Goal: Task Accomplishment & Management: Manage account settings

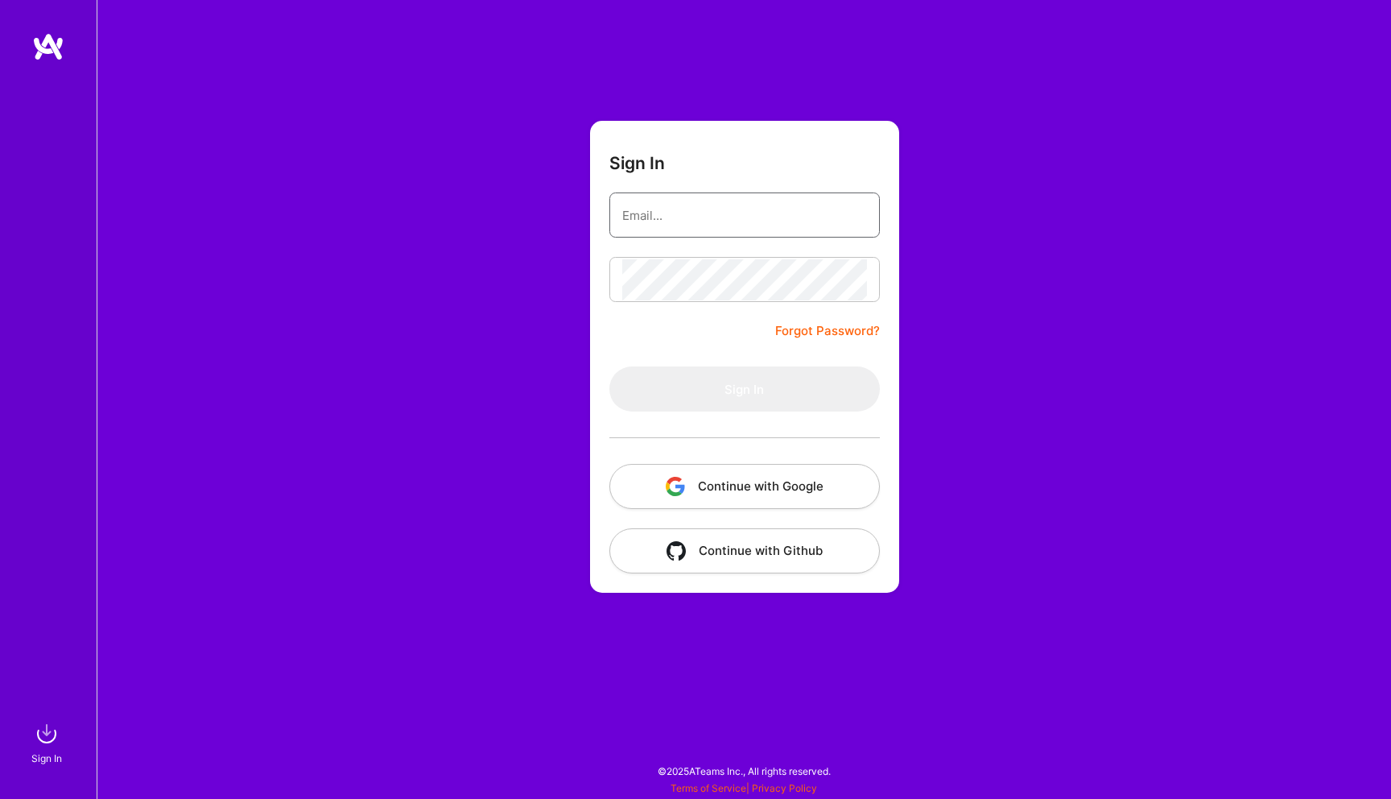
type input "[PERSON_NAME][EMAIL_ADDRESS][DOMAIN_NAME]"
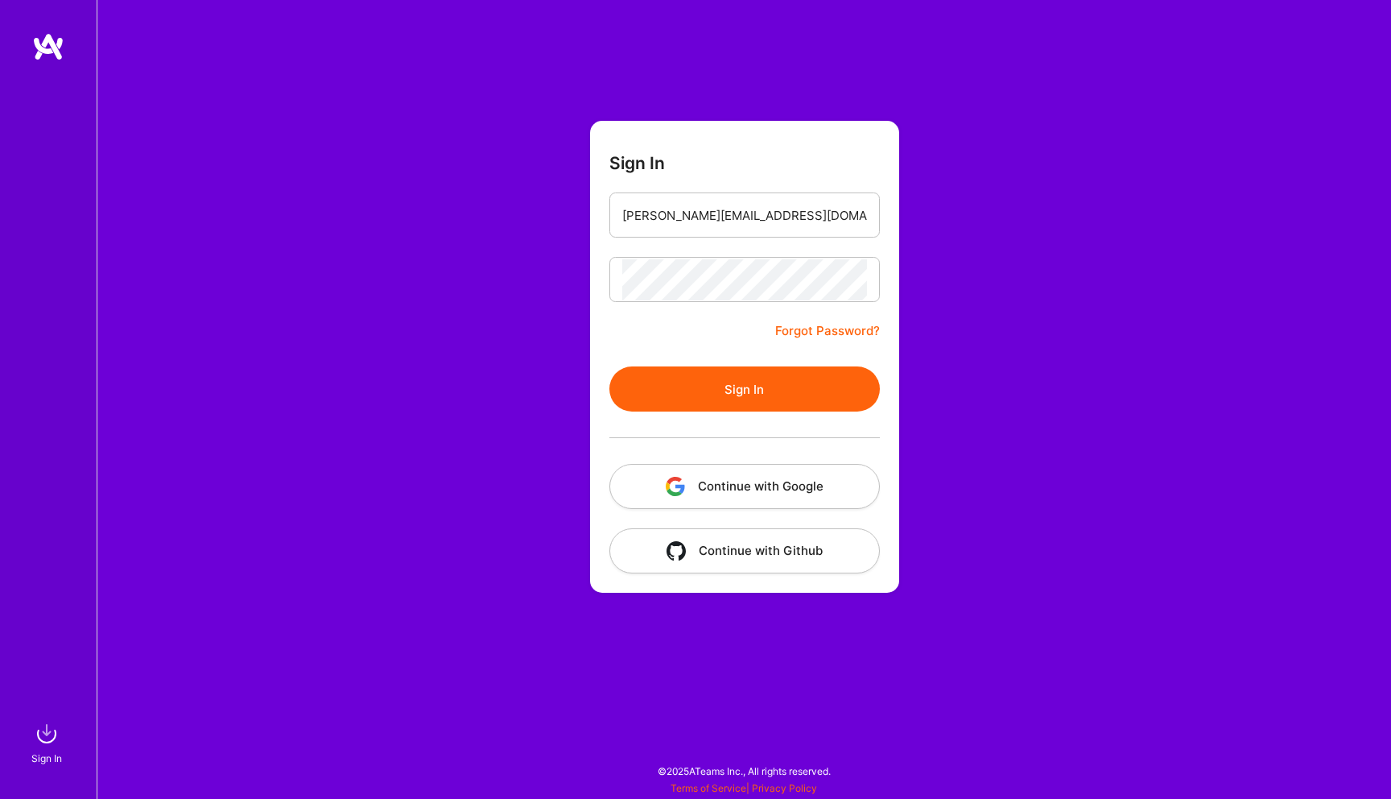
click at [938, 215] on div "Sign In [PERSON_NAME][EMAIL_ADDRESS][DOMAIN_NAME] Forgot Password? Sign In Cont…" at bounding box center [744, 399] width 1294 height 799
click at [753, 381] on button "Sign In" at bounding box center [744, 388] width 270 height 45
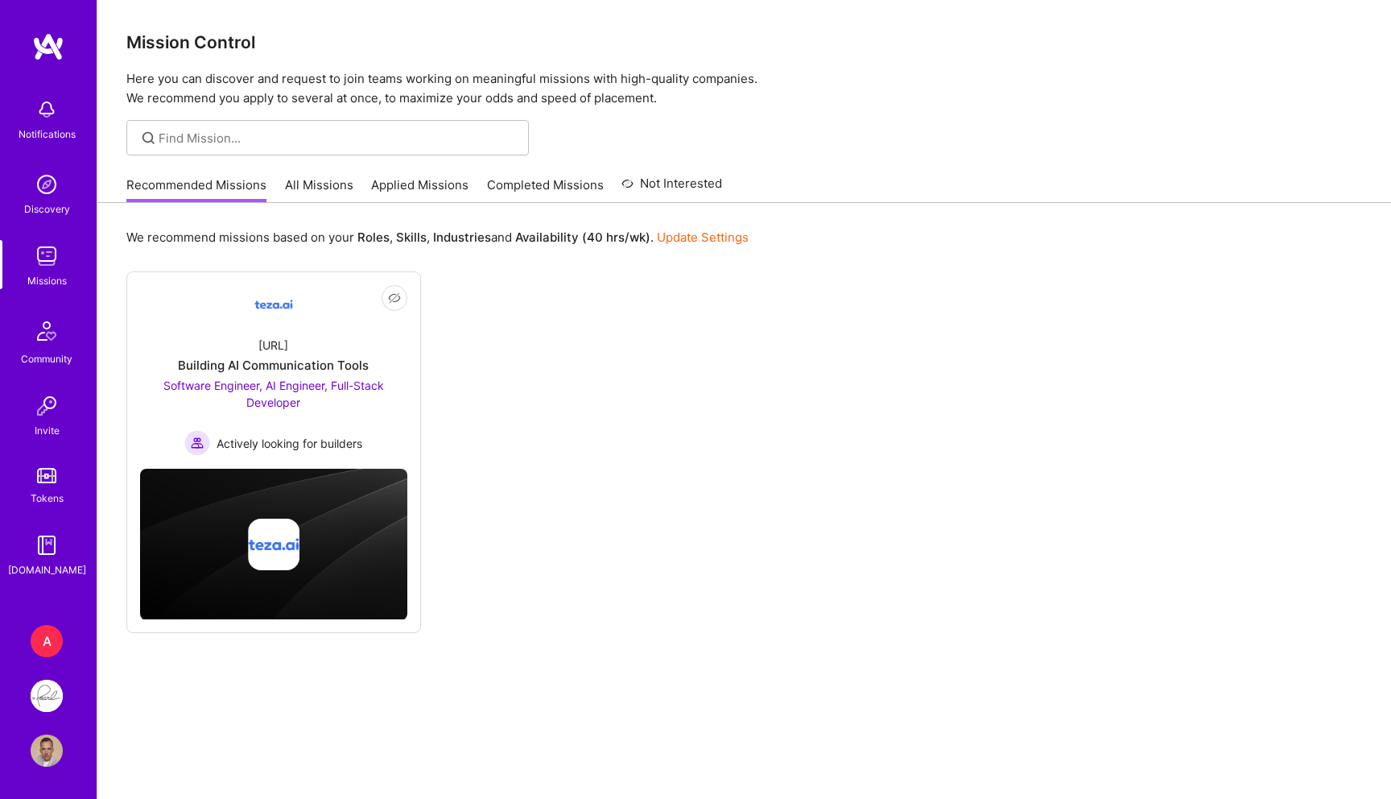
click at [52, 687] on img at bounding box center [47, 695] width 32 height 32
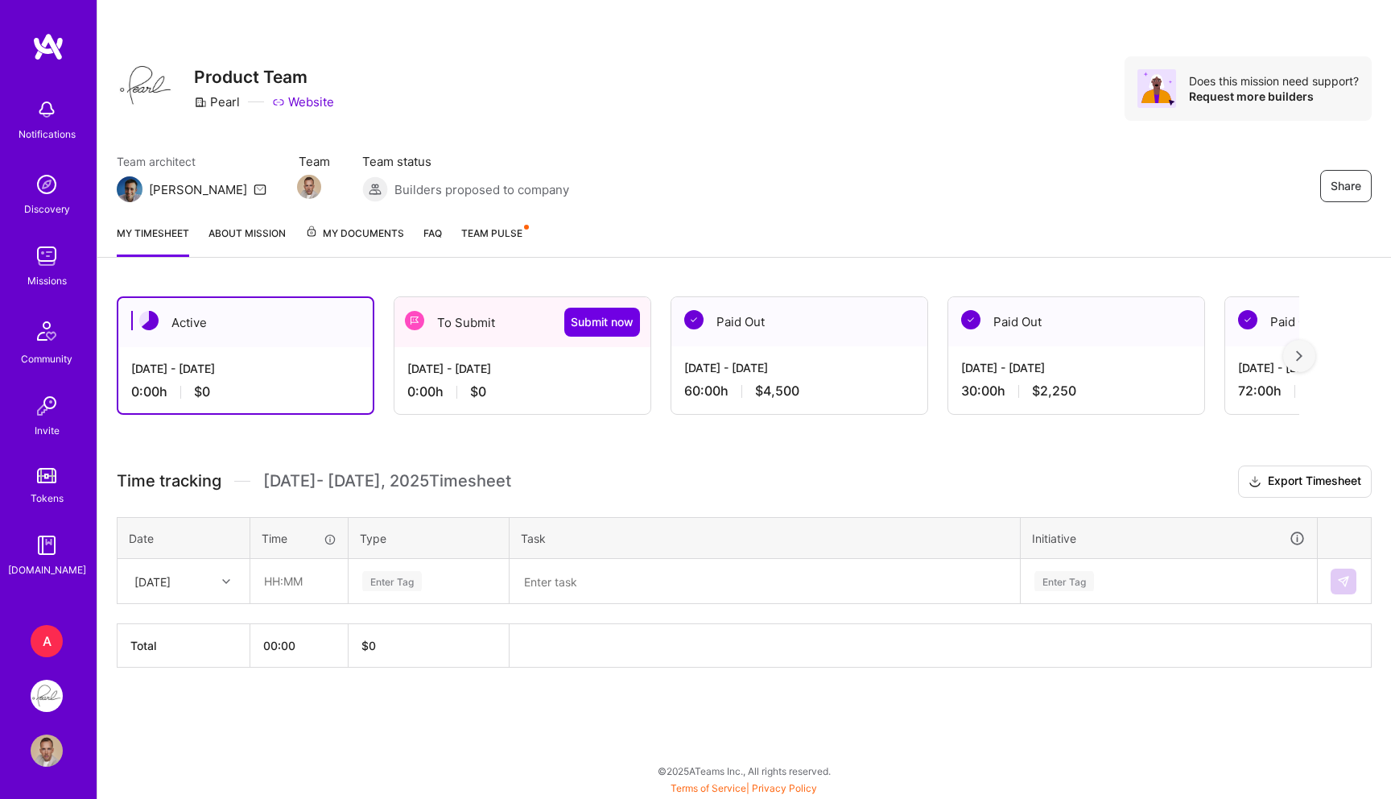
click at [495, 353] on div "[DATE] - [DATE] 0:00 h $0" at bounding box center [522, 380] width 256 height 66
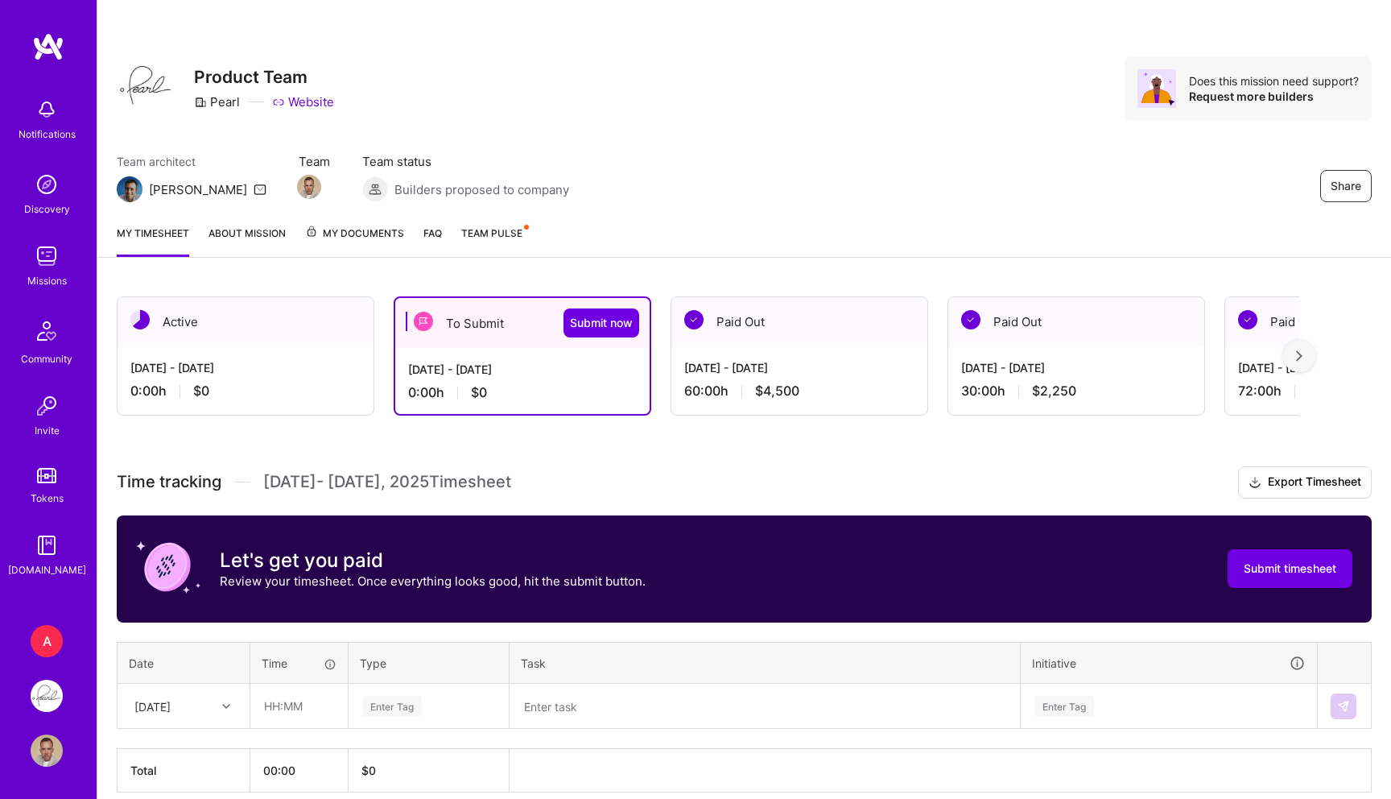
click at [45, 642] on div "A" at bounding box center [47, 641] width 32 height 32
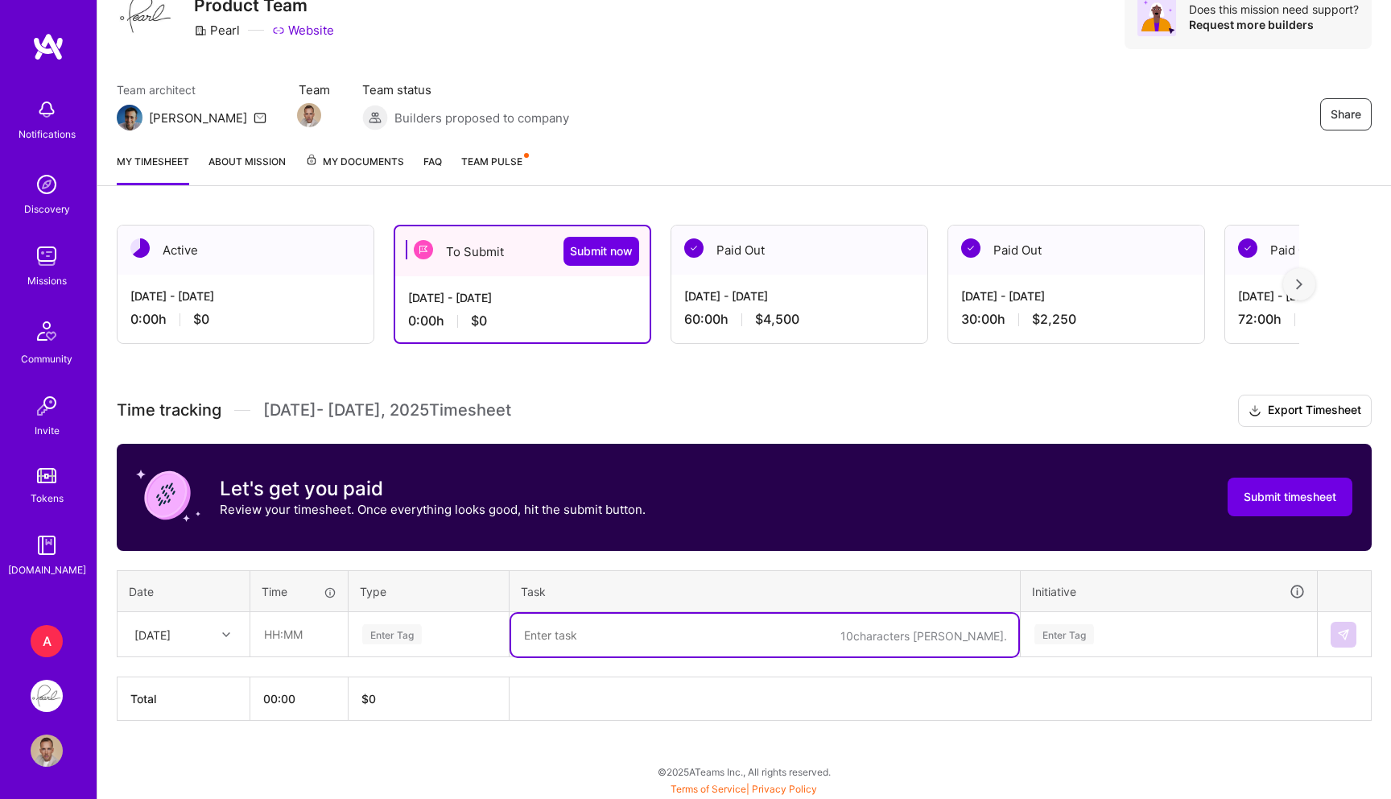
click at [540, 616] on textarea at bounding box center [764, 634] width 507 height 43
paste textarea "- [x] PLAN: SO up to date UI, review and extract of useful VS outdated figma fi…"
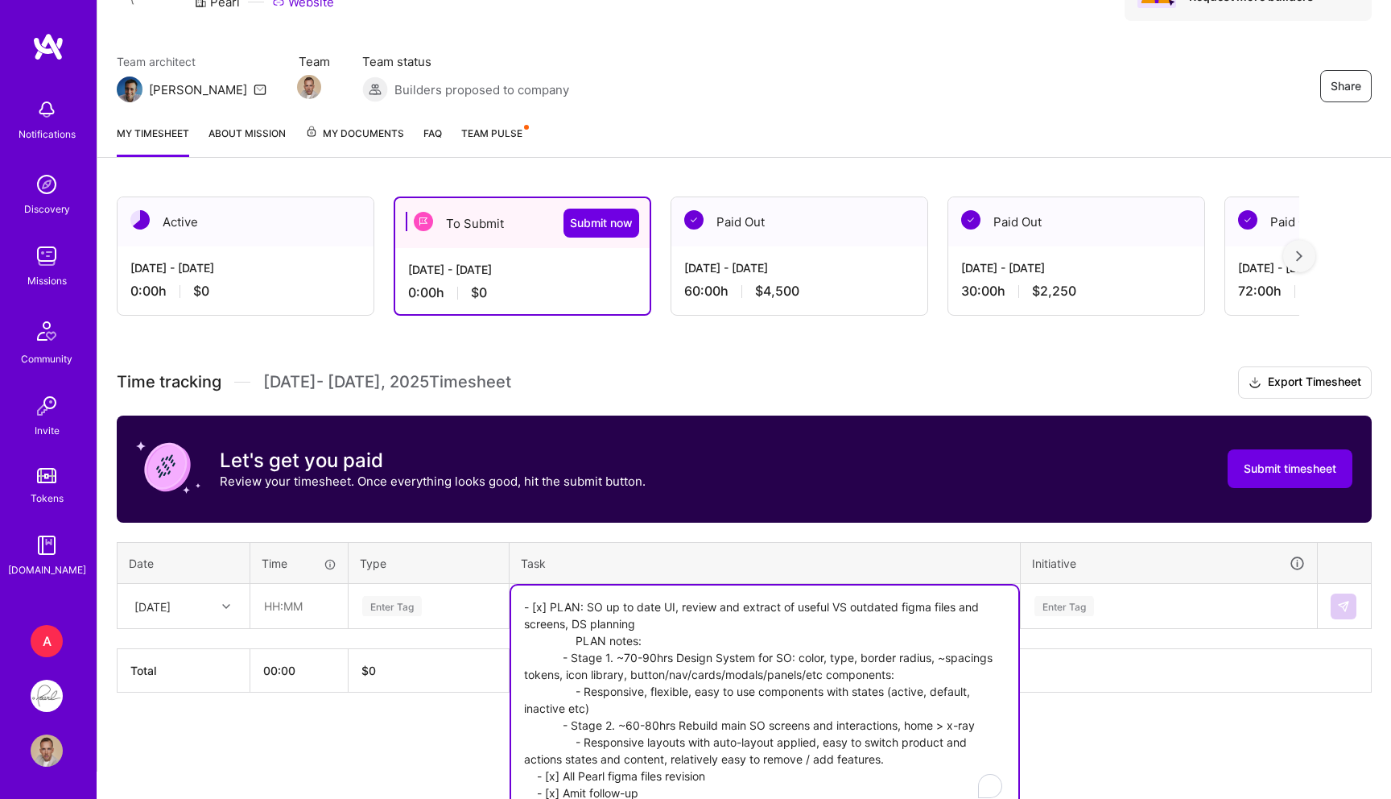
scroll to position [114, 0]
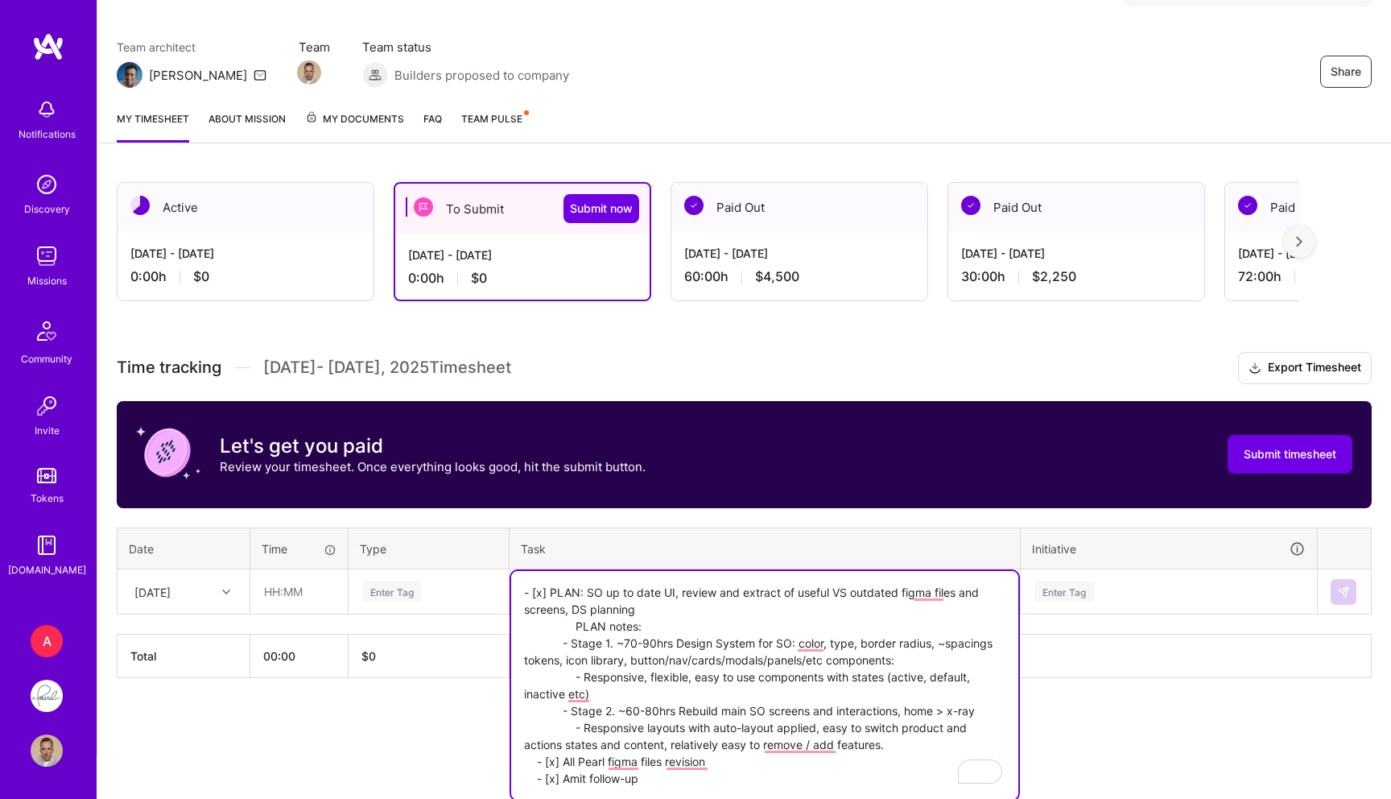
type textarea "- [x] PLAN: SO up to date UI, review and extract of useful VS outdated figma fi…"
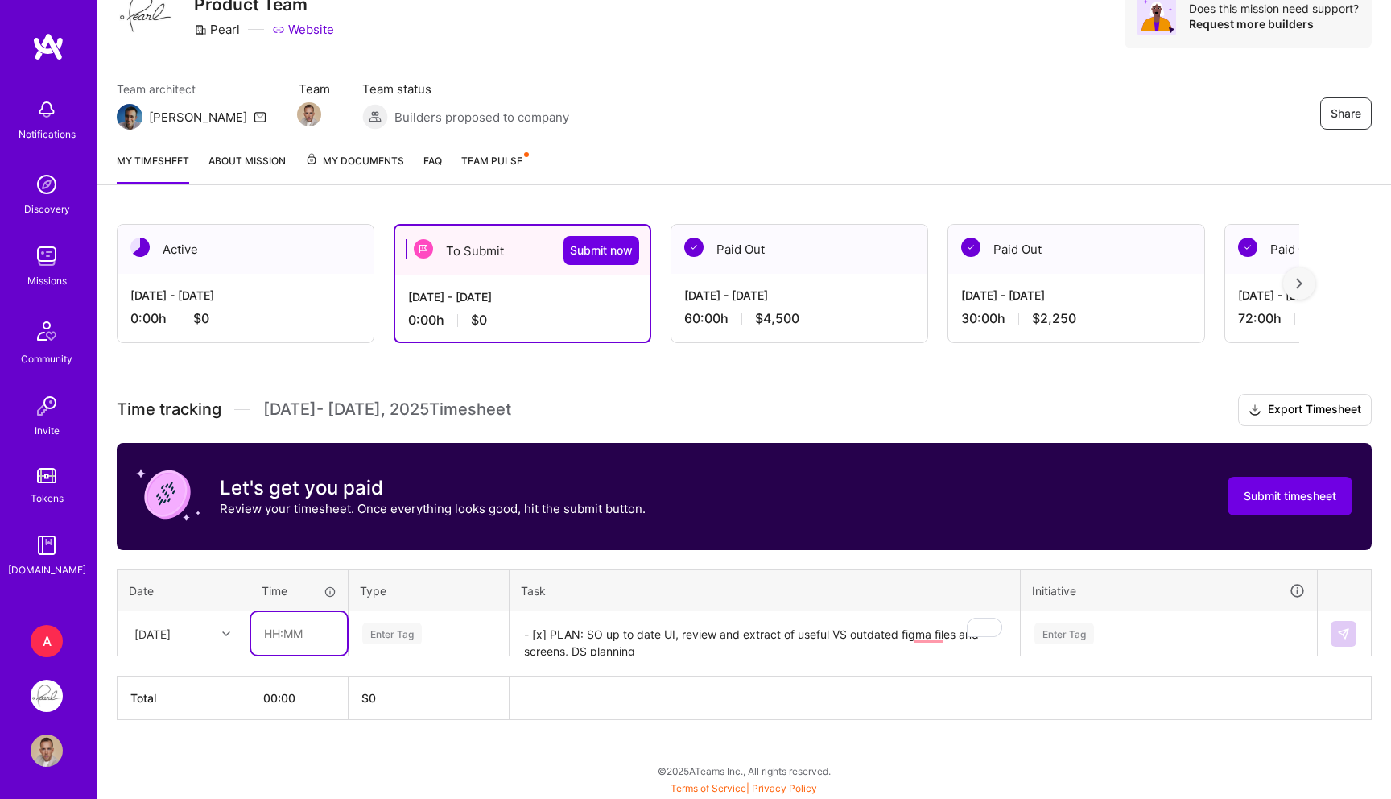
scroll to position [72, 0]
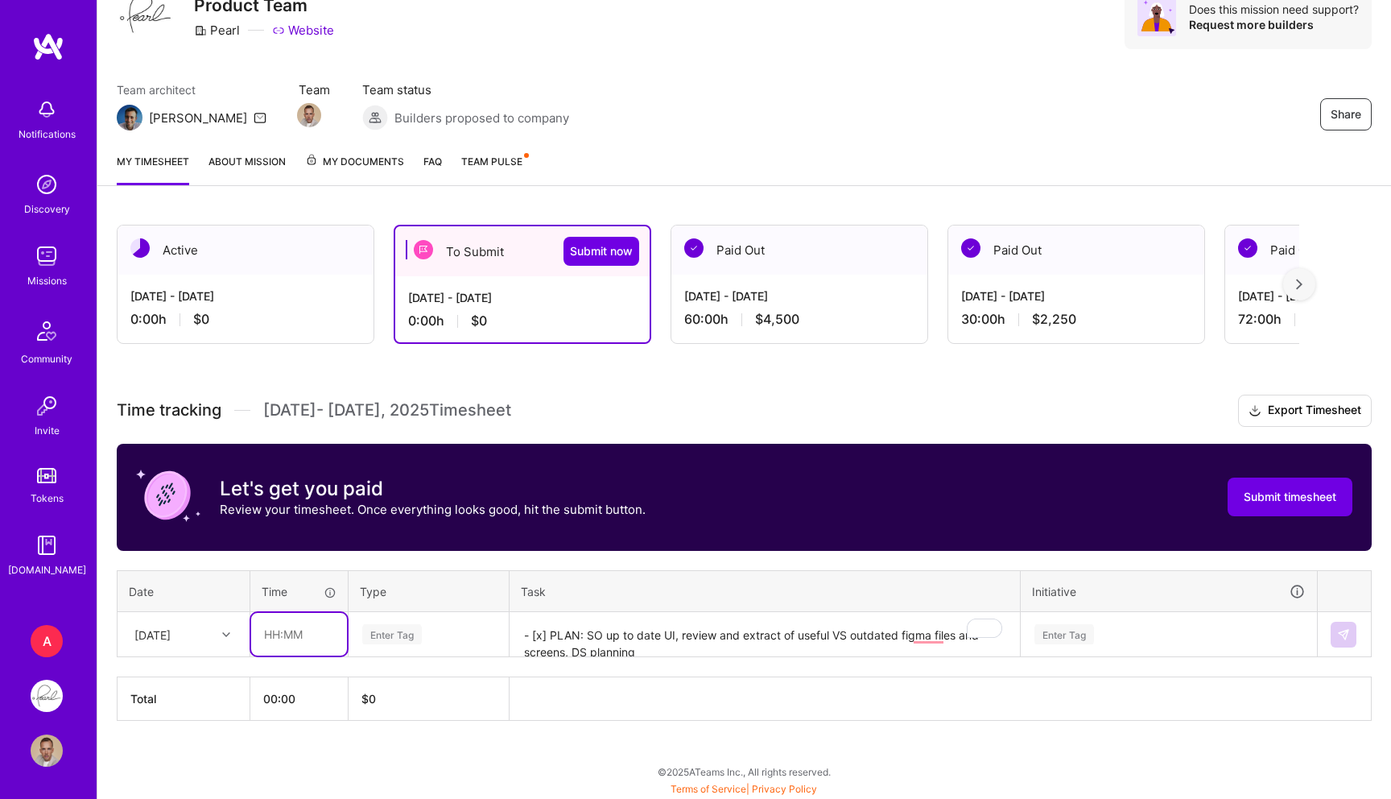
click at [281, 587] on table "Date Time Type Task Initiative [DATE] Enter Tag - [x] PLAN: SO up to date UI, r…" at bounding box center [744, 614] width 1255 height 88
type input "08:00"
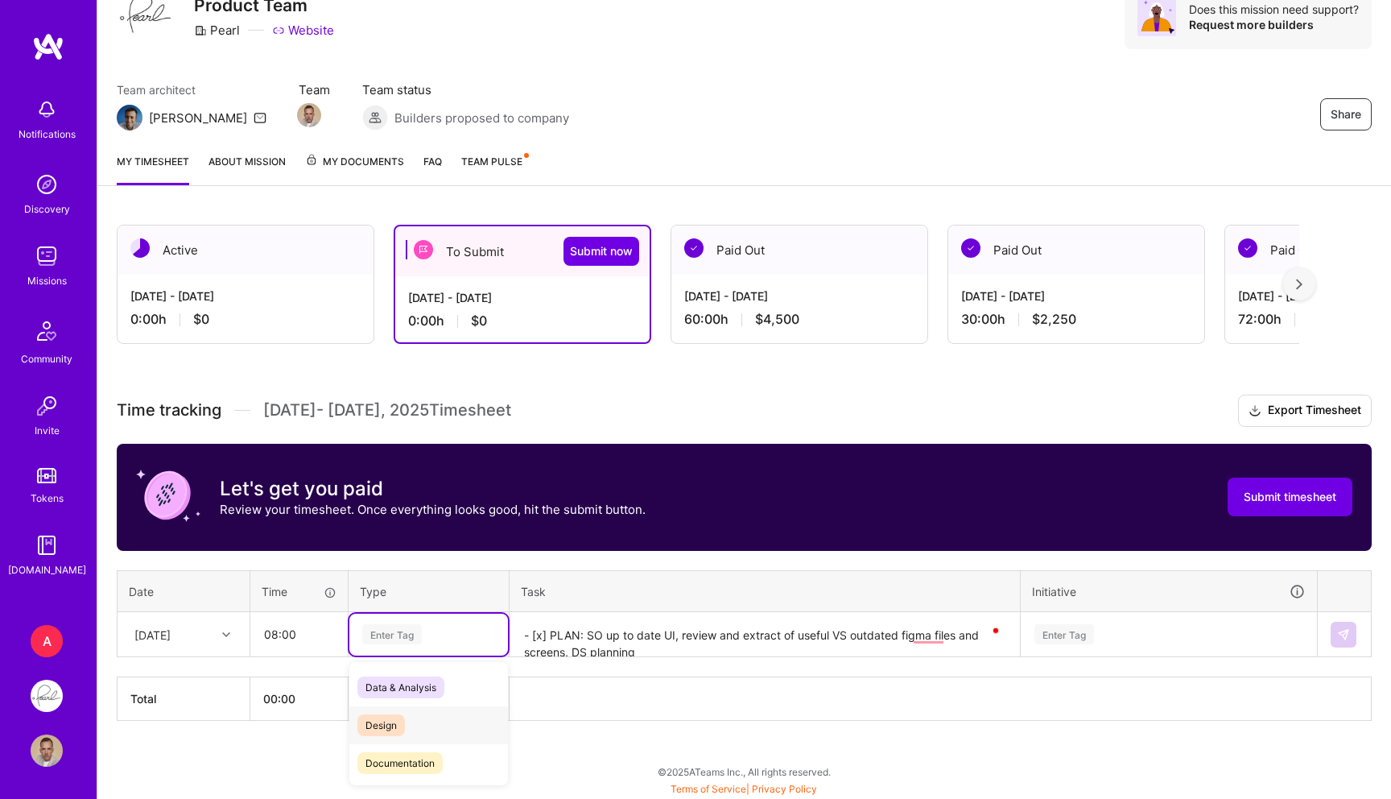
click at [420, 727] on div "Design" at bounding box center [428, 725] width 159 height 38
click at [1103, 619] on div "Enter Tag" at bounding box center [1169, 634] width 295 height 42
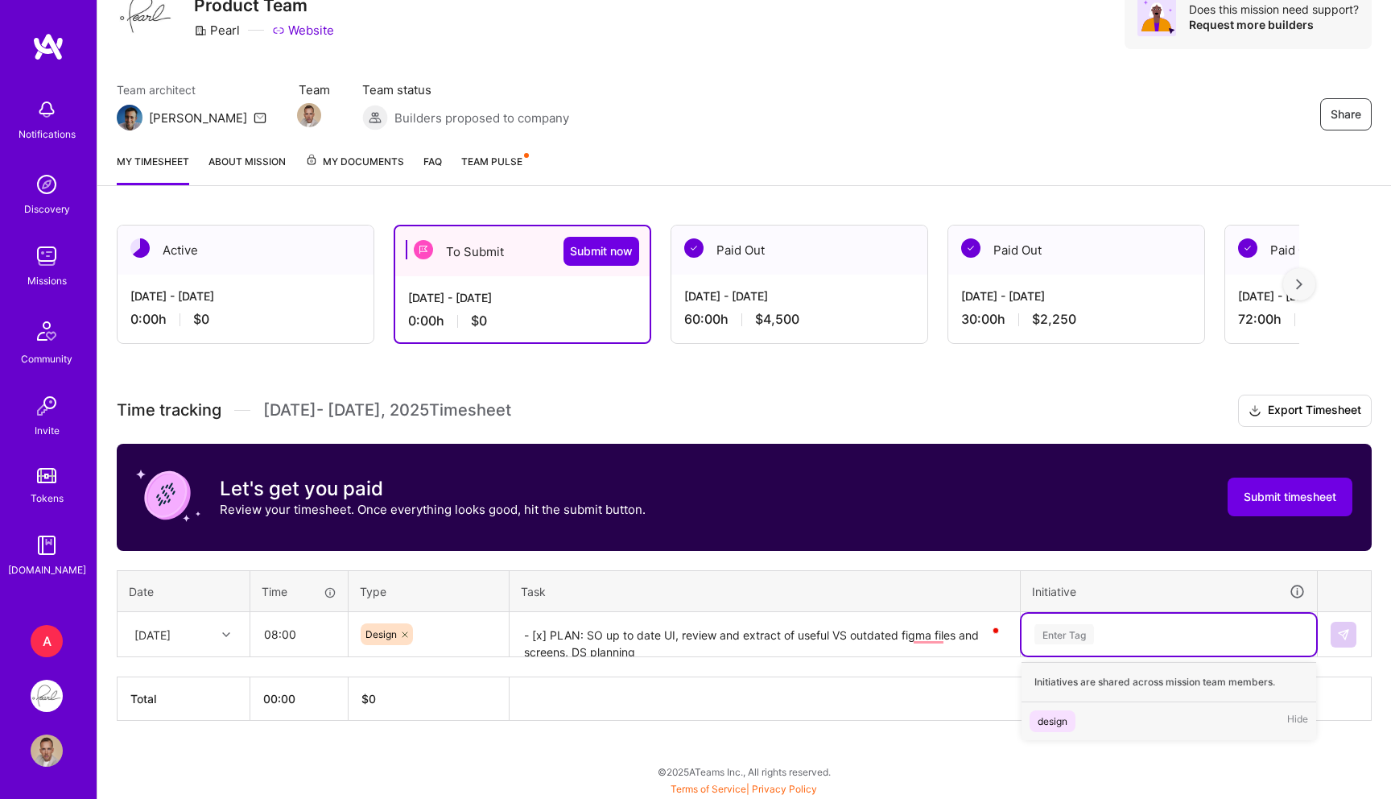
click at [1055, 720] on div "design" at bounding box center [1053, 720] width 30 height 17
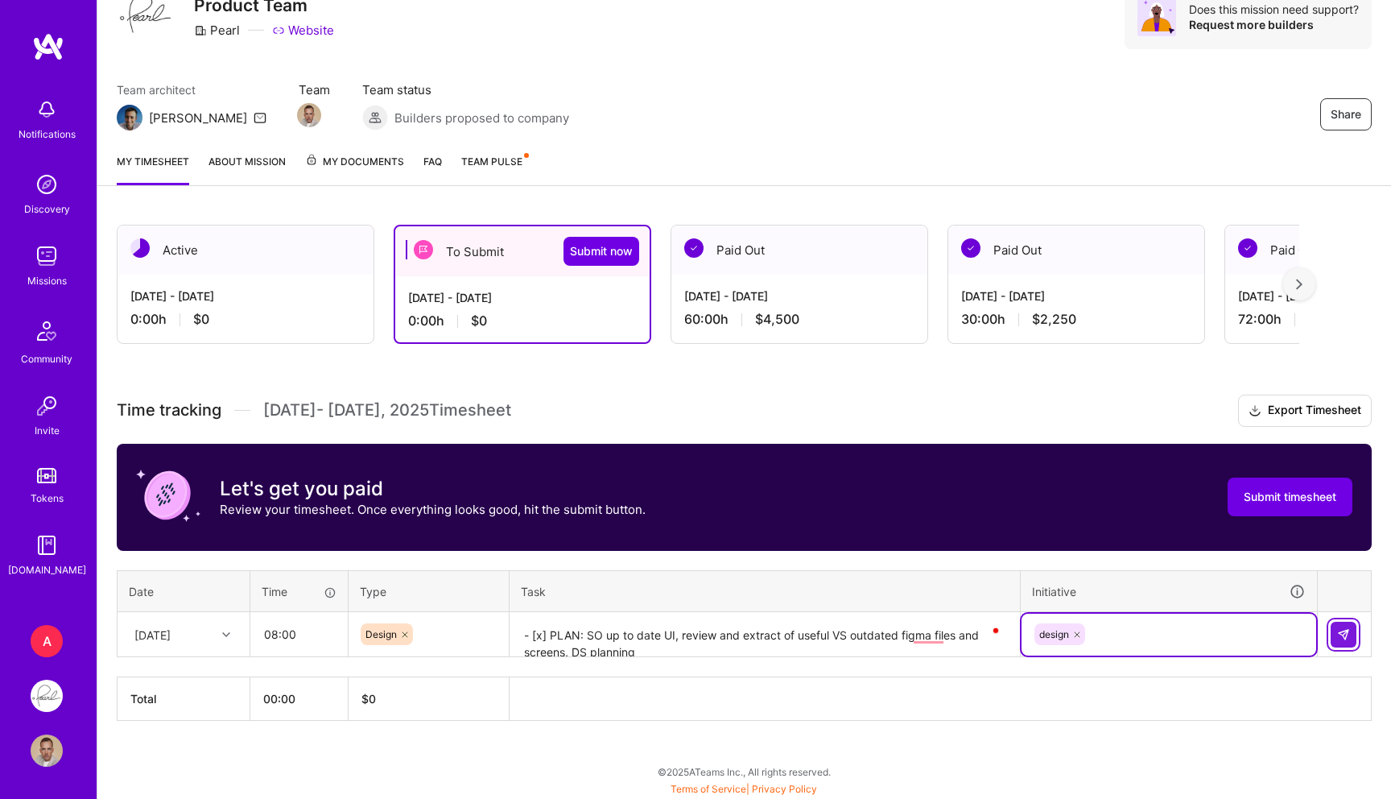
click at [1335, 622] on button at bounding box center [1344, 634] width 26 height 26
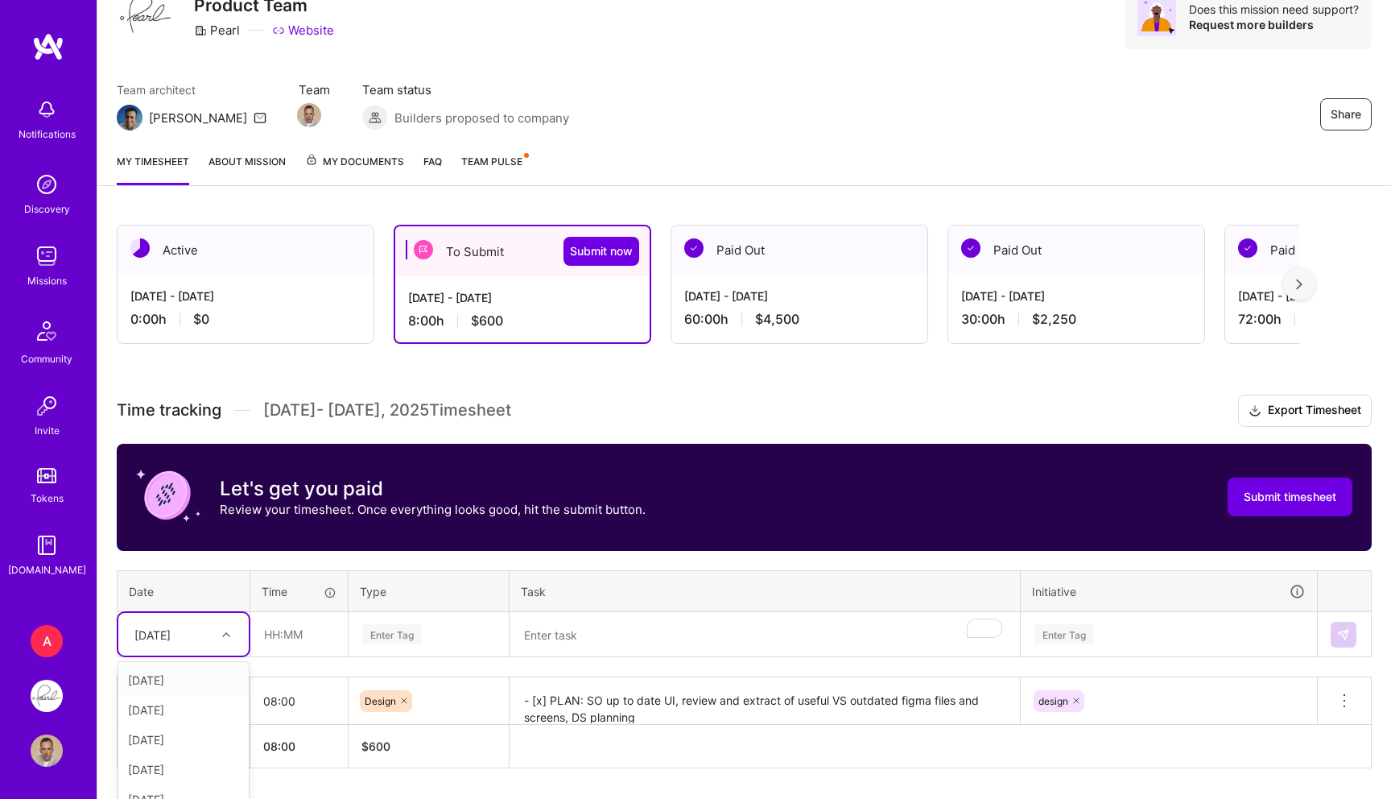
click at [202, 638] on div "option [DATE] focused, 2 of 15. 14 results available. Use Up and Down to choose…" at bounding box center [183, 634] width 130 height 43
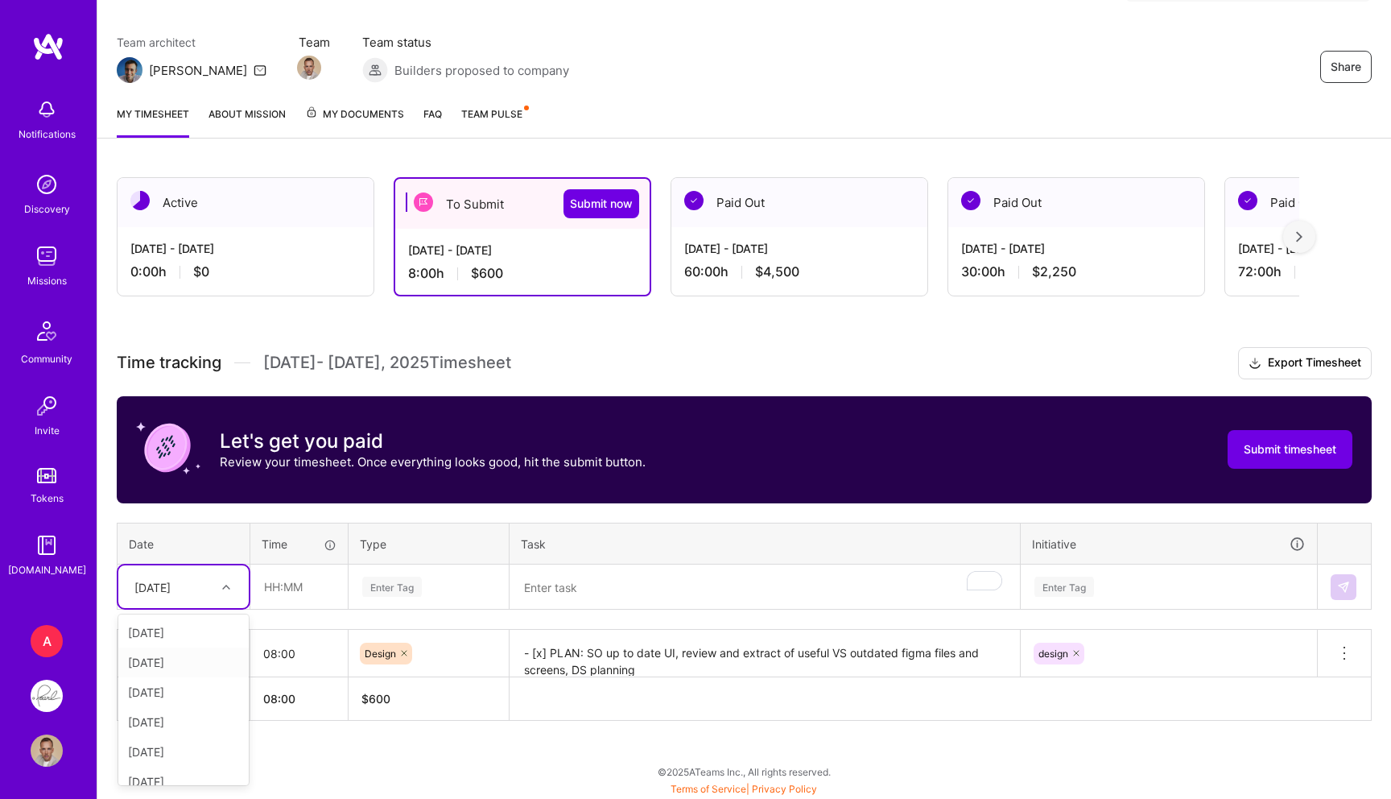
click at [188, 645] on div "[DATE]" at bounding box center [183, 632] width 130 height 30
click at [285, 595] on input "text" at bounding box center [299, 586] width 96 height 43
type input "08:00"
click at [429, 568] on div "Enter Tag" at bounding box center [428, 587] width 159 height 42
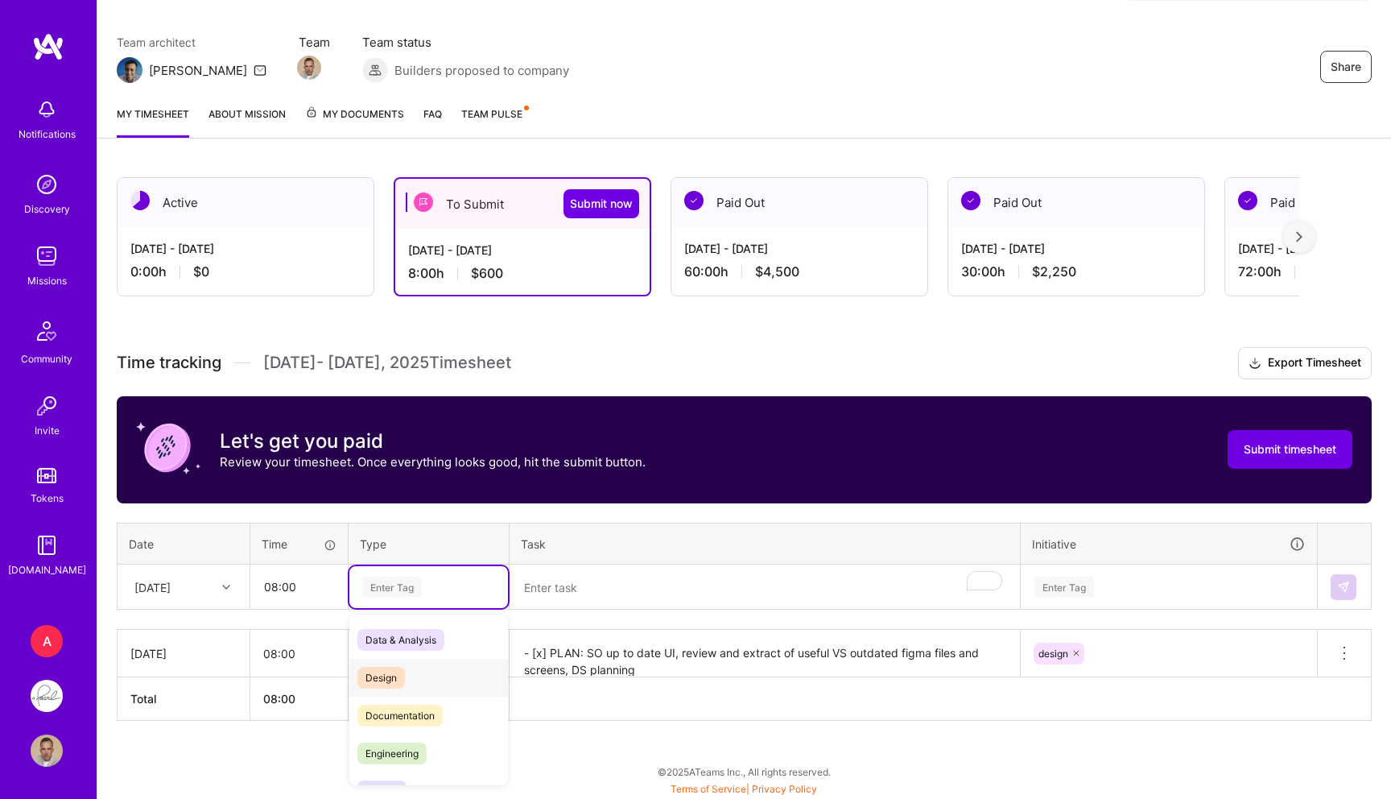
click at [421, 665] on div "Design" at bounding box center [428, 677] width 159 height 38
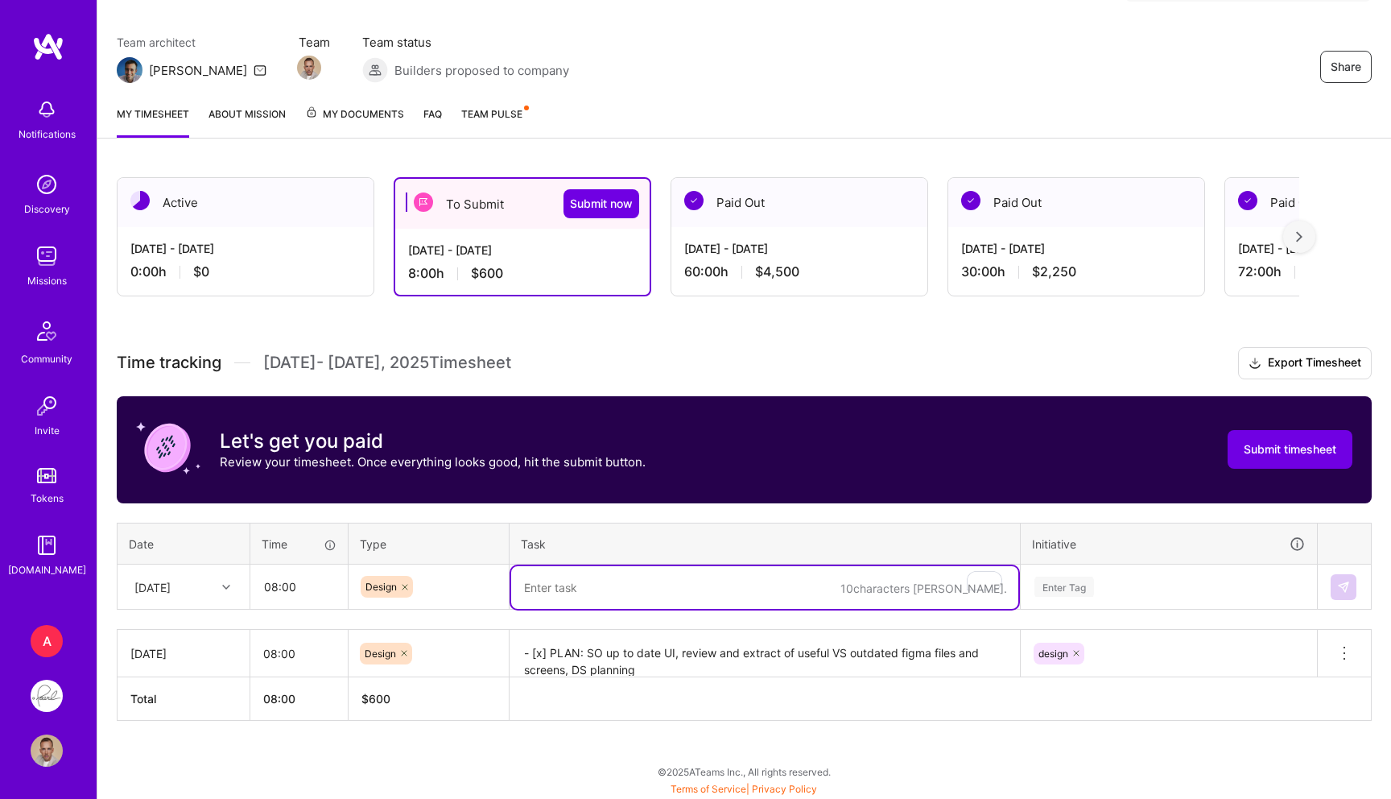
click at [580, 598] on textarea "To enrich screen reader interactions, please activate Accessibility in Grammarl…" at bounding box center [764, 587] width 507 height 43
paste textarea "- [x] Review of previous SO interface projects - [x] Collecting relevant SO scr…"
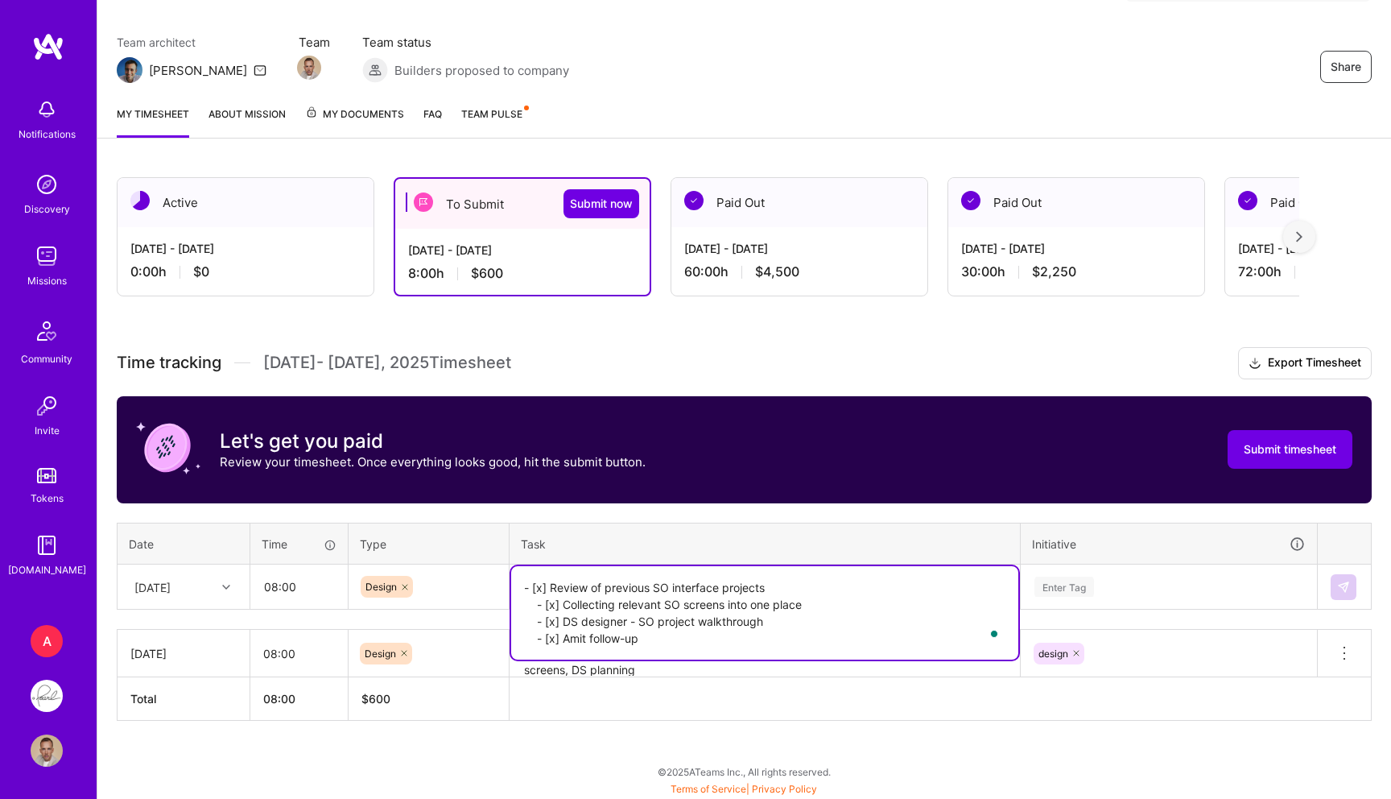
type textarea "- [x] Review of previous SO interface projects - [x] Collecting relevant SO scr…"
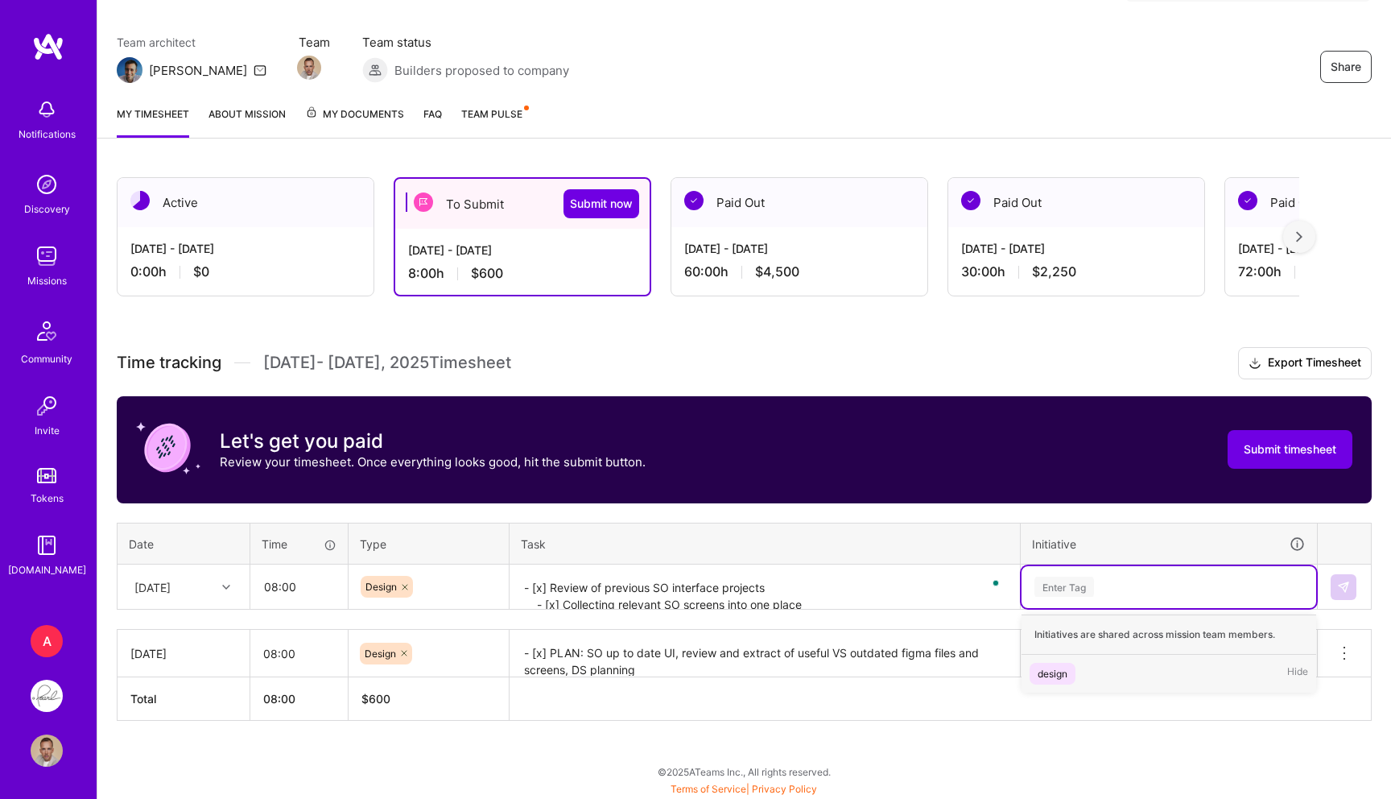
click at [1112, 567] on div "Enter Tag" at bounding box center [1169, 587] width 295 height 42
click at [1058, 663] on span "design" at bounding box center [1053, 674] width 46 height 22
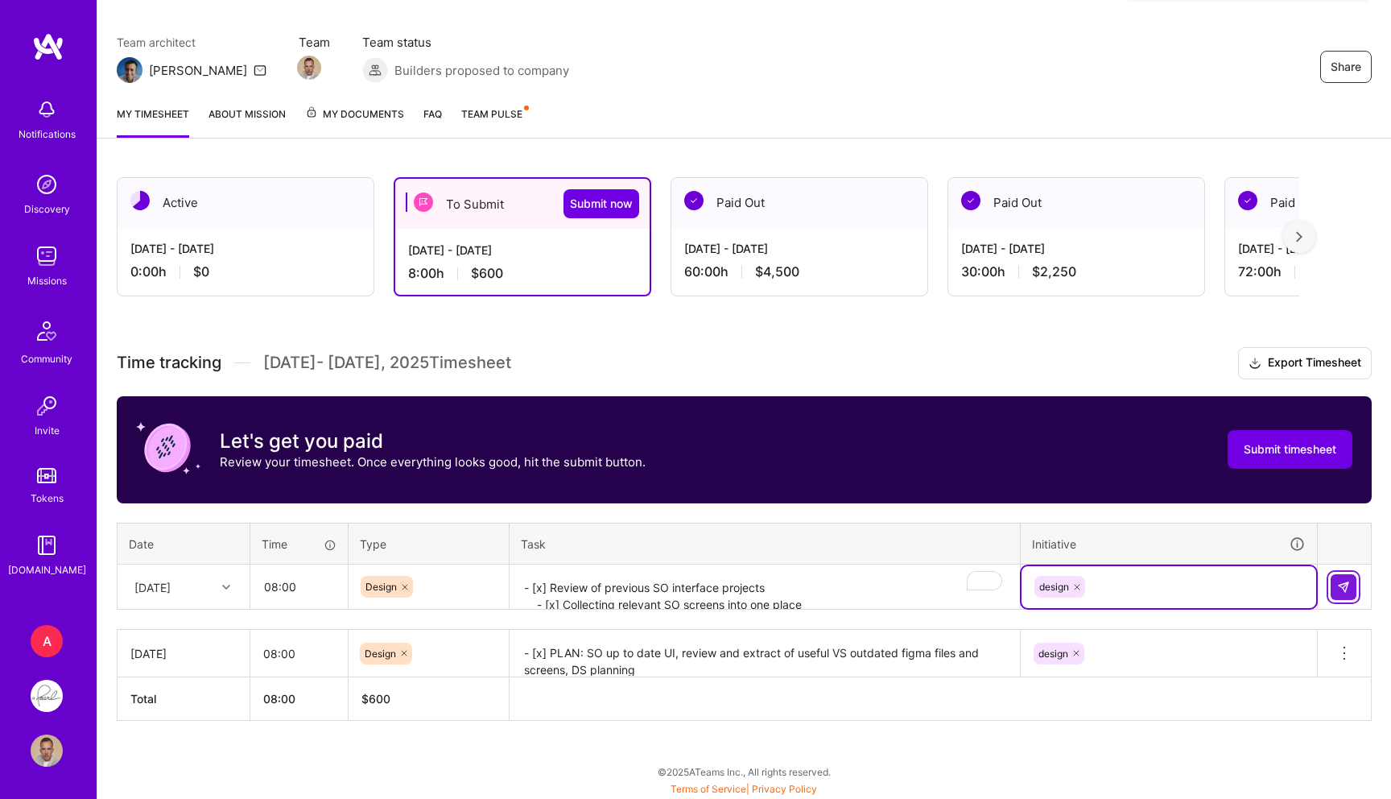
click at [1343, 591] on img at bounding box center [1343, 586] width 13 height 13
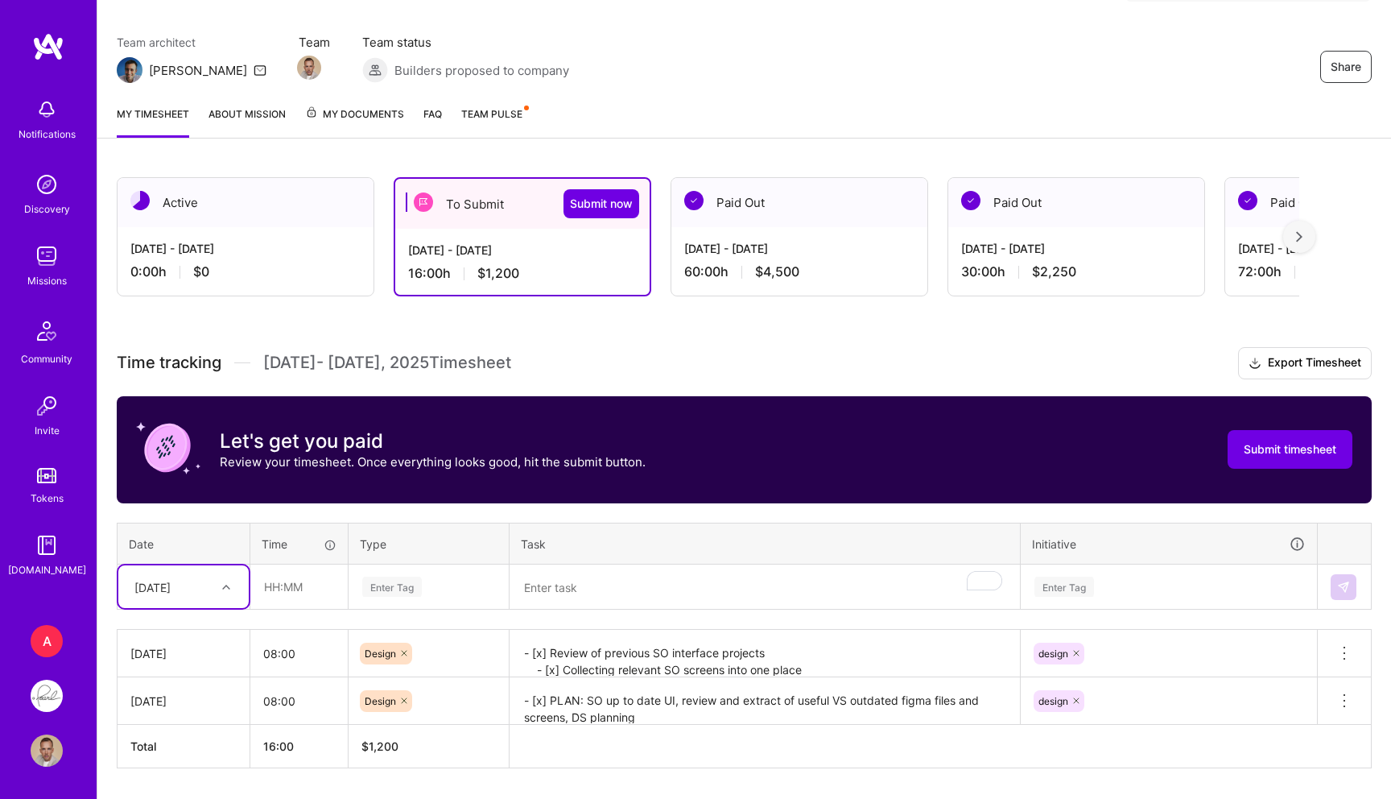
click at [191, 580] on div "option [DATE], selected. Select is focused ,type to refine list, press Down to …" at bounding box center [183, 586] width 130 height 43
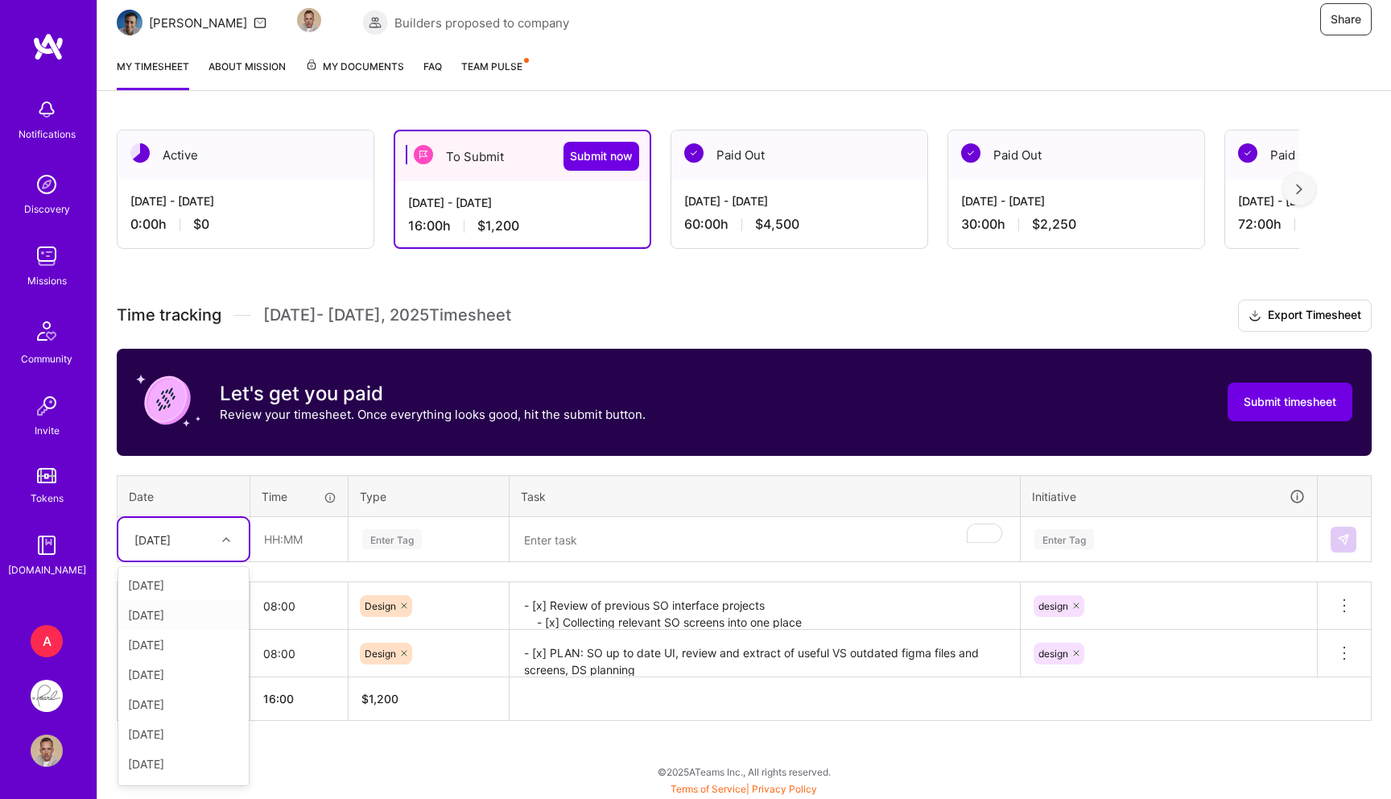
click at [190, 603] on div "[DATE]" at bounding box center [183, 615] width 130 height 30
click at [307, 536] on input "text" at bounding box center [299, 539] width 96 height 43
type input "08:00"
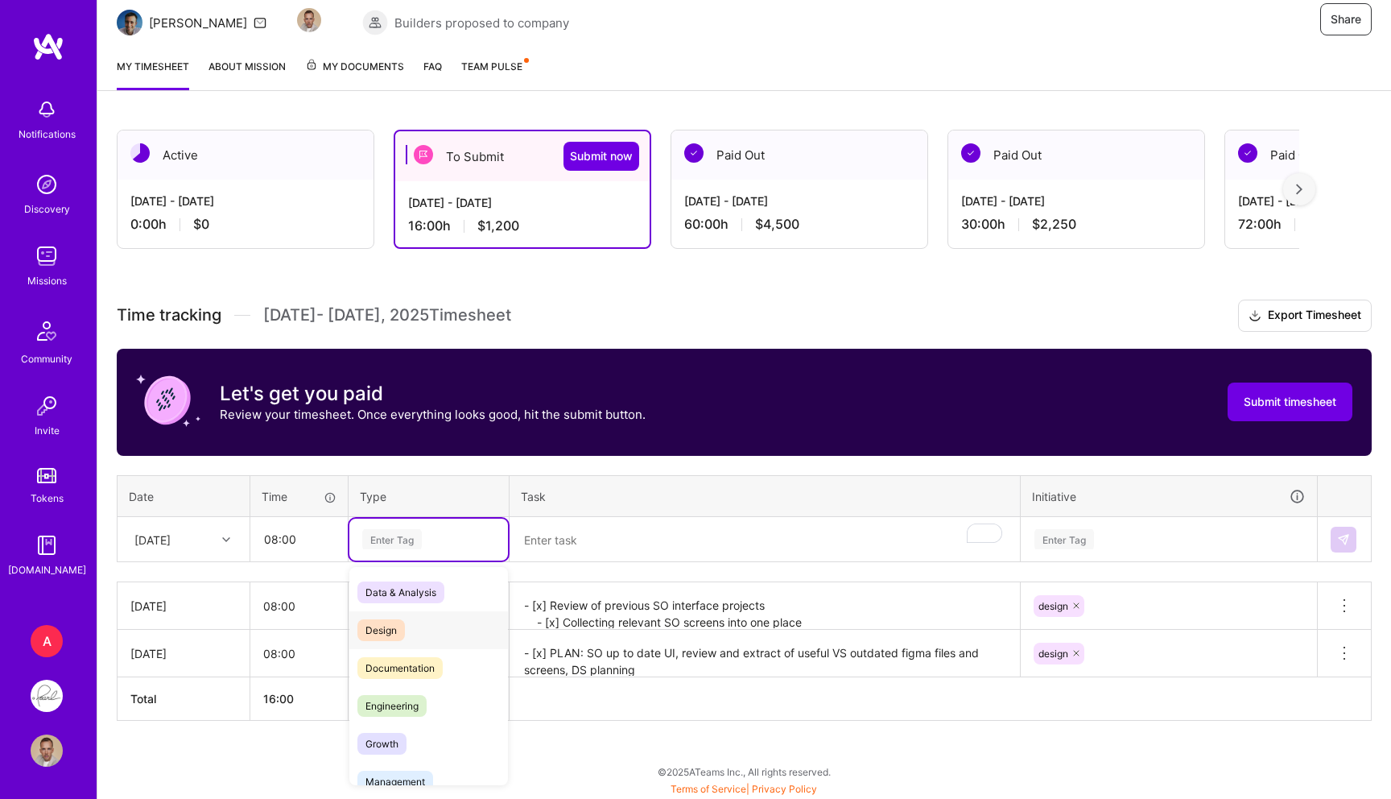
click at [386, 639] on span "Design" at bounding box center [380, 630] width 47 height 22
click at [609, 538] on textarea "To enrich screen reader interactions, please activate Accessibility in Grammarl…" at bounding box center [764, 539] width 507 height 43
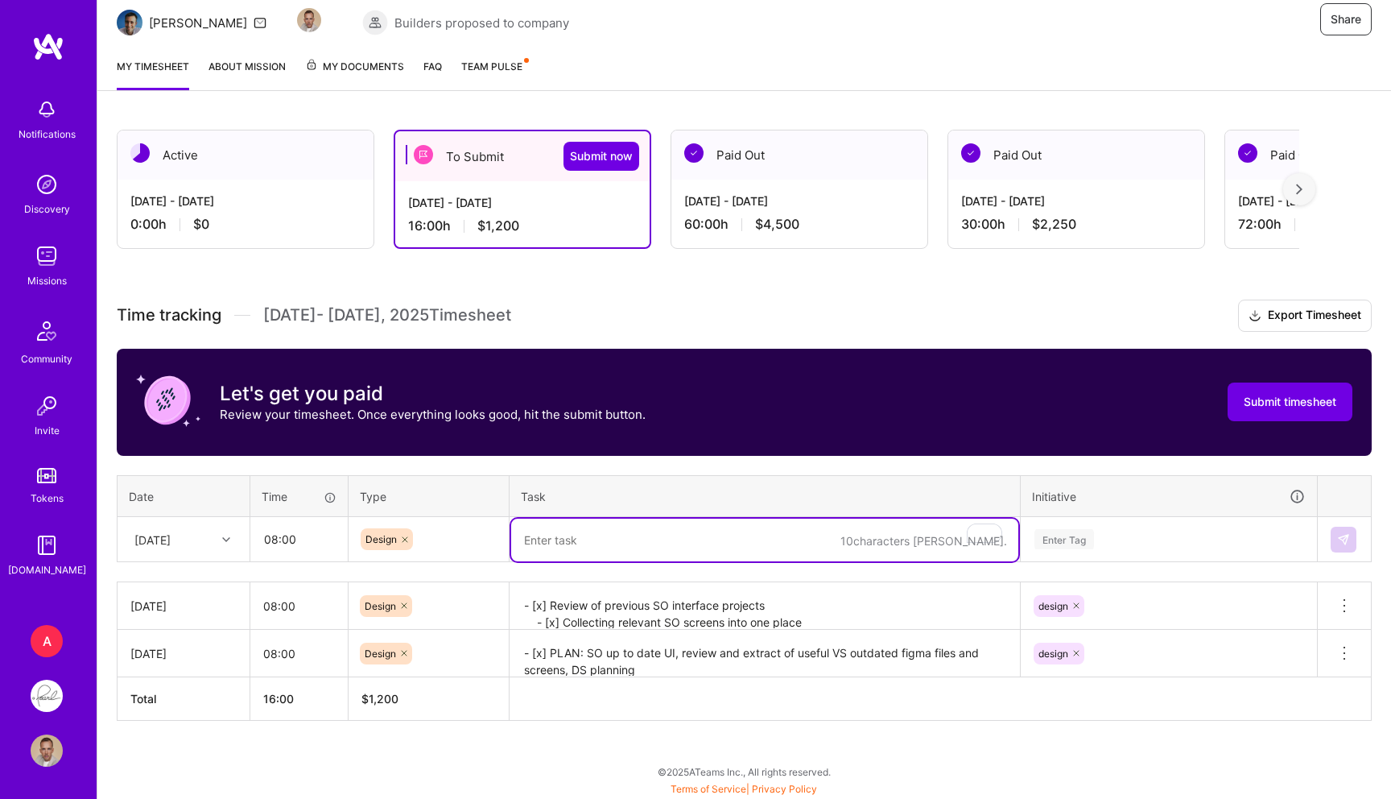
paste textarea "- [x] Collecting relevant SO screens into one place - [x] Reorganising Figma fi…"
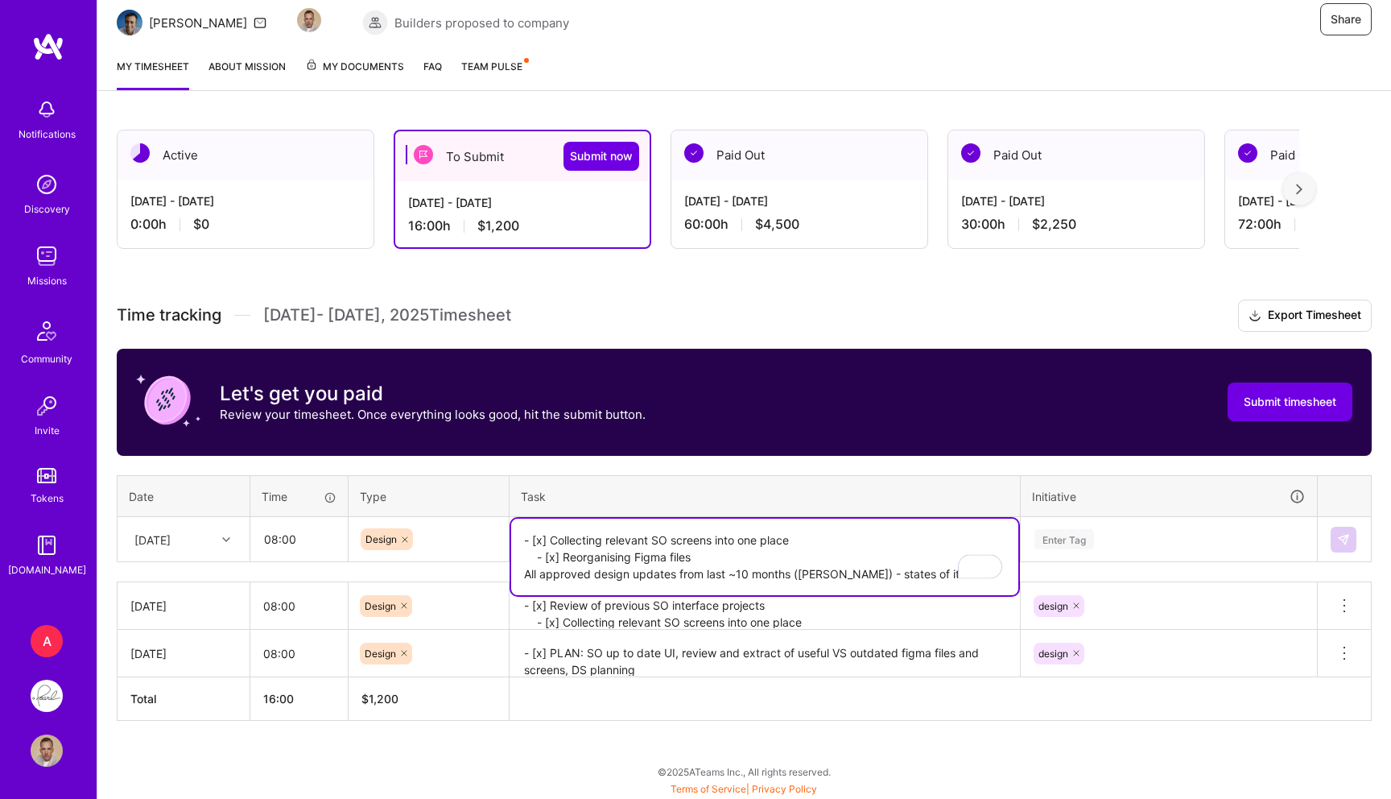
click at [559, 548] on textarea "- [x] Collecting relevant SO screens into one place - [x] Reorganising Figma fi…" at bounding box center [764, 556] width 507 height 76
paste textarea "- [x]"
type textarea "- [x] Collecting relevant SO screens into one place - [x] Reorganising Figma fi…"
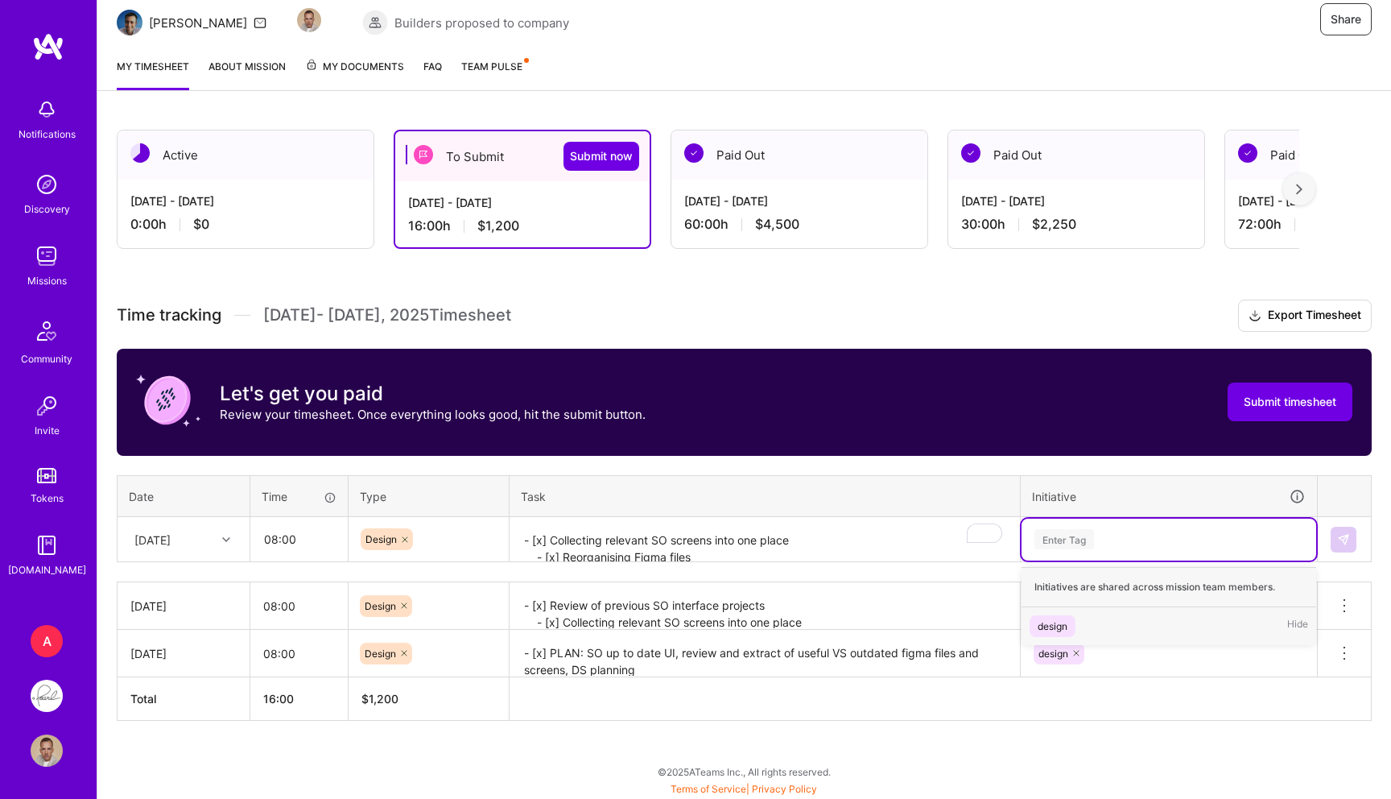
click at [1067, 528] on div "Enter Tag" at bounding box center [1064, 538] width 60 height 25
click at [1055, 624] on div "design" at bounding box center [1053, 625] width 30 height 17
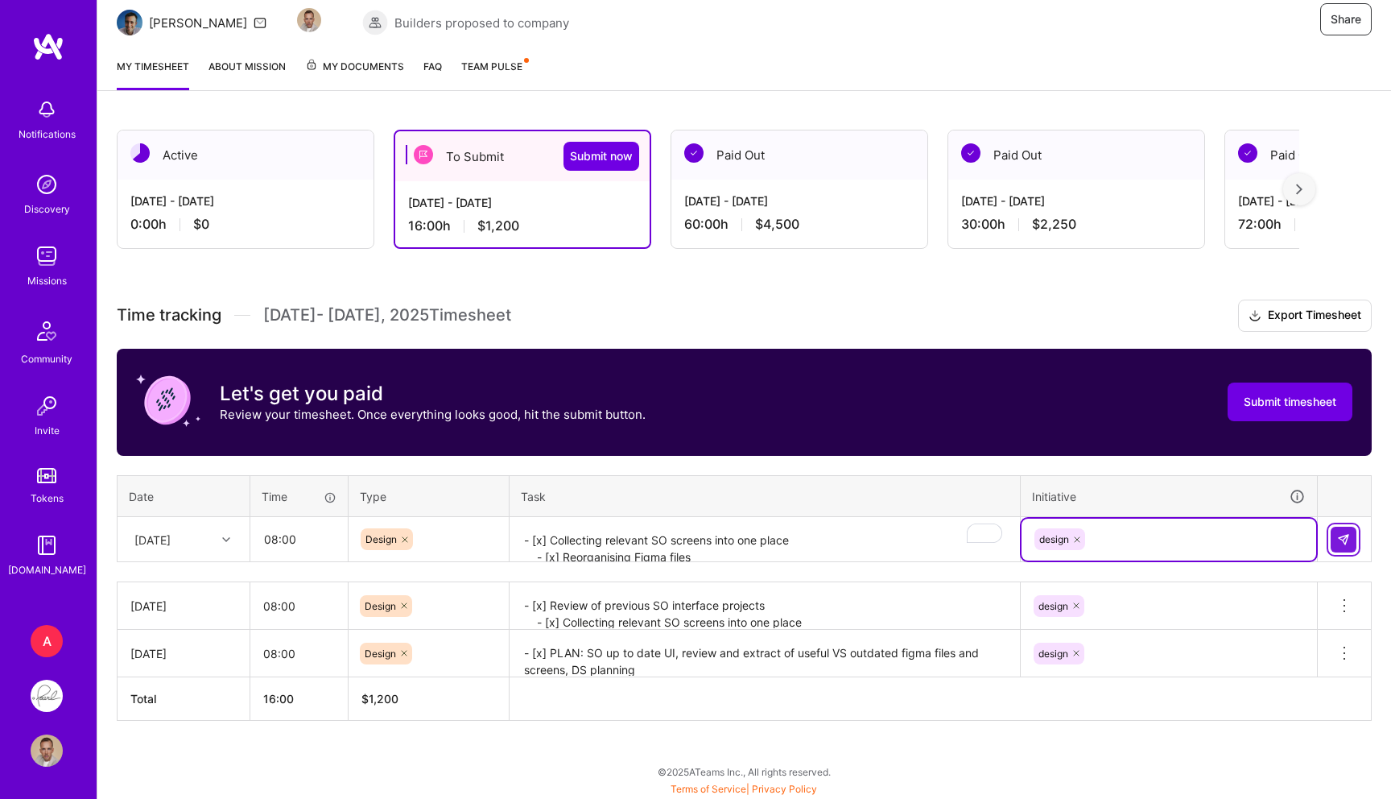
click at [1345, 545] on button at bounding box center [1344, 539] width 26 height 26
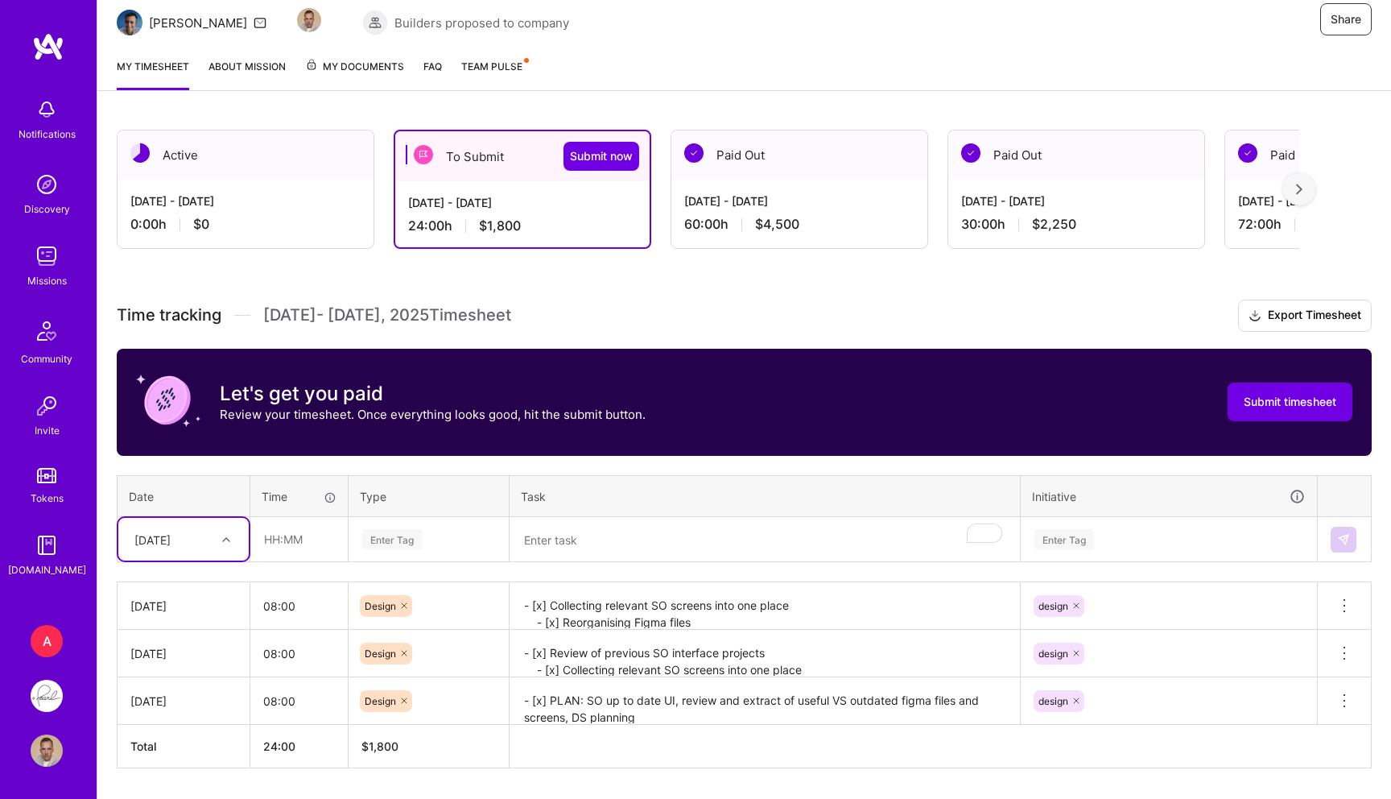
click at [183, 539] on div "[DATE]" at bounding box center [183, 539] width 130 height 43
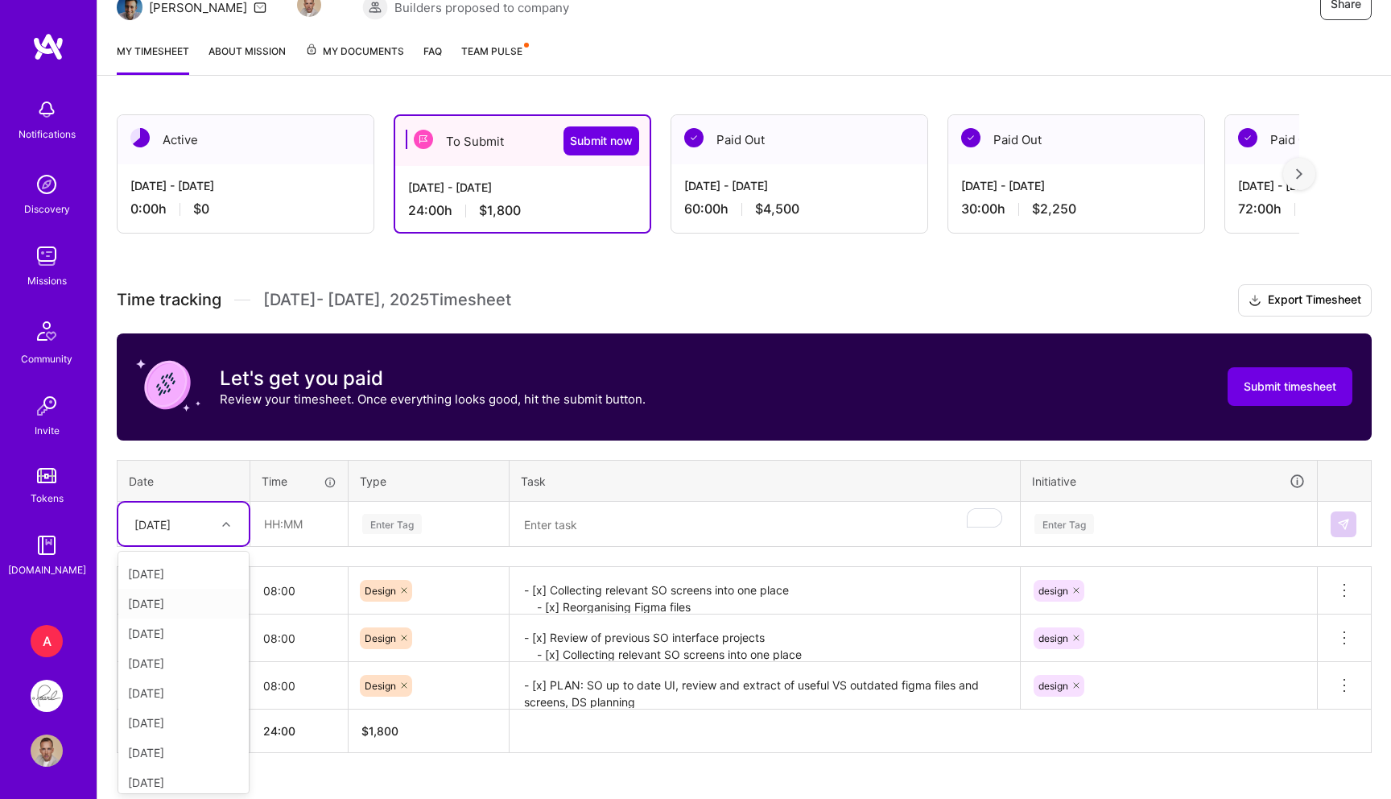
scroll to position [31, 0]
click at [184, 605] on div "[DATE]" at bounding box center [183, 598] width 130 height 30
click at [315, 528] on input "text" at bounding box center [299, 523] width 96 height 43
type input "08:00"
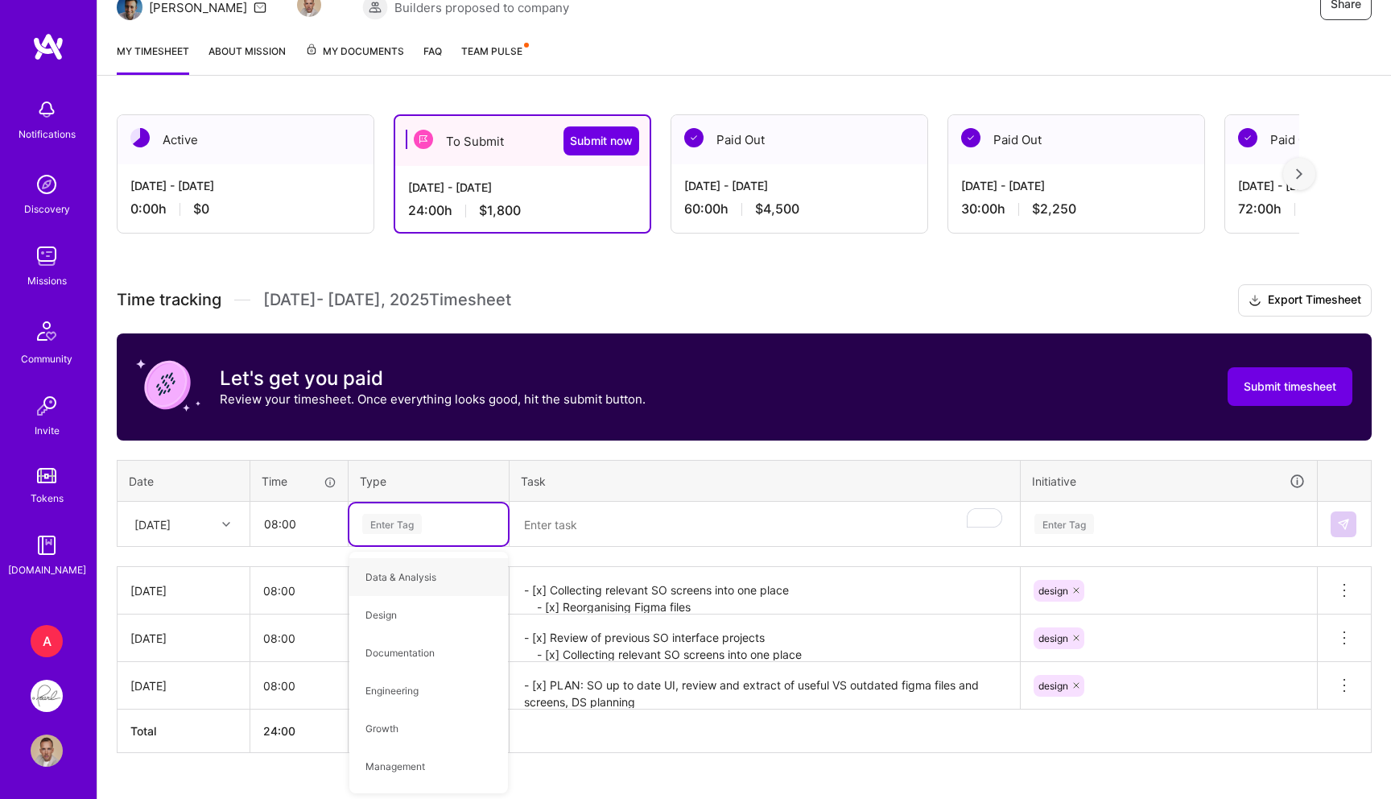
click at [458, 535] on div "Enter Tag" at bounding box center [428, 524] width 159 height 42
click at [437, 531] on div "Enter Tag" at bounding box center [429, 524] width 136 height 20
click at [381, 620] on span "Design" at bounding box center [380, 615] width 47 height 22
click at [551, 542] on textarea "To enrich screen reader interactions, please activate Accessibility in Grammarl…" at bounding box center [764, 524] width 507 height 43
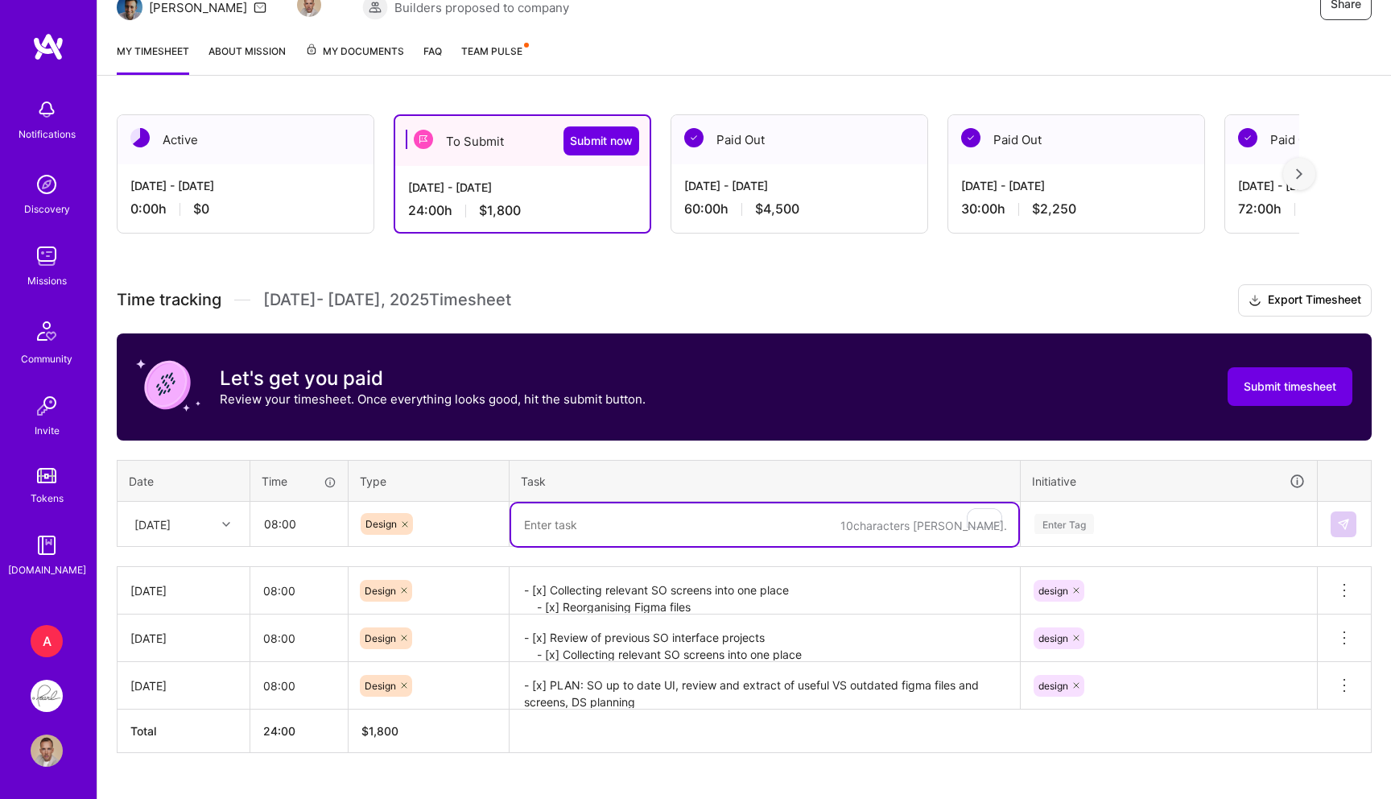
paste textarea "- [x] [PERSON_NAME] - product/design process and files. - [x] Collecting inform…"
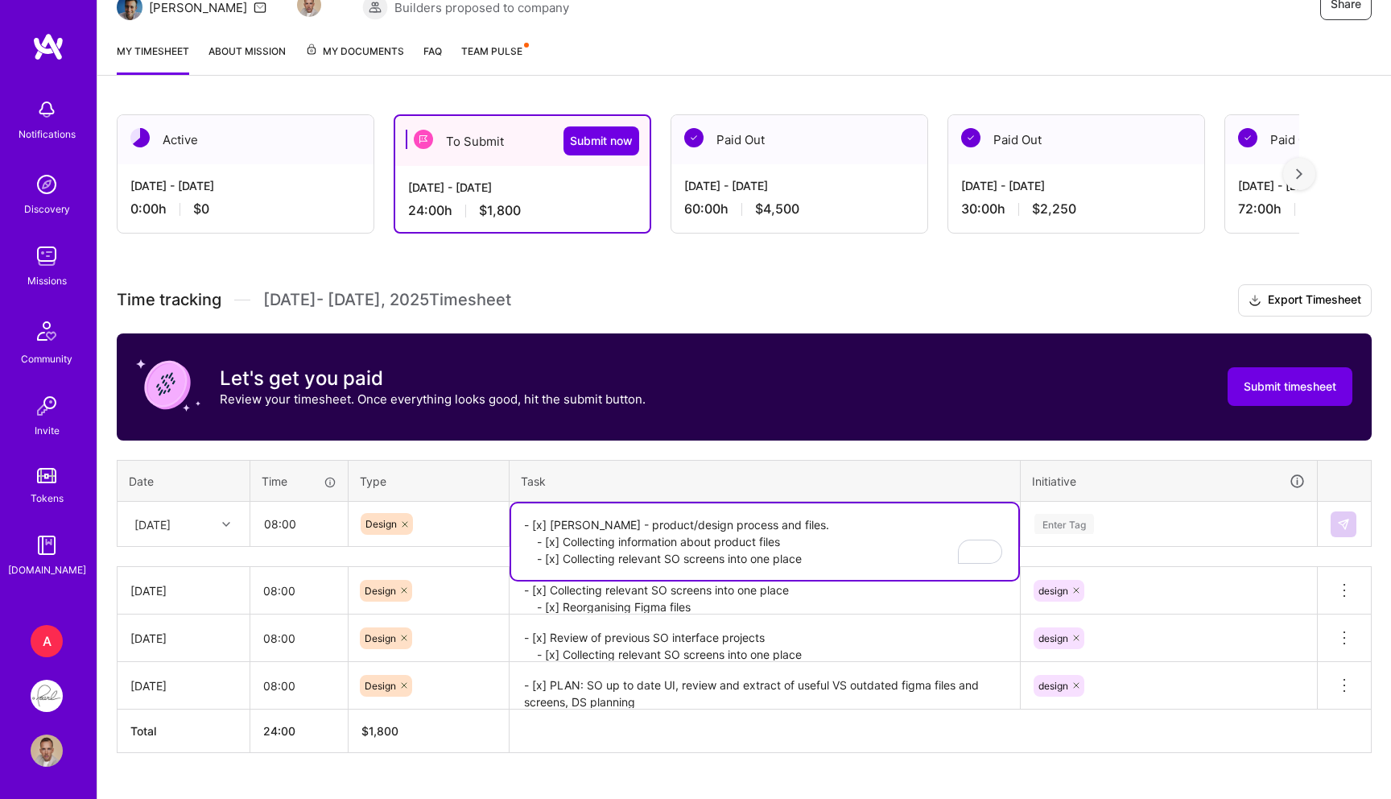
type textarea "- [x] [PERSON_NAME] - product/design process and files. - [x] Collecting inform…"
click at [1092, 523] on div "Enter Tag" at bounding box center [1064, 523] width 60 height 25
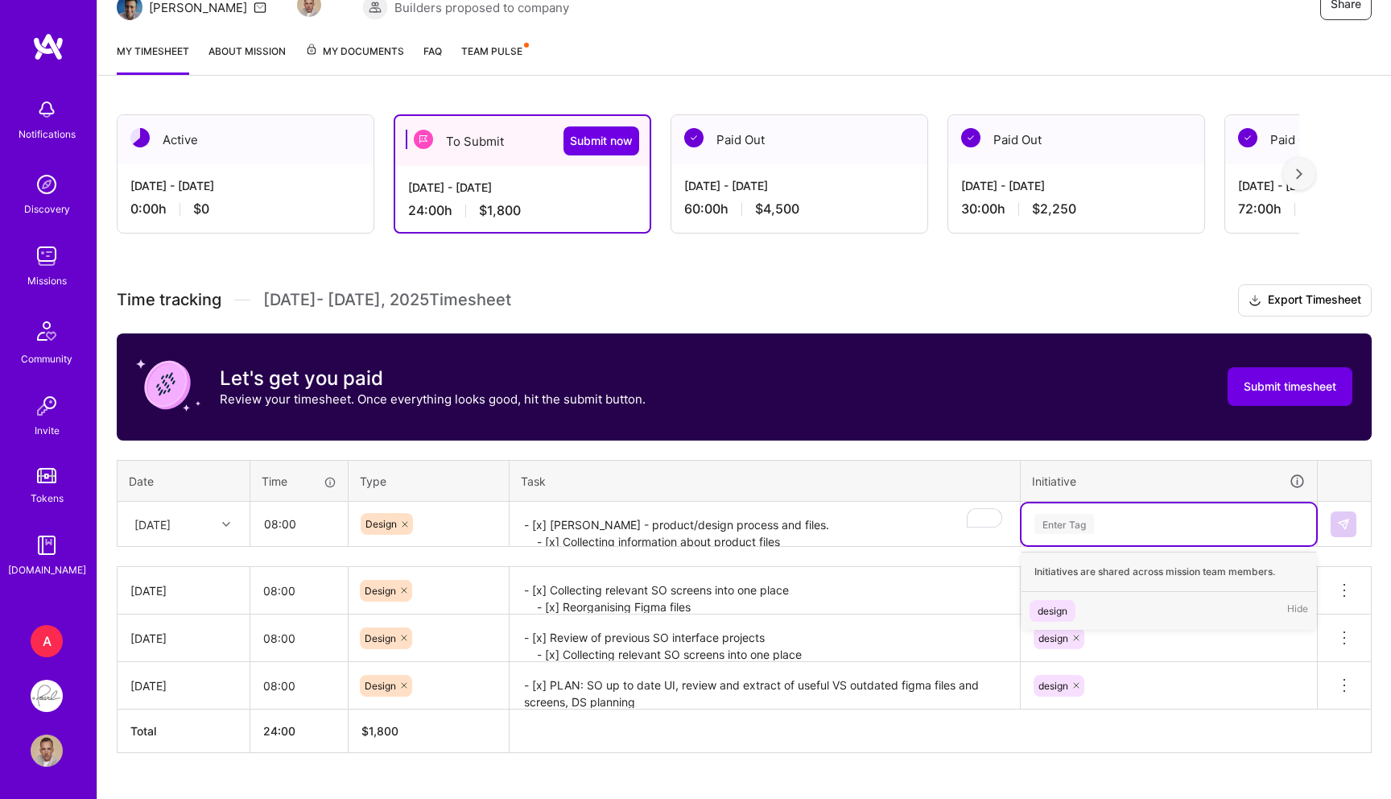
click at [1068, 618] on span "design" at bounding box center [1053, 611] width 46 height 22
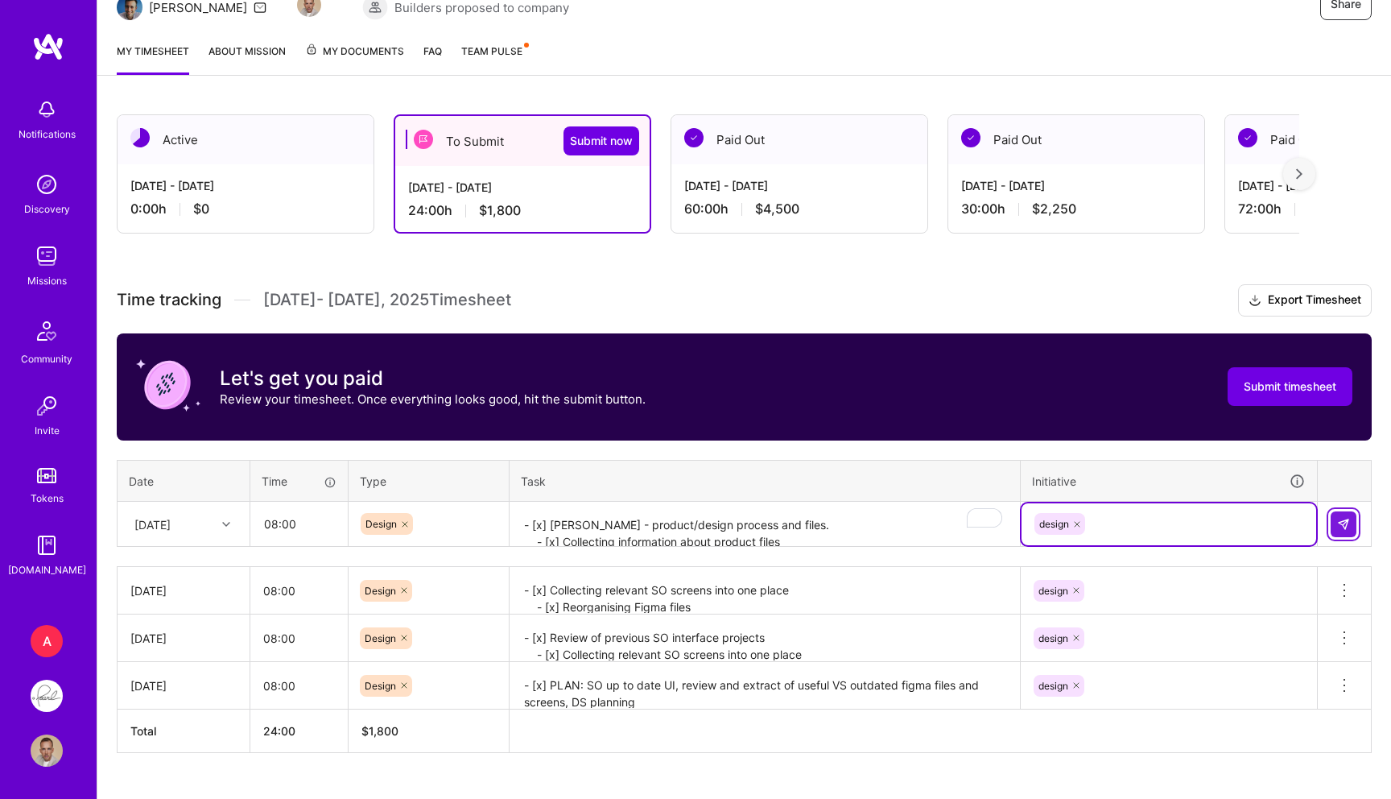
click at [1331, 511] on button at bounding box center [1344, 524] width 26 height 26
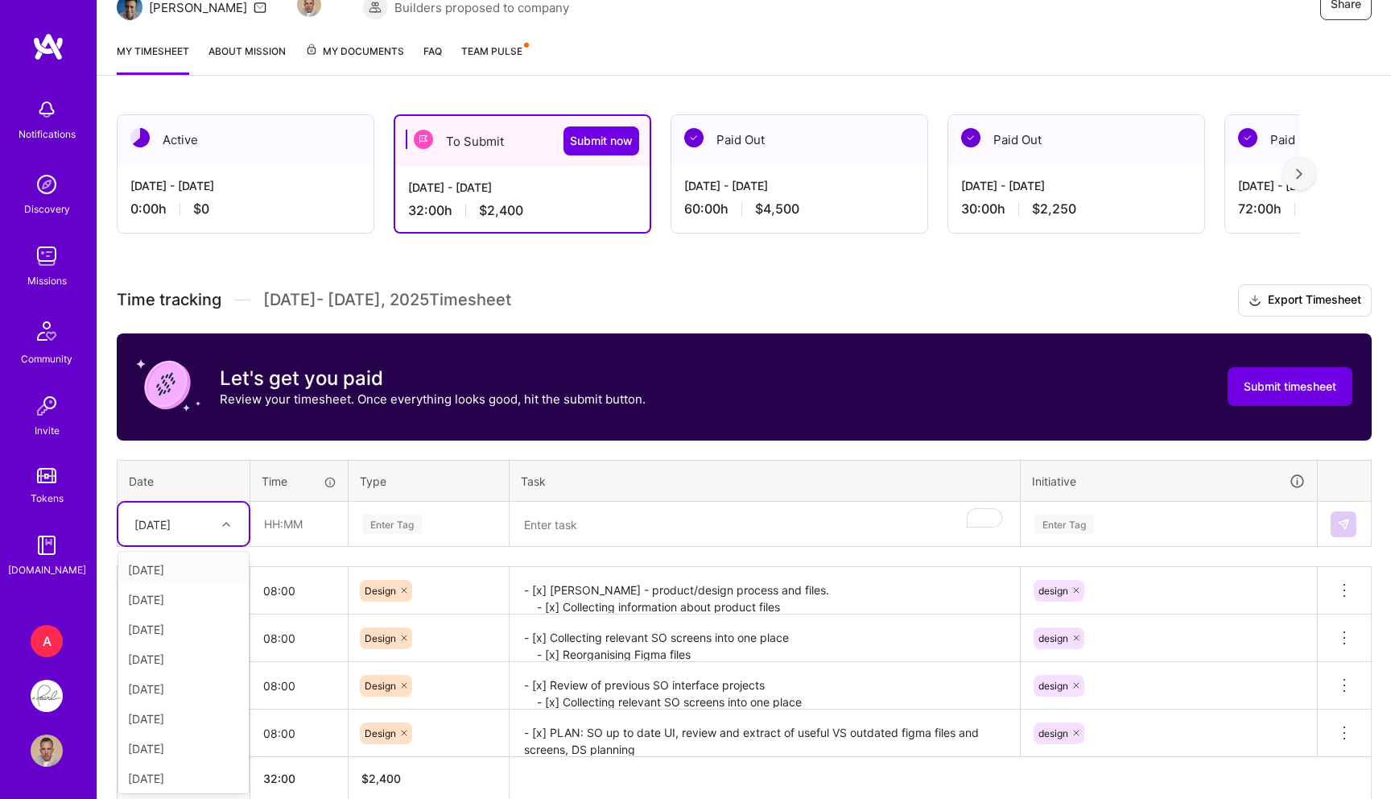
click at [203, 514] on div "[DATE]" at bounding box center [170, 523] width 89 height 27
click at [196, 663] on div "[DATE]" at bounding box center [183, 659] width 130 height 30
click at [302, 521] on input "text" at bounding box center [299, 523] width 96 height 43
type input "08:00"
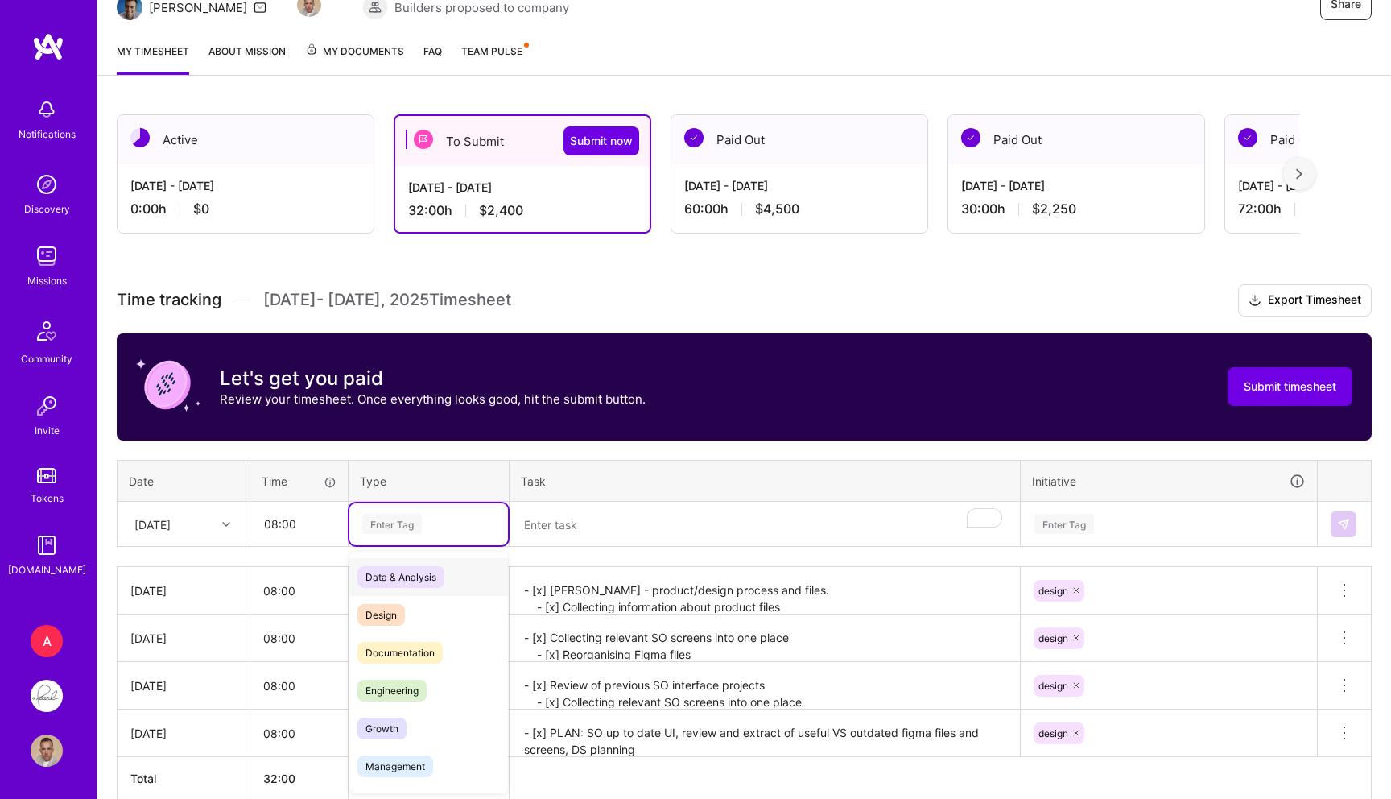
click at [396, 512] on div "Enter Tag" at bounding box center [392, 523] width 60 height 25
click at [386, 607] on span "Design" at bounding box center [380, 615] width 47 height 22
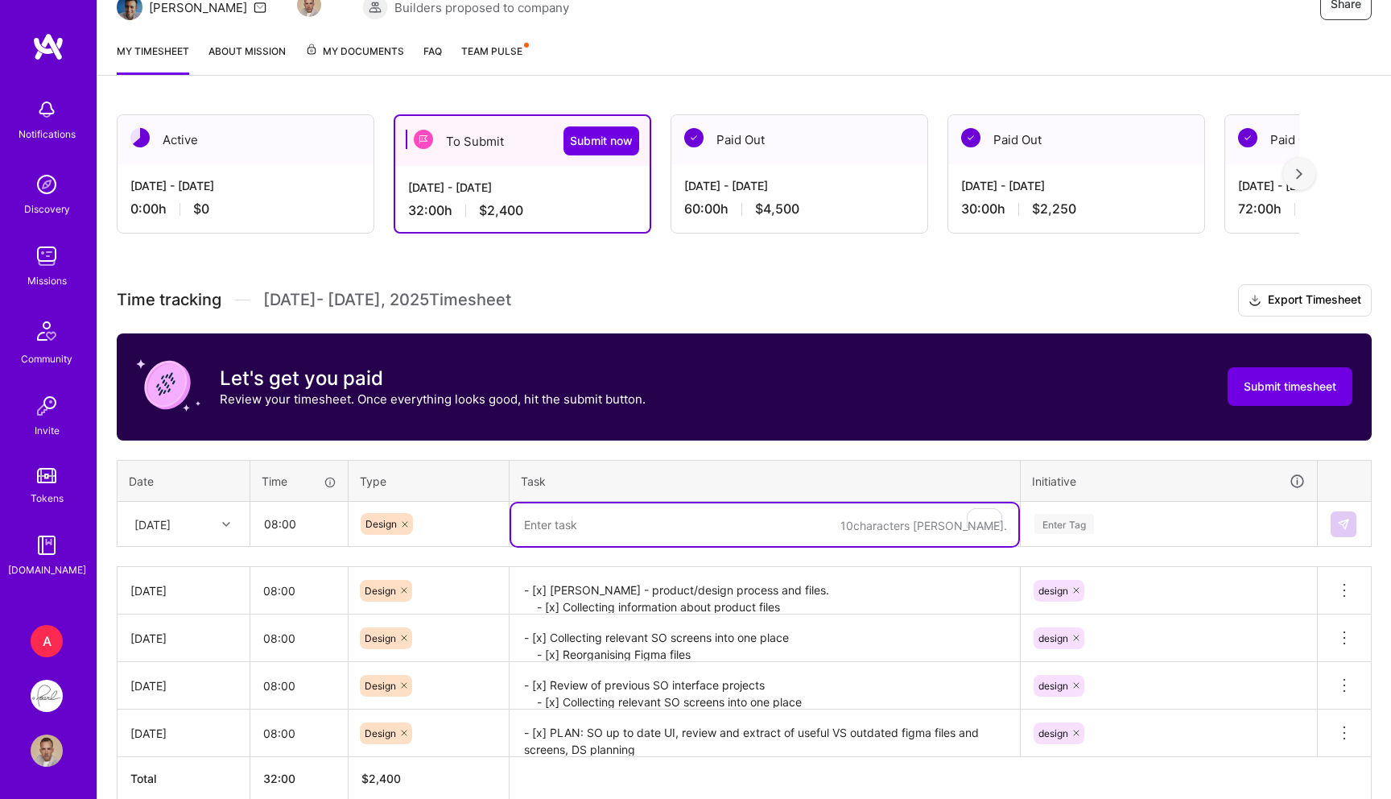
click at [581, 519] on textarea "To enrich screen reader interactions, please activate Accessibility in Grammarl…" at bounding box center [764, 524] width 507 height 43
paste textarea "- [x] Collecting relevant SO screens into one place - [x] Collecting relevent S…"
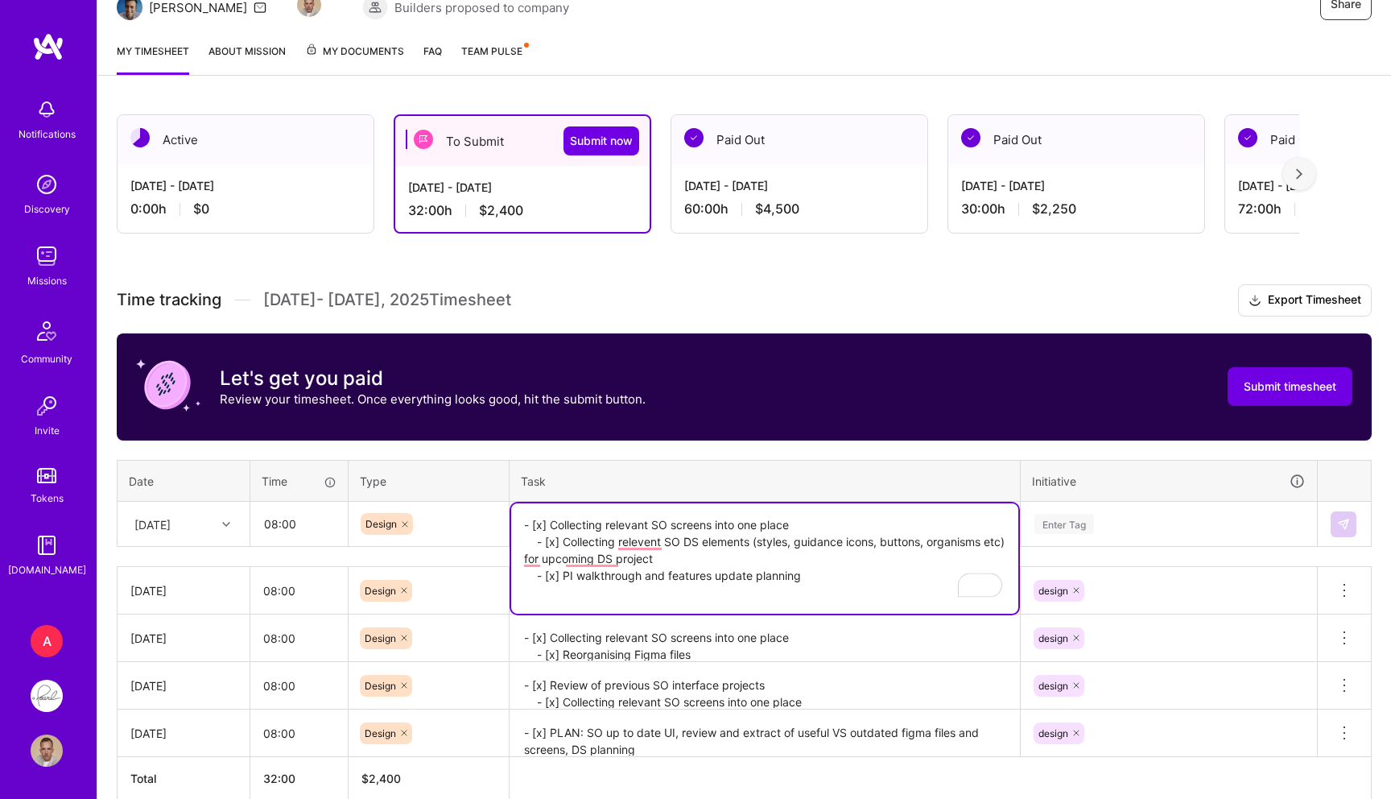
paste textarea "- [x] Marketing figma files, SO native integration, AI design tools discussion"
type textarea "- [x] Collecting relevant SO screens into one place - [x] Collecting relevent S…"
click at [1072, 527] on div "Enter Tag" at bounding box center [1064, 523] width 60 height 25
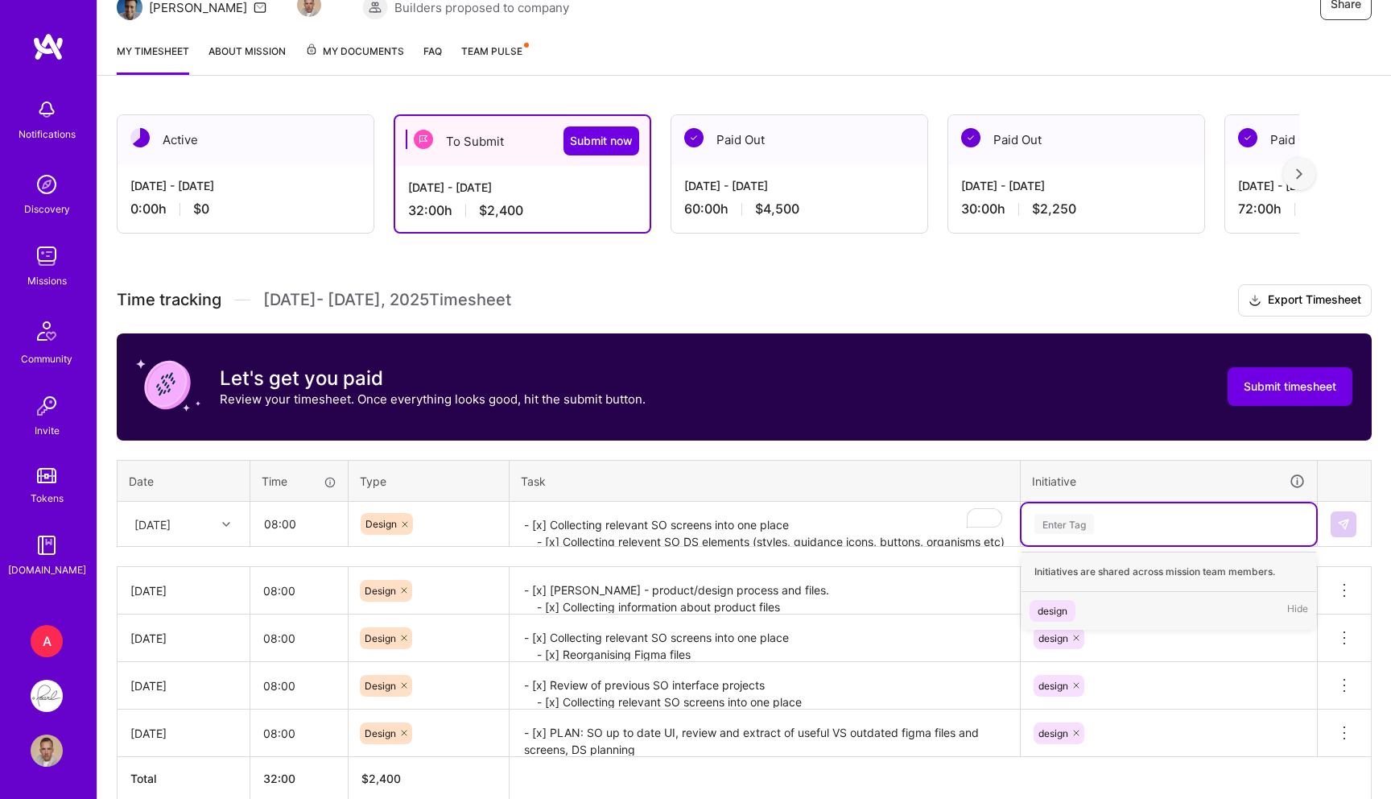
click at [1047, 610] on div "design" at bounding box center [1053, 610] width 30 height 17
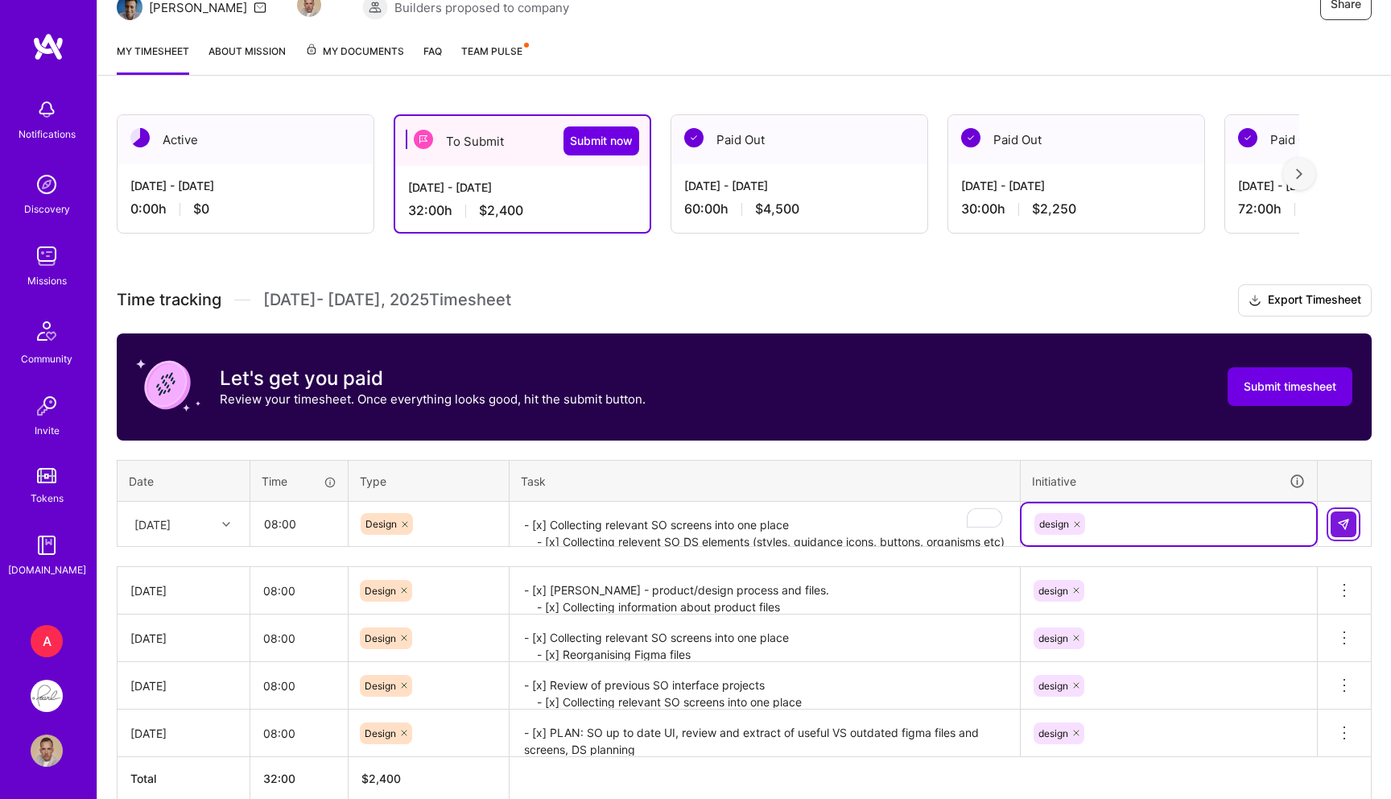
click at [1337, 518] on img at bounding box center [1343, 524] width 13 height 13
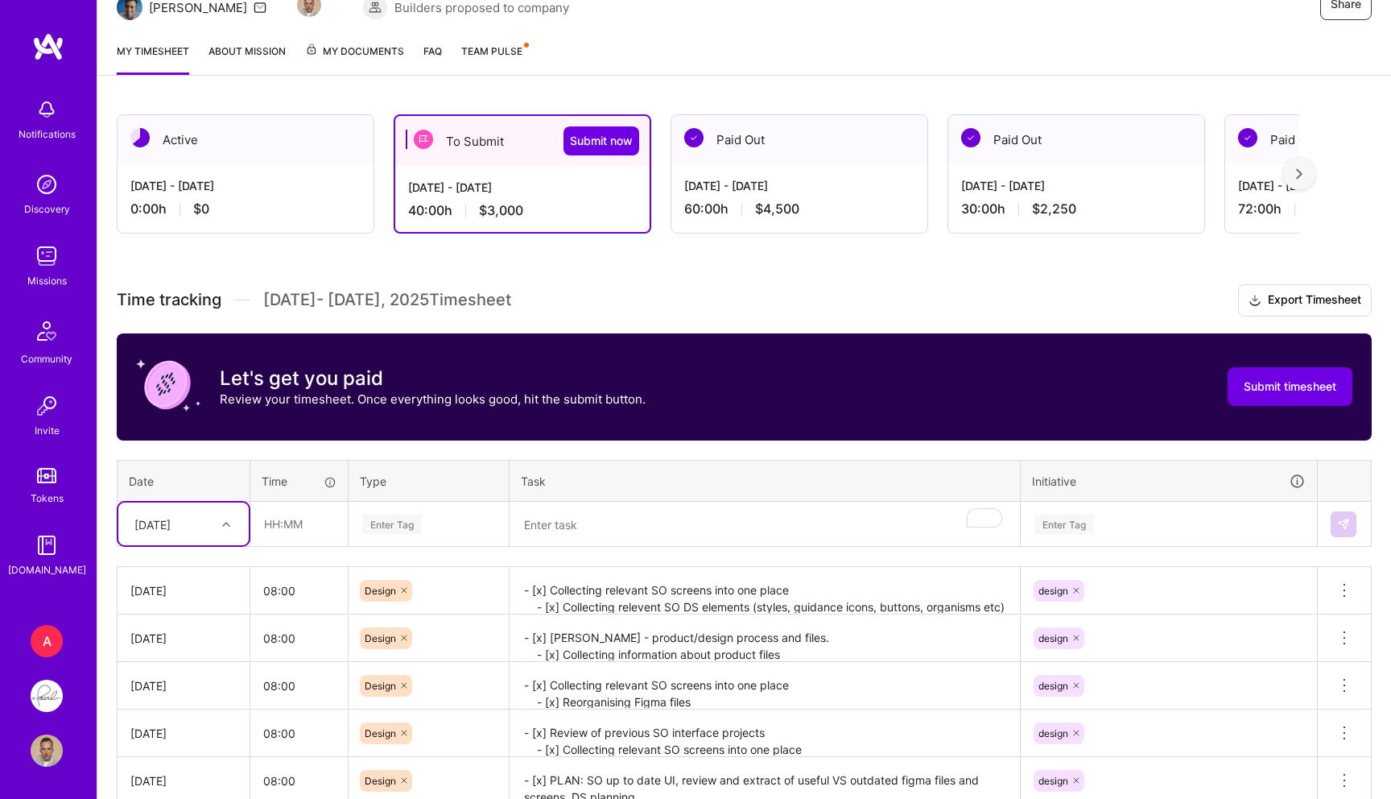
click at [146, 515] on div "[DATE]" at bounding box center [152, 523] width 36 height 17
click at [161, 745] on div "[DATE]" at bounding box center [183, 748] width 130 height 30
click at [342, 509] on input "text" at bounding box center [299, 523] width 96 height 43
type input "08:00"
click at [402, 527] on div "Enter Tag" at bounding box center [392, 523] width 60 height 25
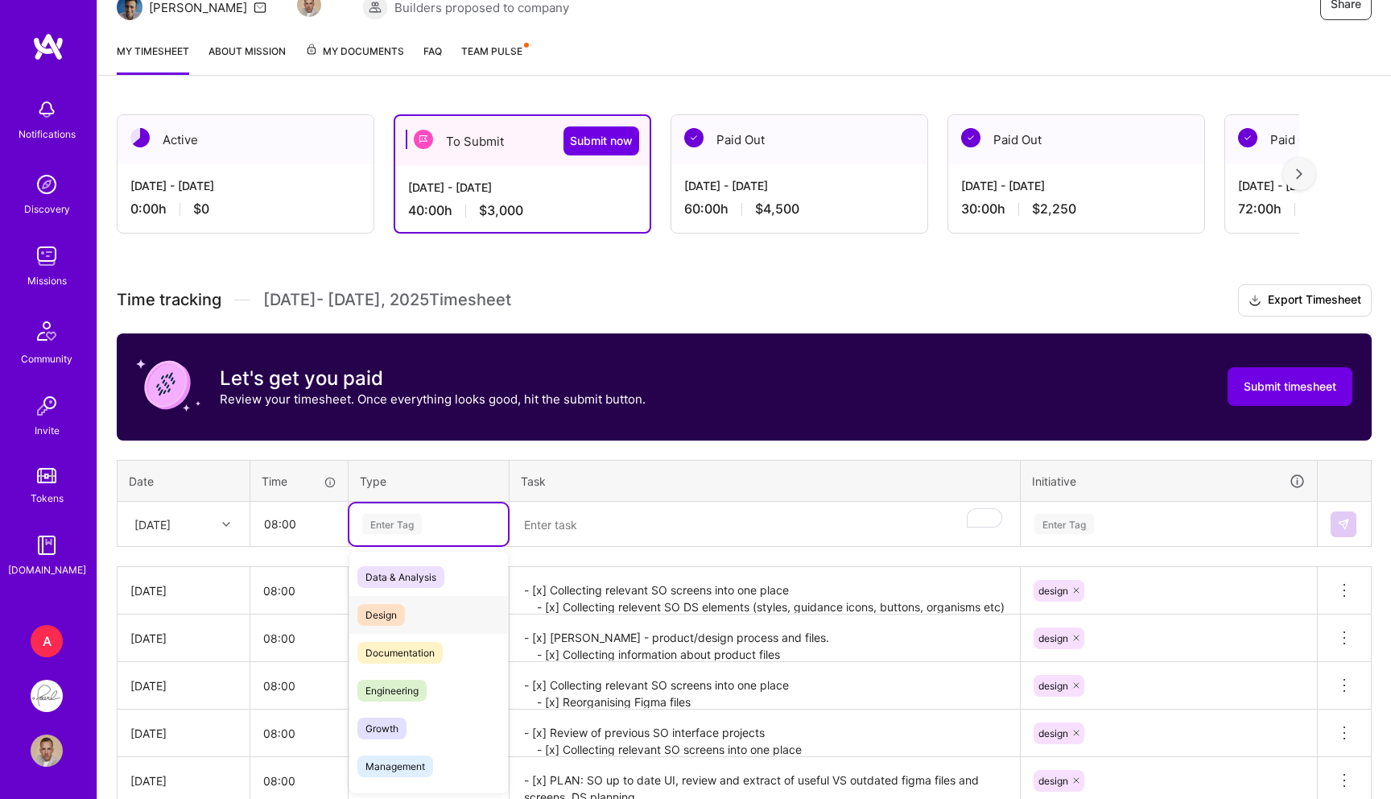
click at [398, 605] on span "Design" at bounding box center [380, 615] width 47 height 22
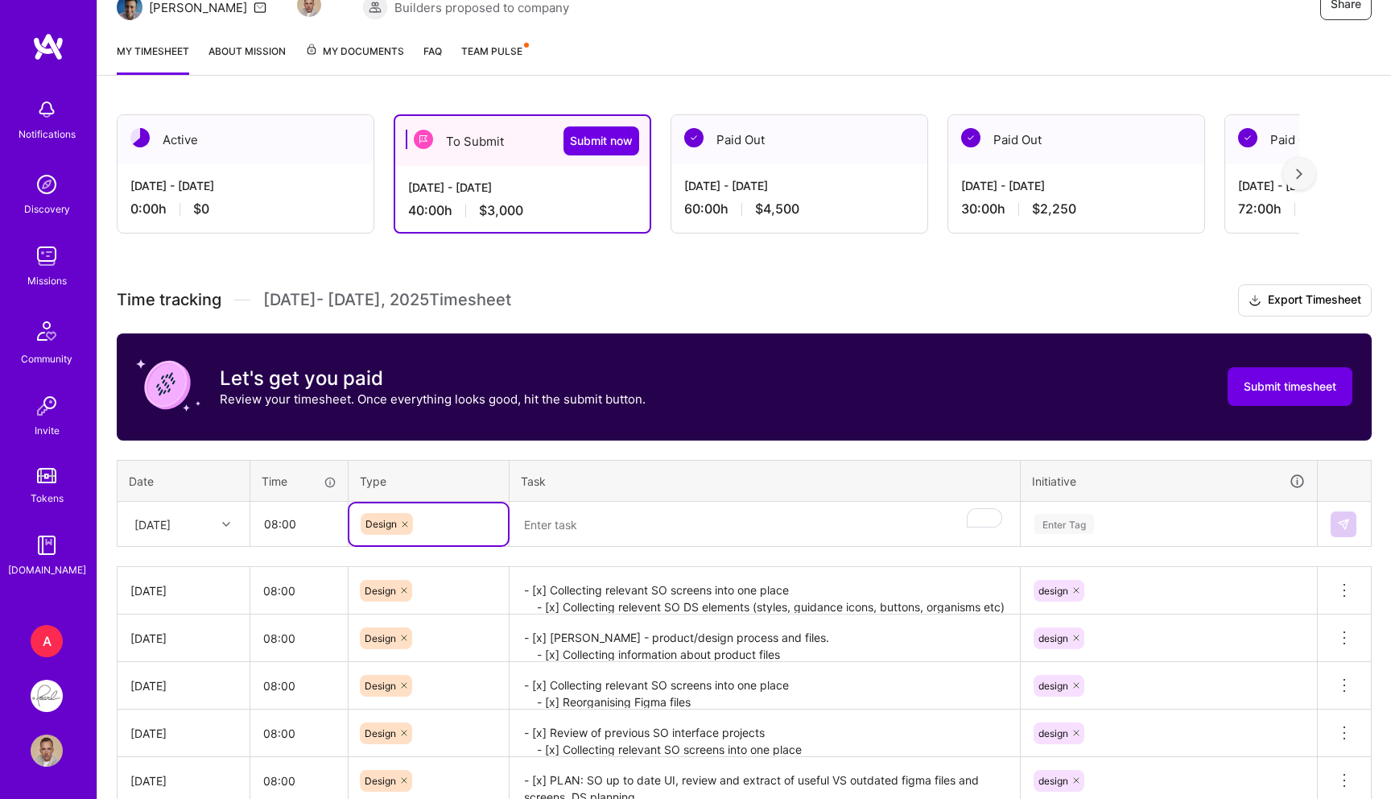
click at [571, 536] on textarea "To enrich screen reader interactions, please activate Accessibility in Grammarl…" at bounding box center [764, 524] width 507 height 43
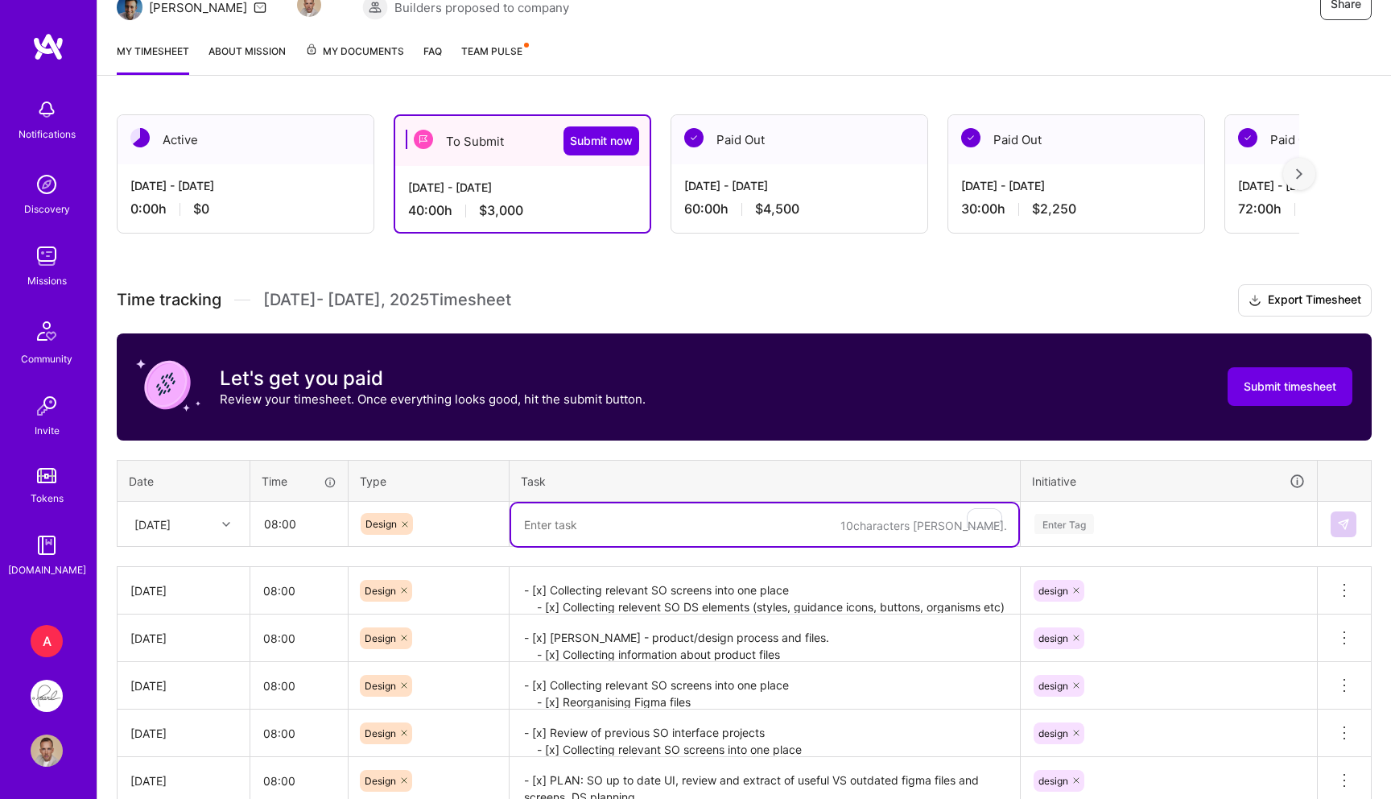
paste textarea "- [x] Kayla/Amit Meeting - [x] Amit projects planning - [x] Customize Interface…"
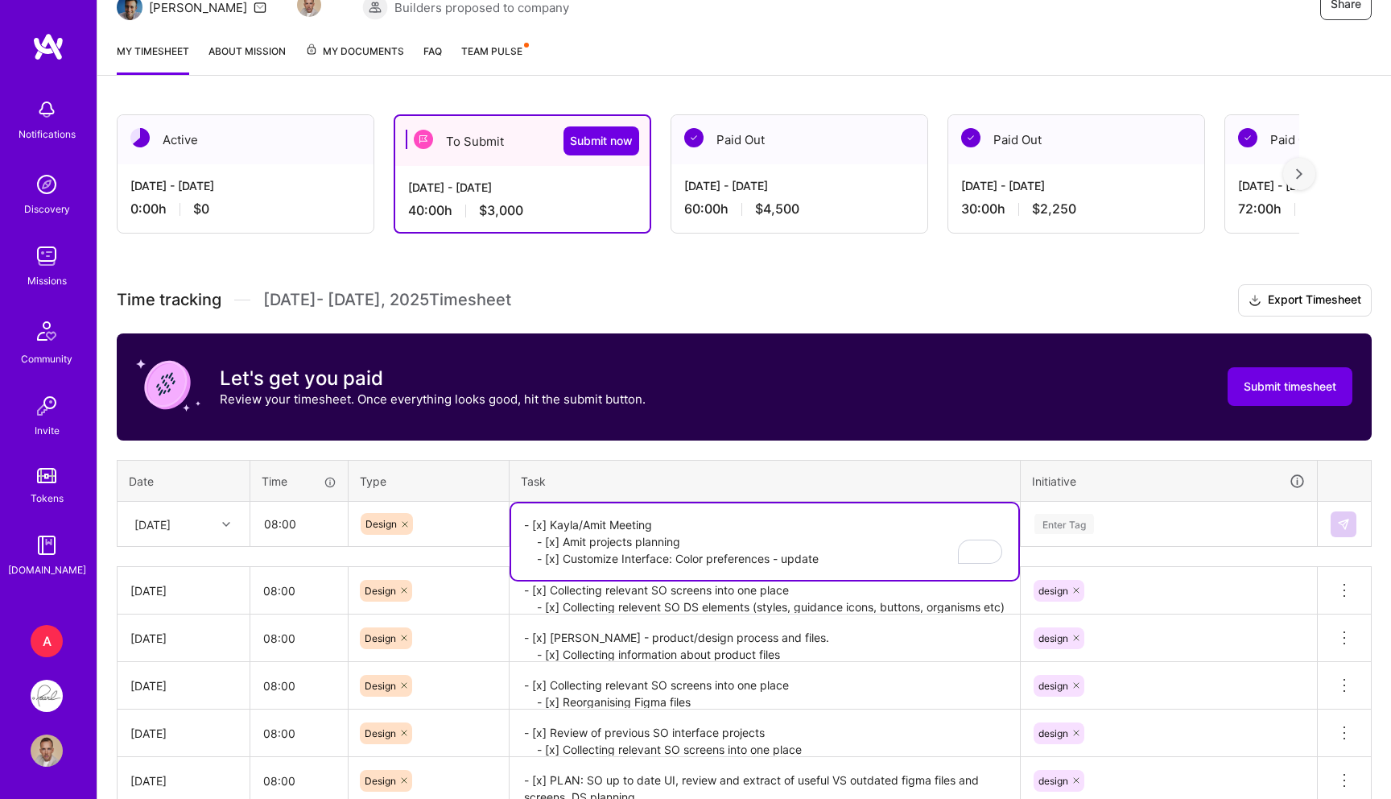
type textarea "- [x] Kayla/Amit Meeting - [x] Amit projects planning - [x] Customize Interface…"
click at [1071, 526] on div "Enter Tag" at bounding box center [1064, 523] width 60 height 25
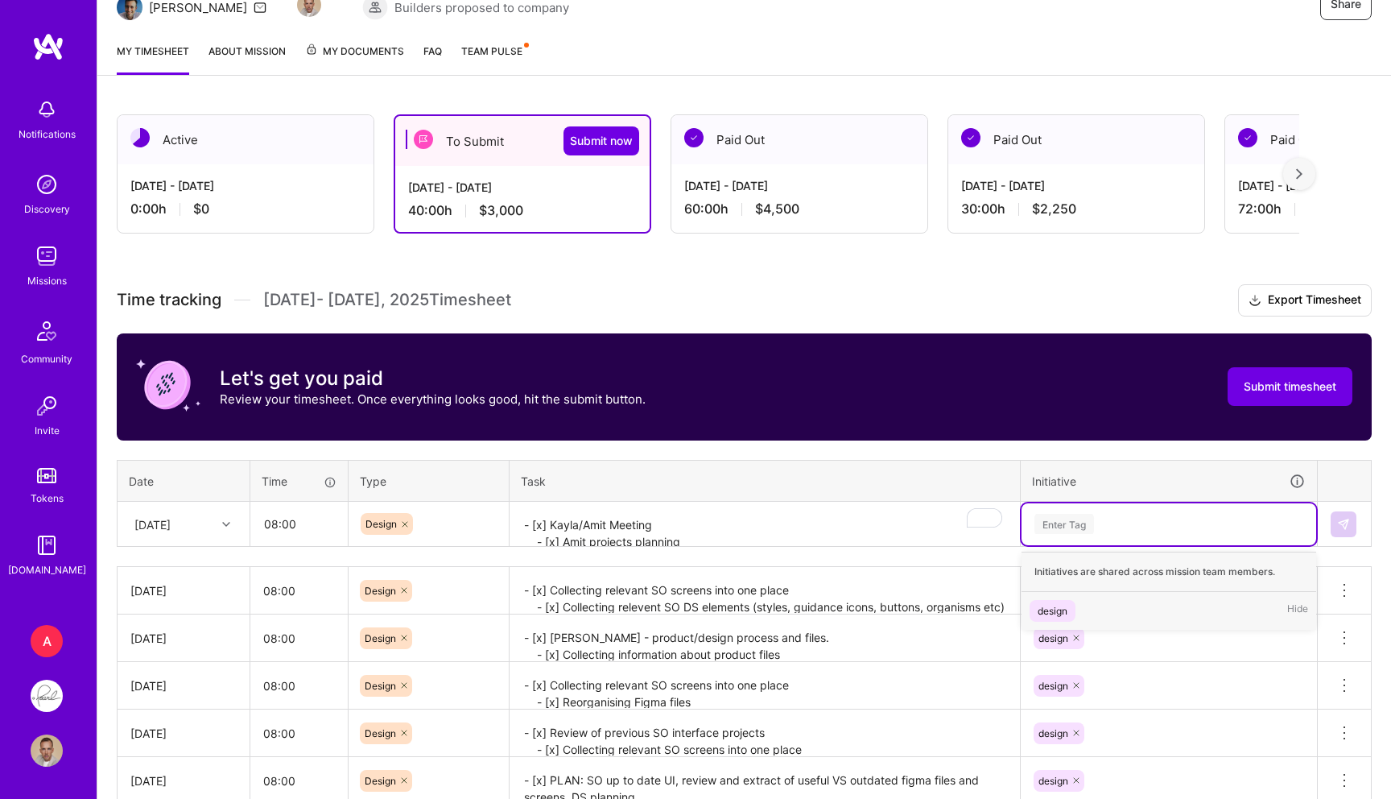
click at [1056, 600] on span "design" at bounding box center [1053, 611] width 46 height 22
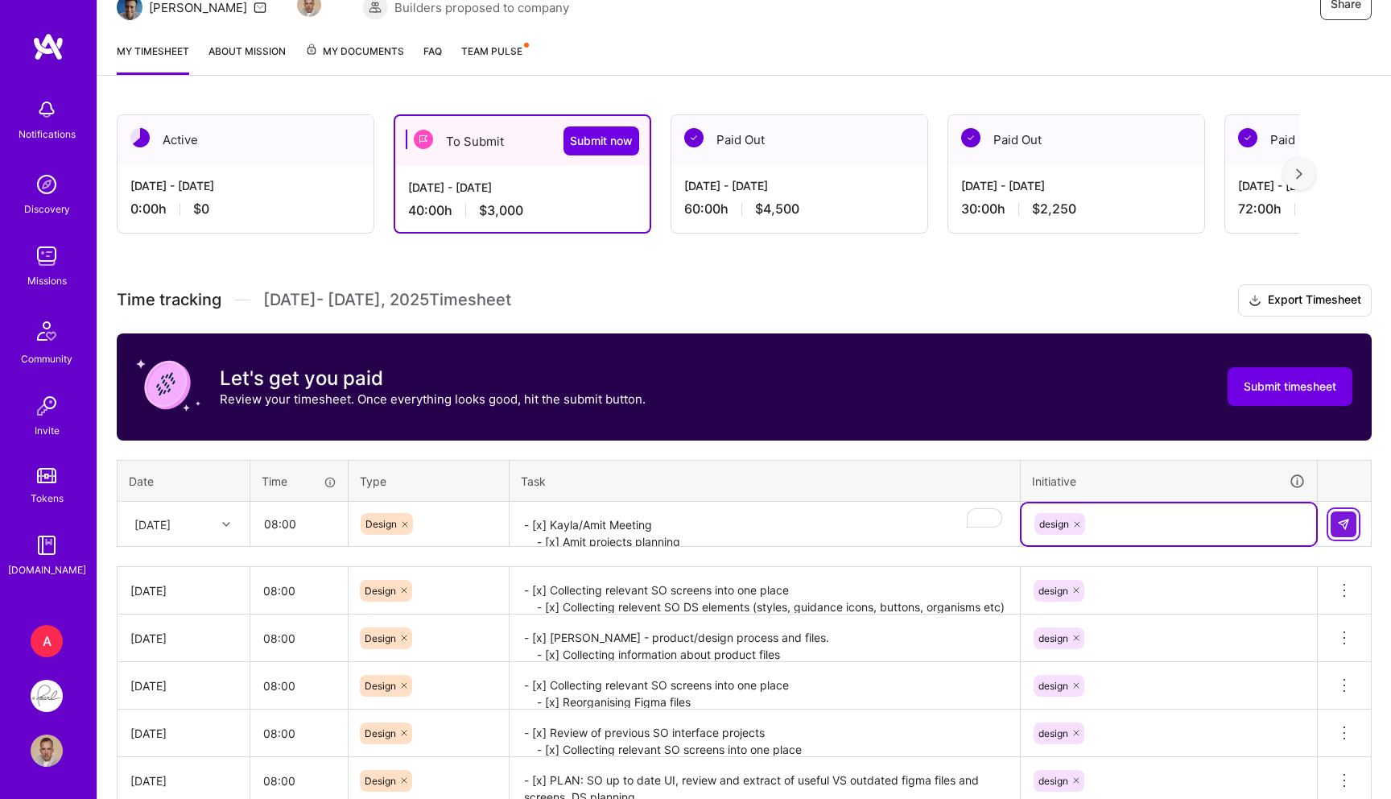
click at [1340, 530] on button at bounding box center [1344, 524] width 26 height 26
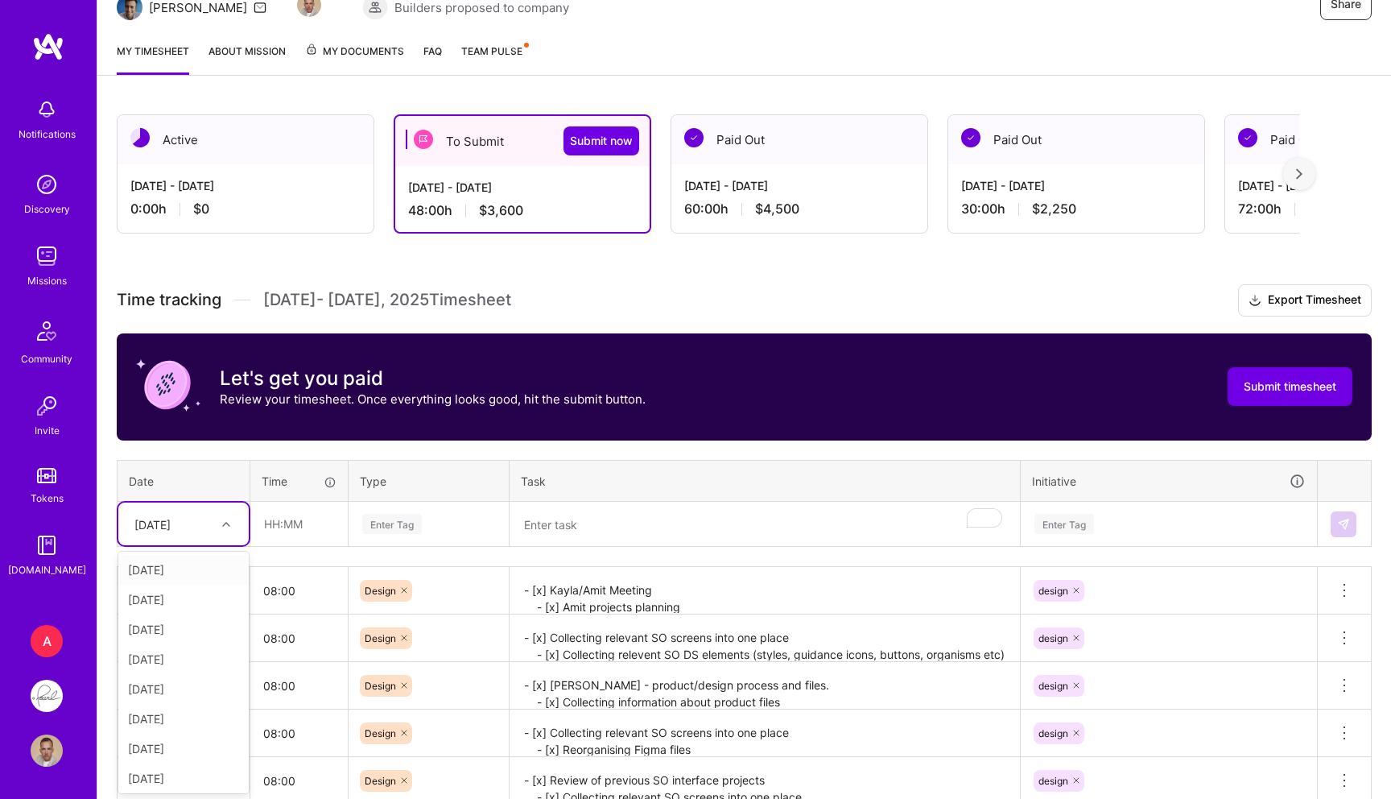
click at [184, 534] on div "[DATE]" at bounding box center [170, 523] width 89 height 27
click at [167, 678] on div "[DATE]" at bounding box center [183, 692] width 130 height 30
click at [291, 517] on input "text" at bounding box center [299, 523] width 96 height 43
type input "08:00"
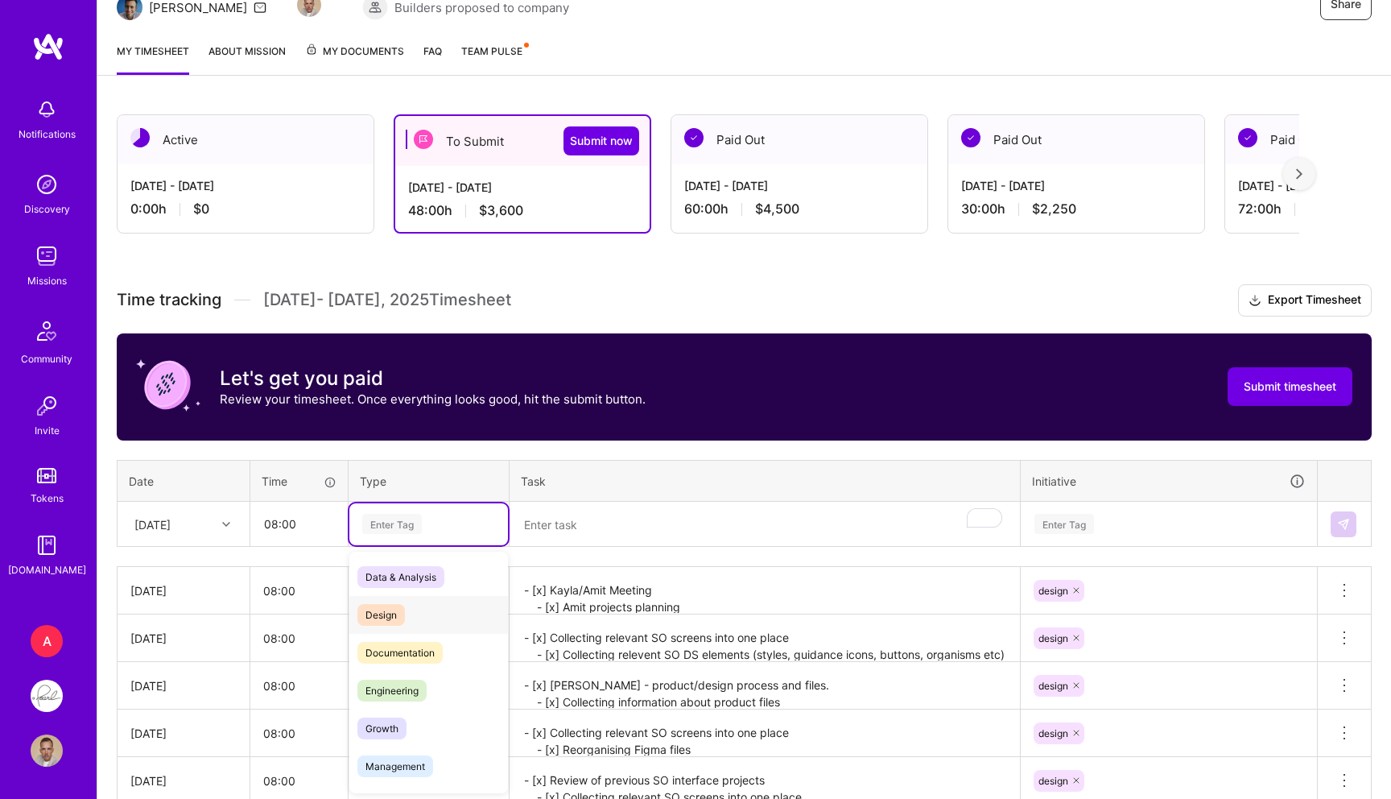
click at [368, 599] on div "Design" at bounding box center [428, 615] width 159 height 38
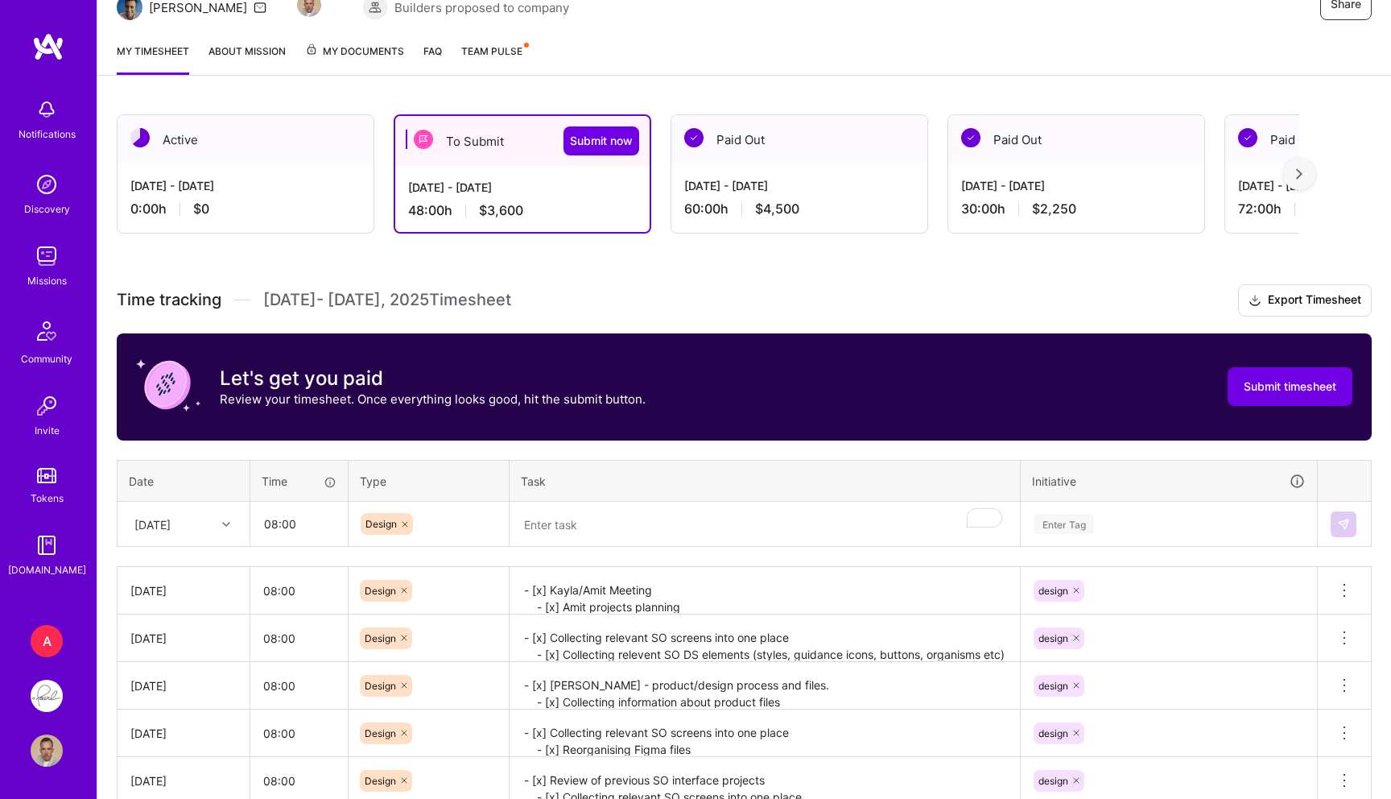
click at [648, 497] on th "Task" at bounding box center [765, 481] width 511 height 42
click at [615, 516] on textarea "To enrich screen reader interactions, please activate Accessibility in Grammarl…" at bounding box center [764, 524] width 507 height 43
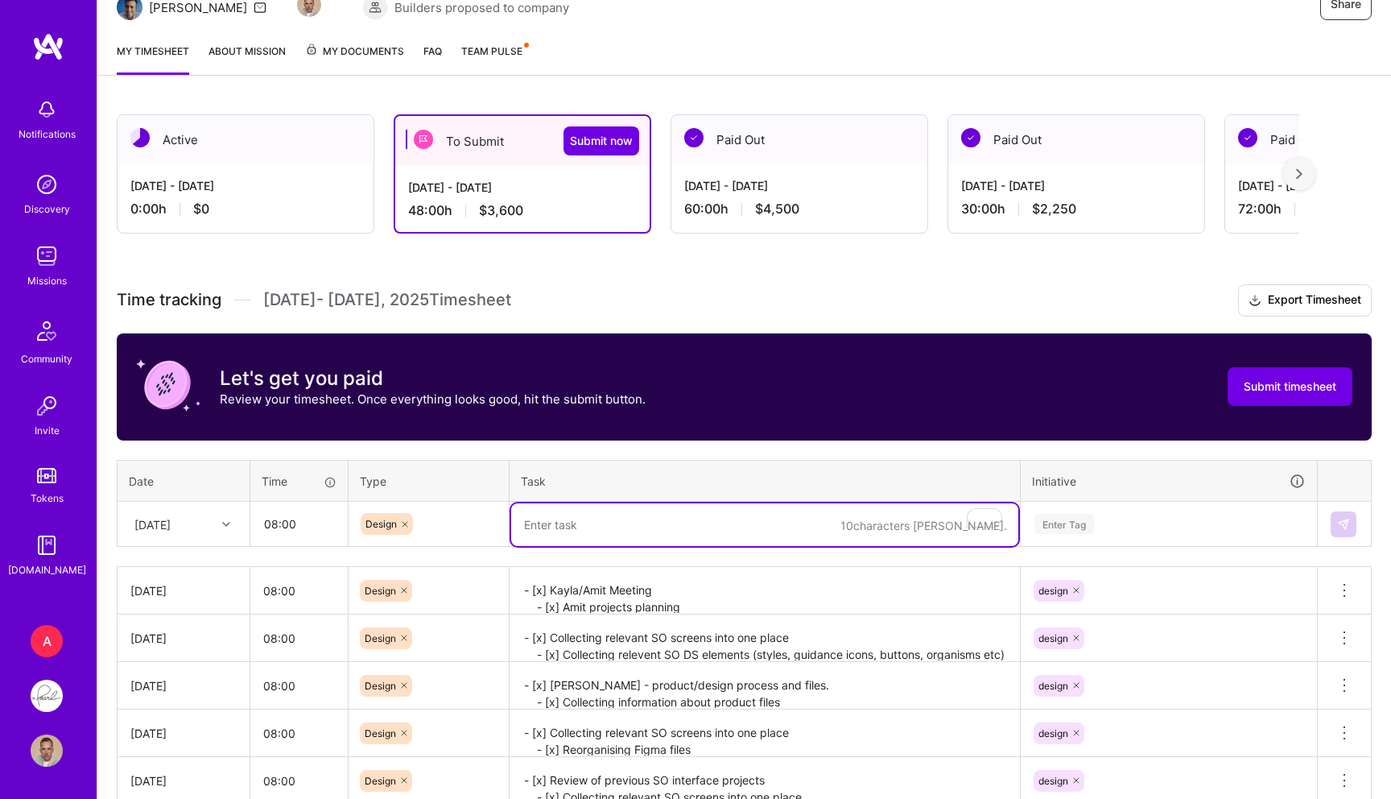
paste textarea "- [x] Caries Progression Analysis (E1, E2,...) - [x] Markers updates - [x] Colo…"
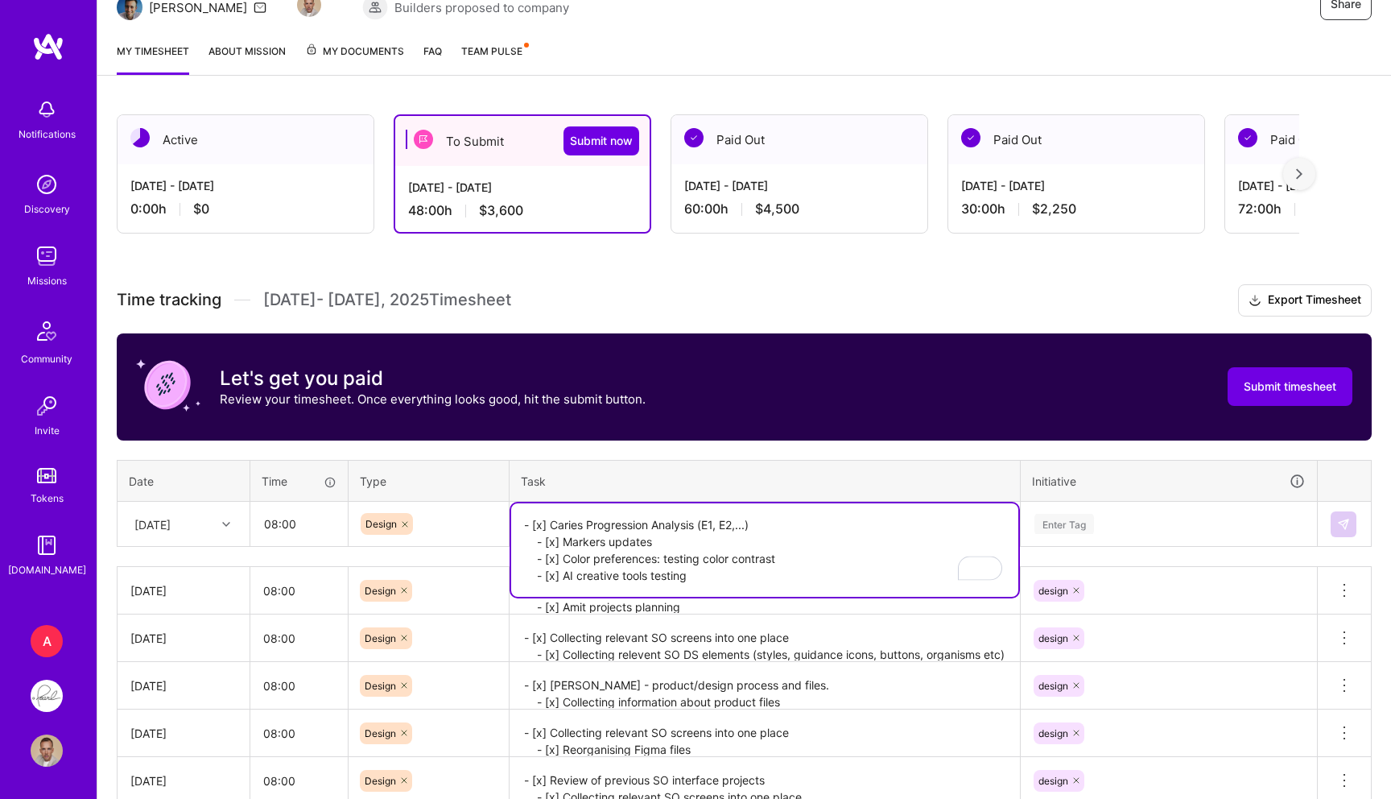
type textarea "- [x] Caries Progression Analysis (E1, E2,...) - [x] Markers updates - [x] Colo…"
click at [1052, 519] on div "Enter Tag" at bounding box center [1064, 523] width 60 height 25
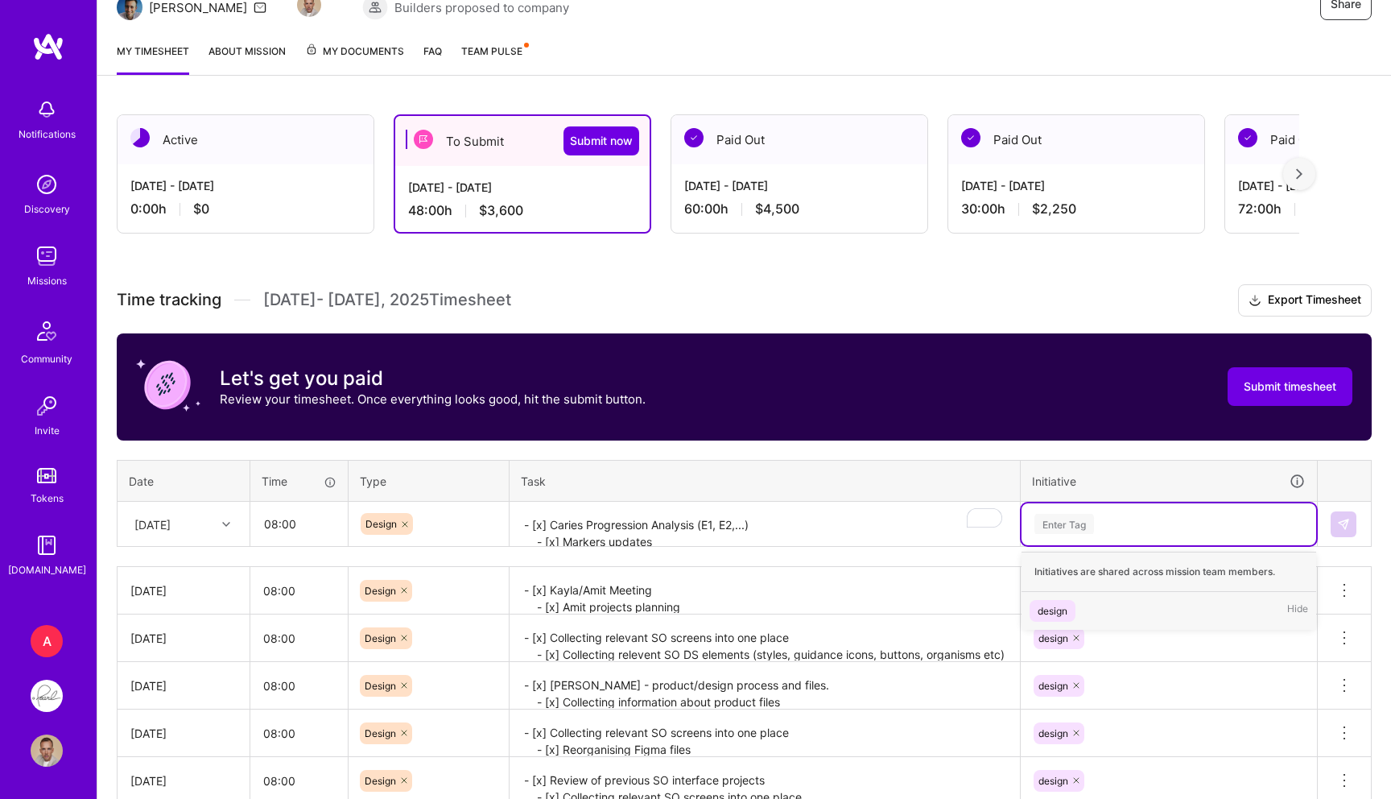
click at [1052, 621] on div "design Hide" at bounding box center [1169, 611] width 295 height 38
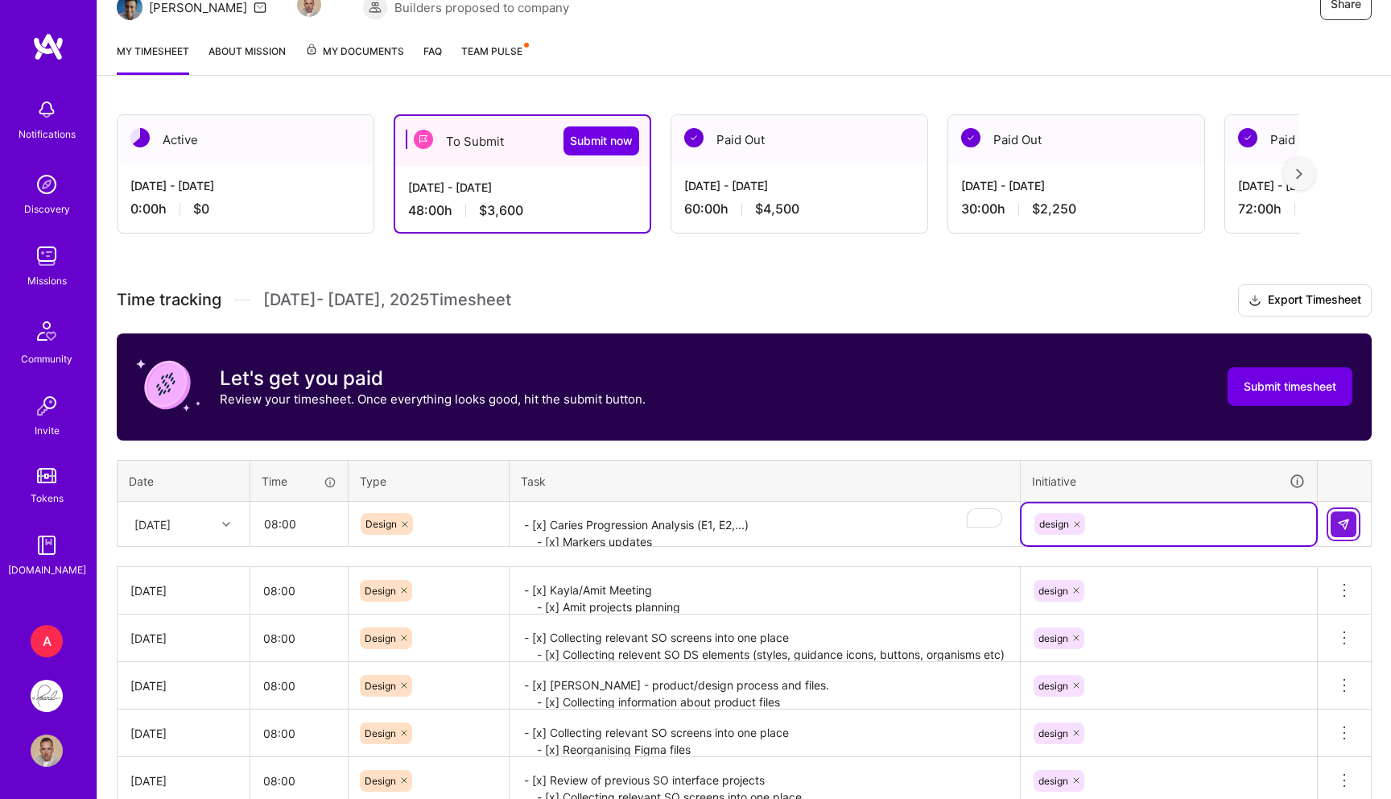
click at [1332, 529] on button at bounding box center [1344, 524] width 26 height 26
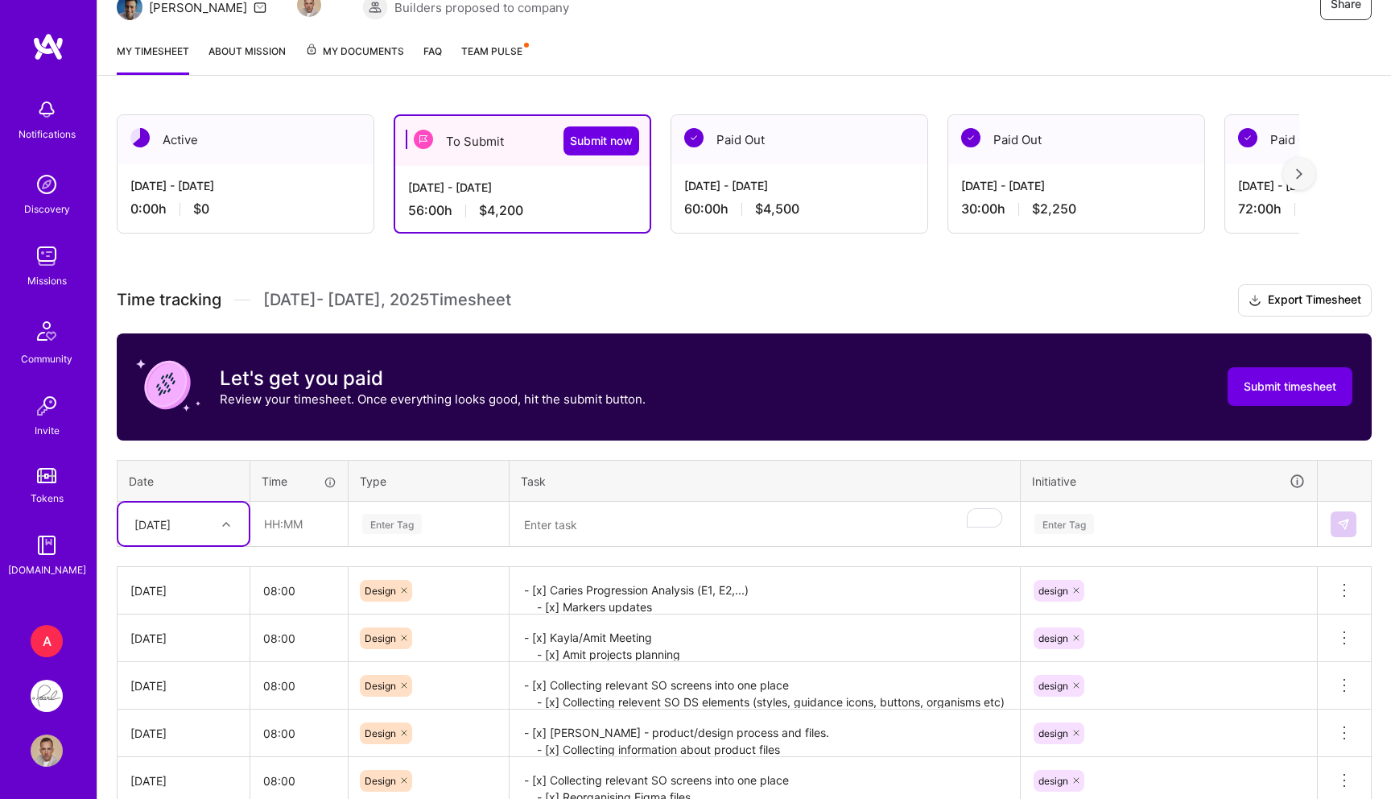
click at [176, 536] on div "[DATE]" at bounding box center [183, 523] width 130 height 43
click at [178, 678] on div "[DATE]" at bounding box center [183, 673] width 130 height 30
click at [333, 508] on input "text" at bounding box center [299, 523] width 96 height 43
type input "08:00"
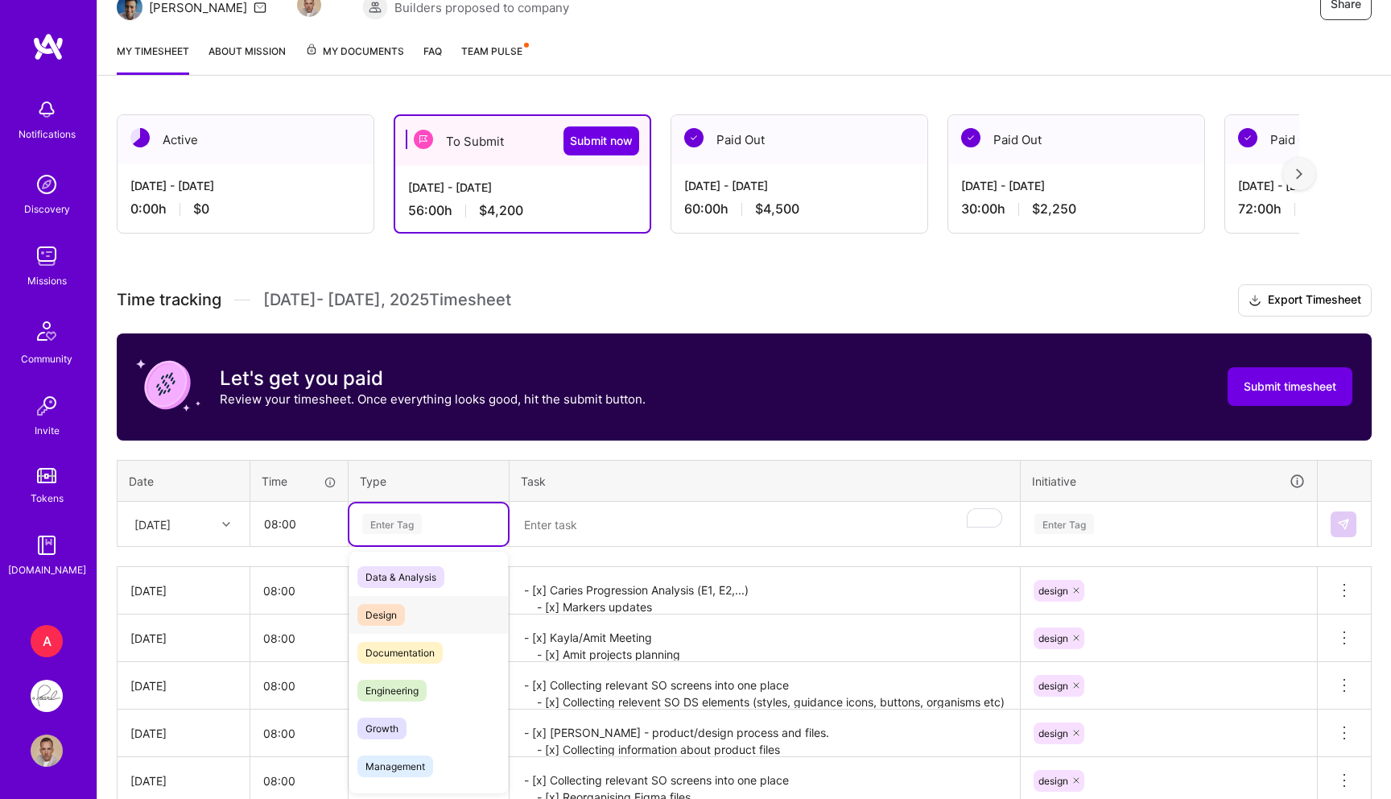
click at [381, 607] on span "Design" at bounding box center [380, 615] width 47 height 22
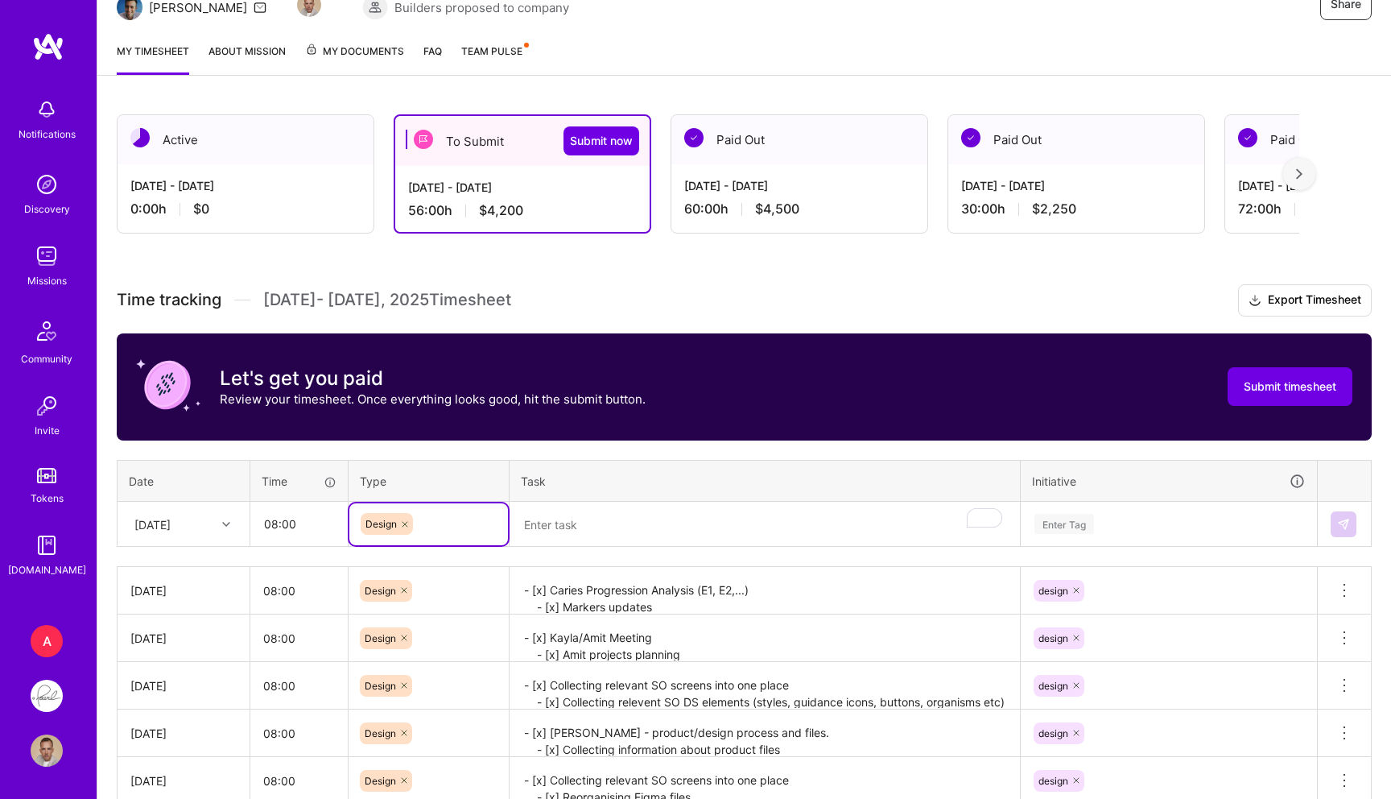
click at [626, 520] on textarea "To enrich screen reader interactions, please activate Accessibility in Grammarl…" at bounding box center [764, 524] width 507 height 43
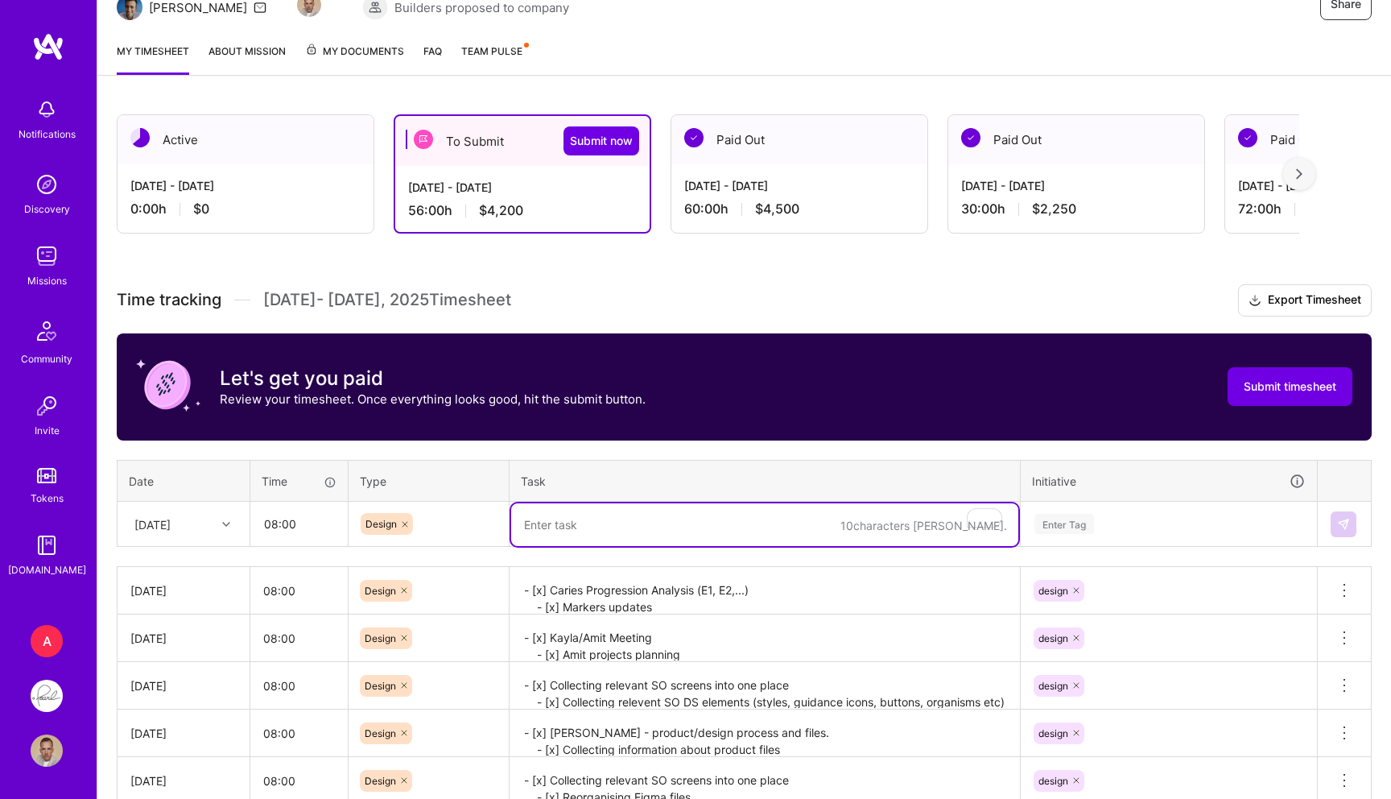
paste textarea "- [x] Patient report export screen - tabs, screen version with new export type …"
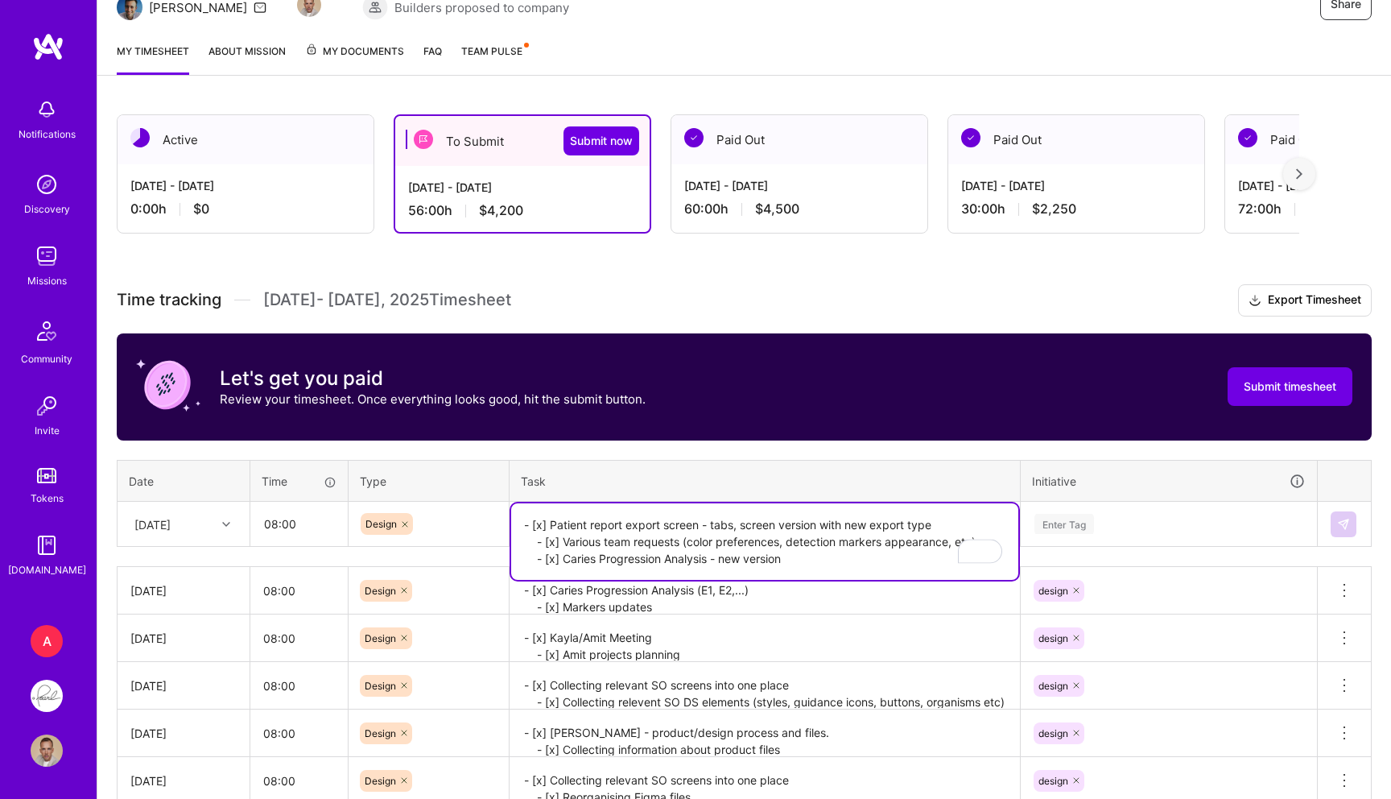
type textarea "- [x] Patient report export screen - tabs, screen version with new export type …"
click at [1103, 546] on div "Time tracking [DATE] - [DATE] Timesheet Export Timesheet Let's get you paid Rev…" at bounding box center [744, 613] width 1255 height 658
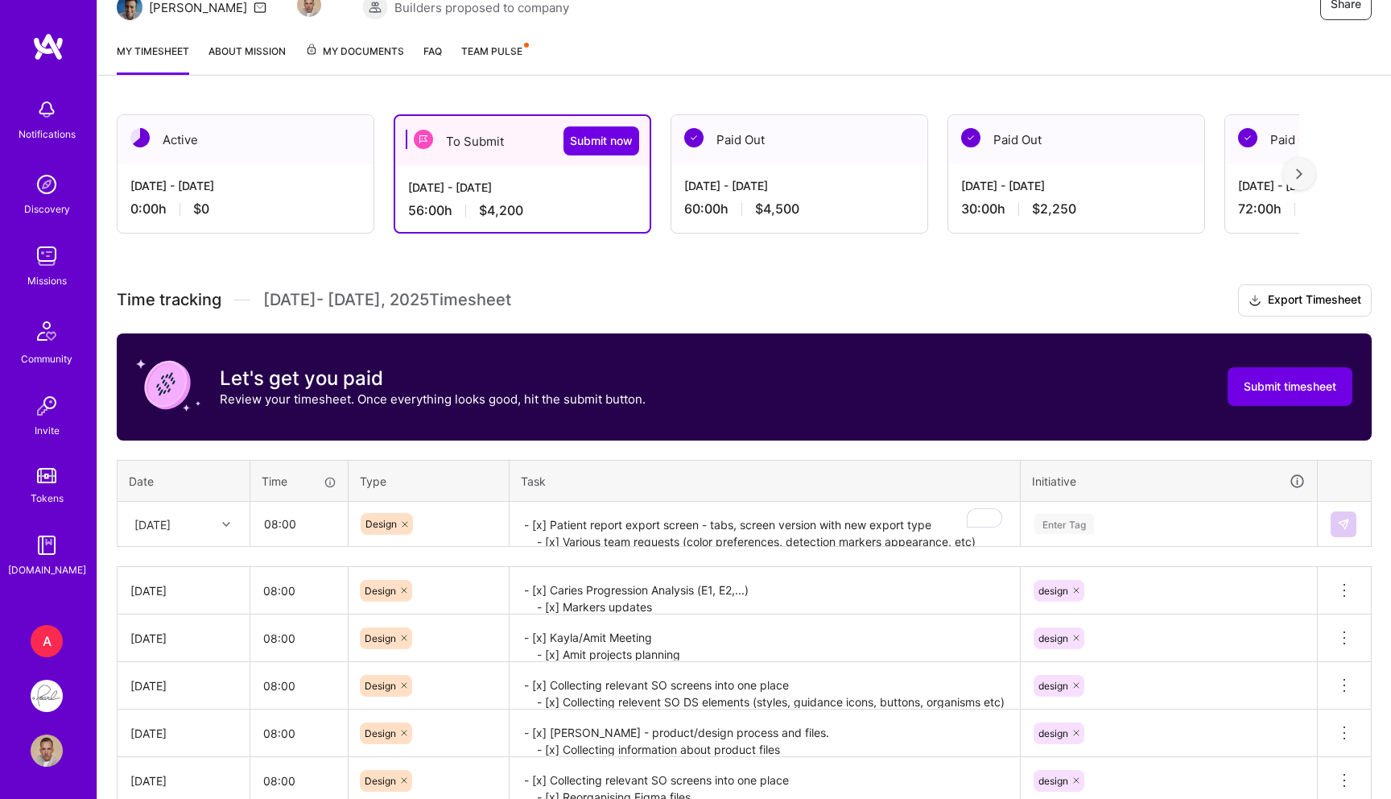
click at [1073, 524] on div "Enter Tag" at bounding box center [1064, 523] width 60 height 25
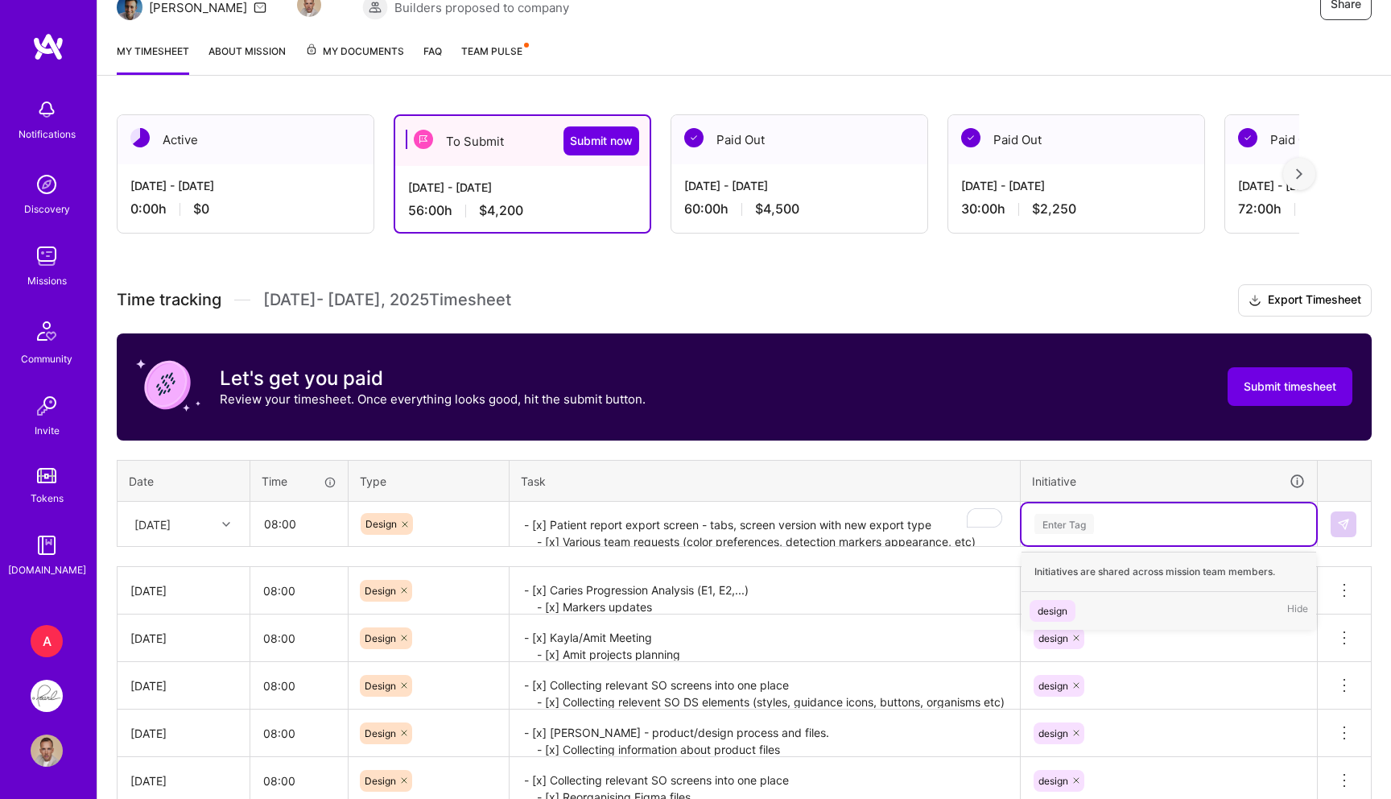
click at [1060, 605] on div "design" at bounding box center [1053, 610] width 30 height 17
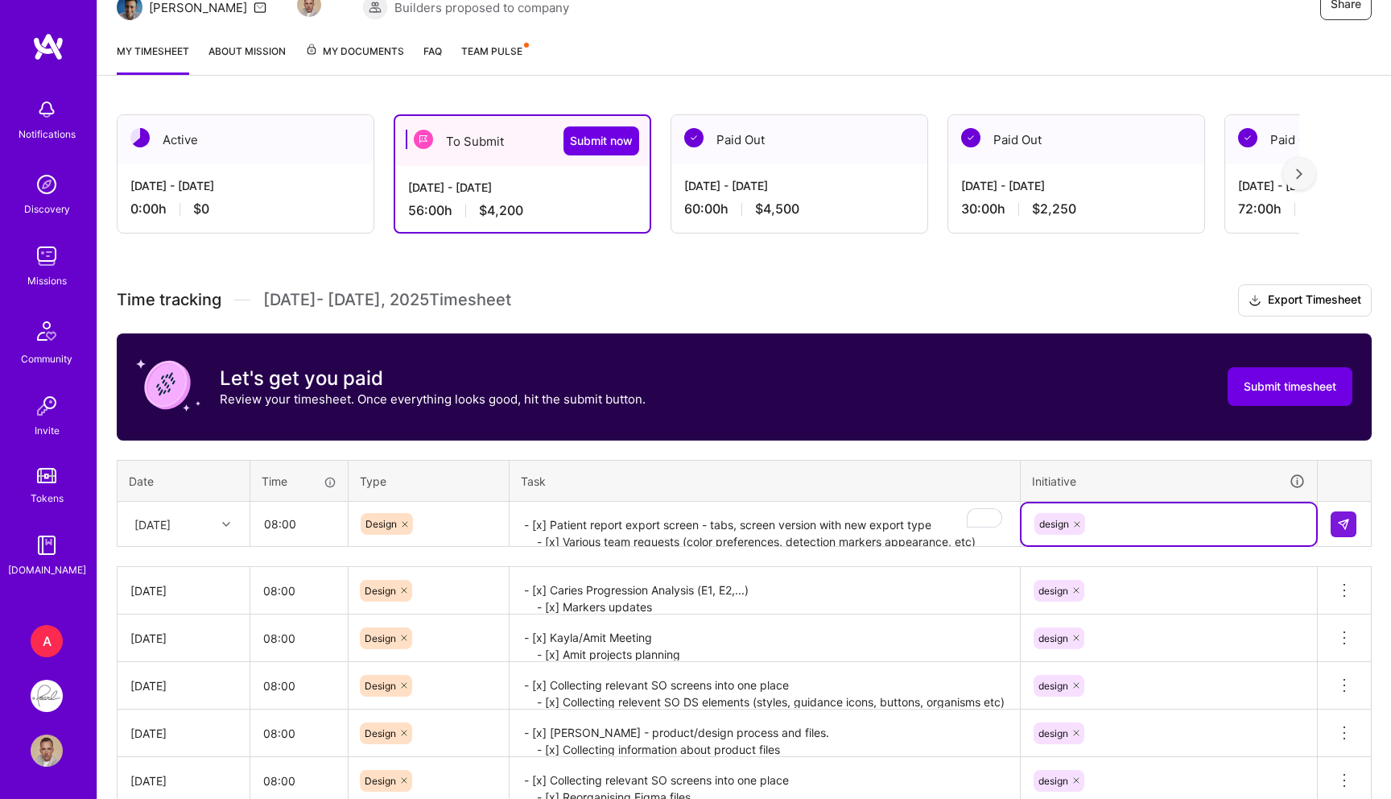
click at [1328, 510] on td at bounding box center [1345, 524] width 54 height 45
click at [1337, 519] on img at bounding box center [1343, 524] width 13 height 13
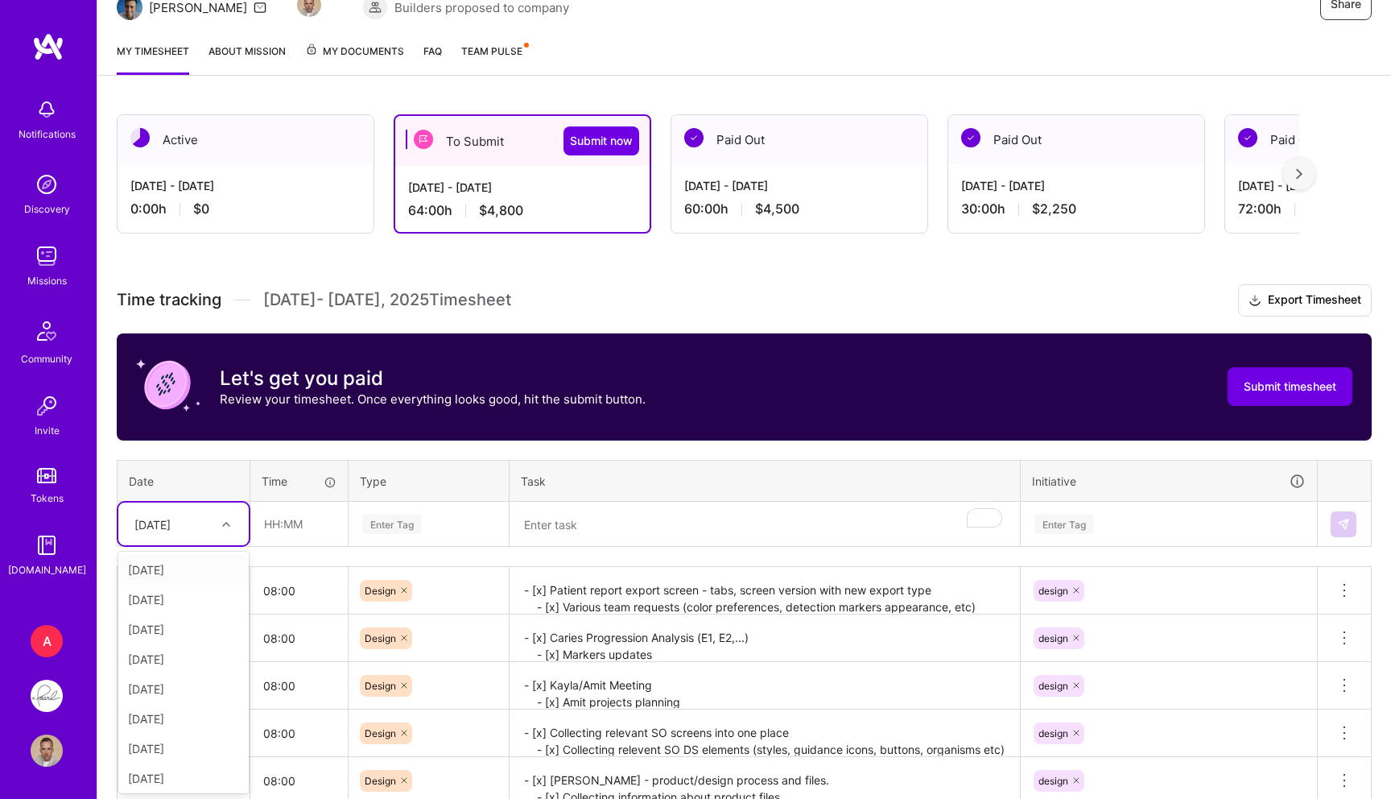
click at [171, 515] on div "[DATE]" at bounding box center [152, 523] width 36 height 17
click at [144, 708] on div "[DATE]" at bounding box center [183, 717] width 130 height 30
click at [263, 535] on input "text" at bounding box center [299, 523] width 96 height 43
type input "08:00"
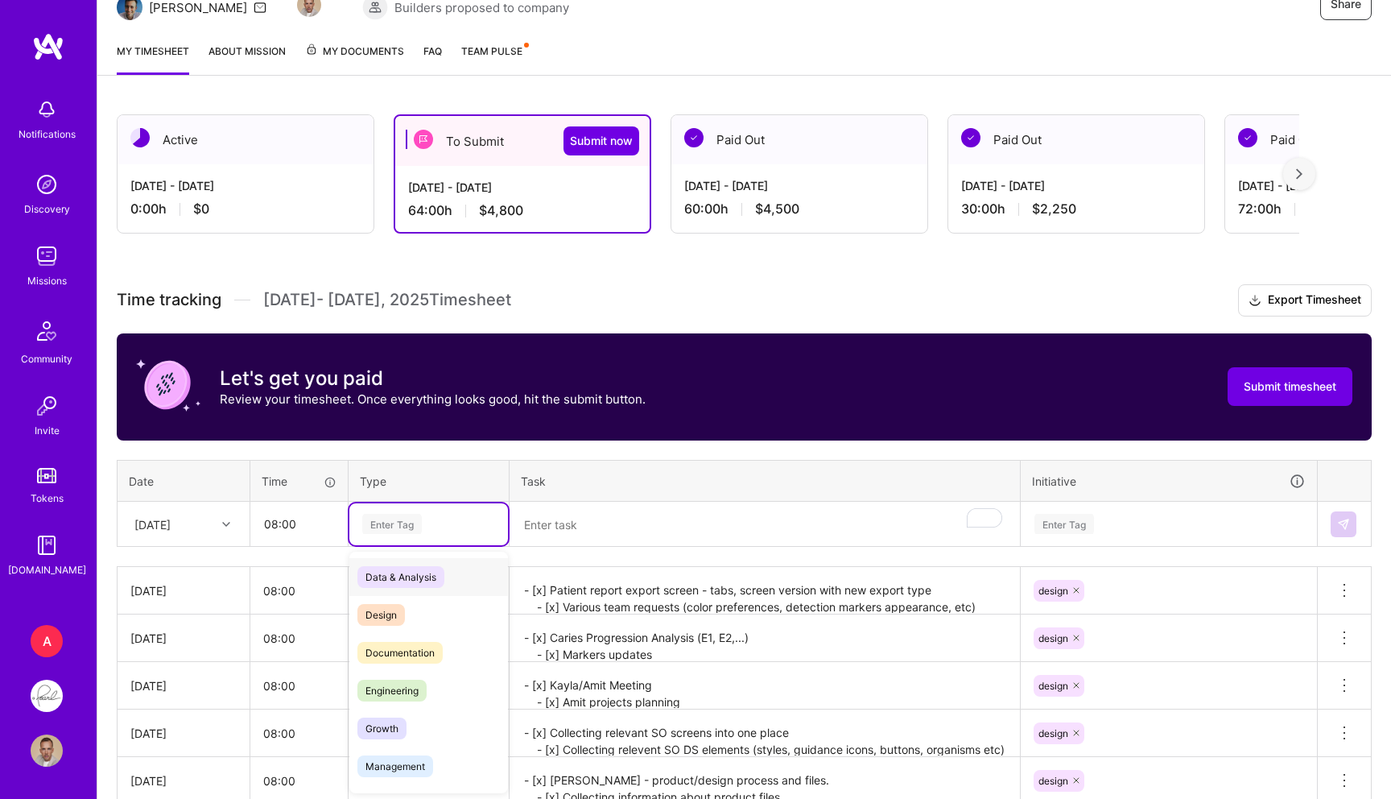
click at [396, 587] on div "Data & Analysis" at bounding box center [428, 577] width 159 height 38
type input "des"
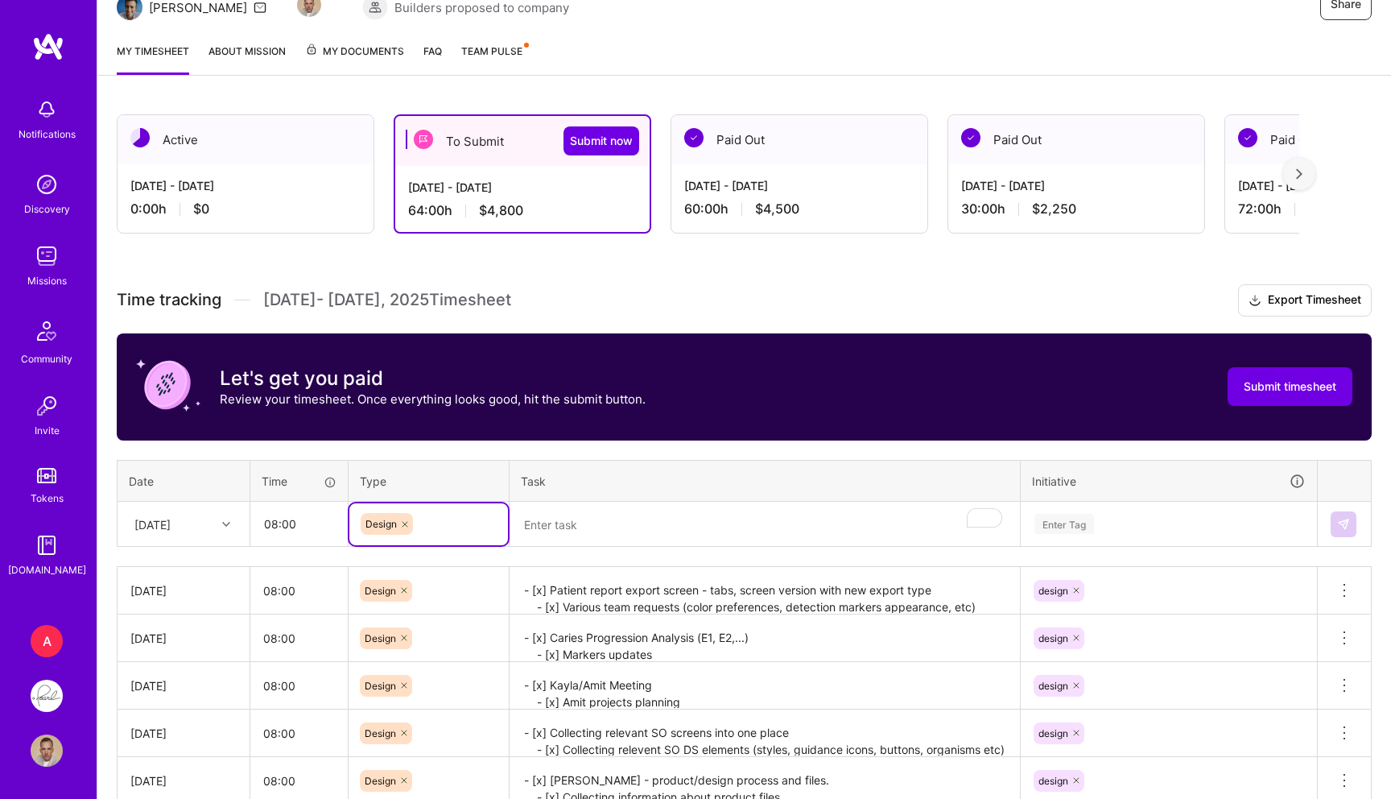
click at [637, 498] on th "Task" at bounding box center [765, 481] width 511 height 42
click at [616, 510] on textarea "To enrich screen reader interactions, please activate Accessibility in Grammarl…" at bounding box center [764, 524] width 507 height 43
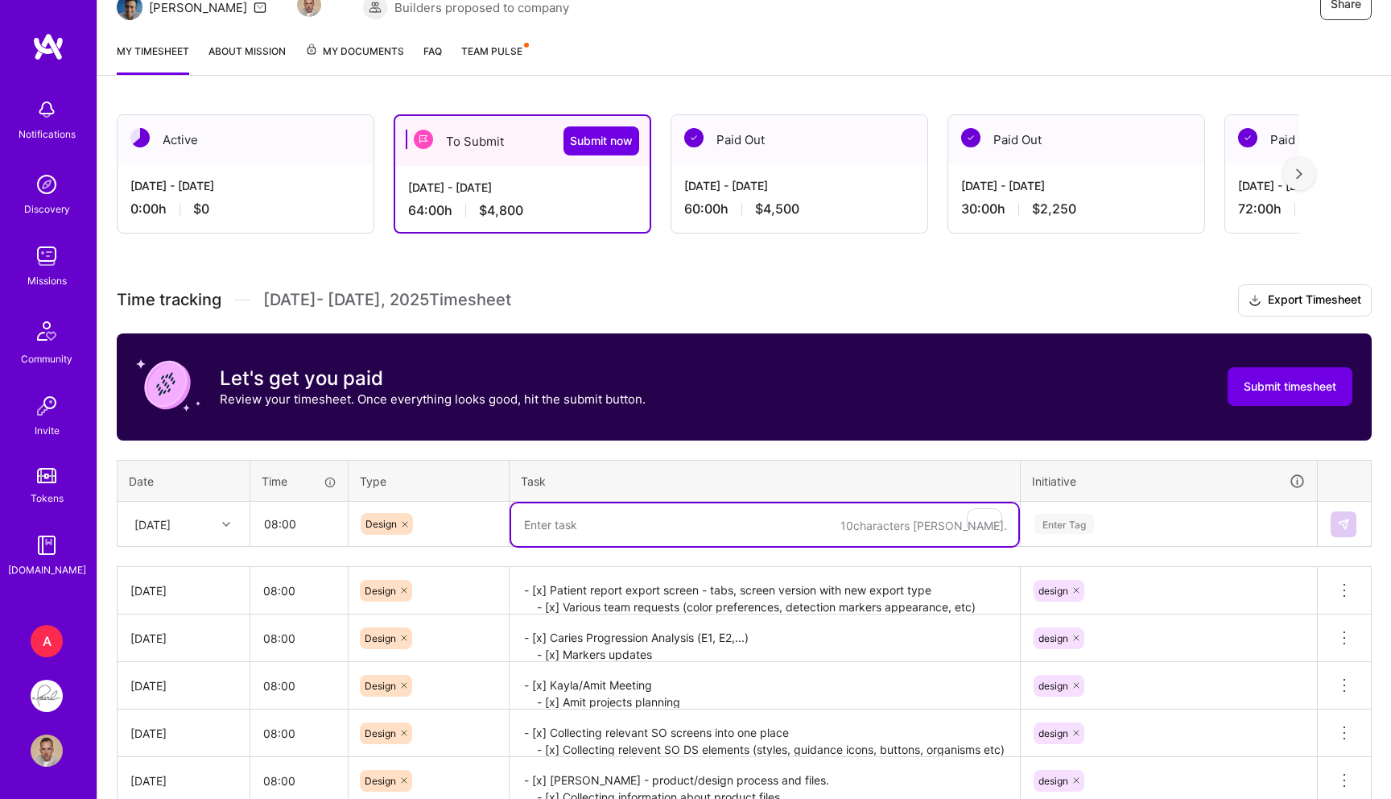
paste textarea "- [x] Printout modals - updates as per feedback - [x] Caries Progression Analys…"
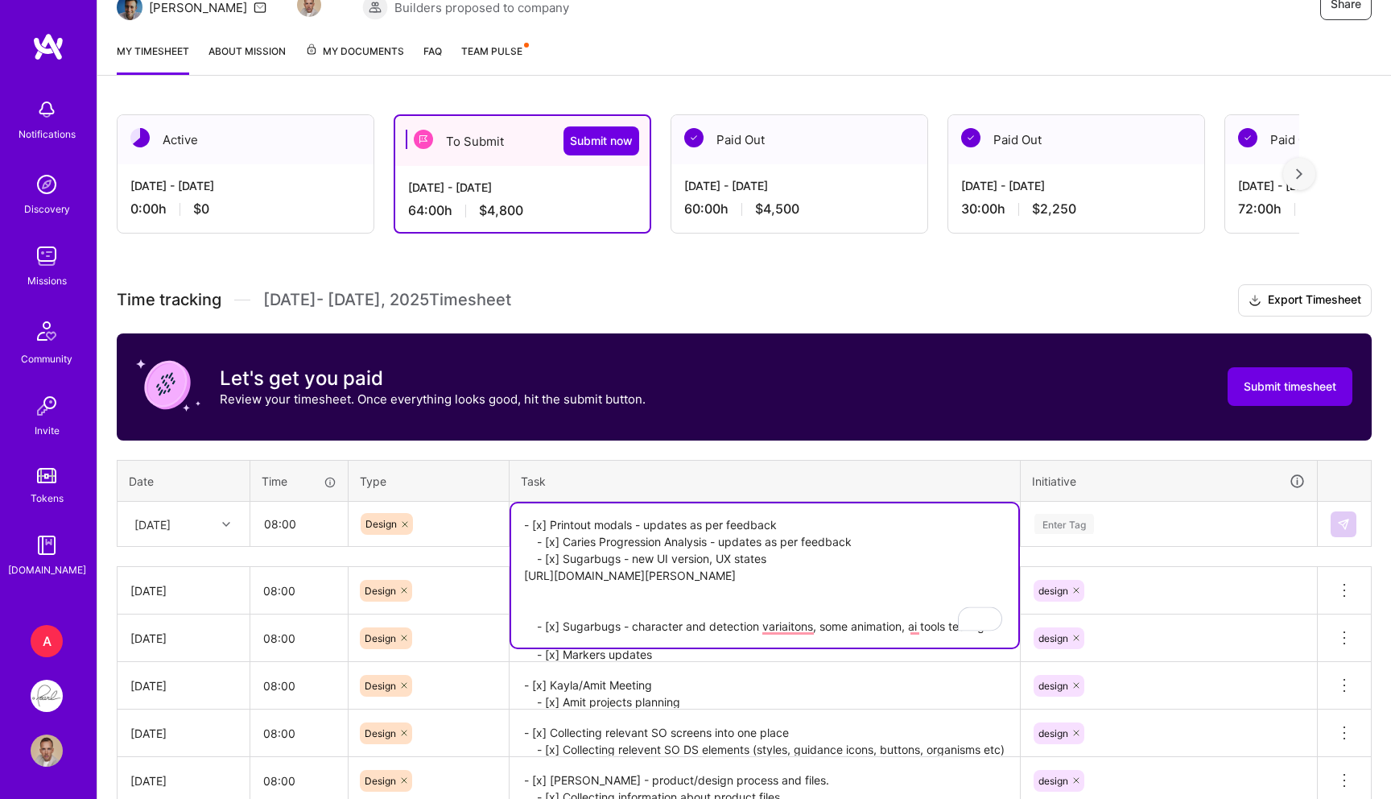
click at [683, 573] on textarea "- [x] Printout modals - updates as per feedback - [x] Caries Progression Analys…" at bounding box center [764, 575] width 507 height 144
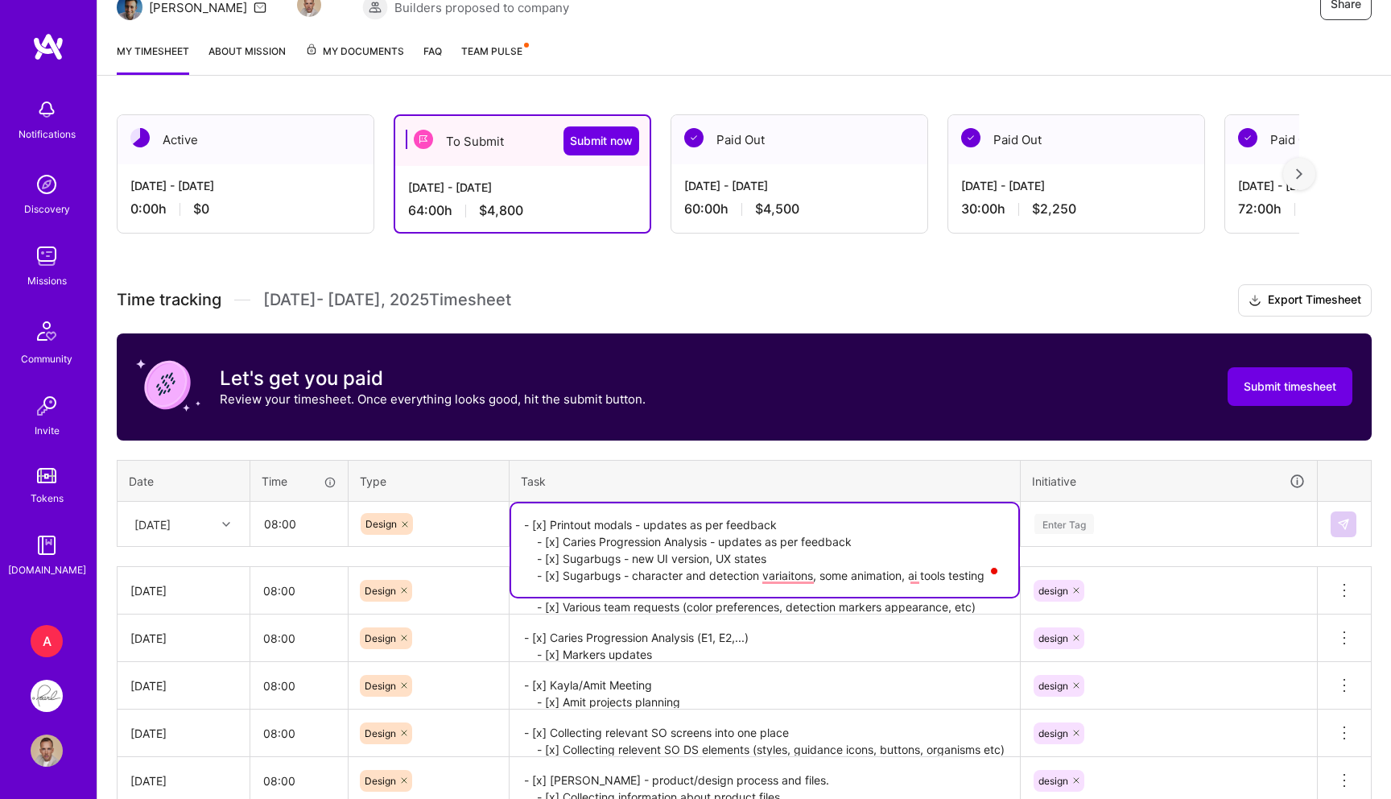
type textarea "- [x] Printout modals - updates as per feedback - [x] Caries Progression Analys…"
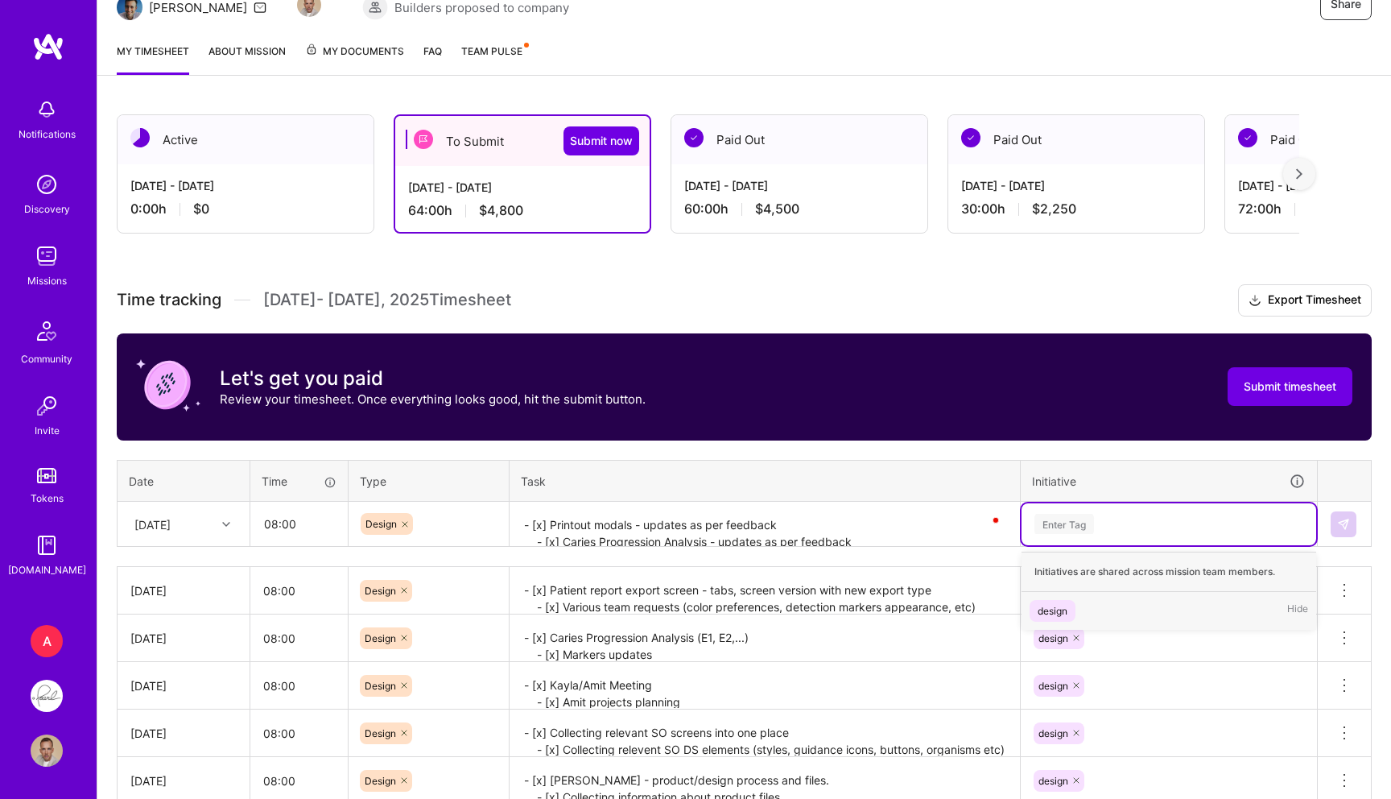
click at [1073, 515] on div "Enter Tag" at bounding box center [1064, 523] width 60 height 25
click at [1072, 519] on div "Enter Tag" at bounding box center [1064, 523] width 60 height 25
type input "d"
click at [1061, 600] on span "design" at bounding box center [1053, 611] width 46 height 22
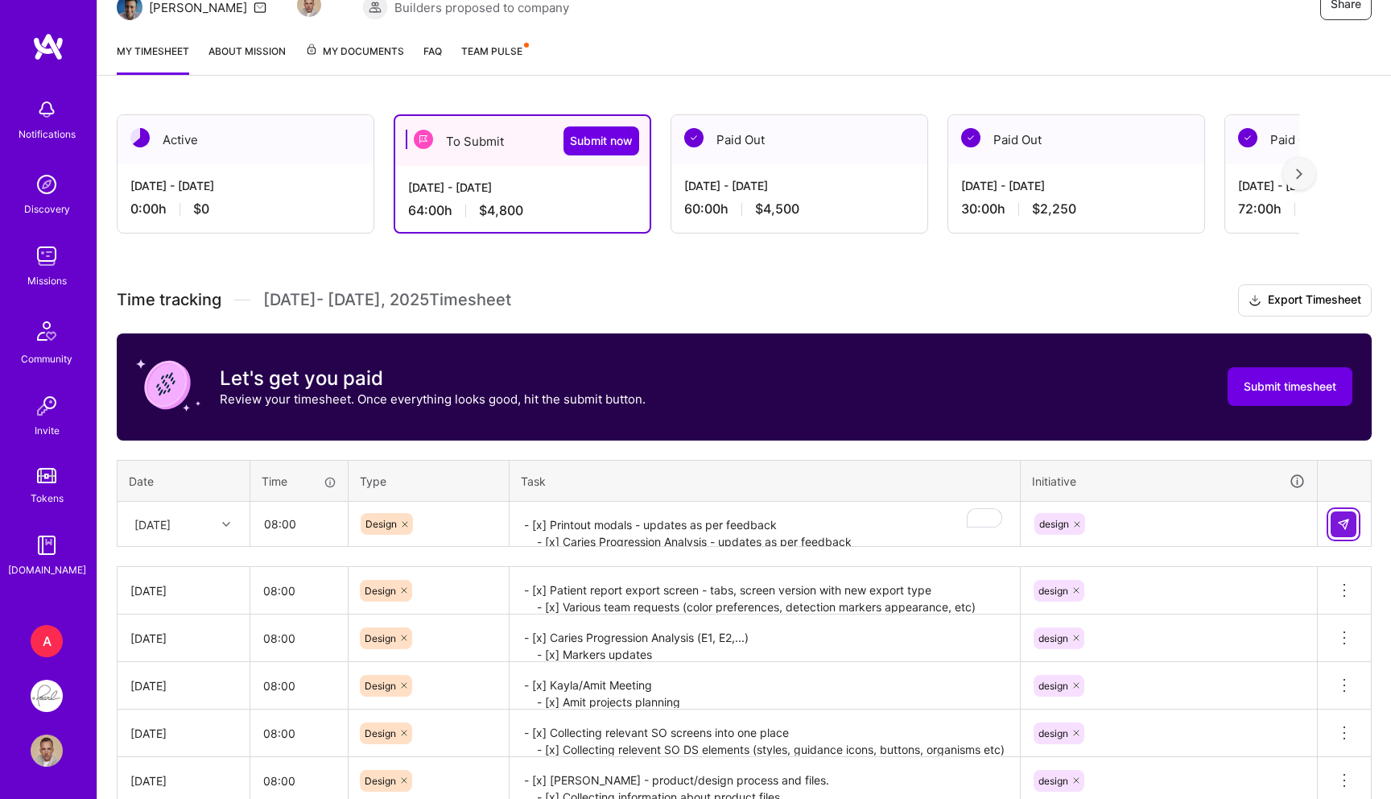
click at [1335, 521] on button at bounding box center [1344, 524] width 26 height 26
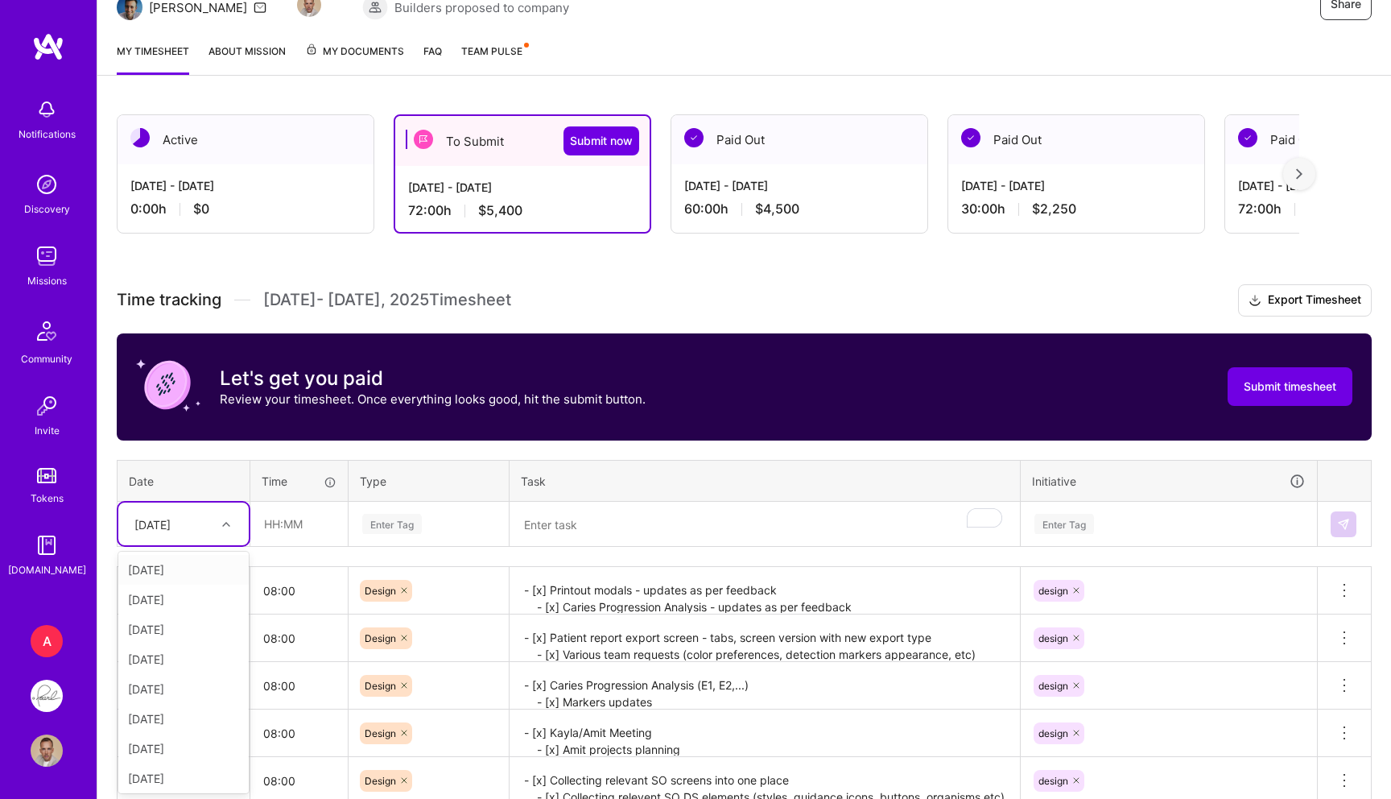
click at [212, 517] on div "[DATE]" at bounding box center [170, 523] width 89 height 27
click at [159, 758] on div "[DATE]" at bounding box center [183, 759] width 130 height 30
click at [294, 524] on input "text" at bounding box center [299, 523] width 96 height 43
type input "08:00"
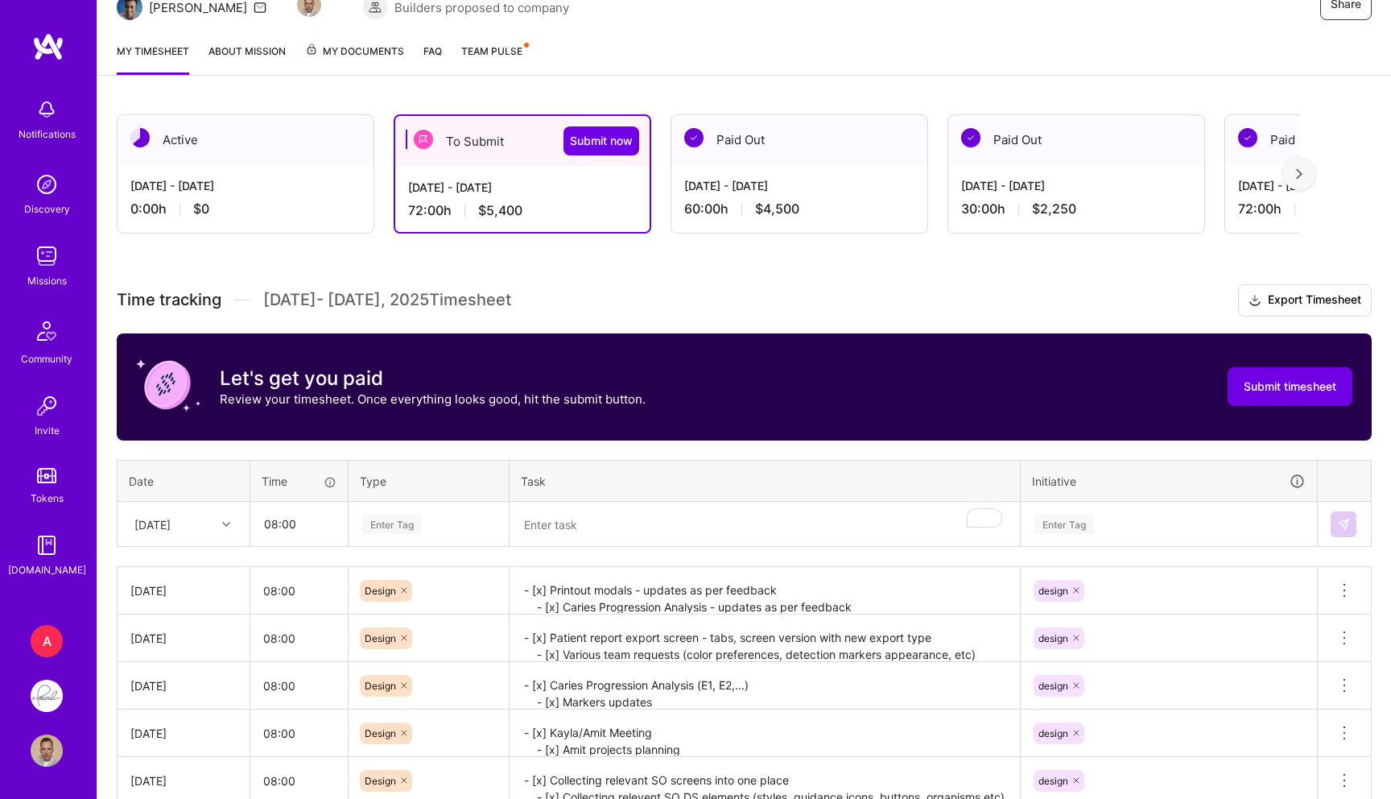
click at [400, 522] on div "Enter Tag" at bounding box center [392, 523] width 60 height 25
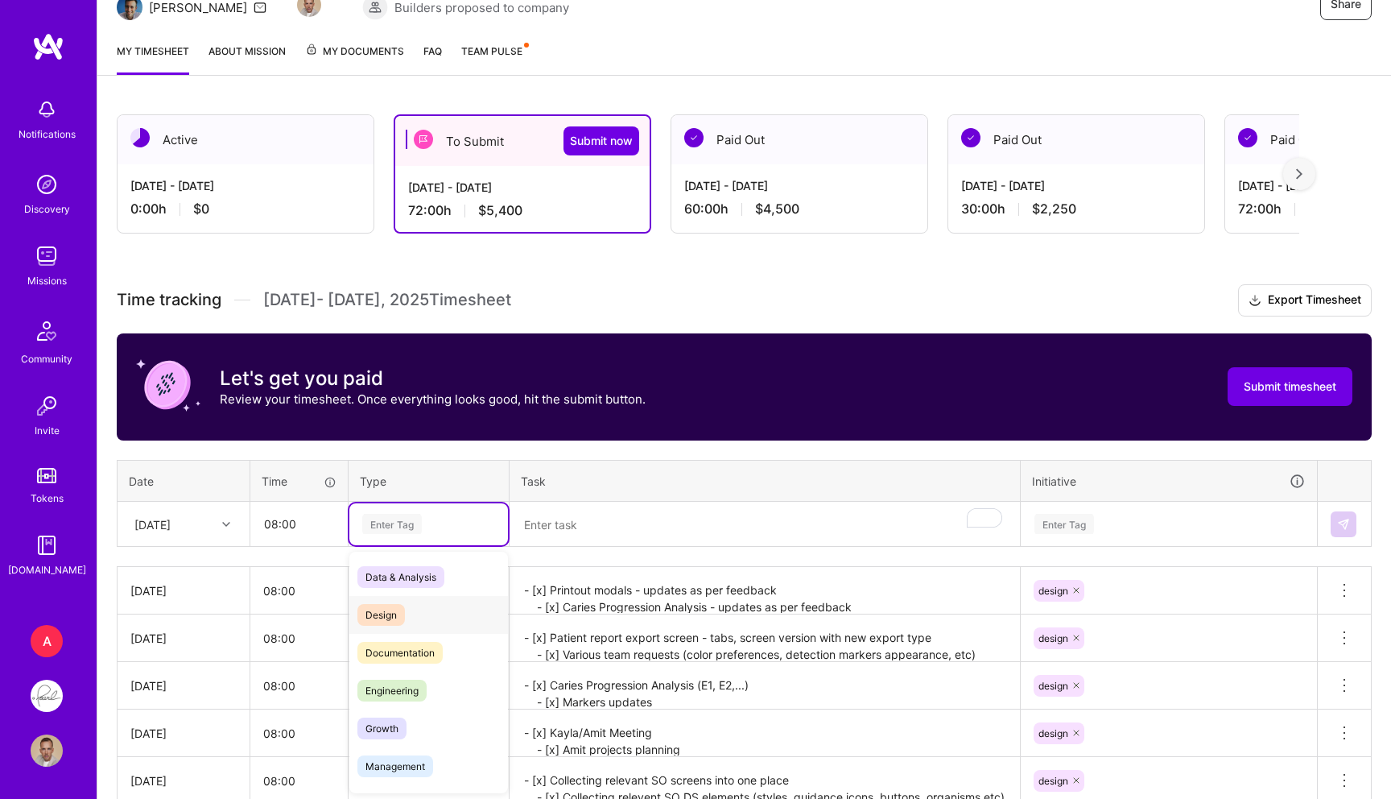
click at [378, 615] on span "Design" at bounding box center [380, 615] width 47 height 22
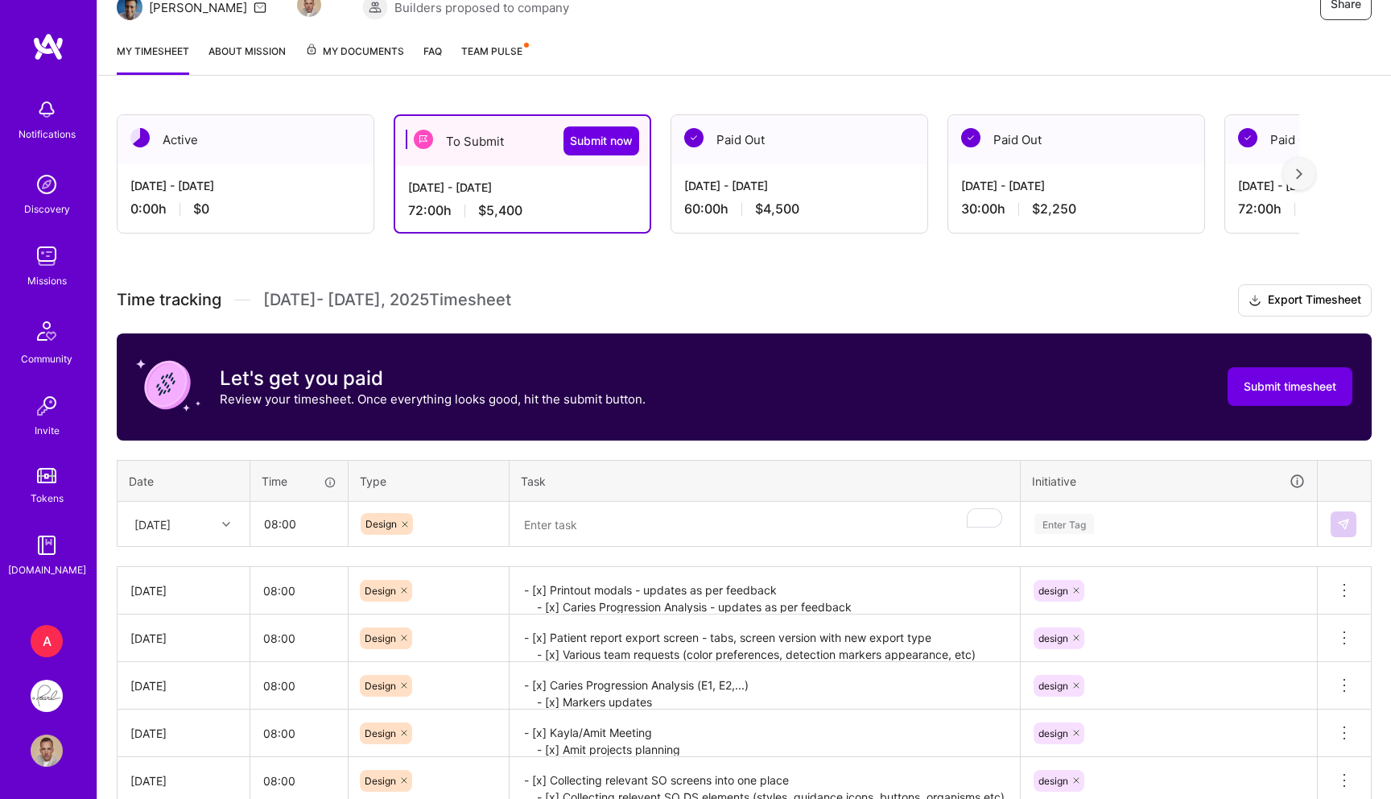
click at [585, 491] on th "Task" at bounding box center [765, 481] width 511 height 42
click at [572, 509] on textarea "To enrich screen reader interactions, please activate Accessibility in Grammarl…" at bounding box center [764, 524] width 507 height 43
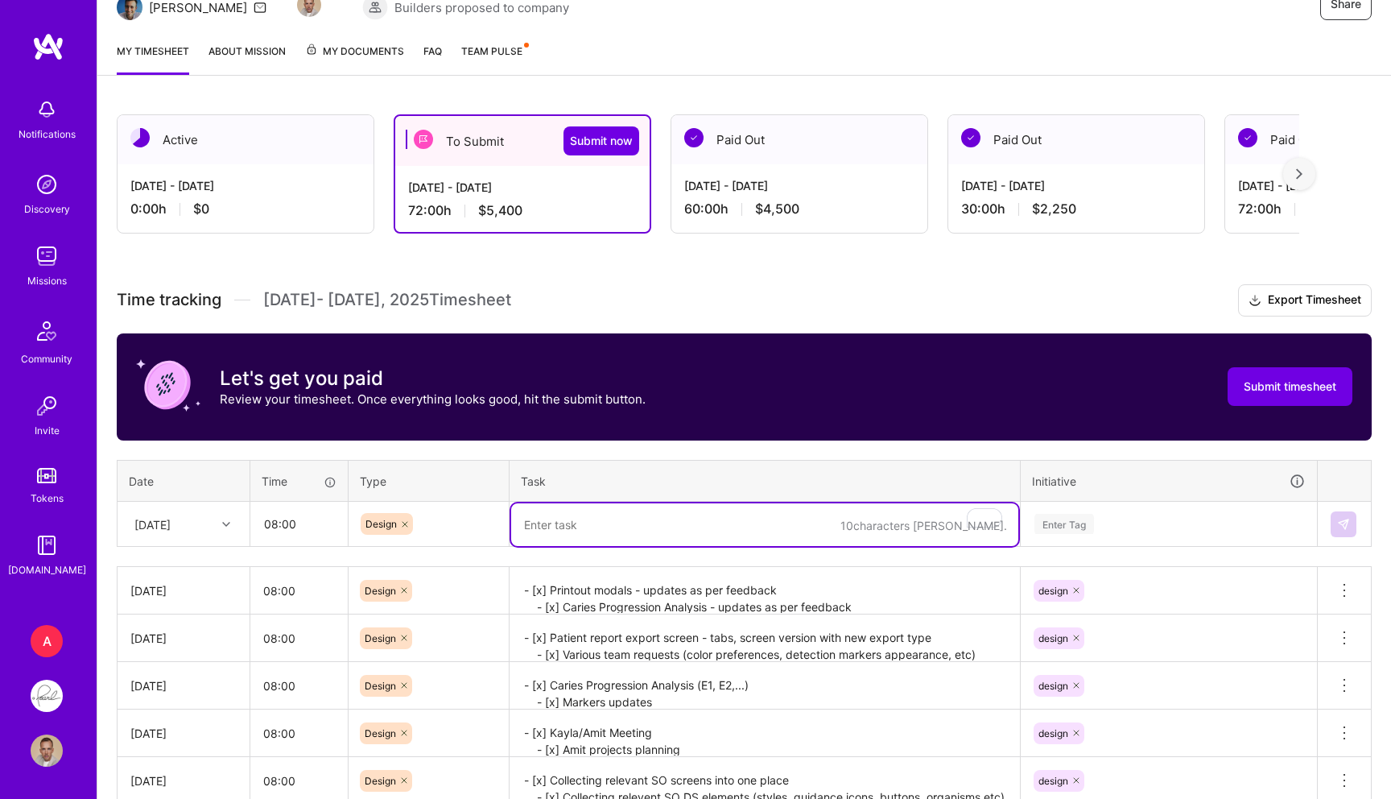
paste textarea "- [x] Printout modals - updates as per feedback - [x] Caries Progression Analys…"
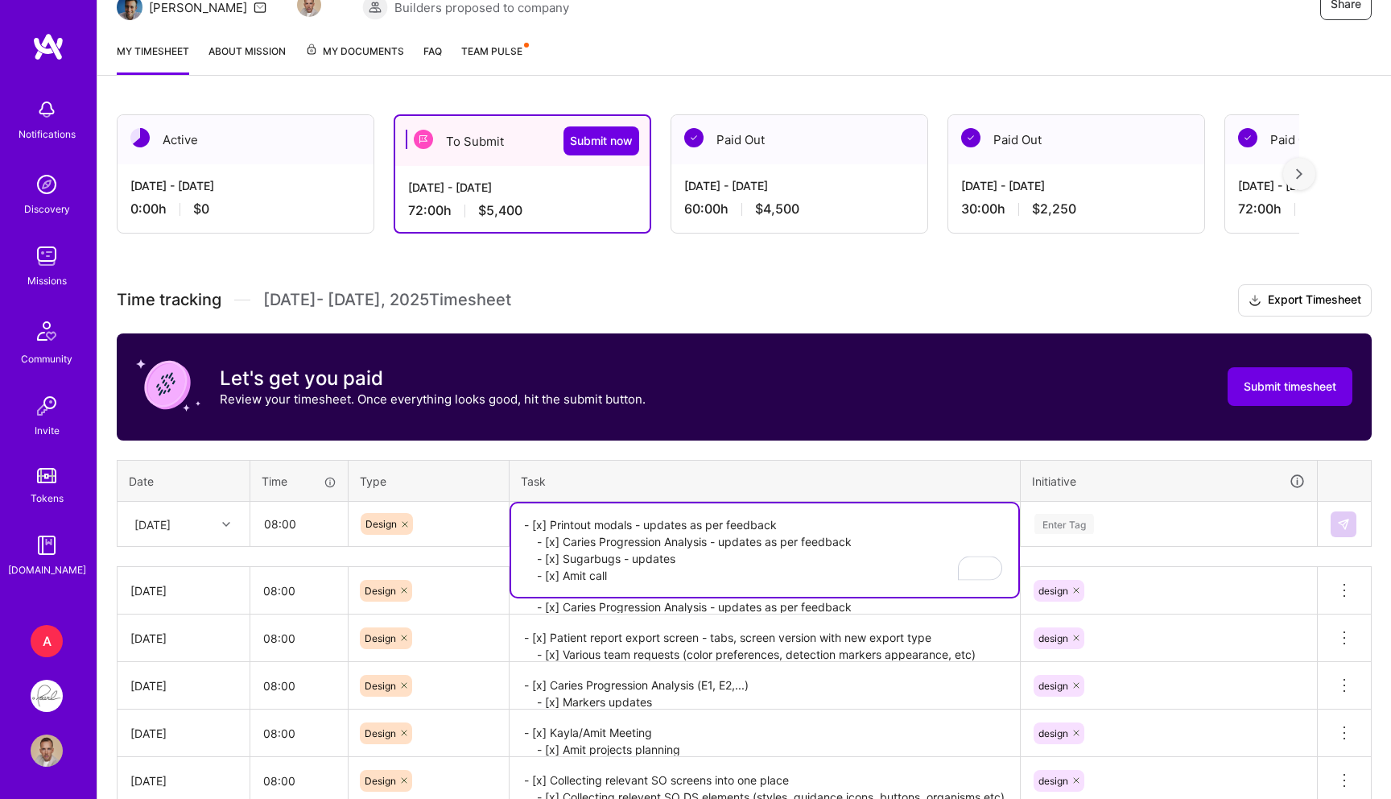
type textarea "- [x] Printout modals - updates as per feedback - [x] Caries Progression Analys…"
click at [1089, 516] on div "Enter Tag" at bounding box center [1064, 523] width 60 height 25
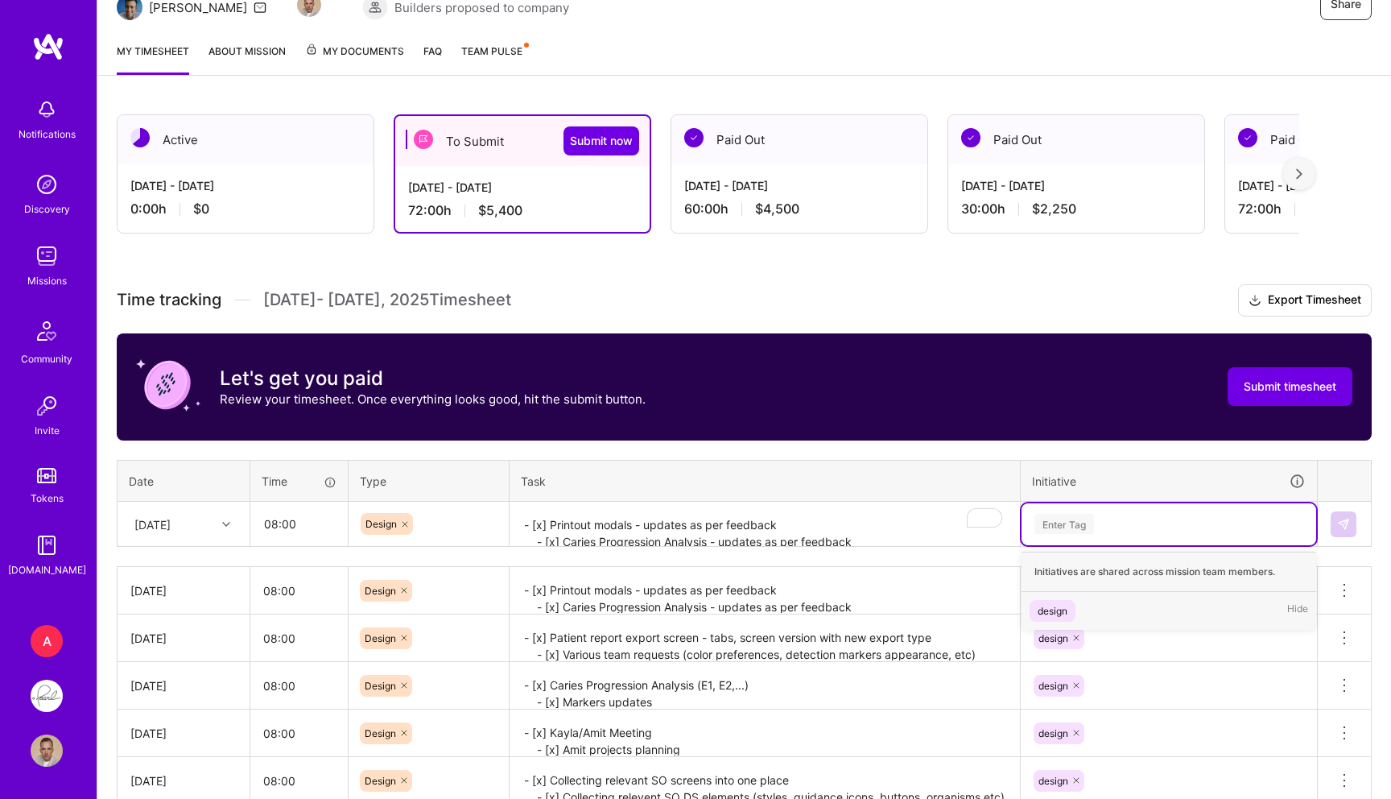
click at [1046, 609] on div "design" at bounding box center [1053, 610] width 30 height 17
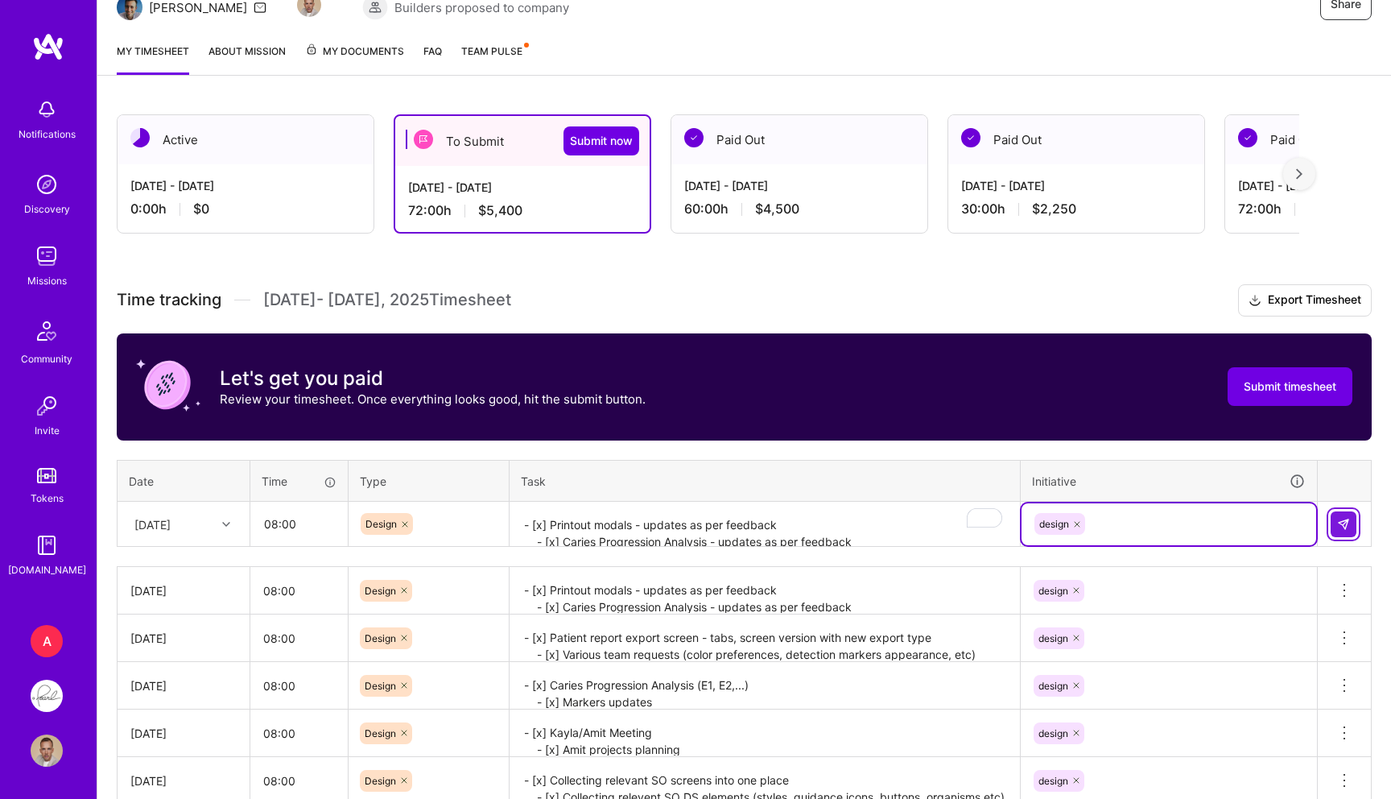
click at [1335, 522] on button at bounding box center [1344, 524] width 26 height 26
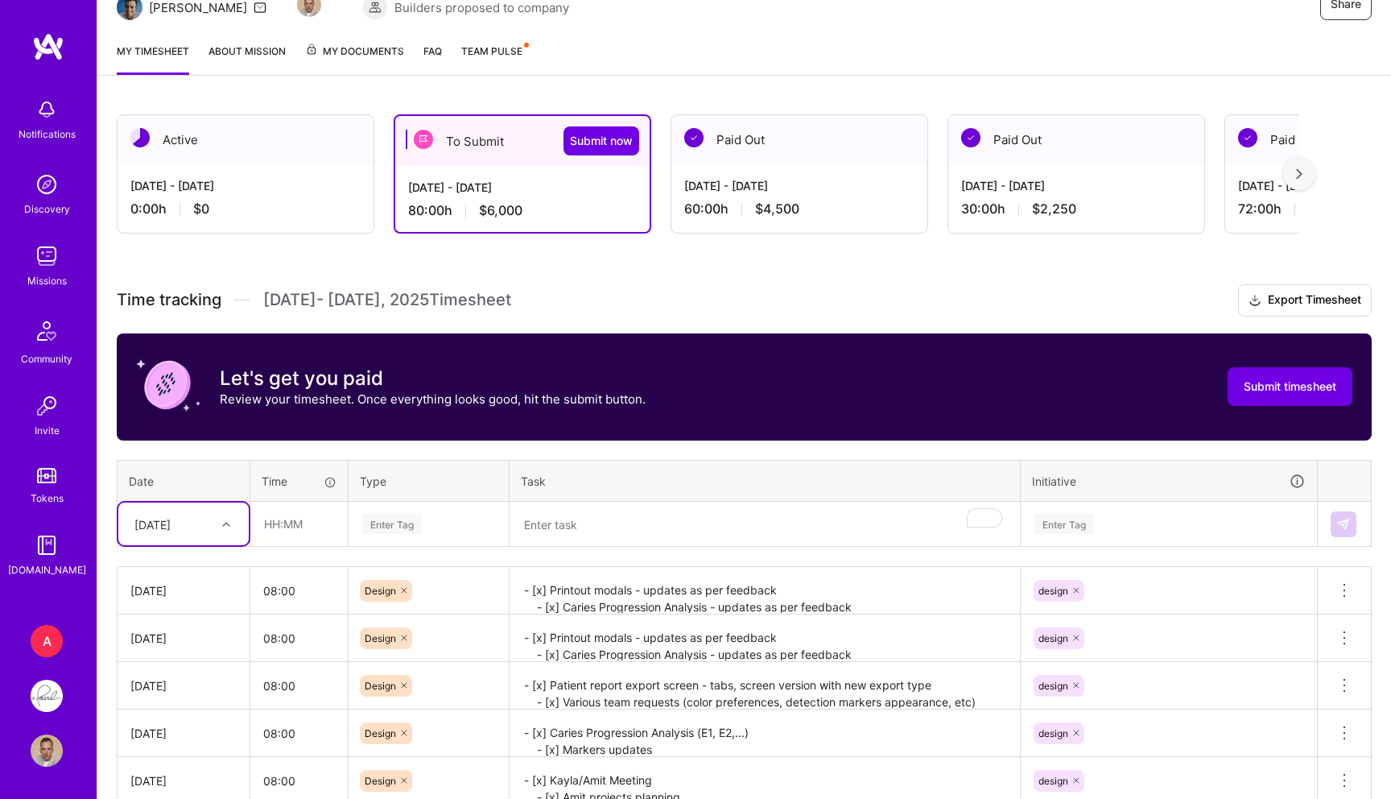
click at [224, 514] on div at bounding box center [228, 524] width 25 height 21
click at [170, 766] on div "[DATE]" at bounding box center [183, 775] width 130 height 30
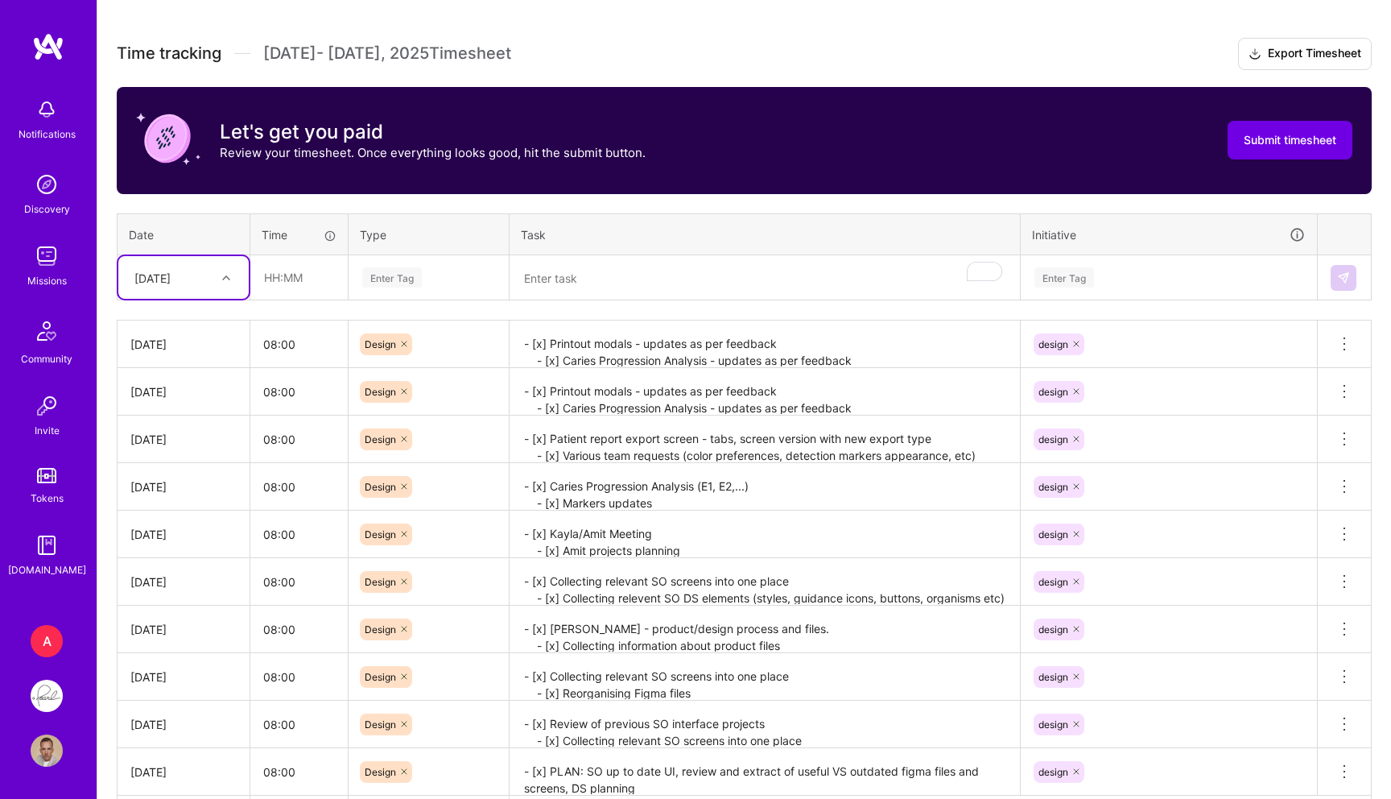
scroll to position [400, 0]
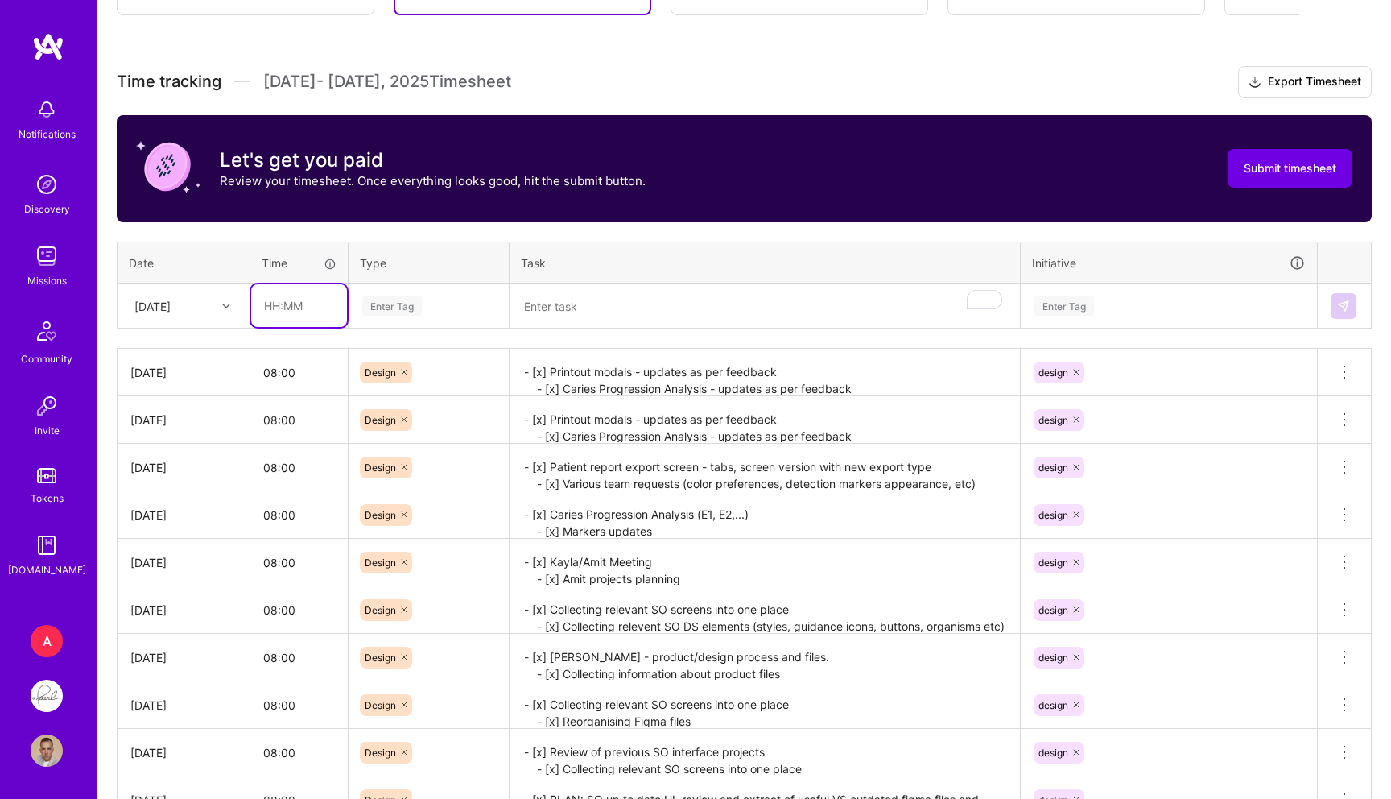
click at [287, 300] on input "text" at bounding box center [299, 305] width 96 height 43
type input "08:00"
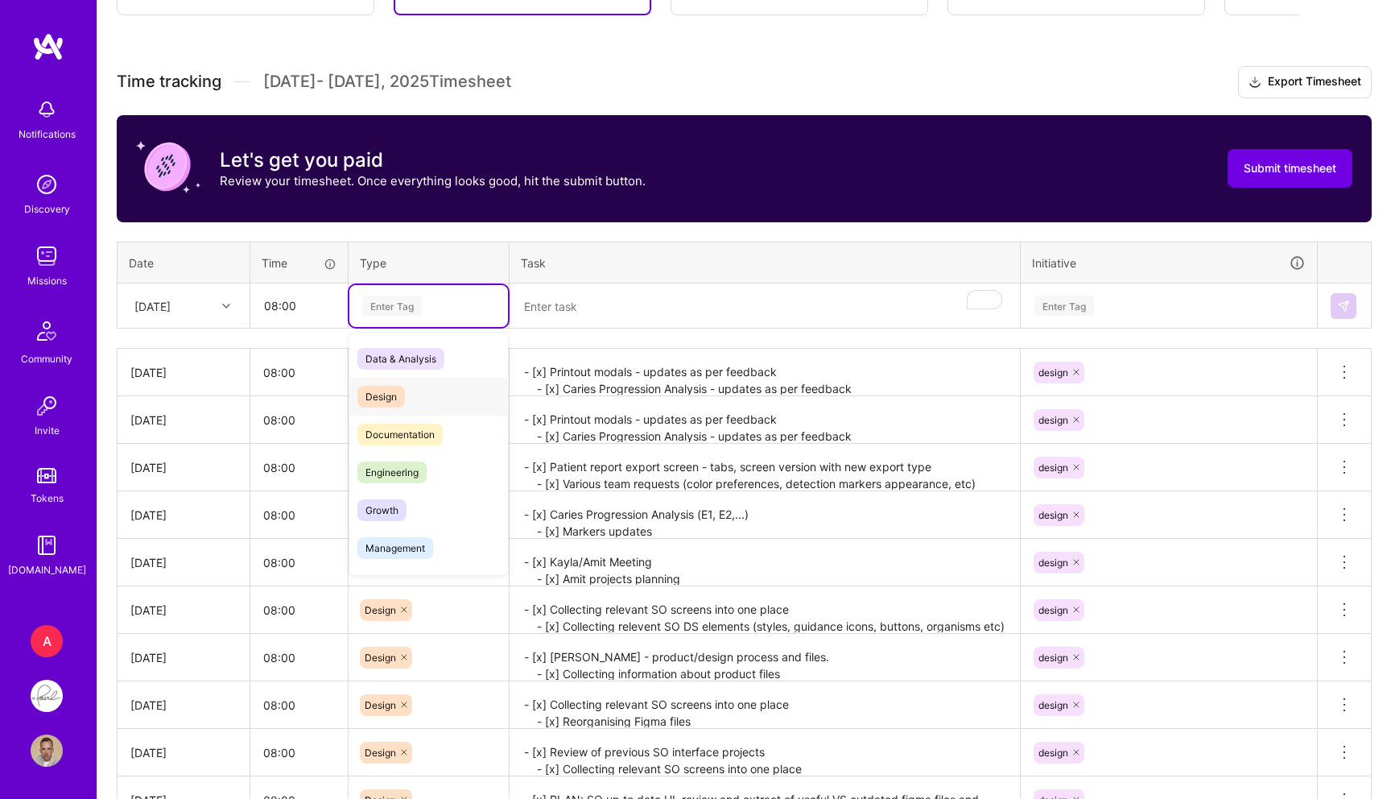
click at [387, 386] on span "Design" at bounding box center [380, 397] width 47 height 22
click at [646, 318] on textarea "To enrich screen reader interactions, please activate Accessibility in Grammarl…" at bounding box center [764, 306] width 507 height 43
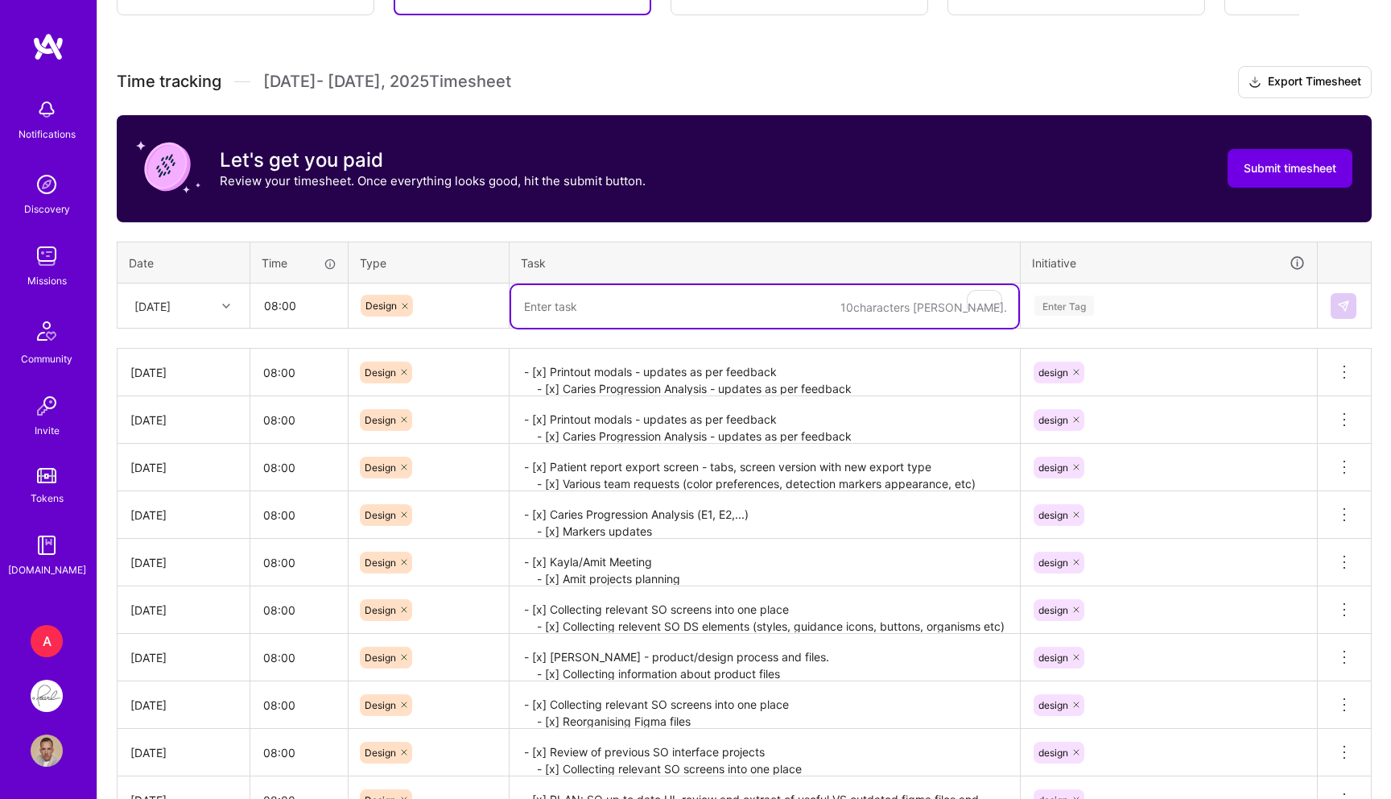
paste textarea "- [x] Printout modals updates - [x] Caries Progression Analysis - updates as pe…"
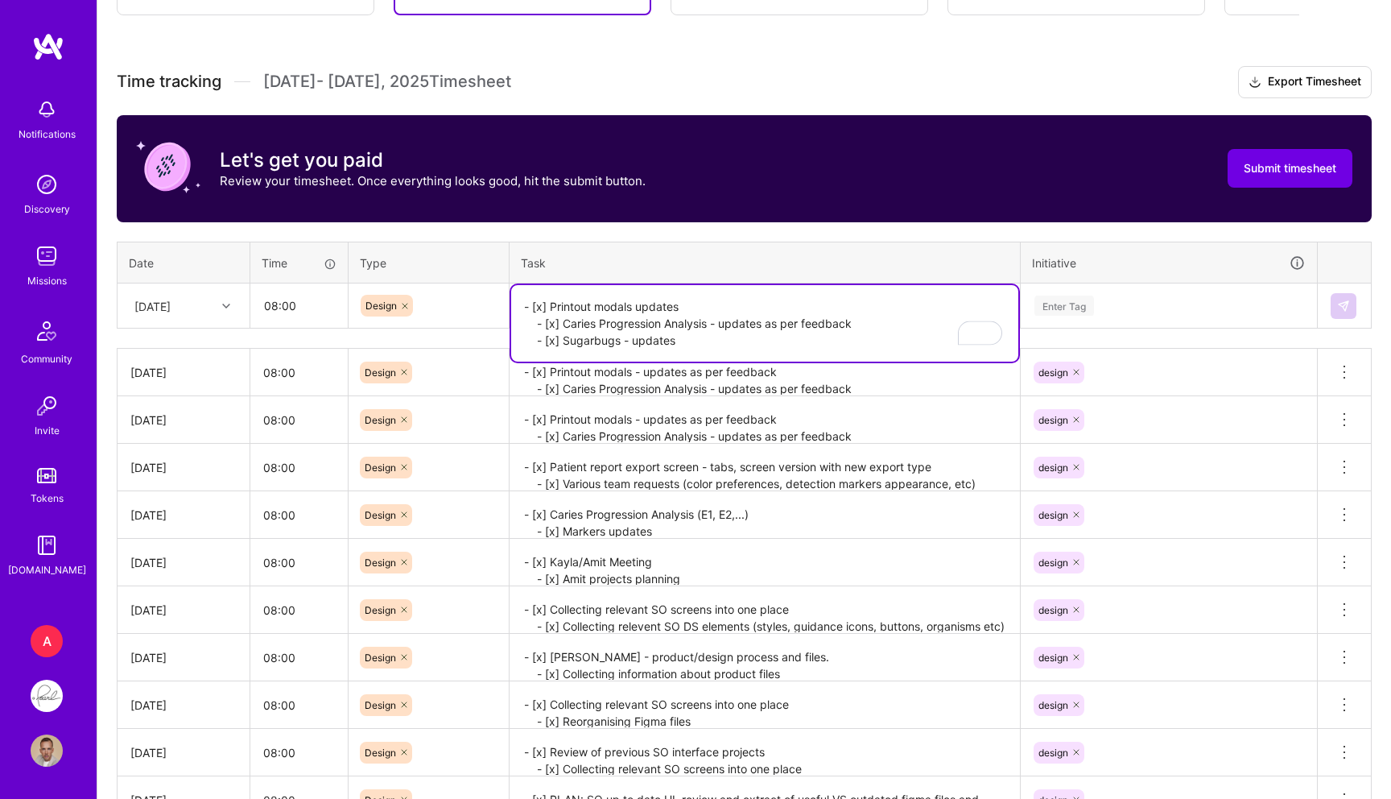
type textarea "- [x] Printout modals updates - [x] Caries Progression Analysis - updates as pe…"
click at [1049, 297] on div "Enter Tag" at bounding box center [1064, 305] width 60 height 25
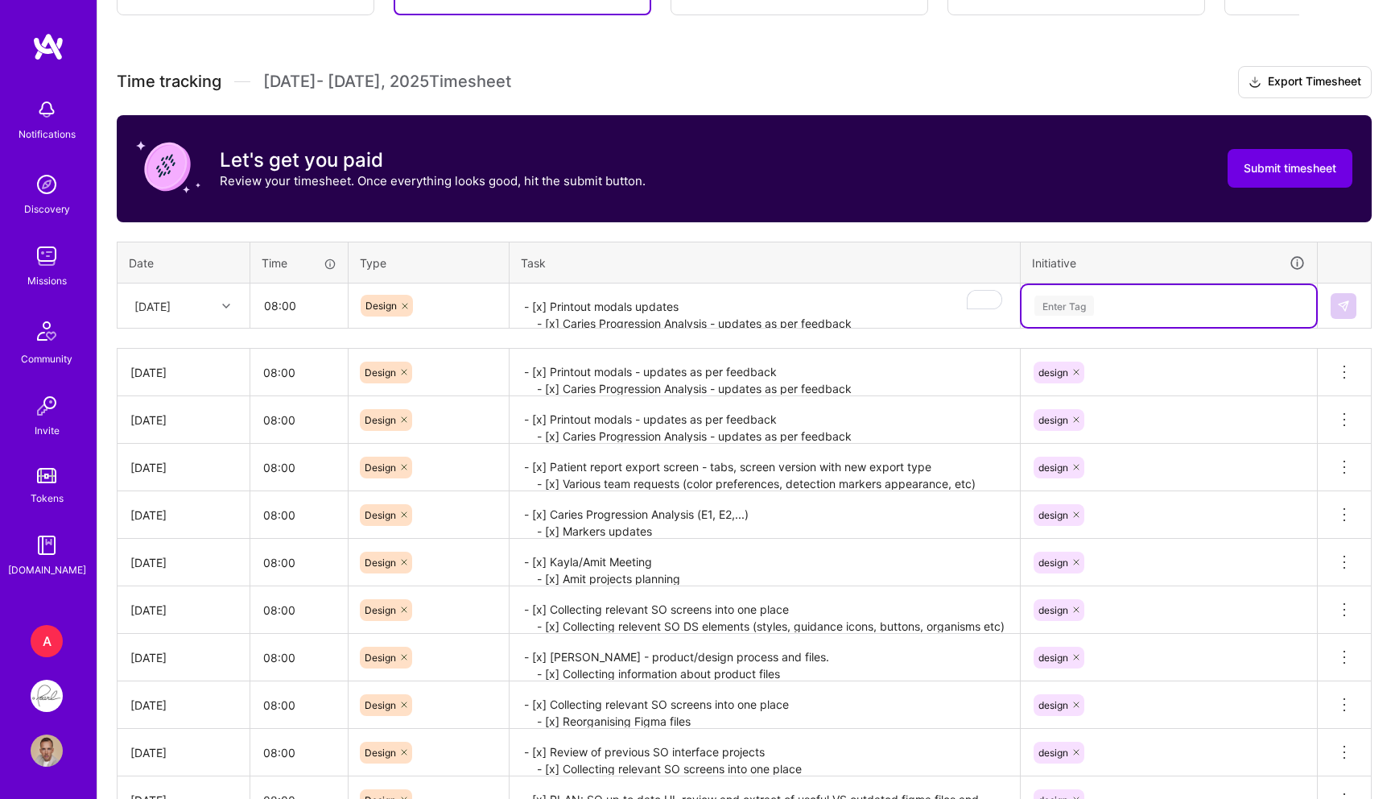
click at [1059, 299] on div "Enter Tag" at bounding box center [1064, 305] width 60 height 25
type input "d"
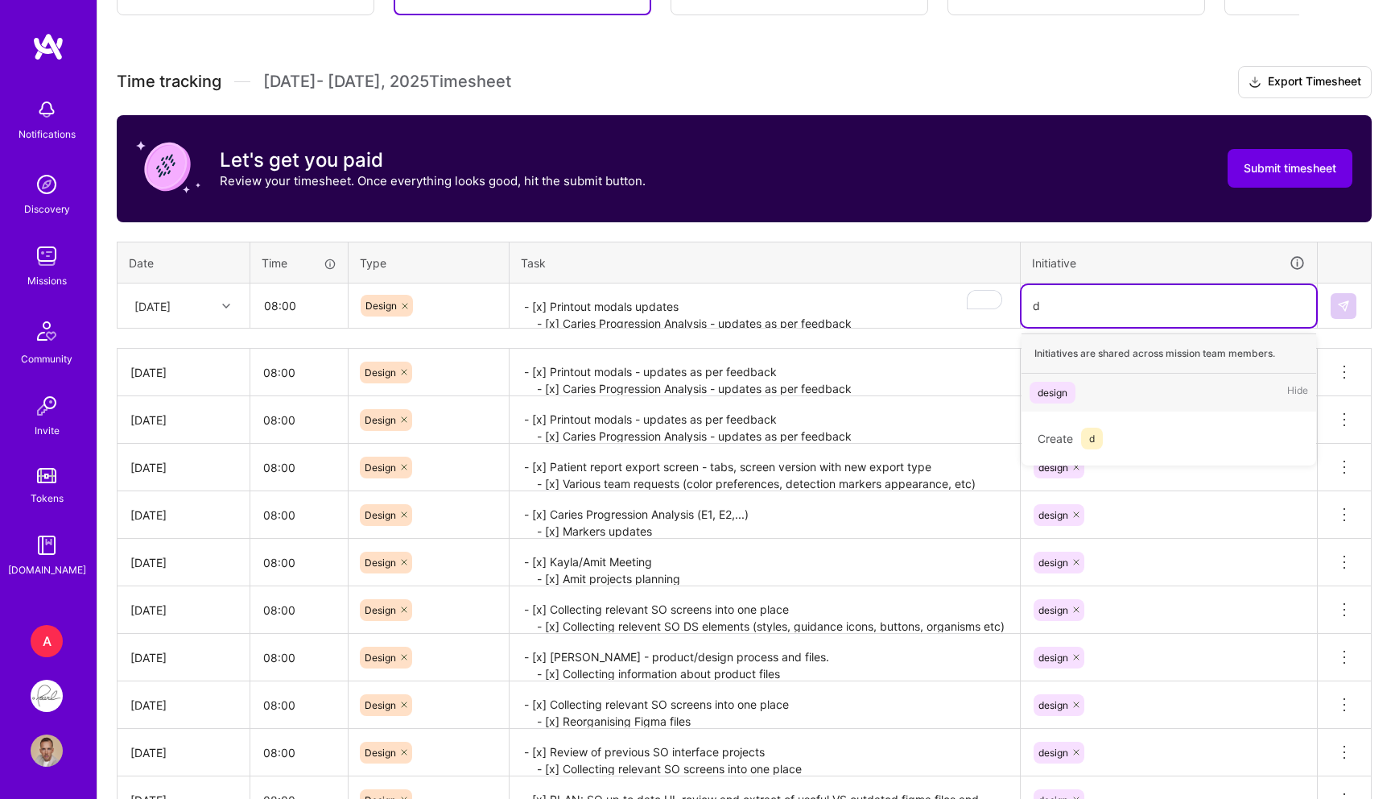
click at [1051, 384] on div "design" at bounding box center [1053, 392] width 30 height 17
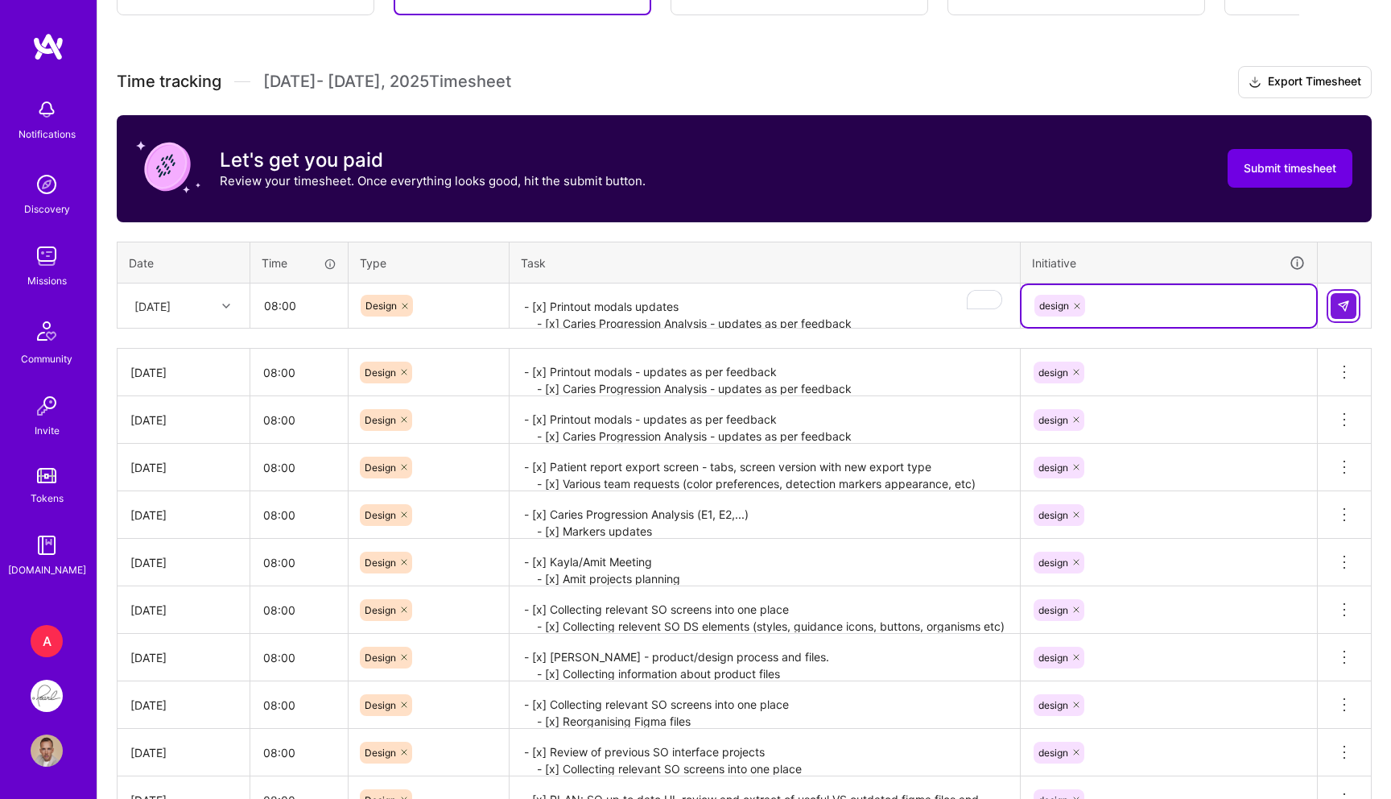
click at [1340, 303] on img at bounding box center [1343, 305] width 13 height 13
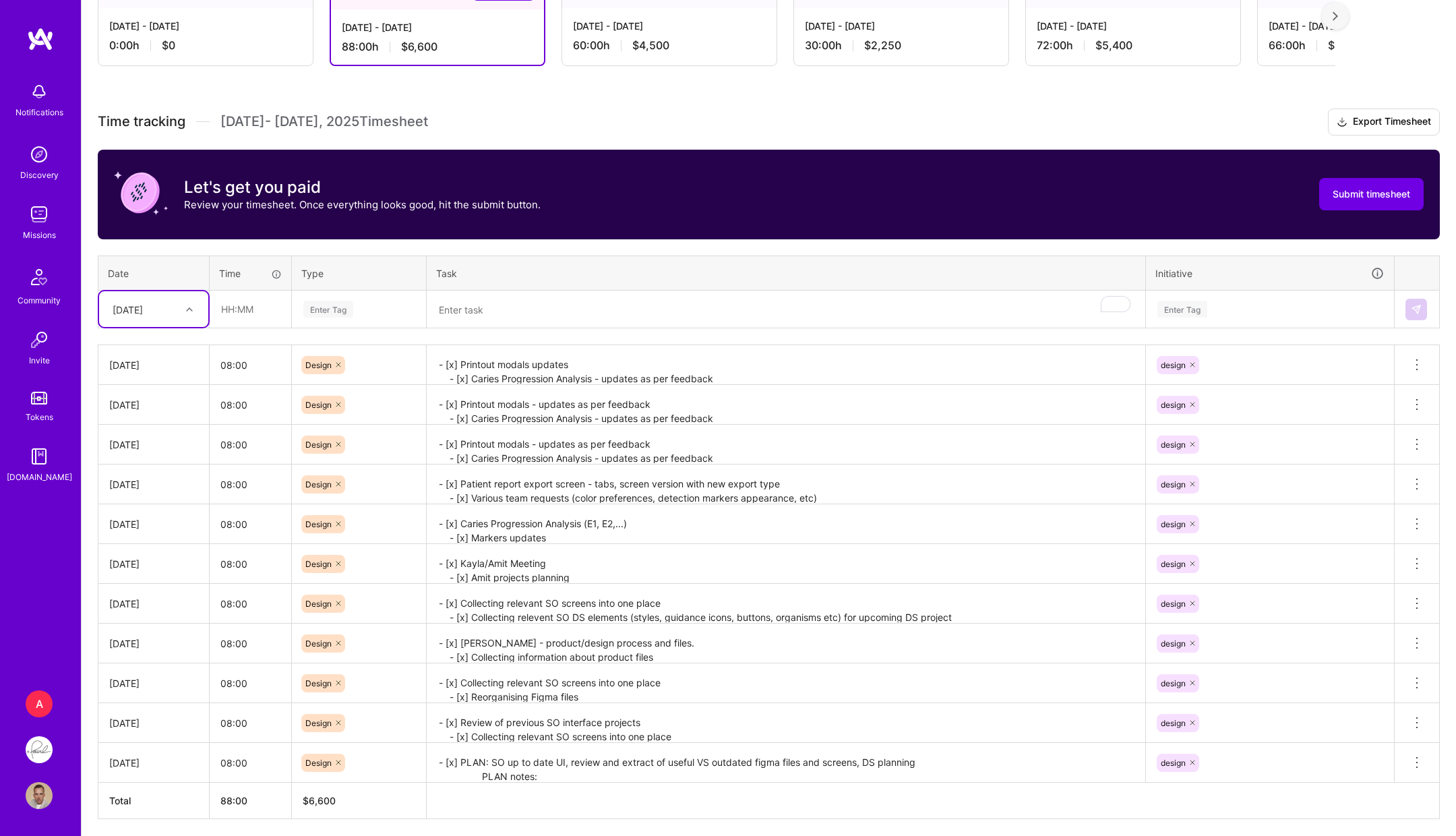
scroll to position [280, 0]
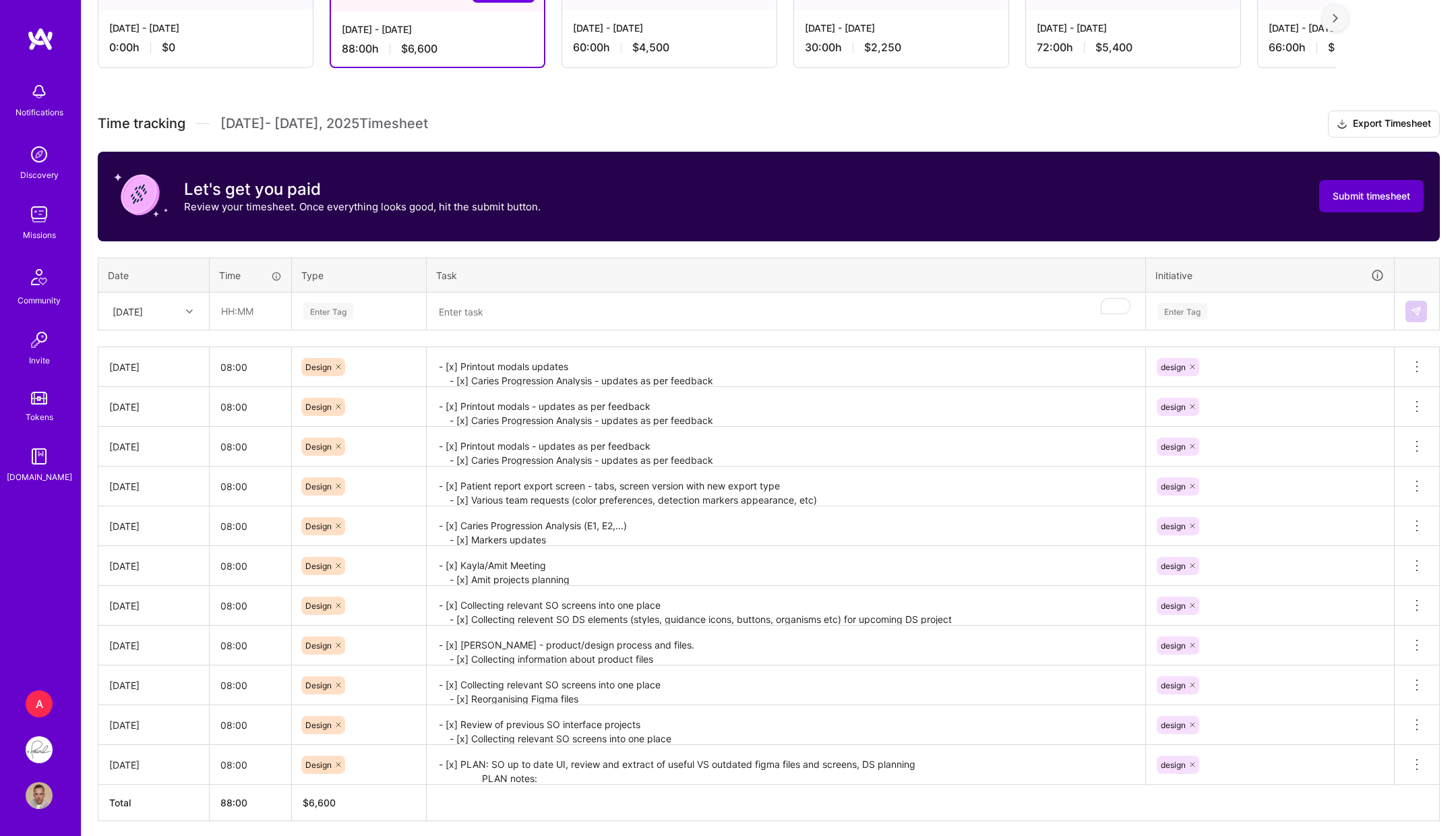
click at [1164, 183] on button "Submit timesheet" at bounding box center [1371, 196] width 105 height 33
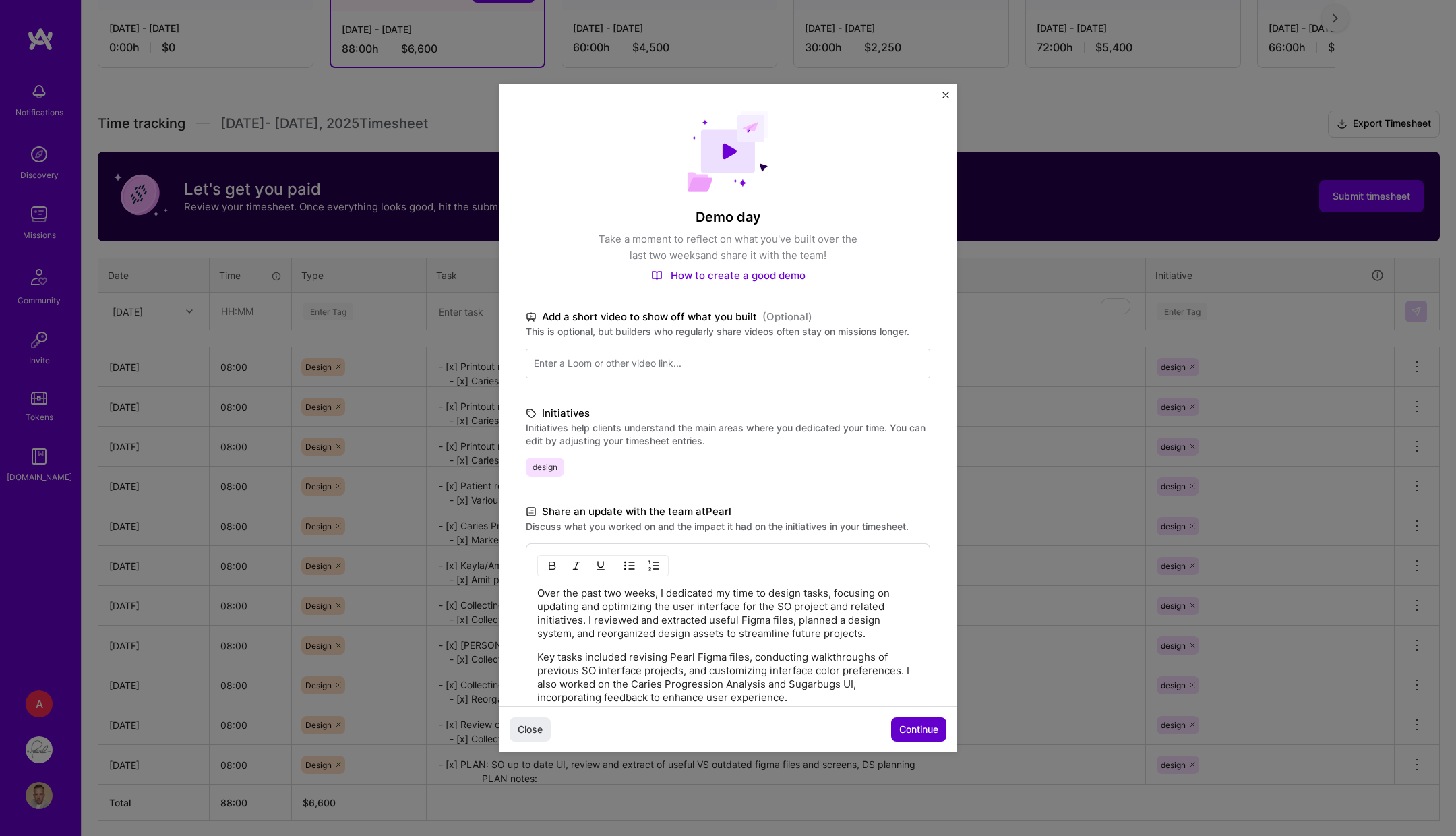
click at [909, 668] on span "Continue" at bounding box center [918, 730] width 39 height 13
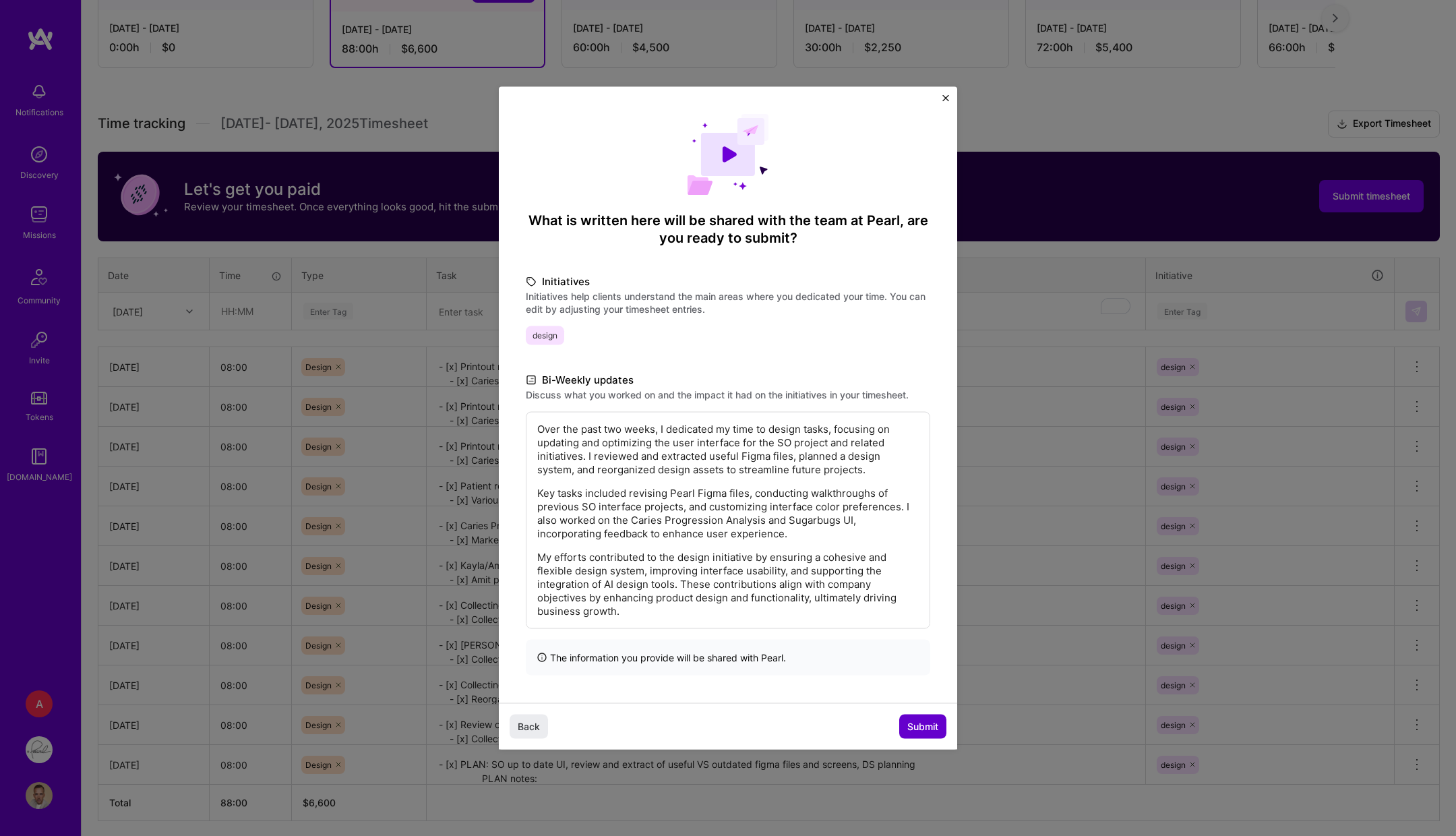
click at [912, 668] on span "Submit" at bounding box center [923, 726] width 31 height 13
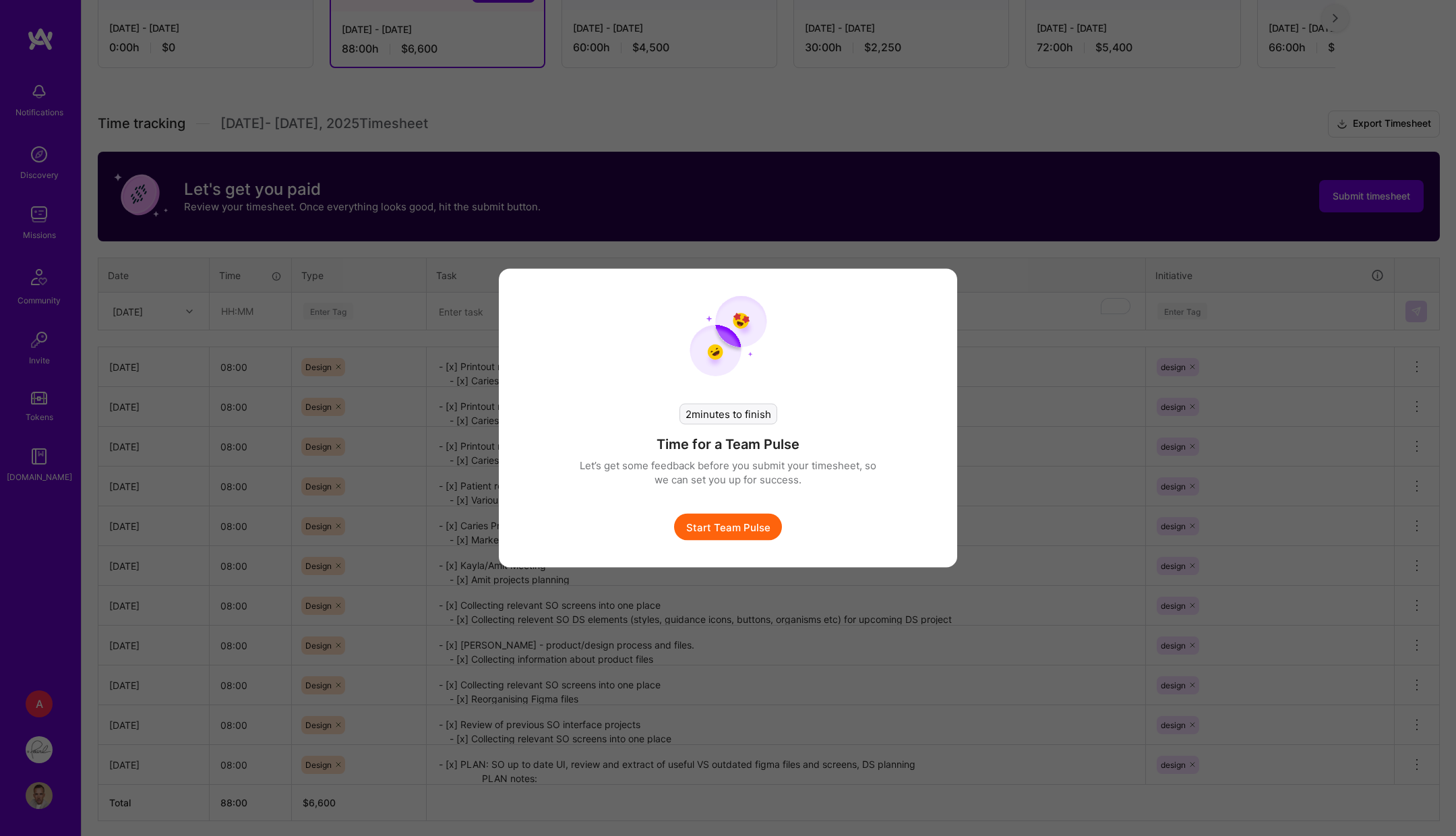
click at [721, 524] on button "Start Team Pulse" at bounding box center [728, 527] width 108 height 27
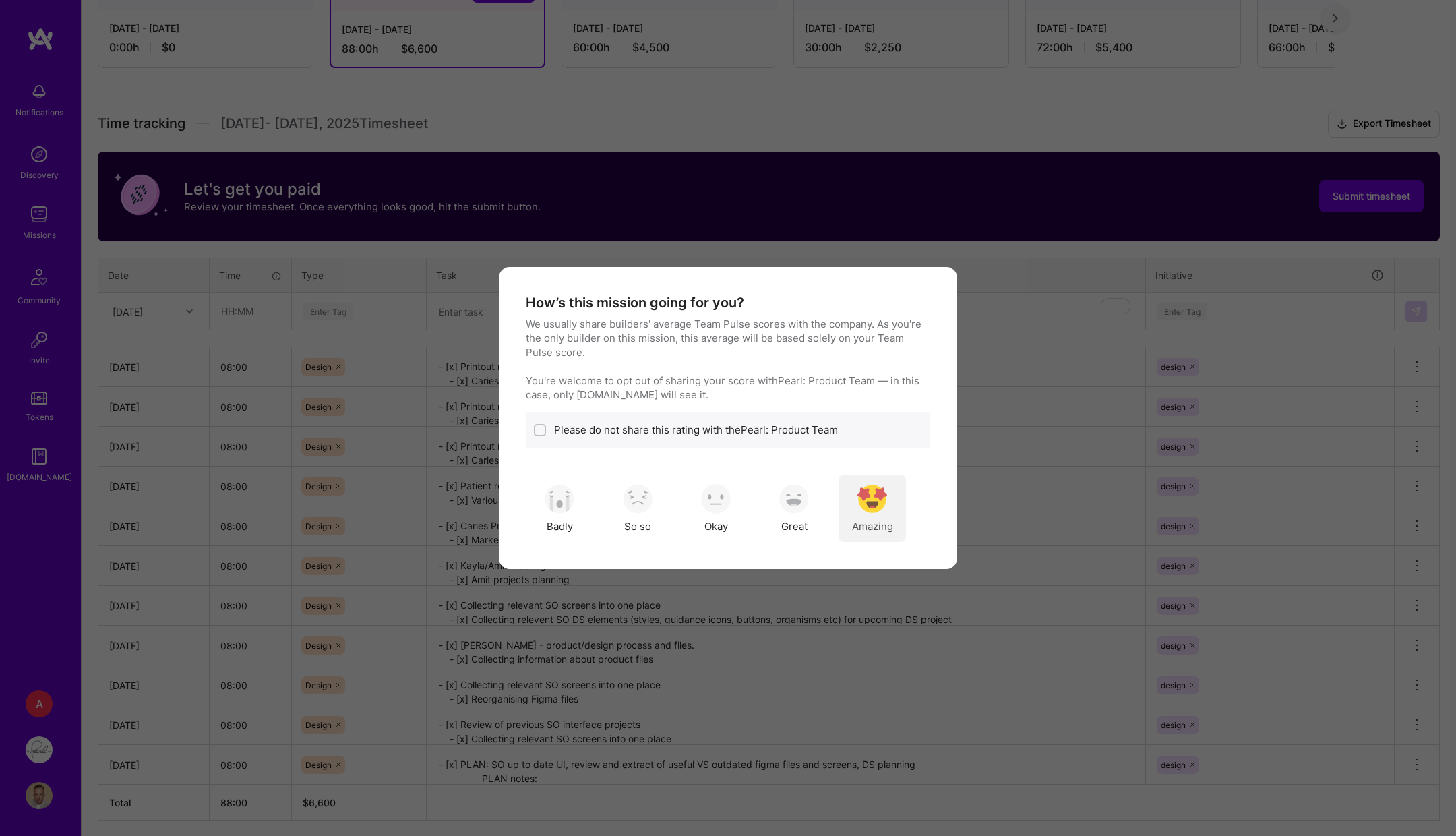
click at [871, 521] on span "Amazing" at bounding box center [872, 526] width 41 height 14
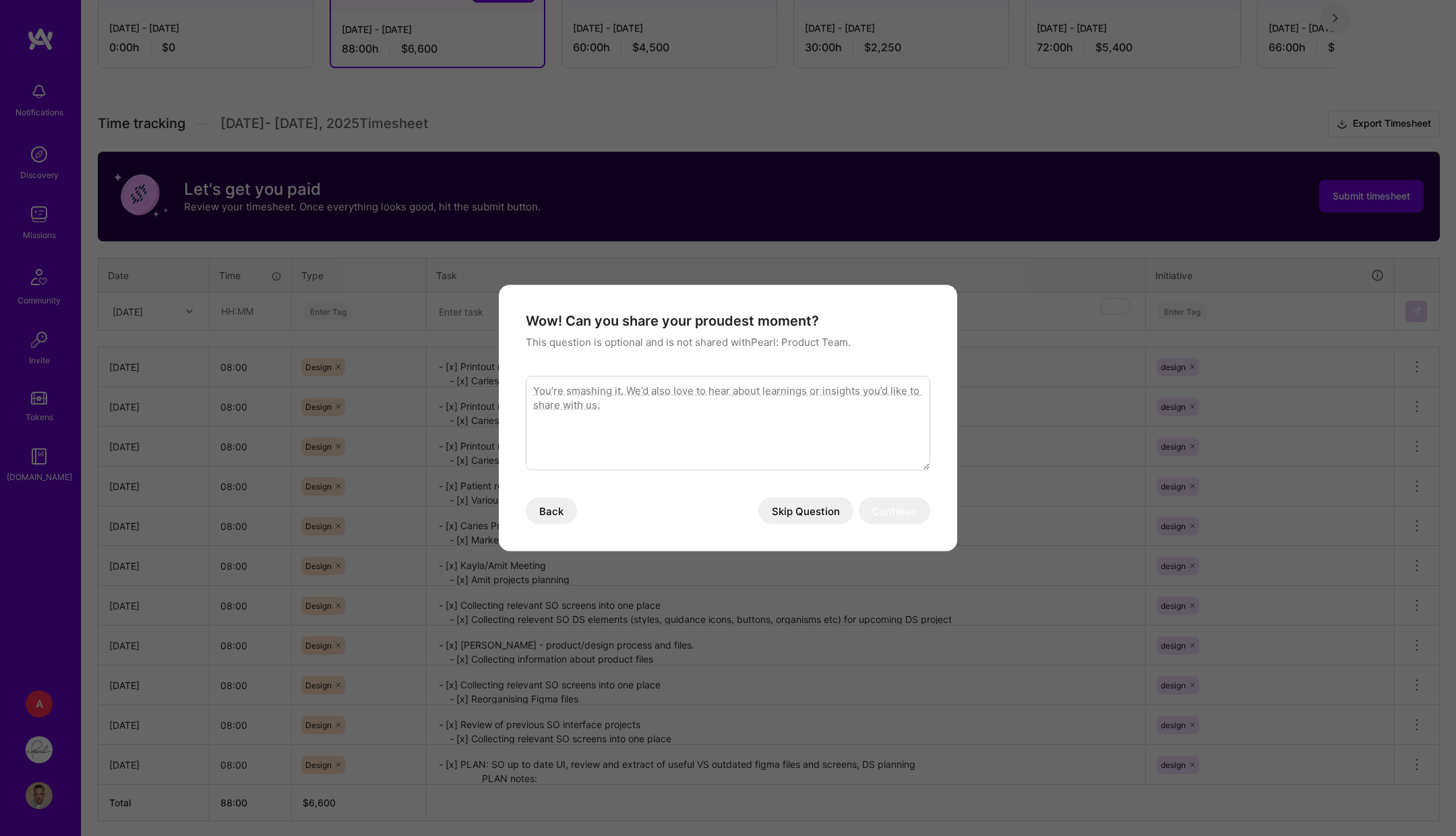
click at [803, 493] on div "Wow! Can you share your proudest moment? This question is optional and is not s…" at bounding box center [728, 419] width 404 height 213
click at [790, 510] on button "Skip Question" at bounding box center [806, 511] width 95 height 27
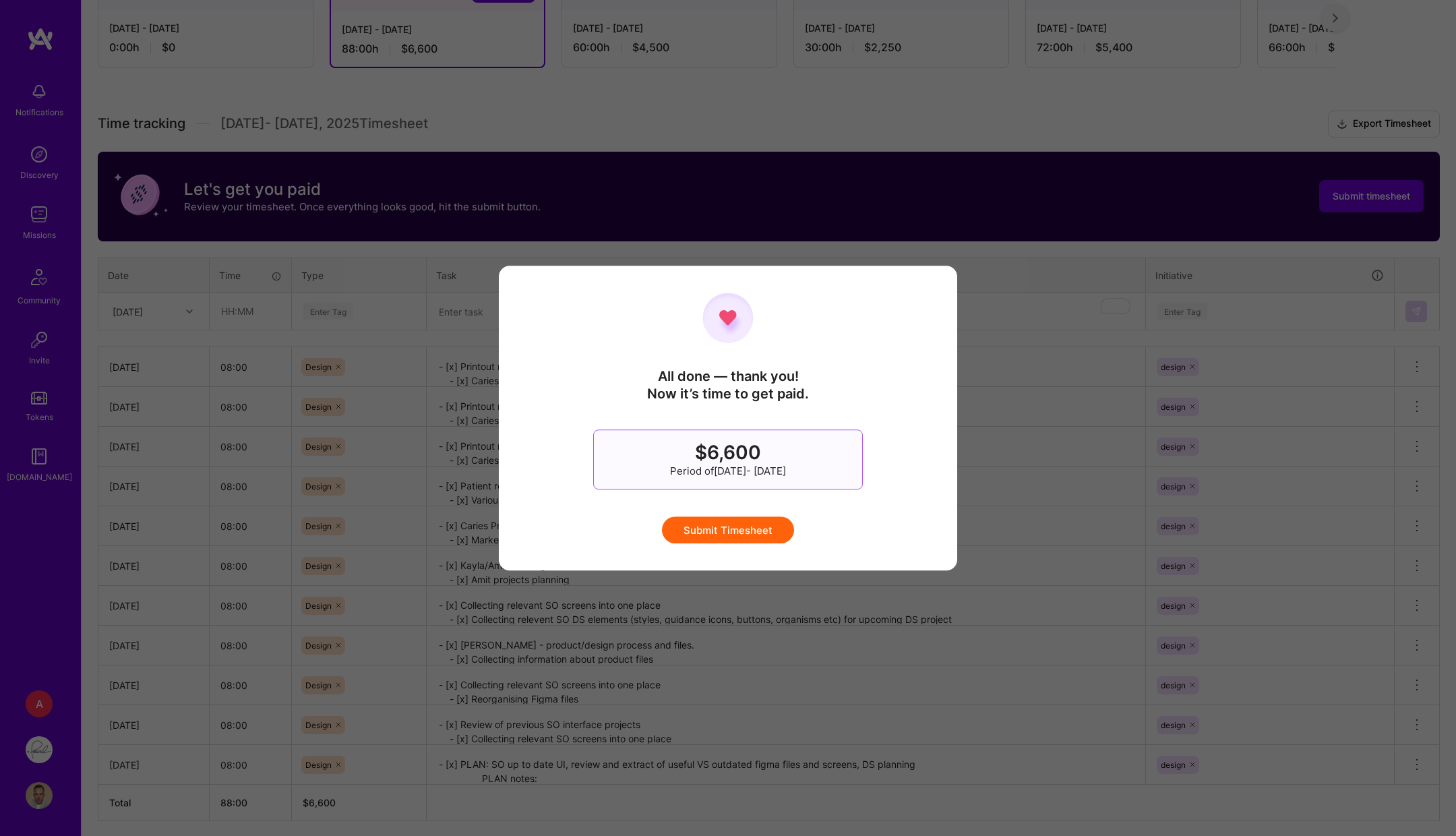
click at [732, 534] on button "Submit Timesheet" at bounding box center [728, 530] width 132 height 27
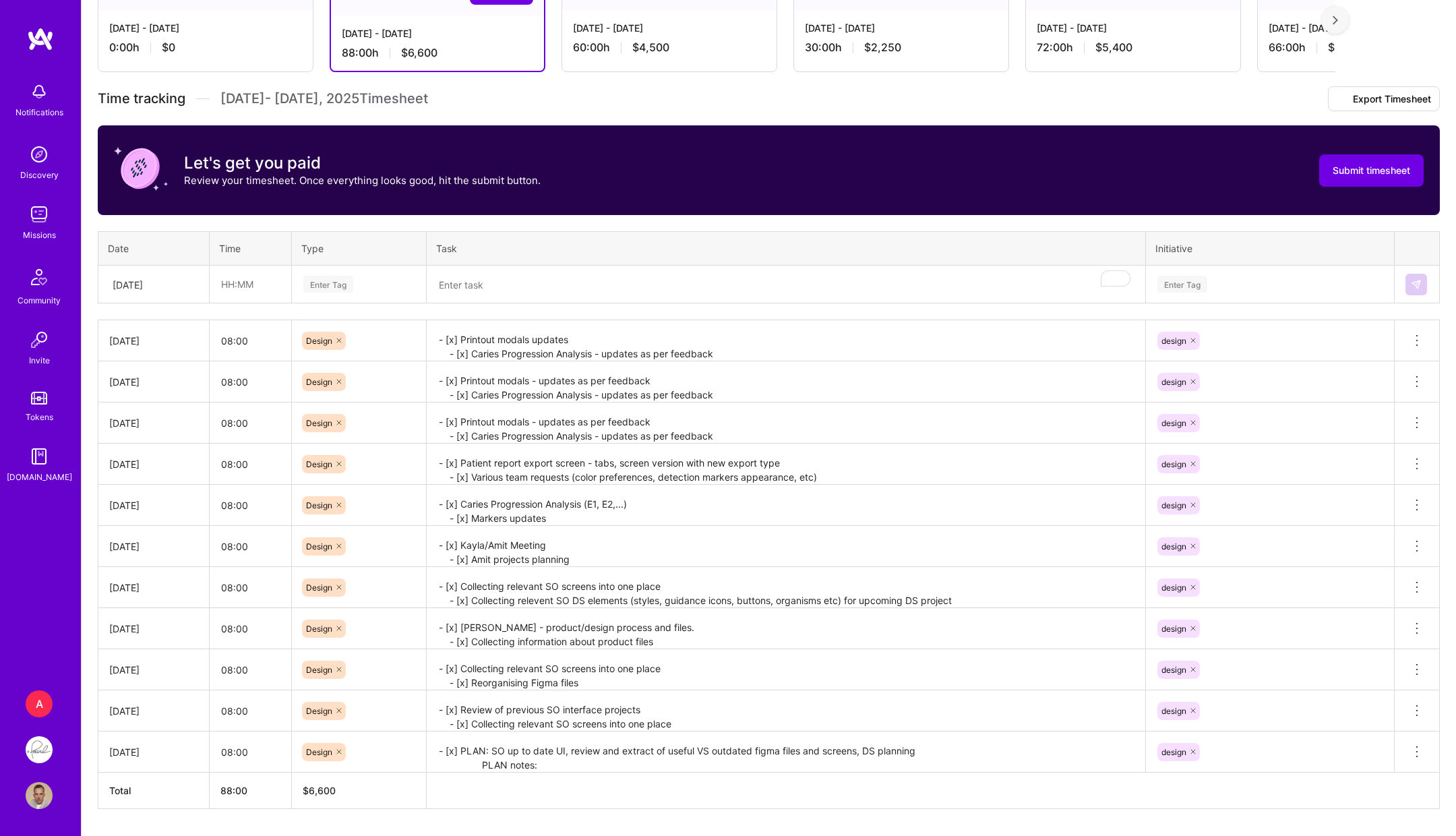
scroll to position [0, 0]
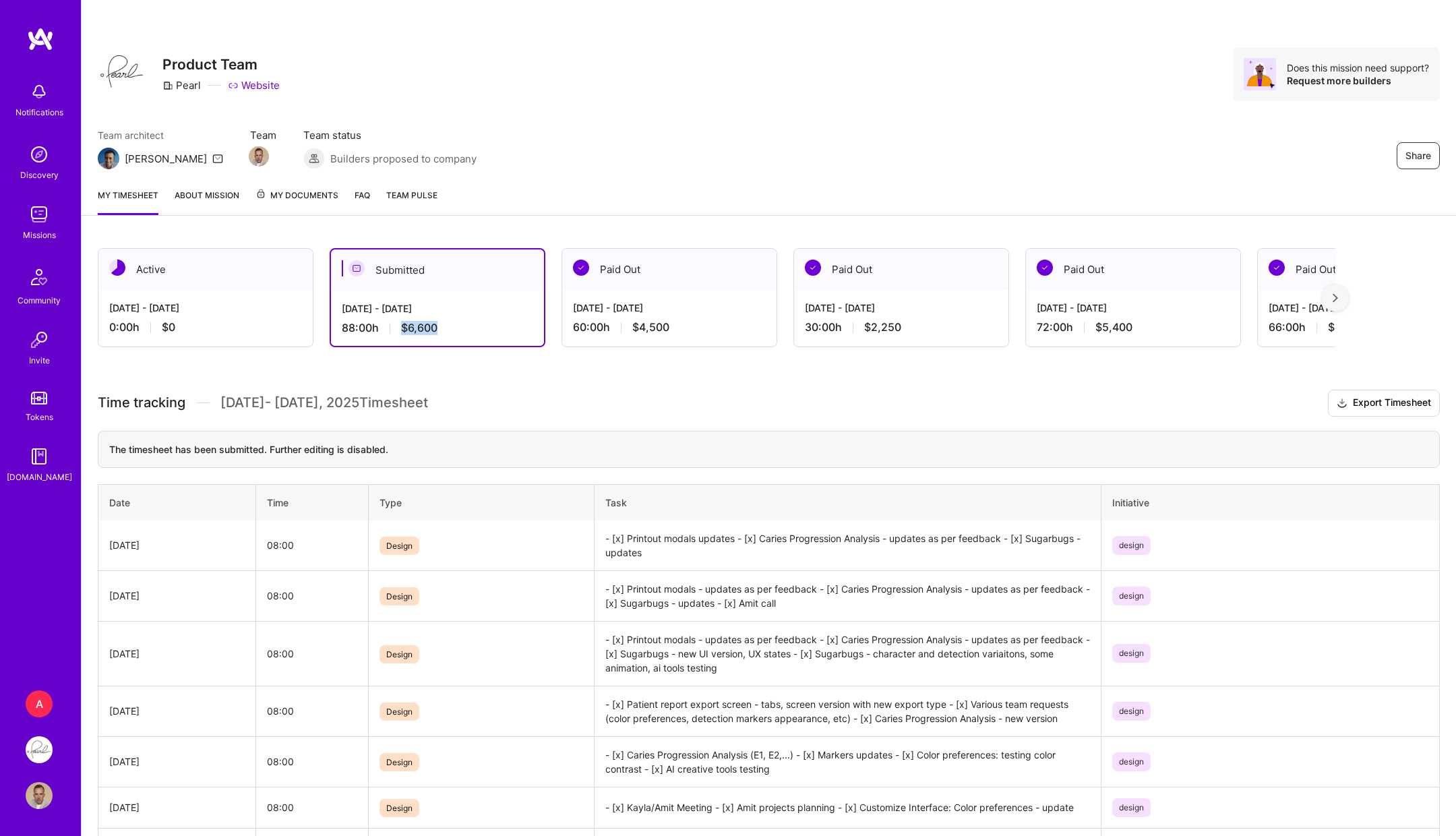
drag, startPoint x: 440, startPoint y: 324, endPoint x: 404, endPoint y: 324, distance: 36.0
click at [404, 324] on div "88:00 h $6,600" at bounding box center [437, 328] width 192 height 14
copy span "$6,600"
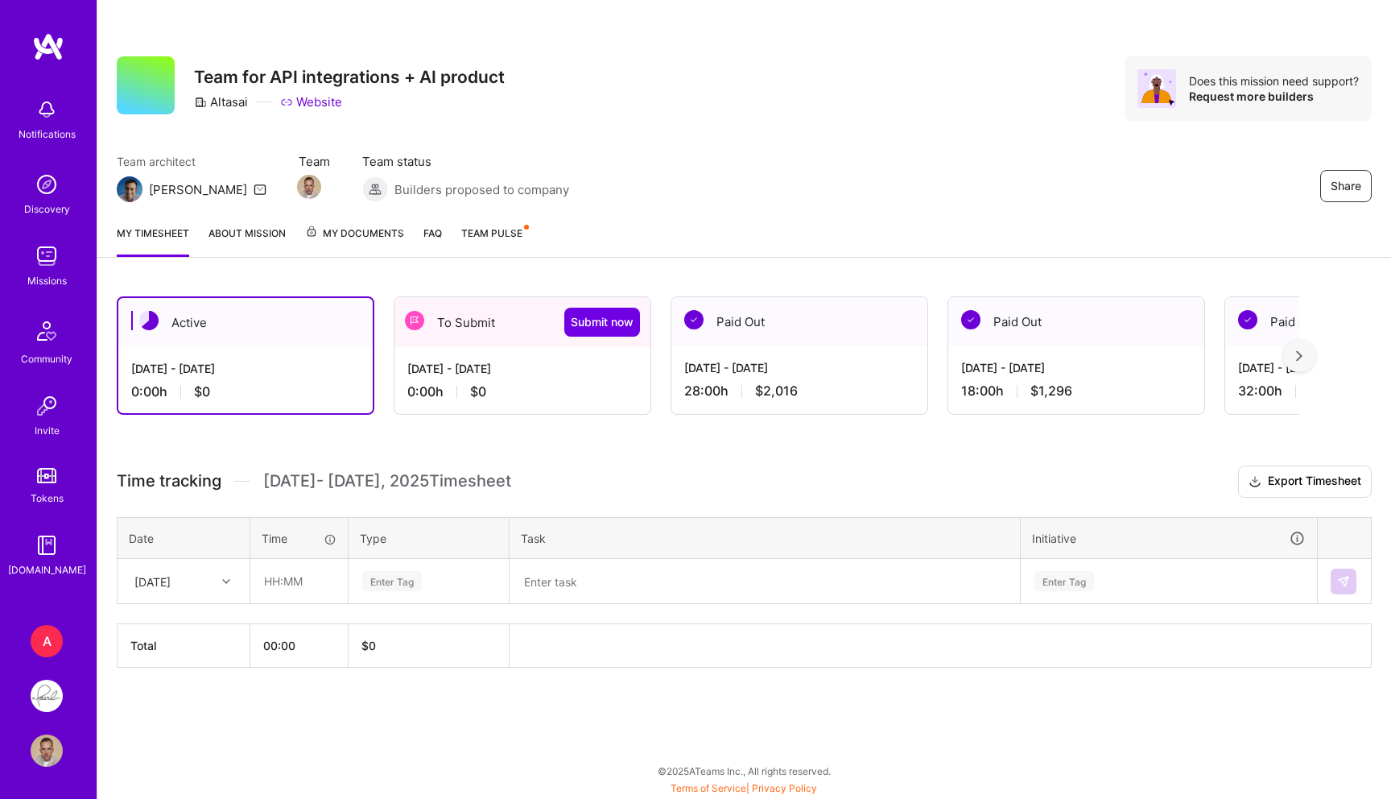
click at [559, 361] on div "[DATE] - [DATE]" at bounding box center [522, 368] width 230 height 17
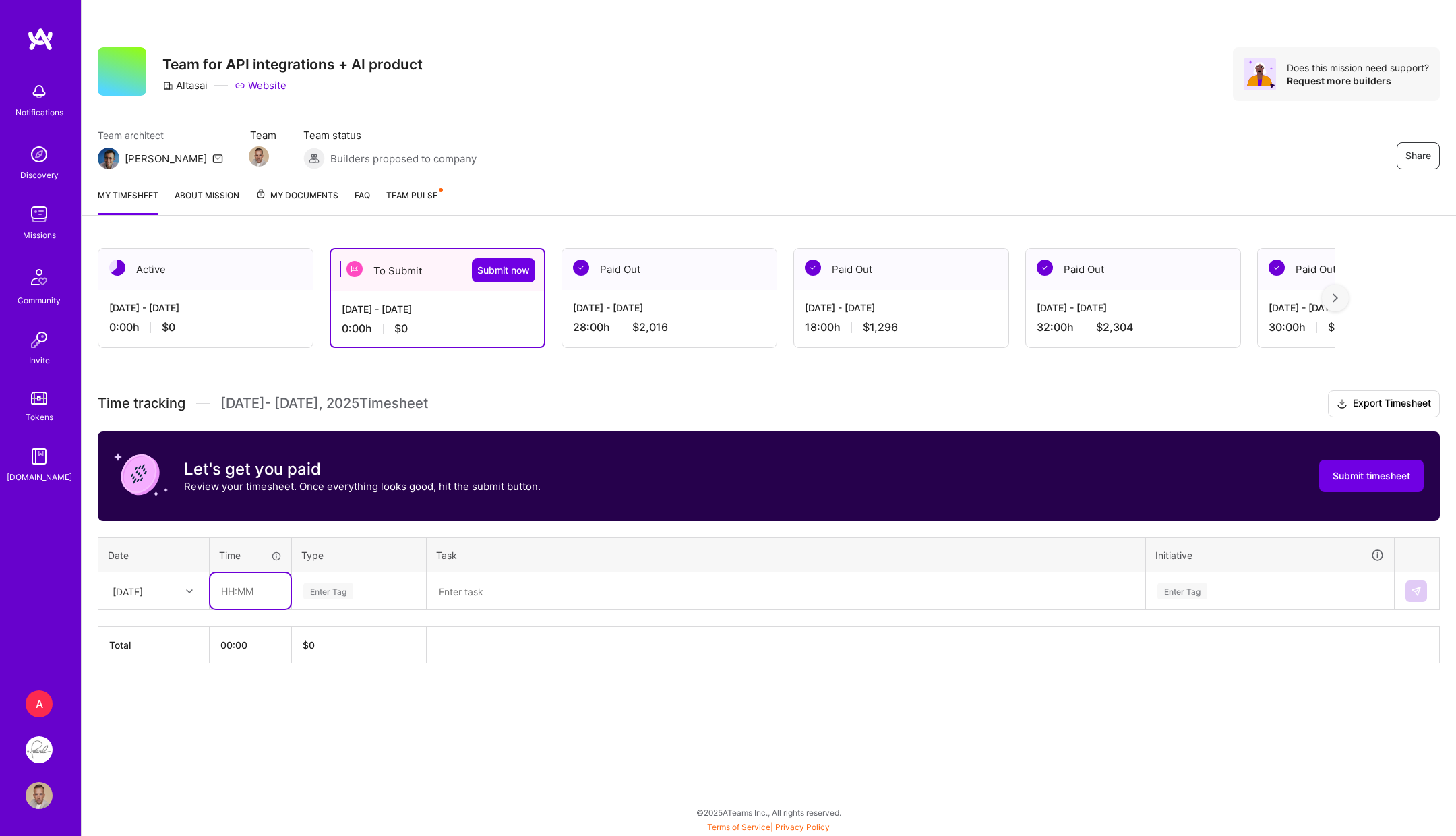
click at [254, 586] on input "text" at bounding box center [250, 591] width 80 height 36
type input "06:00"
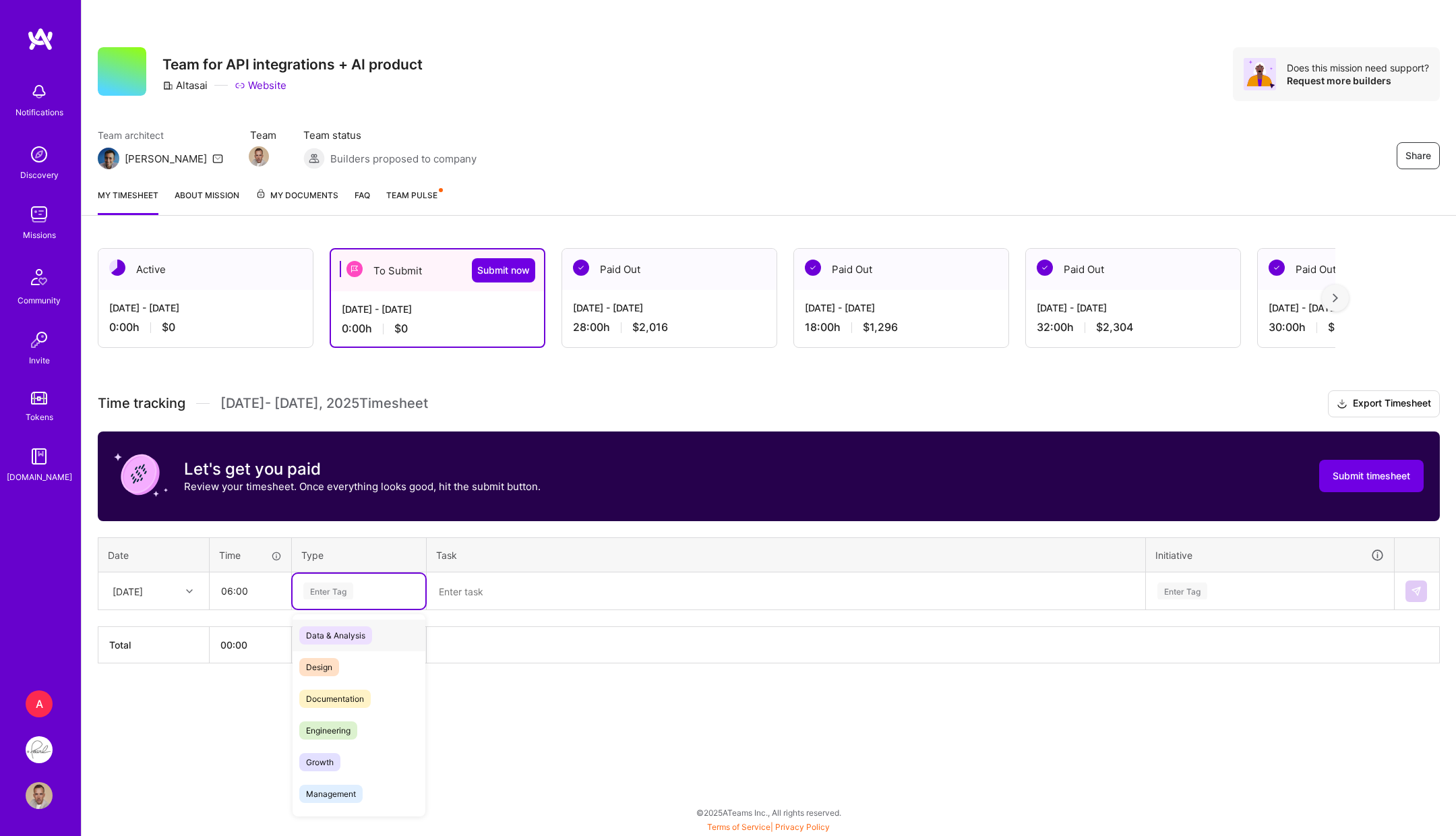
click at [330, 581] on div "Enter Tag" at bounding box center [328, 591] width 50 height 21
click at [319, 668] on span "Design" at bounding box center [318, 668] width 39 height 18
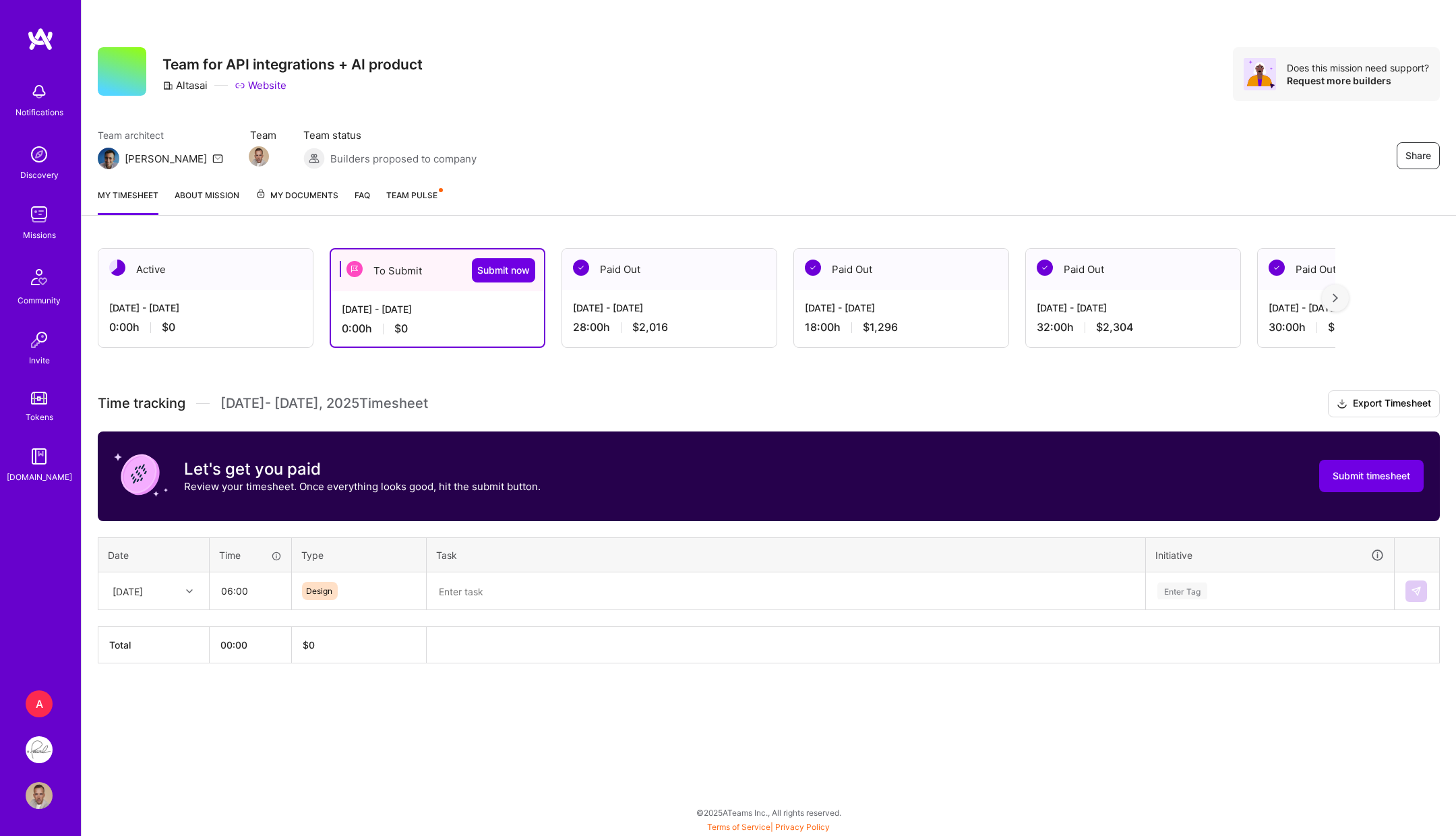
click at [455, 620] on div "Time tracking Sep 1 - Sep 15 , 2025 Timesheet Export Timesheet Let's get you pa…" at bounding box center [769, 527] width 1342 height 273
click at [489, 601] on textarea at bounding box center [785, 591] width 716 height 35
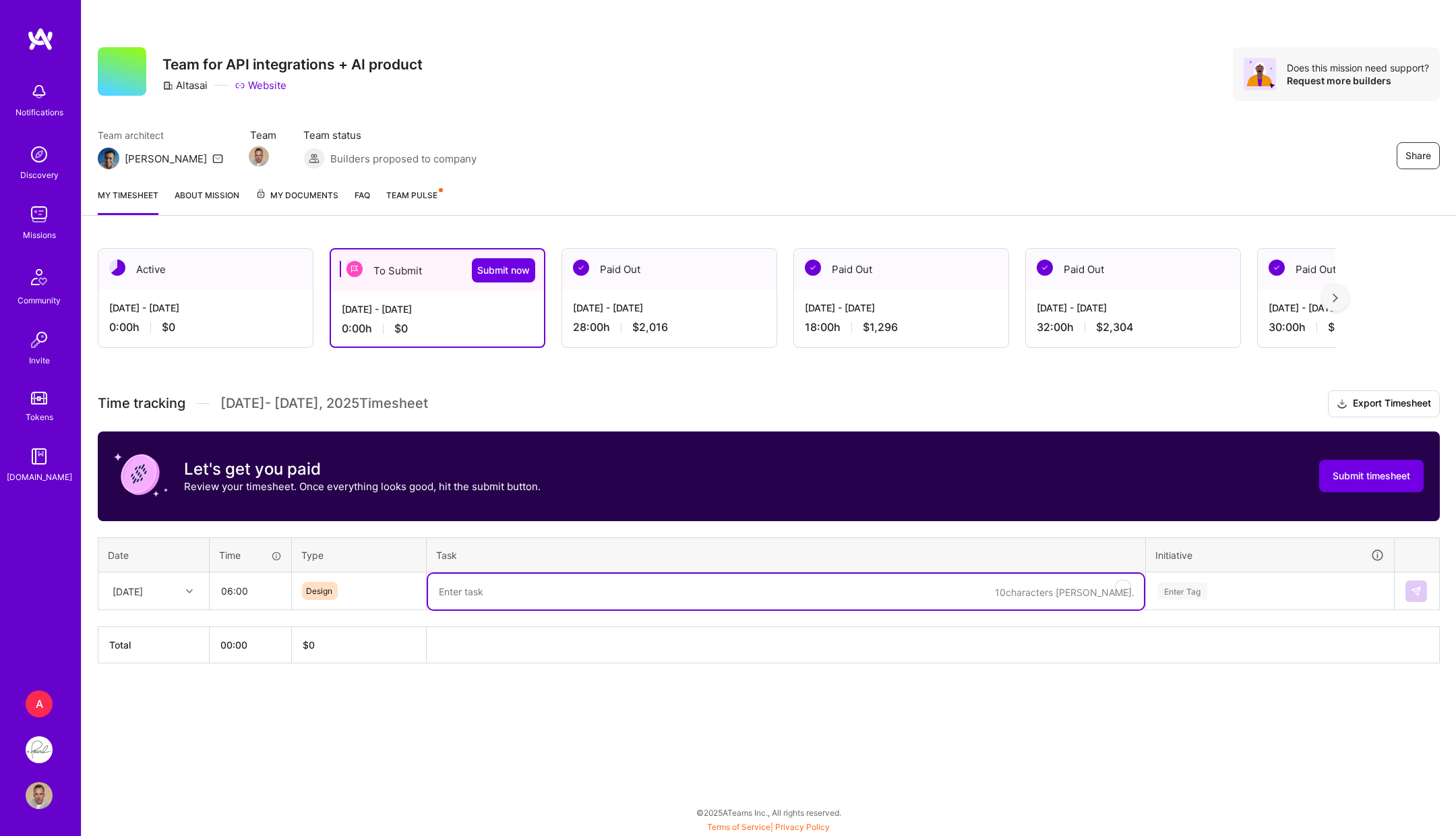
paste textarea "- [x] User permissions UX & UI, interactions, flows ￼ - [x] Onboarding ￼ - [x] …"
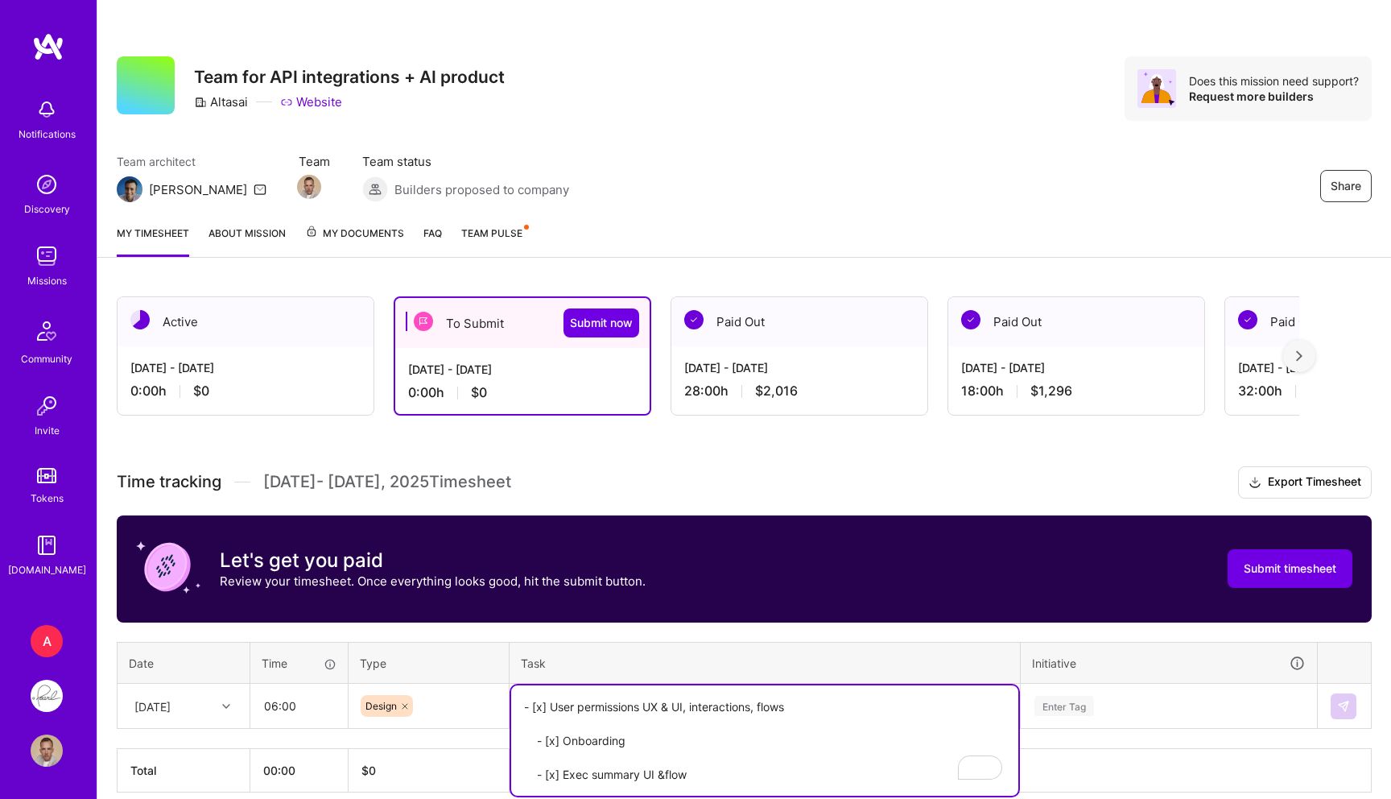
scroll to position [72, 0]
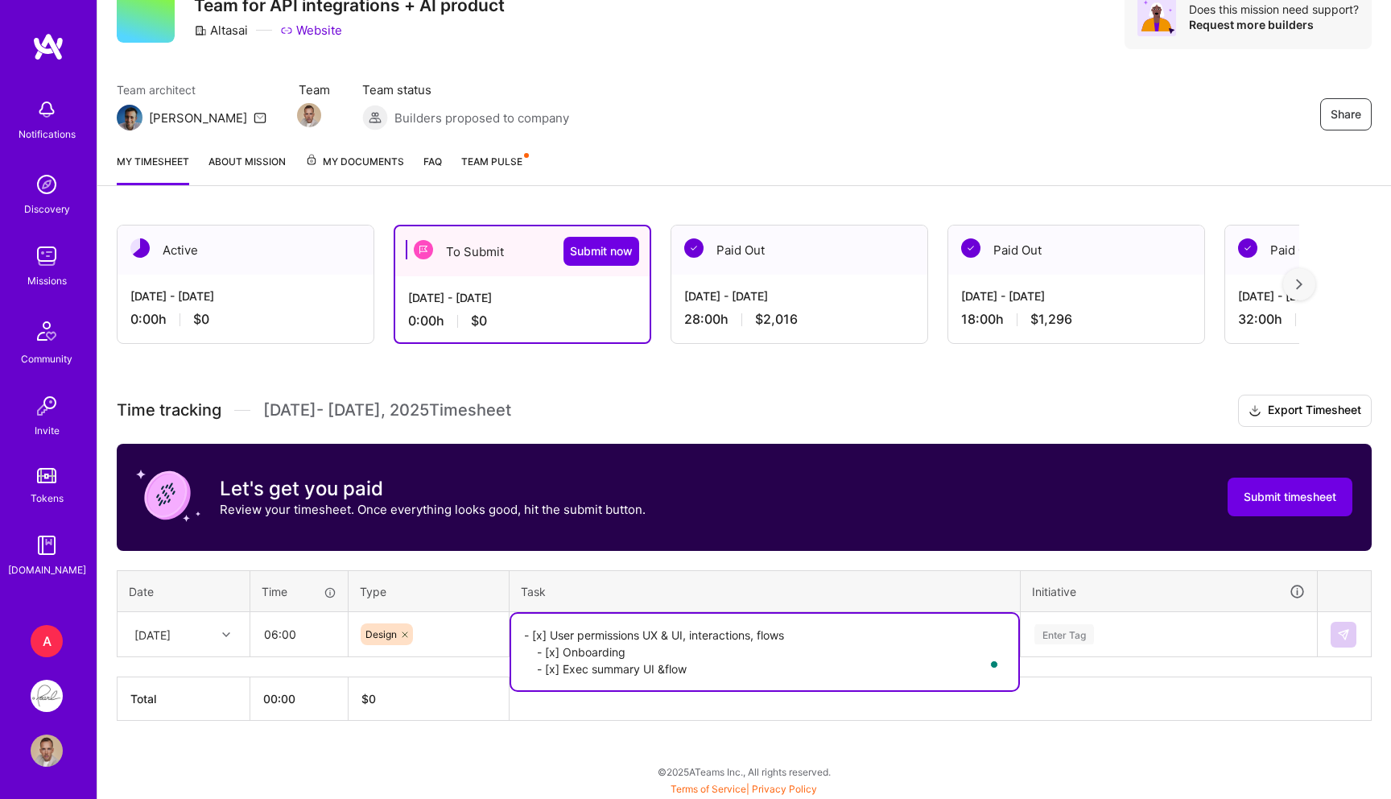
type textarea "- [x] User permissions UX & UI, interactions, flows - [x] Onboarding ￼ - [x] Ex…"
click at [287, 632] on input "06:00" at bounding box center [299, 634] width 96 height 43
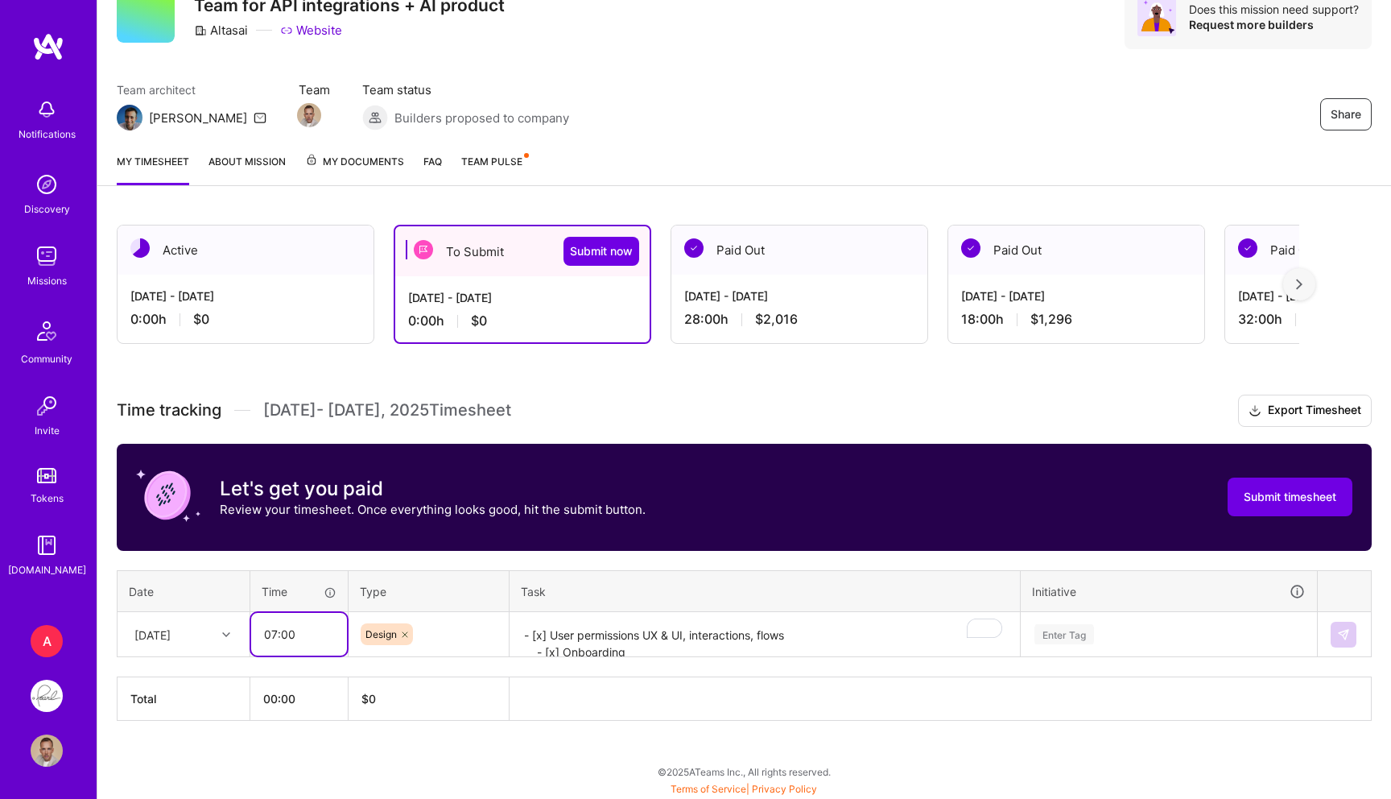
type input "07:00"
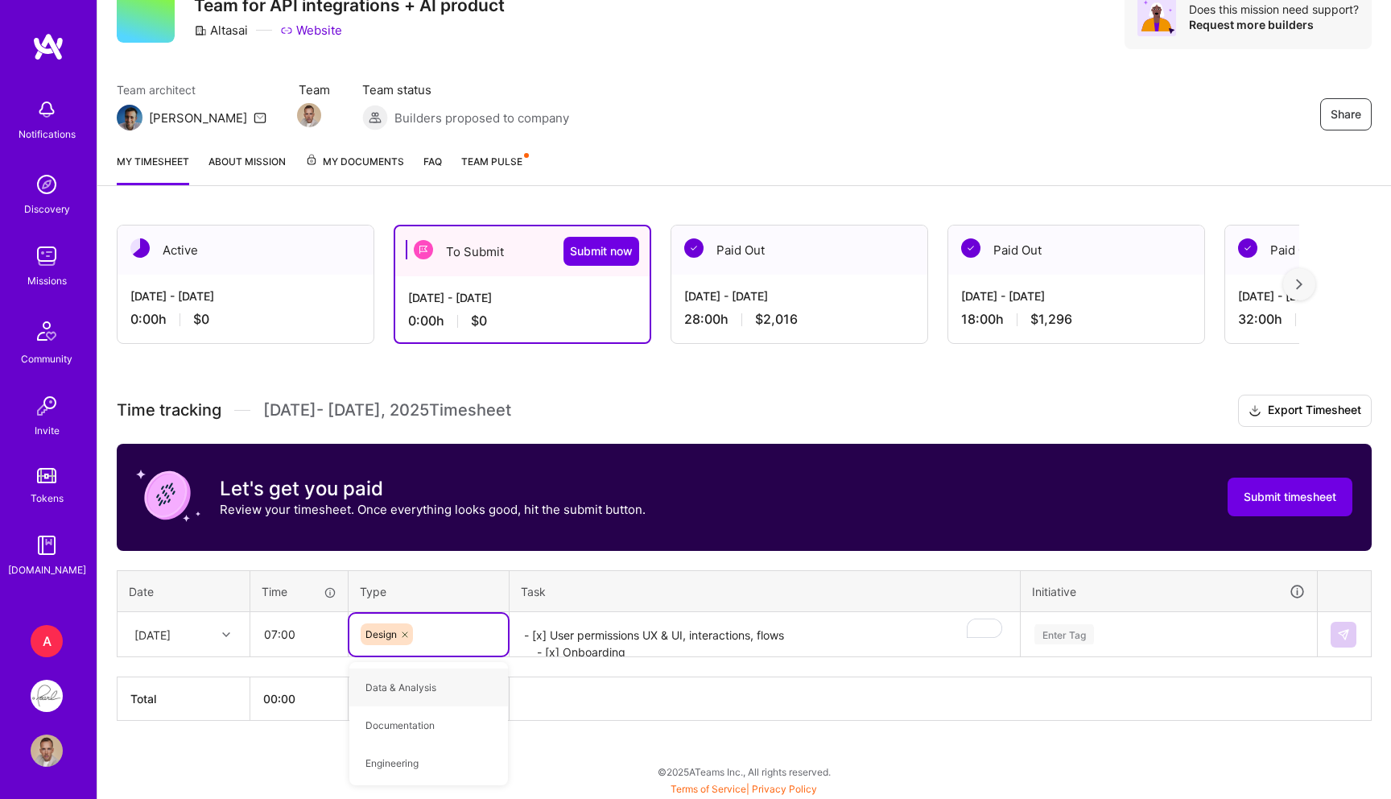
click at [1071, 625] on div "Enter Tag" at bounding box center [1064, 633] width 60 height 25
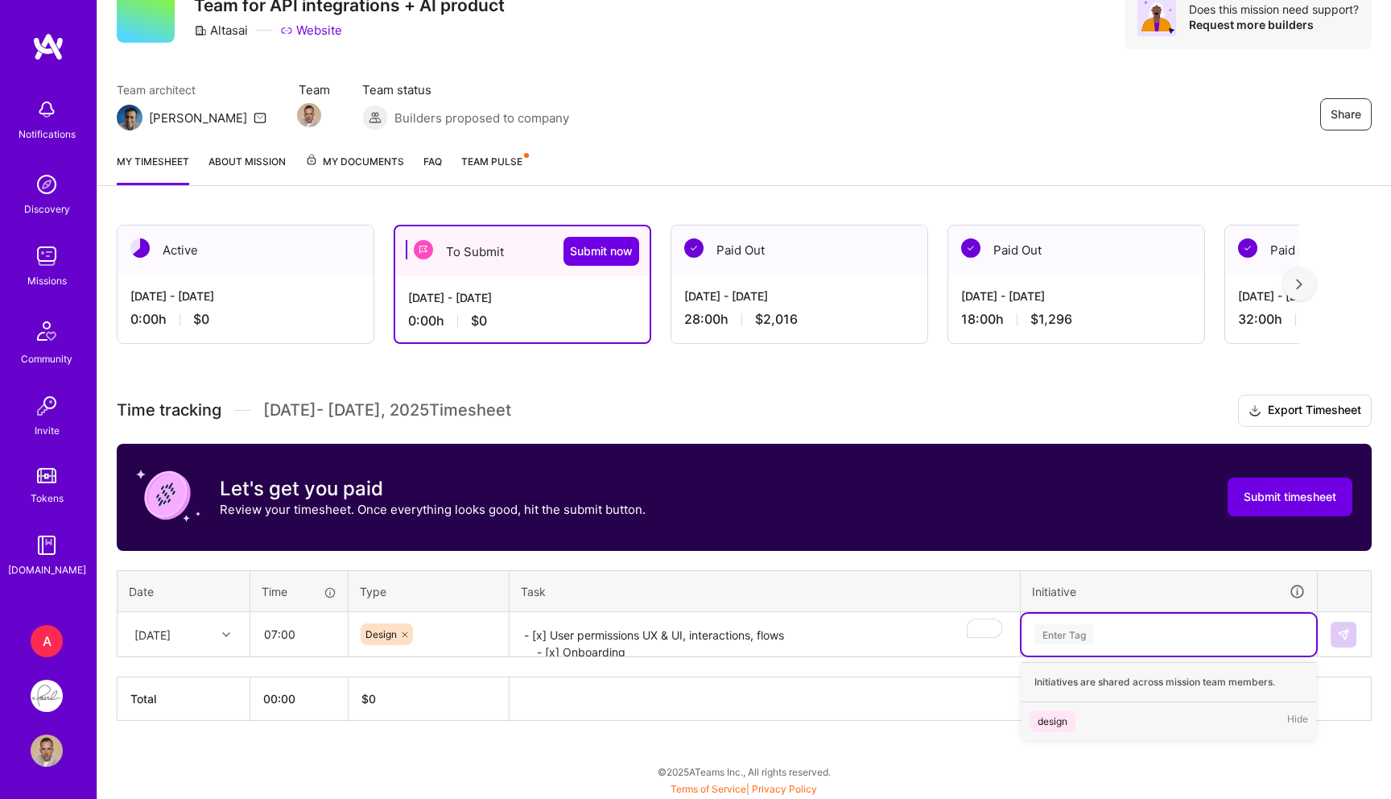
click at [1049, 706] on div "design Hide" at bounding box center [1169, 721] width 295 height 38
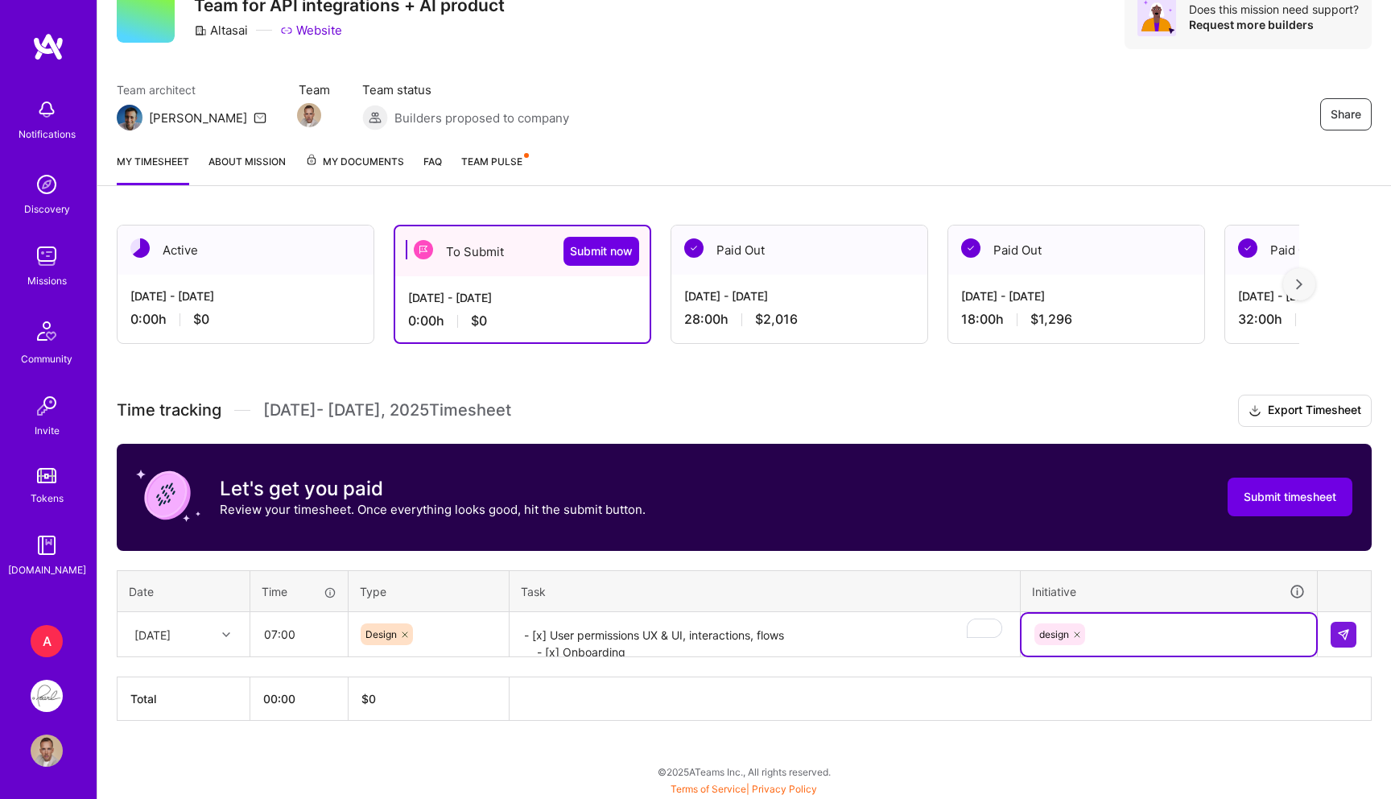
click at [1359, 640] on td at bounding box center [1345, 634] width 54 height 45
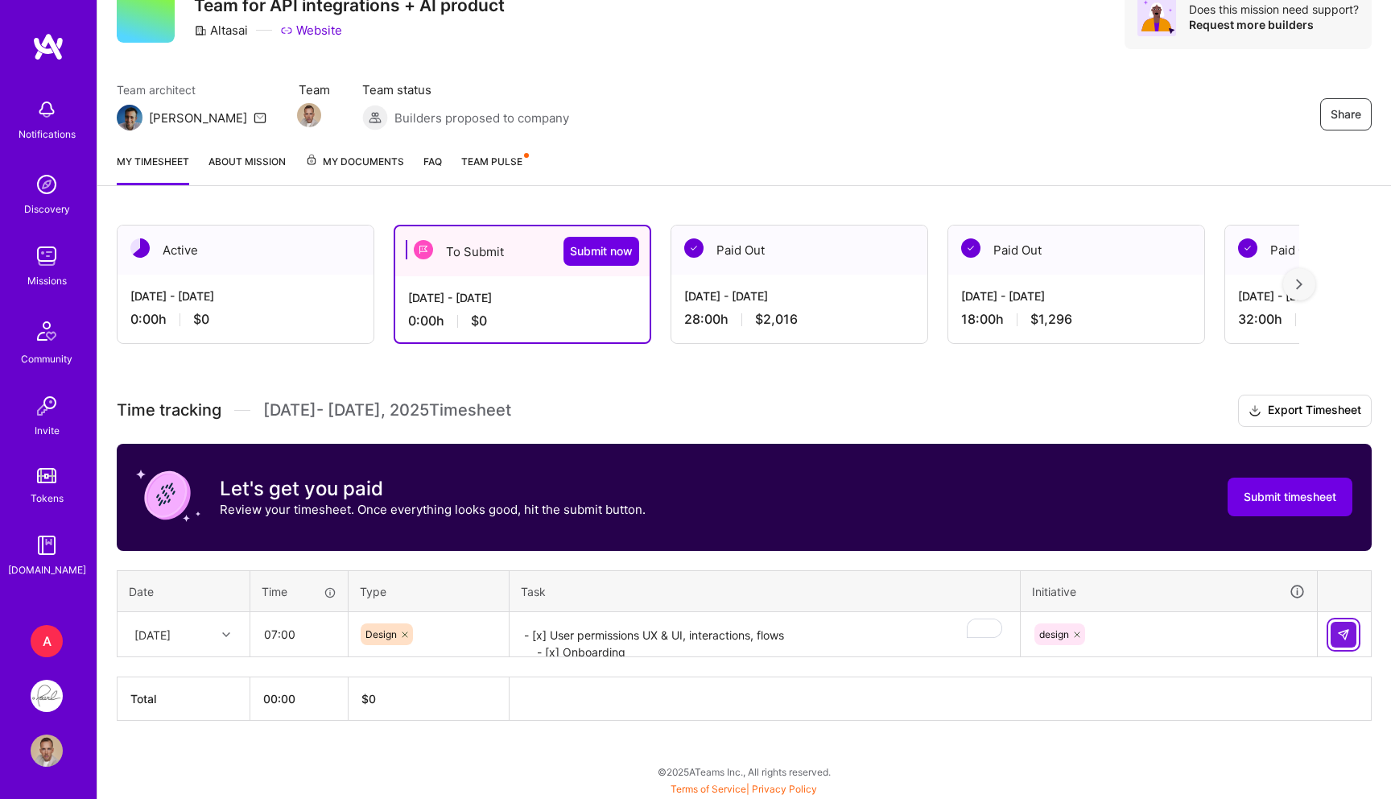
click at [1344, 633] on img at bounding box center [1343, 634] width 13 height 13
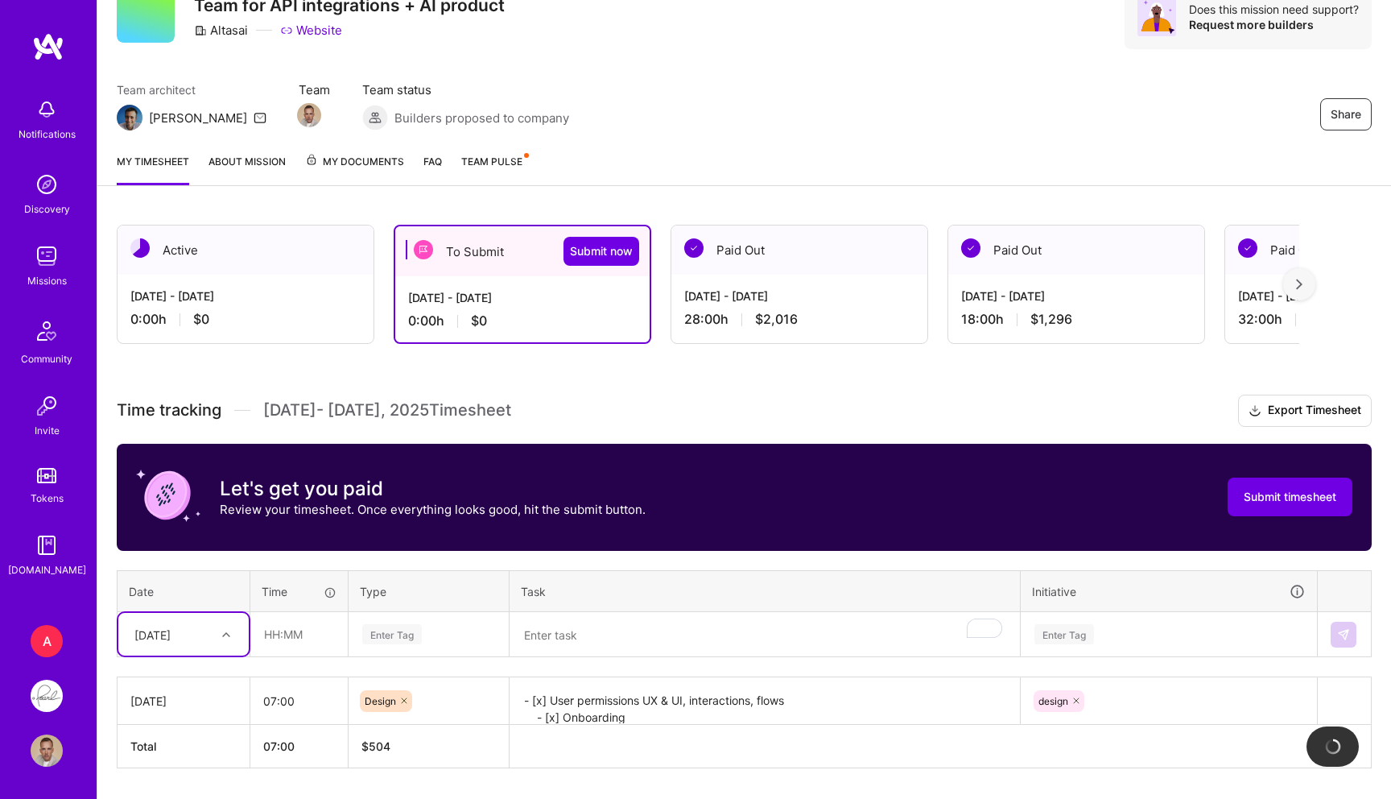
click at [204, 626] on div "Select is focused ,type to refine list, press Down to open the menu, Mon, Sep 1" at bounding box center [183, 634] width 130 height 43
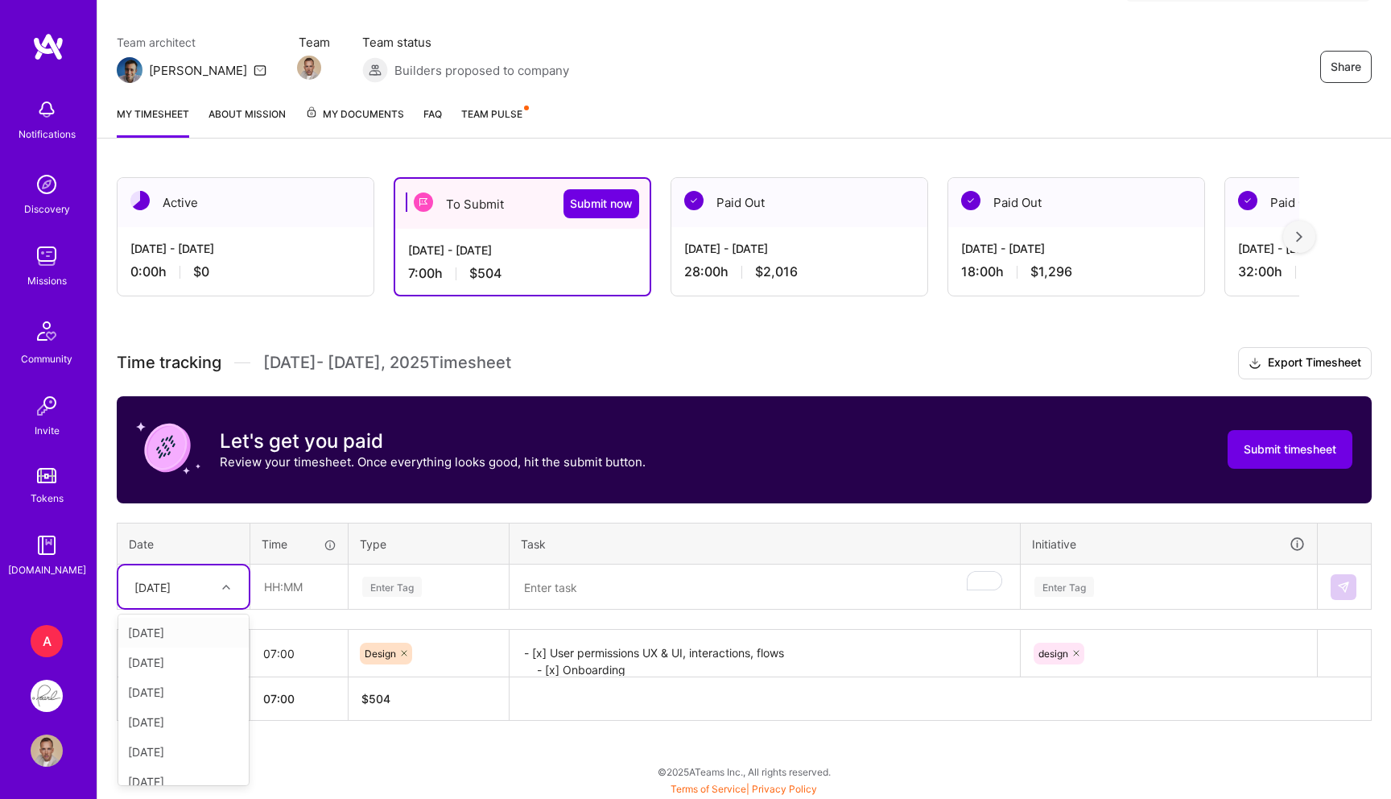
click at [192, 633] on div "[DATE]" at bounding box center [183, 632] width 130 height 30
click at [308, 592] on input "text" at bounding box center [299, 586] width 96 height 43
type input "6"
type input "07:00"
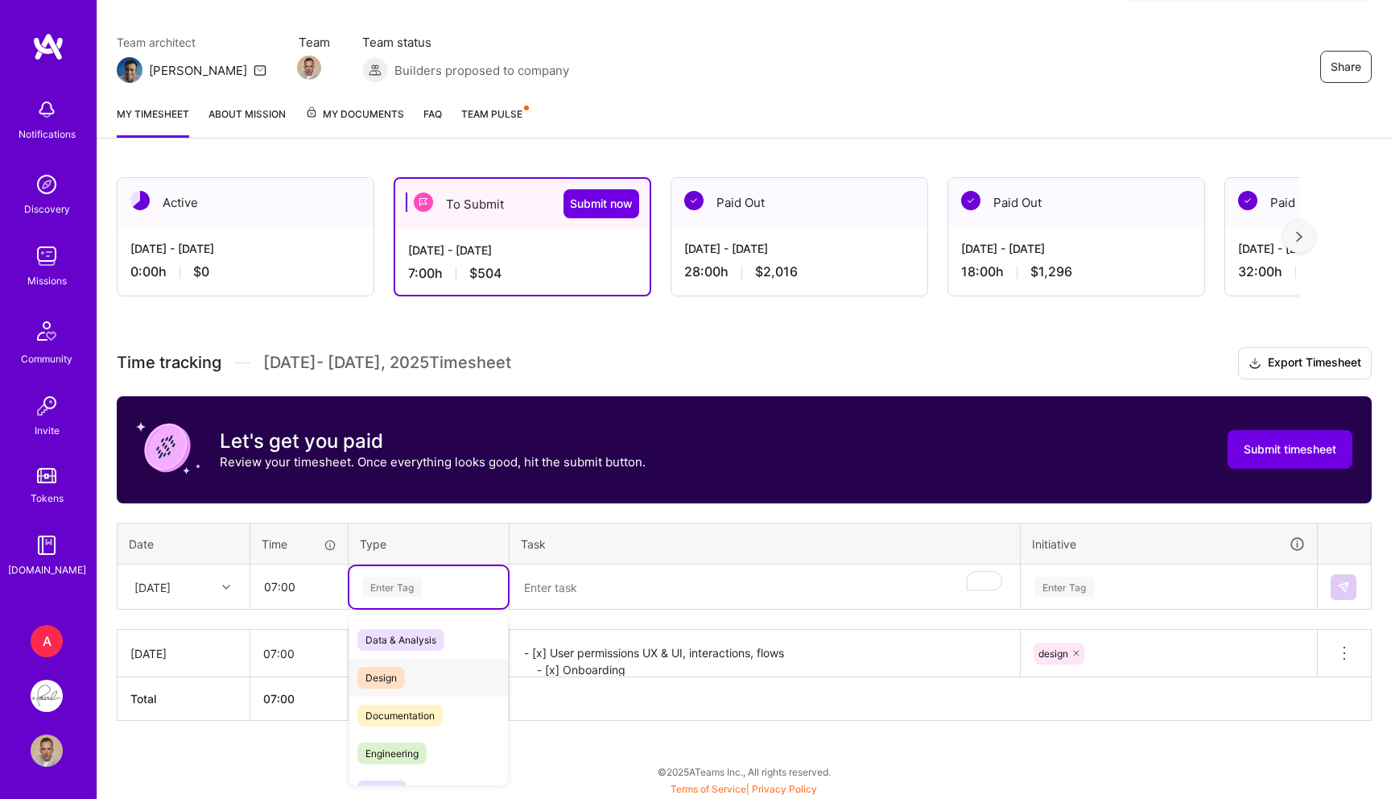
click at [383, 667] on span "Design" at bounding box center [380, 678] width 47 height 22
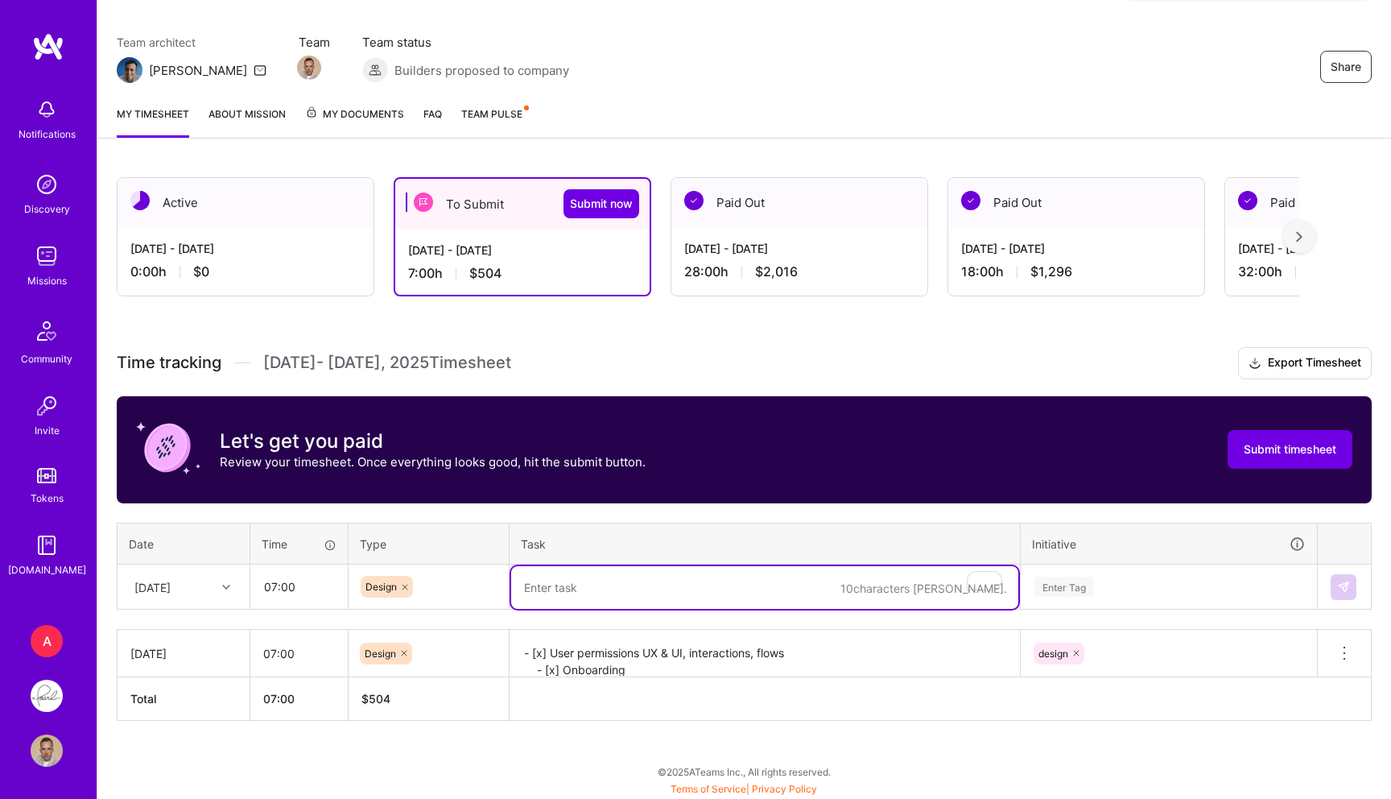
click at [558, 579] on textarea "To enrich screen reader interactions, please activate Accessibility in Grammarl…" at bounding box center [764, 587] width 507 height 43
paste textarea "- [x] Team meeting"
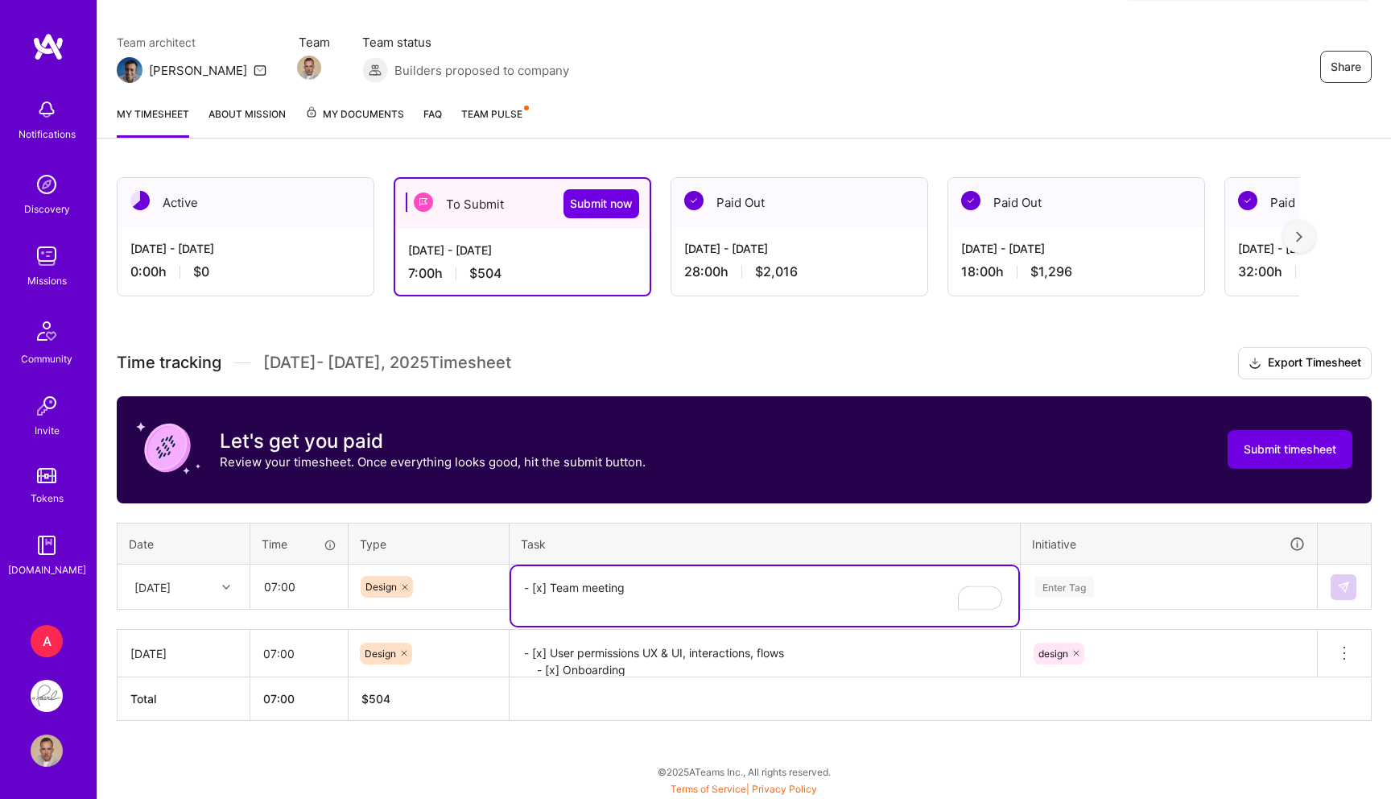
paste textarea "- [x] Explanatory walkthrough"
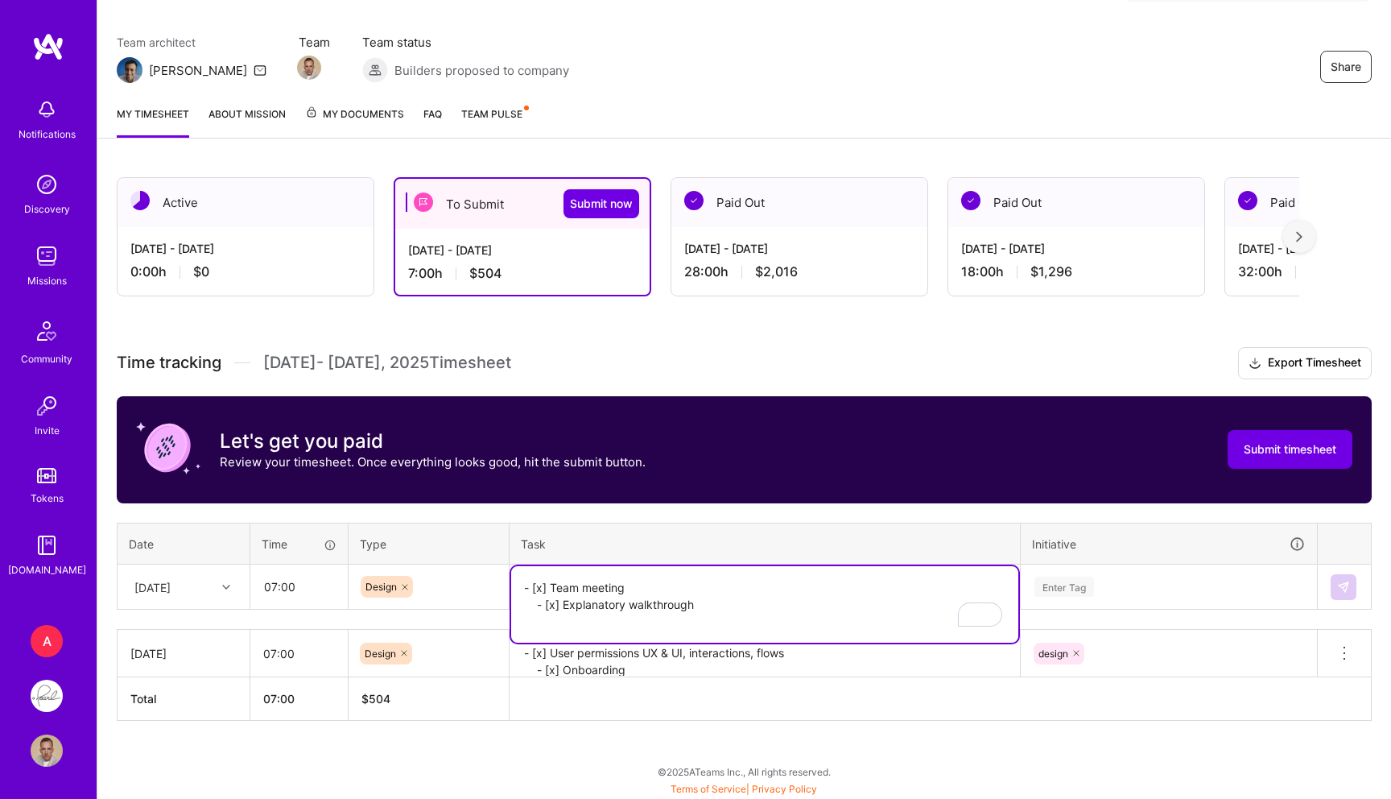
paste textarea "- [x] V1 UI Archive file cleanup and moving/updating it into v1 UI"
type textarea "- [x] Team meeting - [x] Explanatory walkthrough - [x] V1 UI Archive file clean…"
click at [1035, 588] on div "Enter Tag" at bounding box center [1064, 586] width 60 height 25
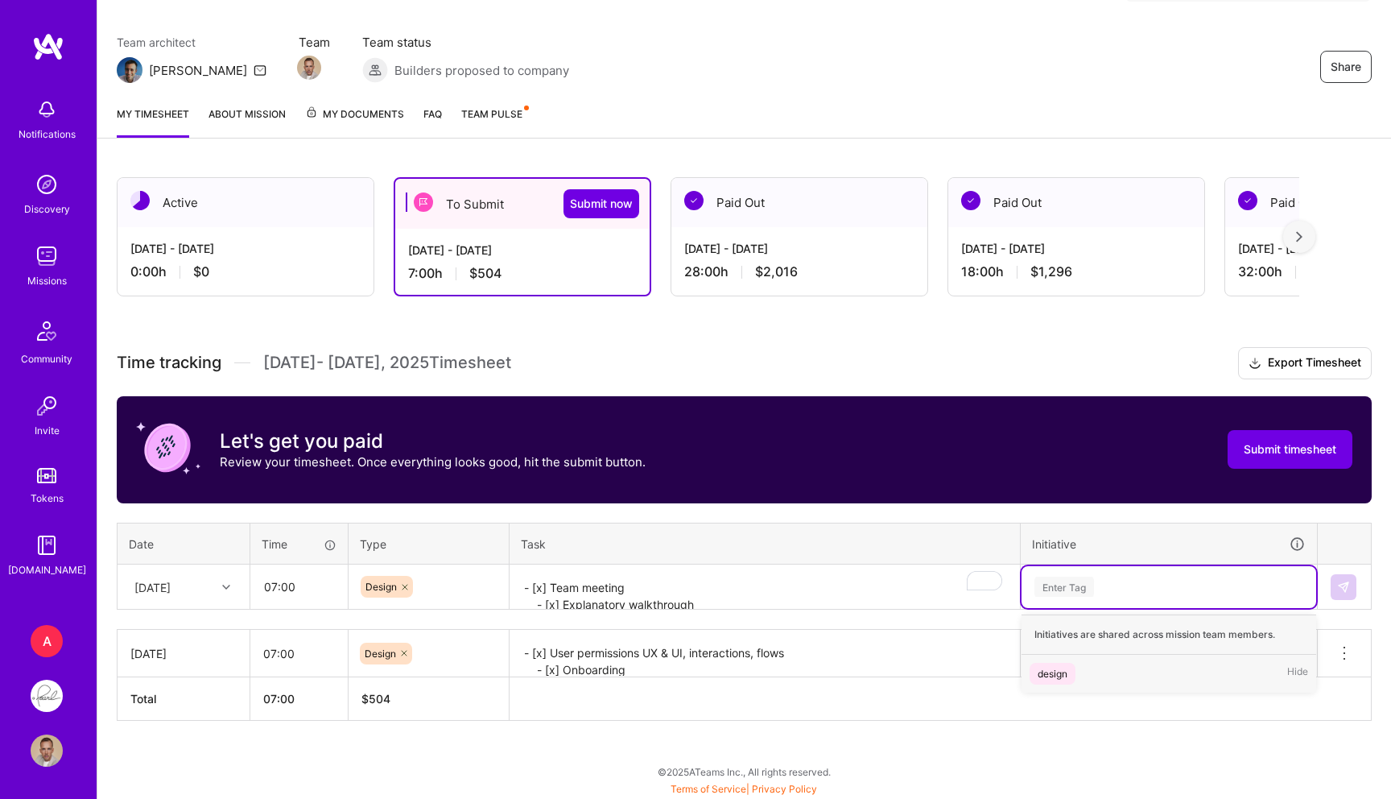
click at [1053, 679] on div "design" at bounding box center [1053, 673] width 30 height 17
click at [1348, 584] on img at bounding box center [1343, 586] width 13 height 13
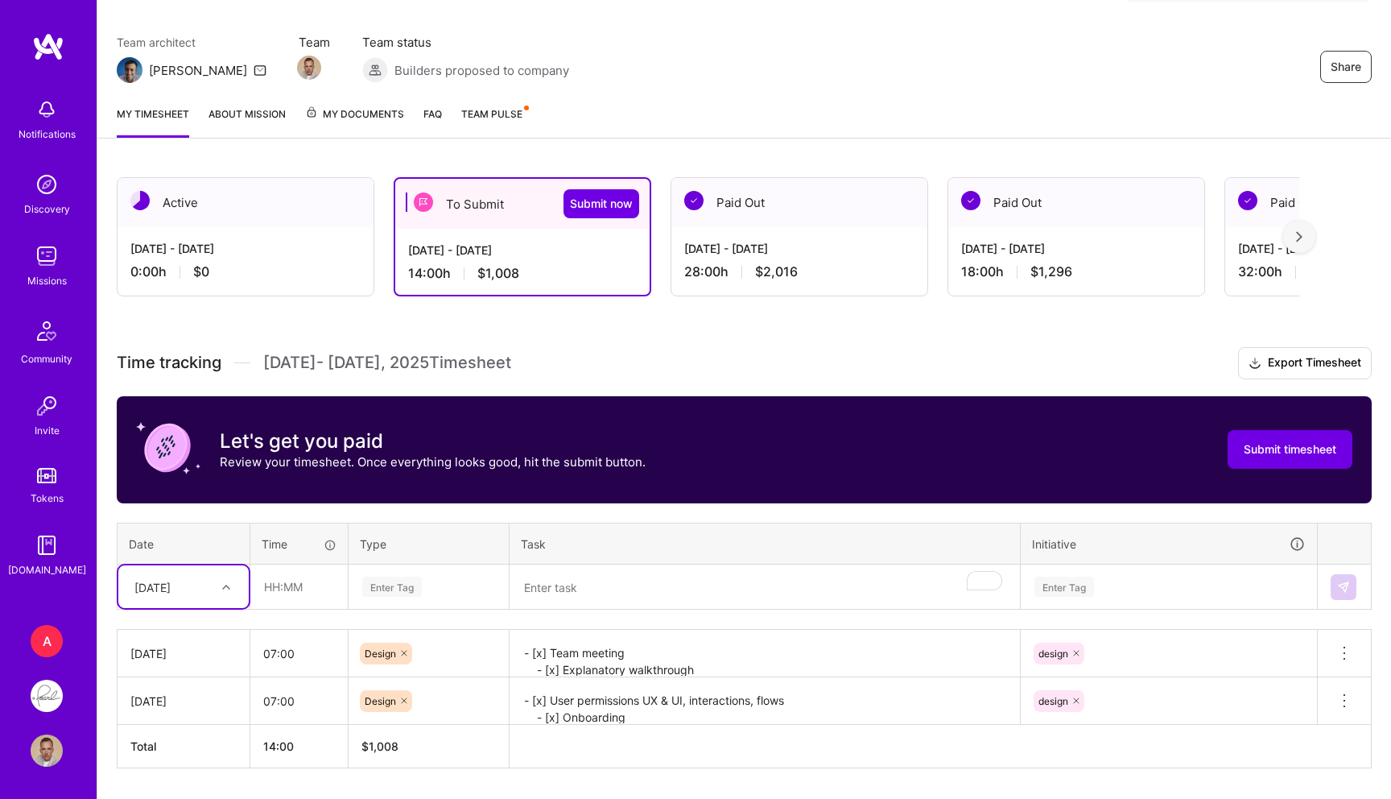
click at [188, 590] on div "option [DATE], selected. Select is focused ,type to refine list, press Down to …" at bounding box center [183, 586] width 130 height 43
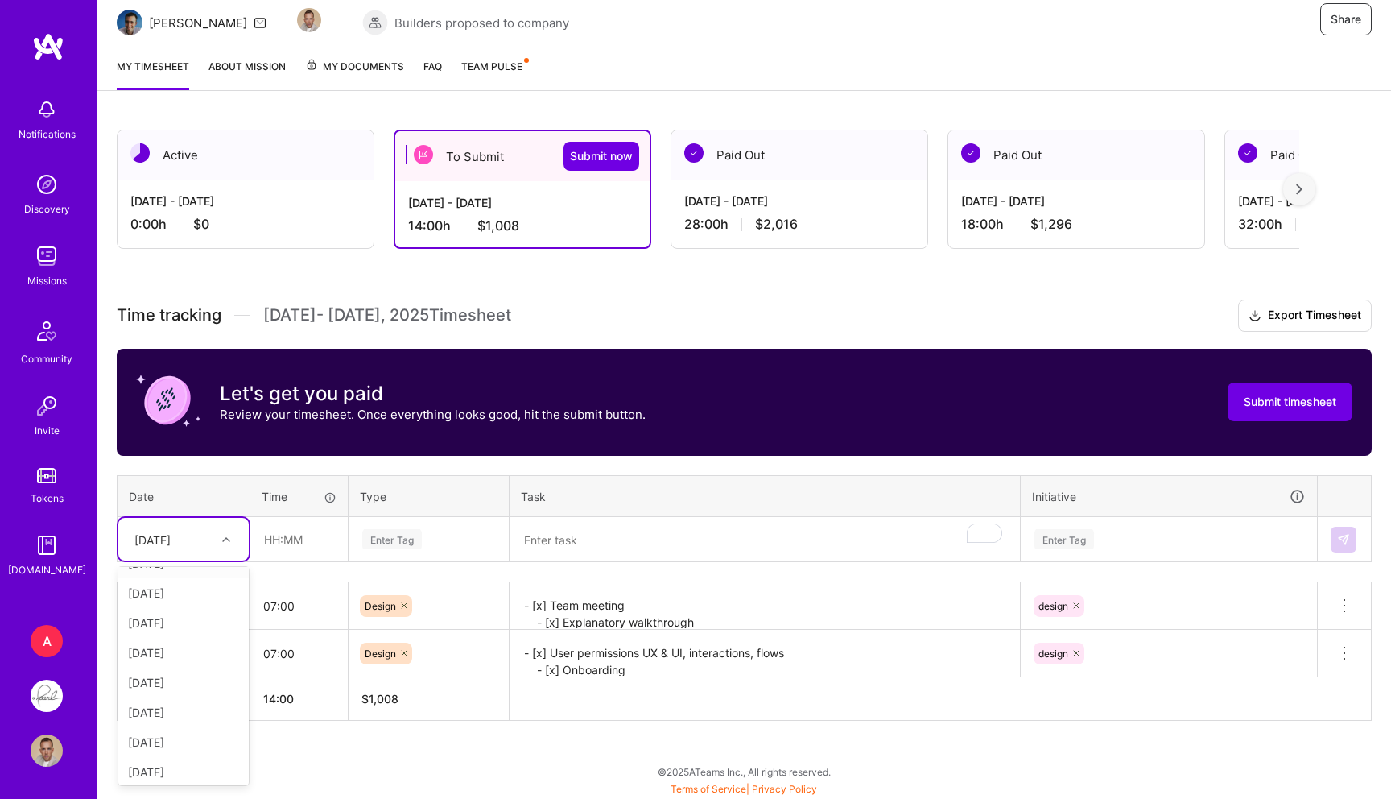
scroll to position [89, 0]
click at [176, 671] on div "[DATE]" at bounding box center [183, 675] width 130 height 30
click at [279, 546] on input "text" at bounding box center [299, 539] width 96 height 43
type input "07:00"
click at [380, 537] on div "Enter Tag" at bounding box center [392, 538] width 60 height 25
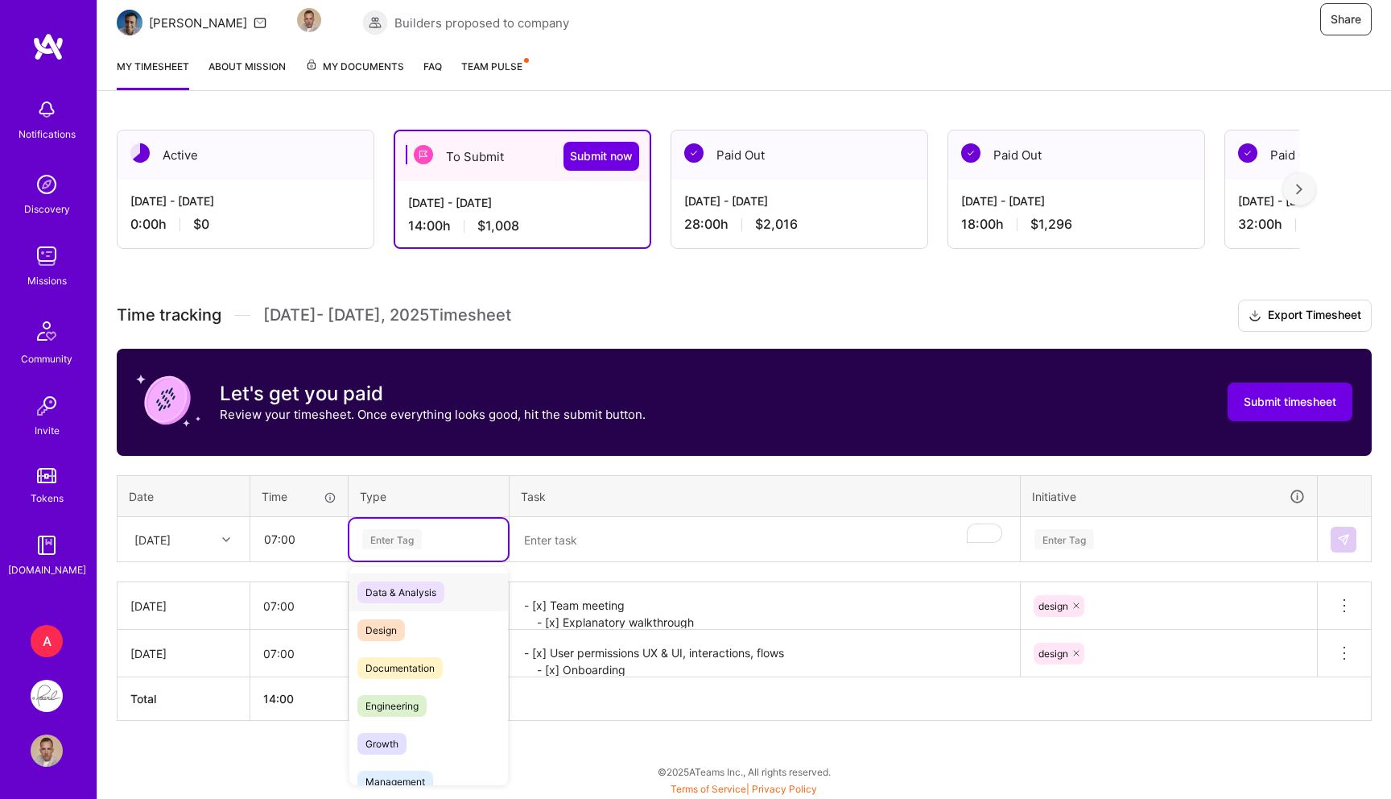
click at [375, 624] on span "Design" at bounding box center [380, 630] width 47 height 22
click at [580, 556] on textarea "To enrich screen reader interactions, please activate Accessibility in Grammarl…" at bounding box center [764, 539] width 507 height 43
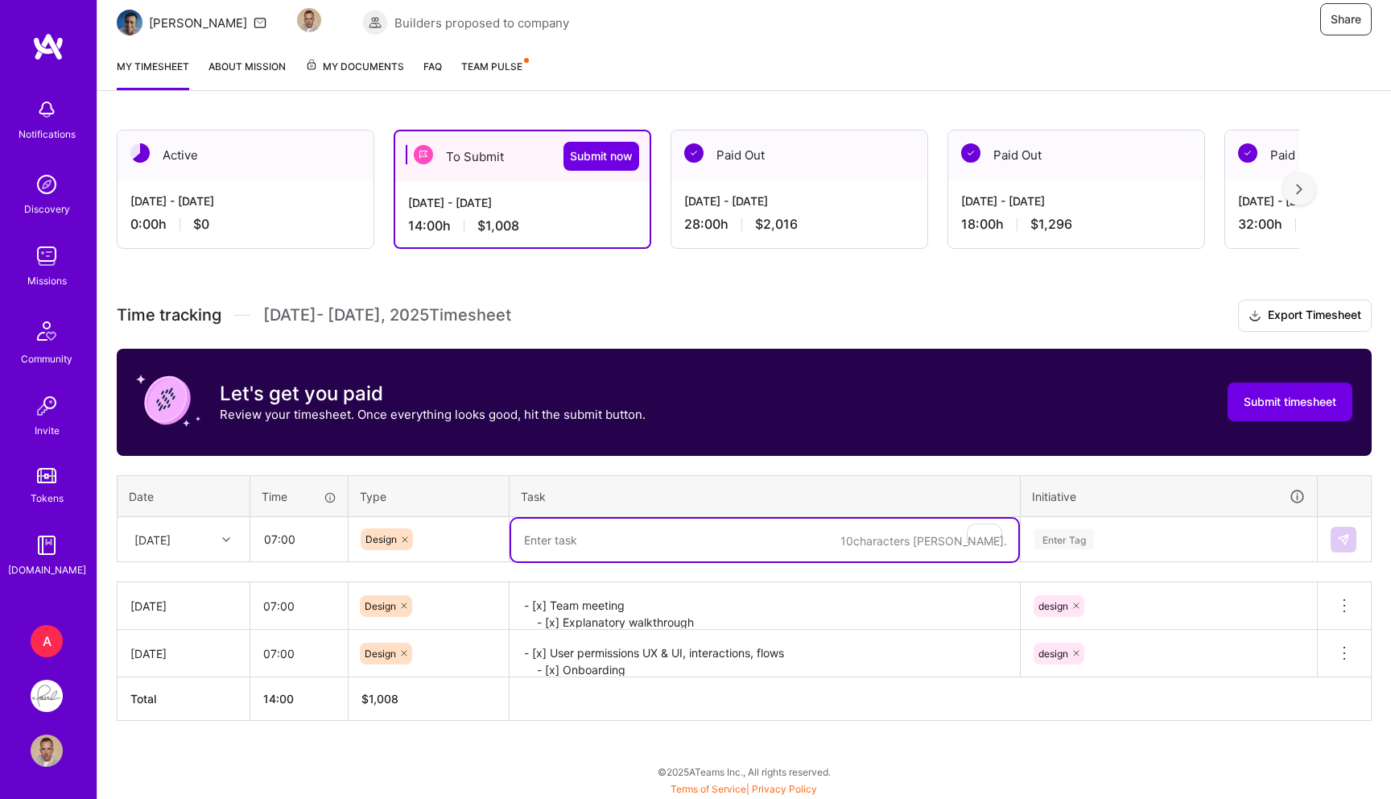
paste textarea "- [x] Explanatory walkthrough"
paste textarea "- [x] V1 UI Archive file cleanup and moving/updating it into v1 UI - [x] Settin…"
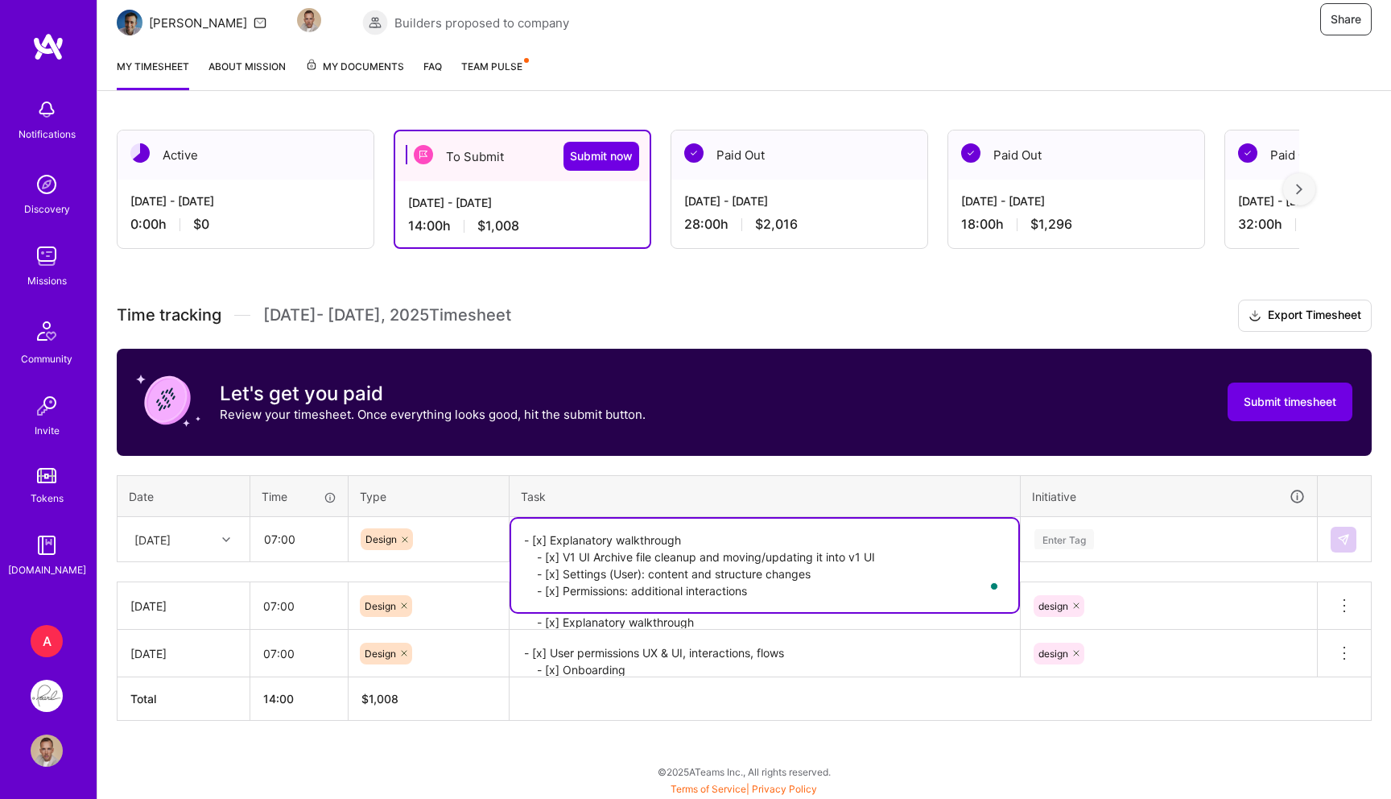
type textarea "- [x] Explanatory walkthrough - [x] V1 UI Archive file cleanup and moving/updat…"
click at [1069, 547] on div "Enter Tag" at bounding box center [1064, 538] width 60 height 25
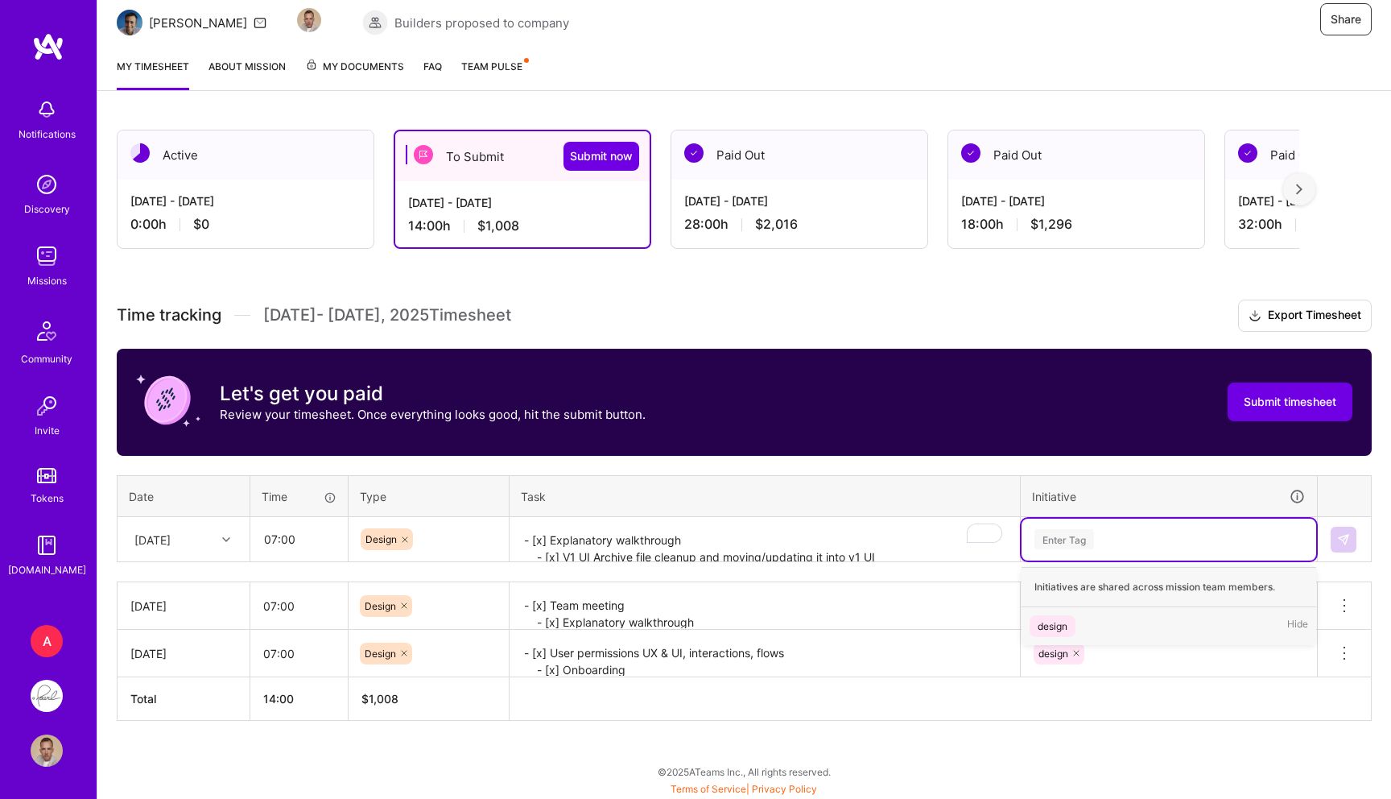
click at [1066, 542] on div "Enter Tag" at bounding box center [1064, 538] width 60 height 25
click at [1075, 596] on div at bounding box center [1076, 606] width 16 height 22
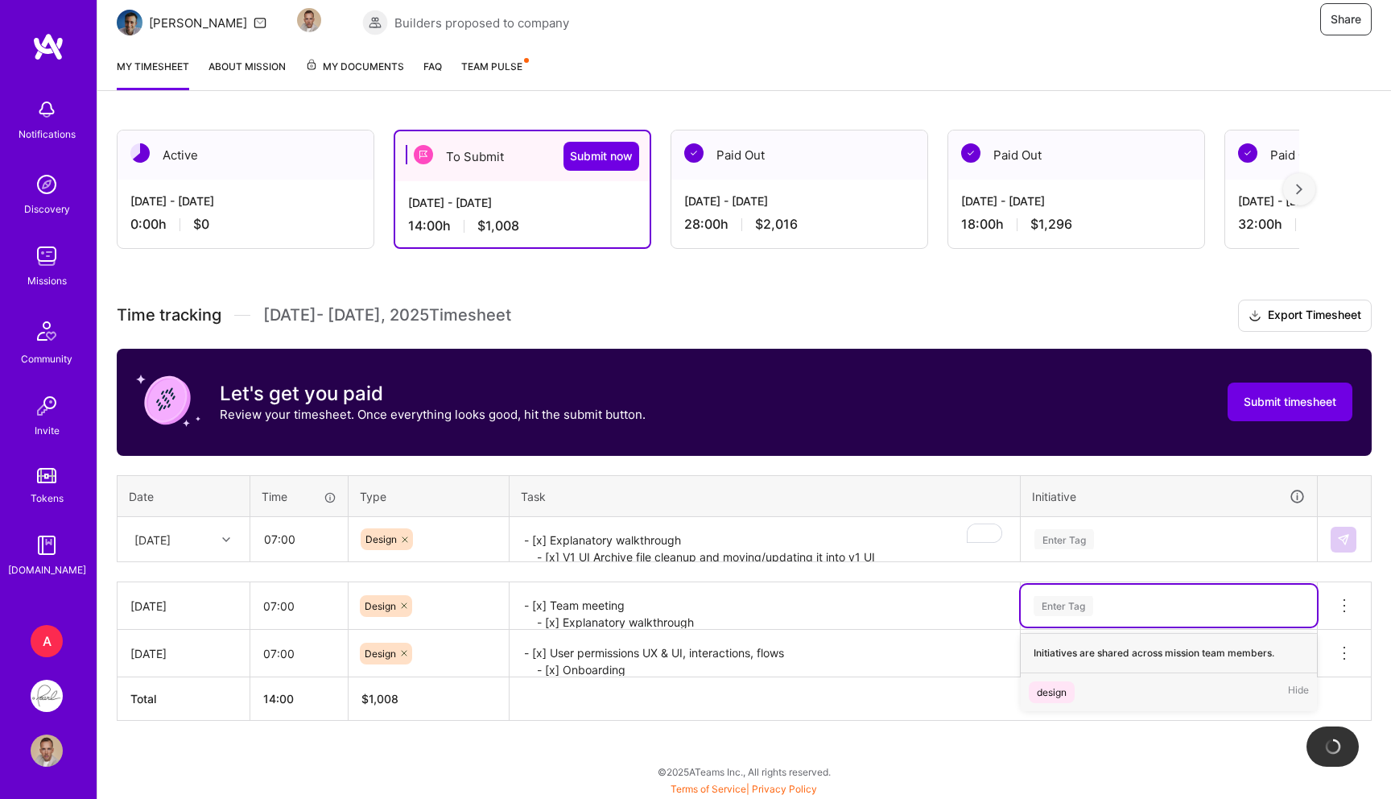
click at [1056, 691] on div "design" at bounding box center [1052, 691] width 30 height 17
click at [1084, 539] on div "Enter Tag" at bounding box center [1064, 538] width 60 height 25
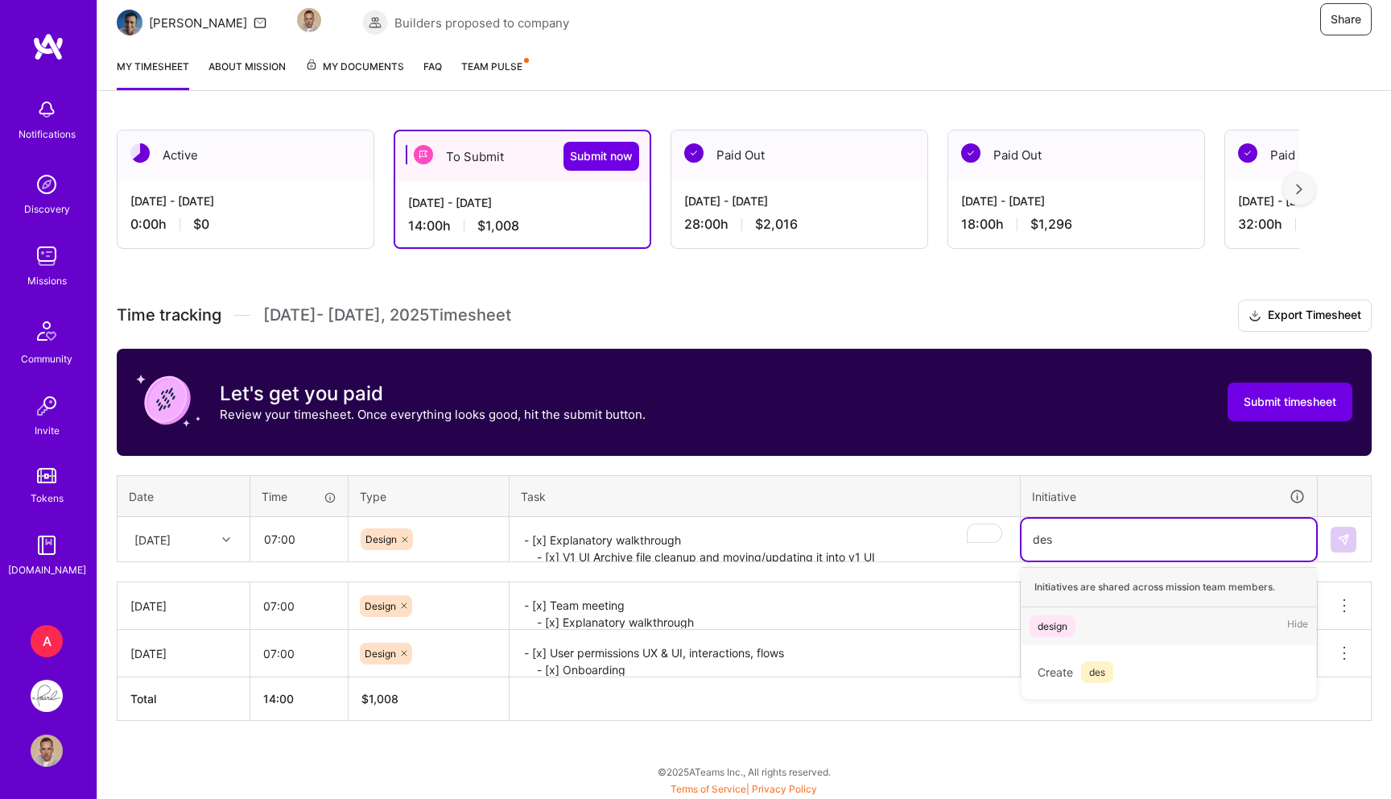
type input "des"
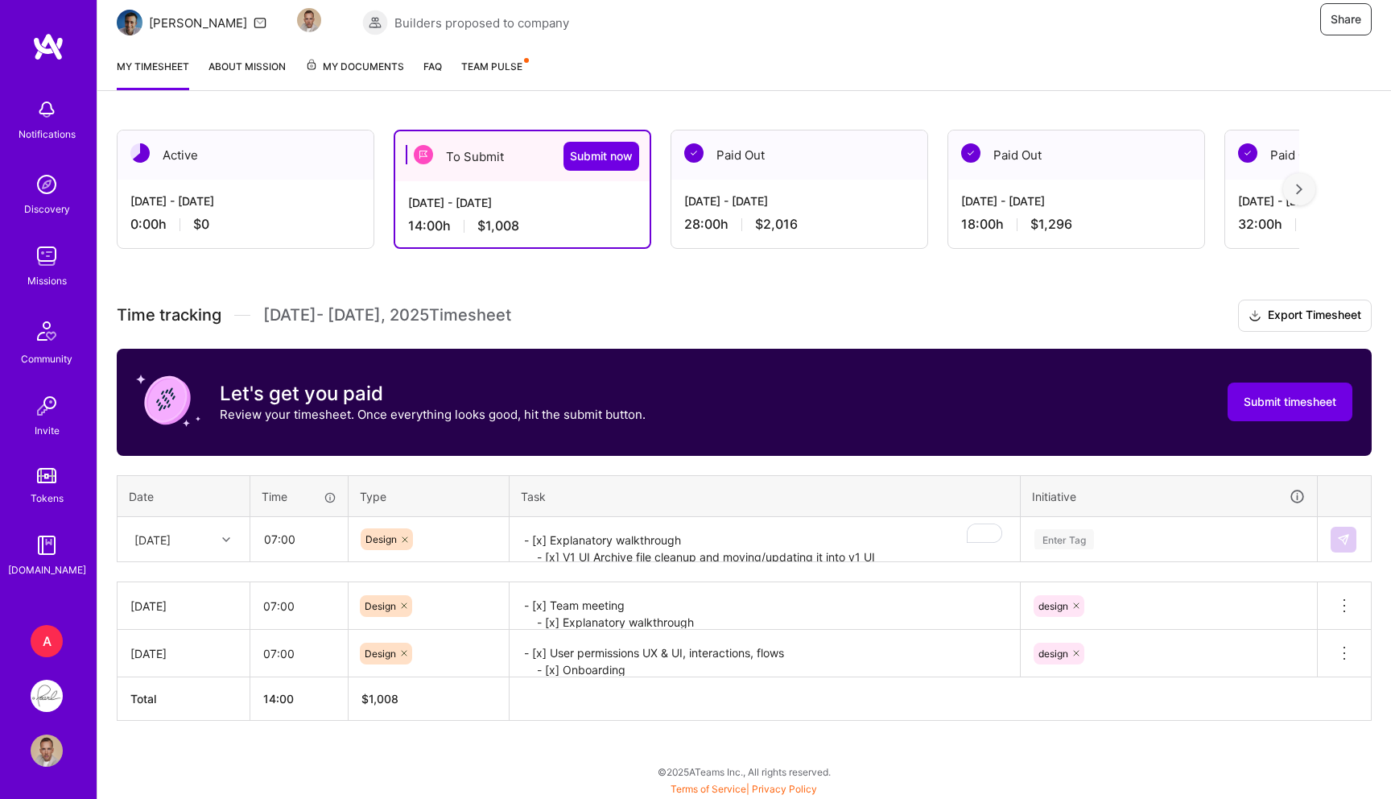
click at [1100, 749] on div "Active Sep 16 - Sep 30, 2025 0:00 h $0 To Submit Submit now Sep 1 - Sep 15, 202…" at bounding box center [744, 454] width 1294 height 689
click at [1081, 541] on div "Enter Tag" at bounding box center [1064, 538] width 60 height 25
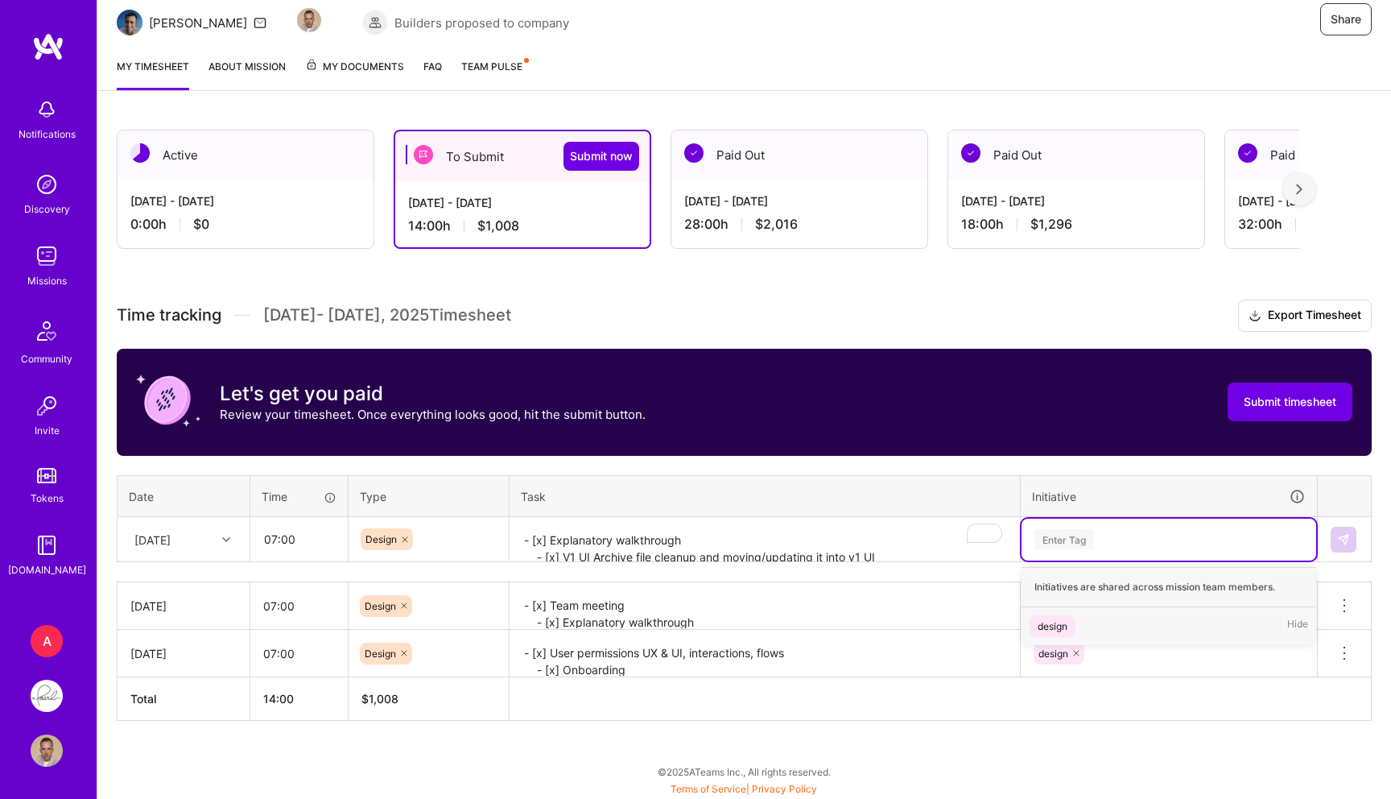
click at [1055, 624] on div "design" at bounding box center [1053, 625] width 30 height 17
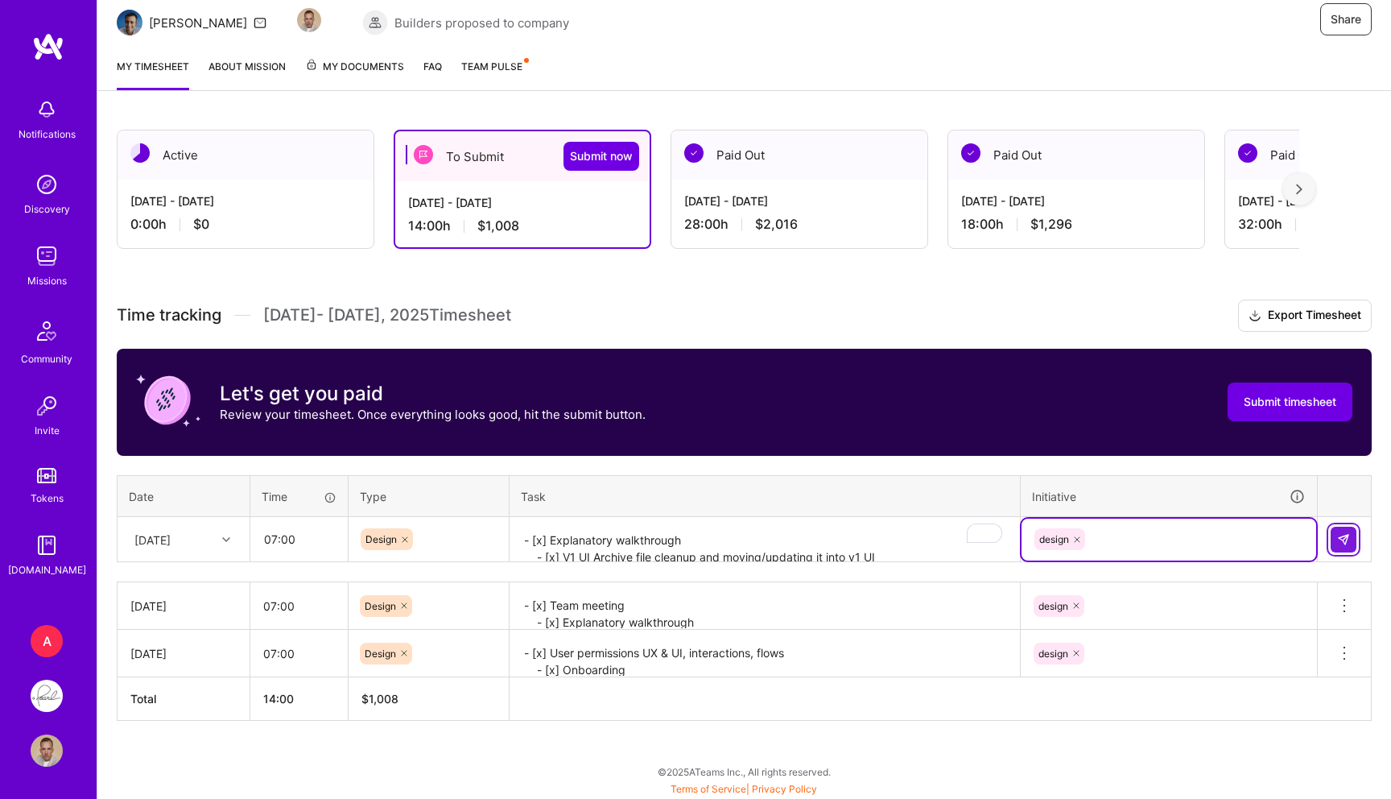
click at [1335, 539] on button at bounding box center [1344, 539] width 26 height 26
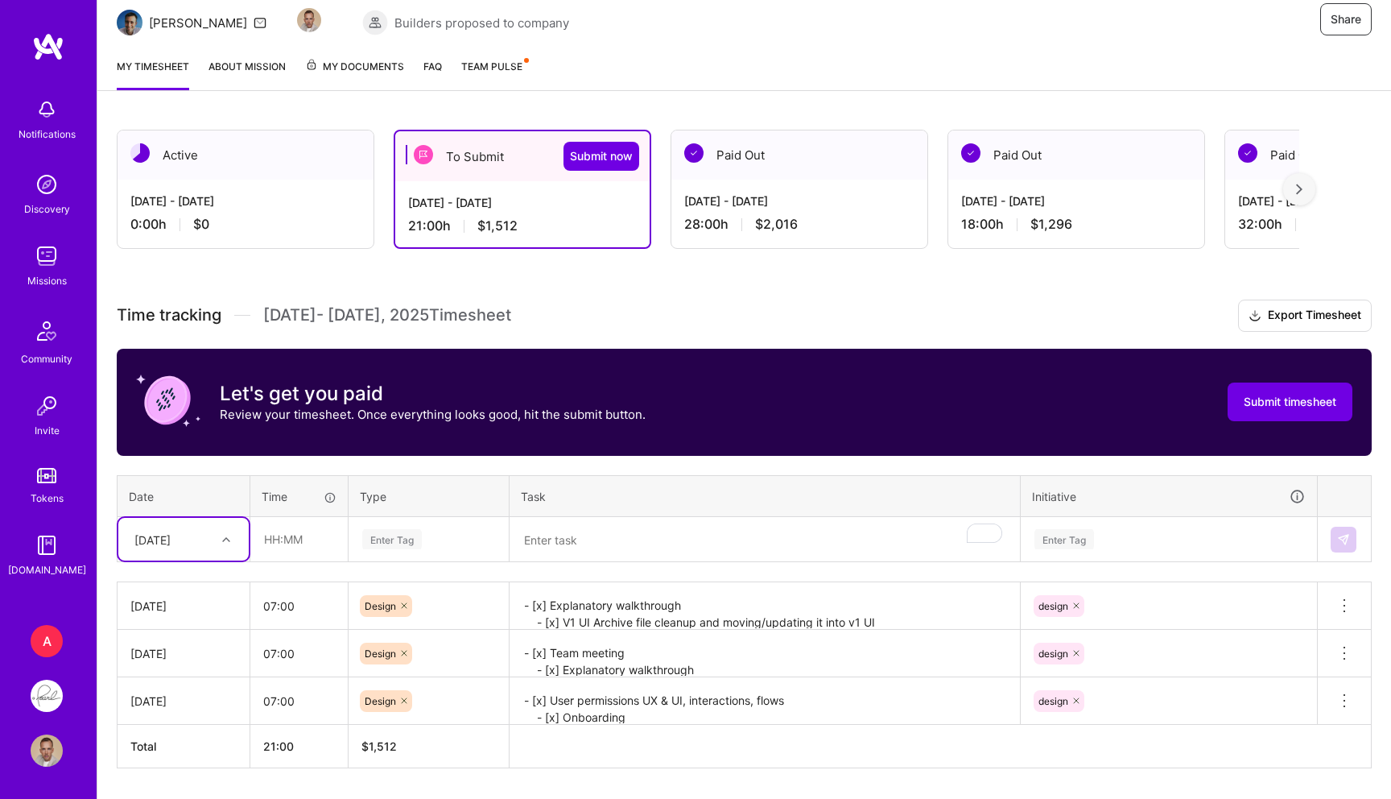
click at [224, 533] on div at bounding box center [228, 539] width 25 height 21
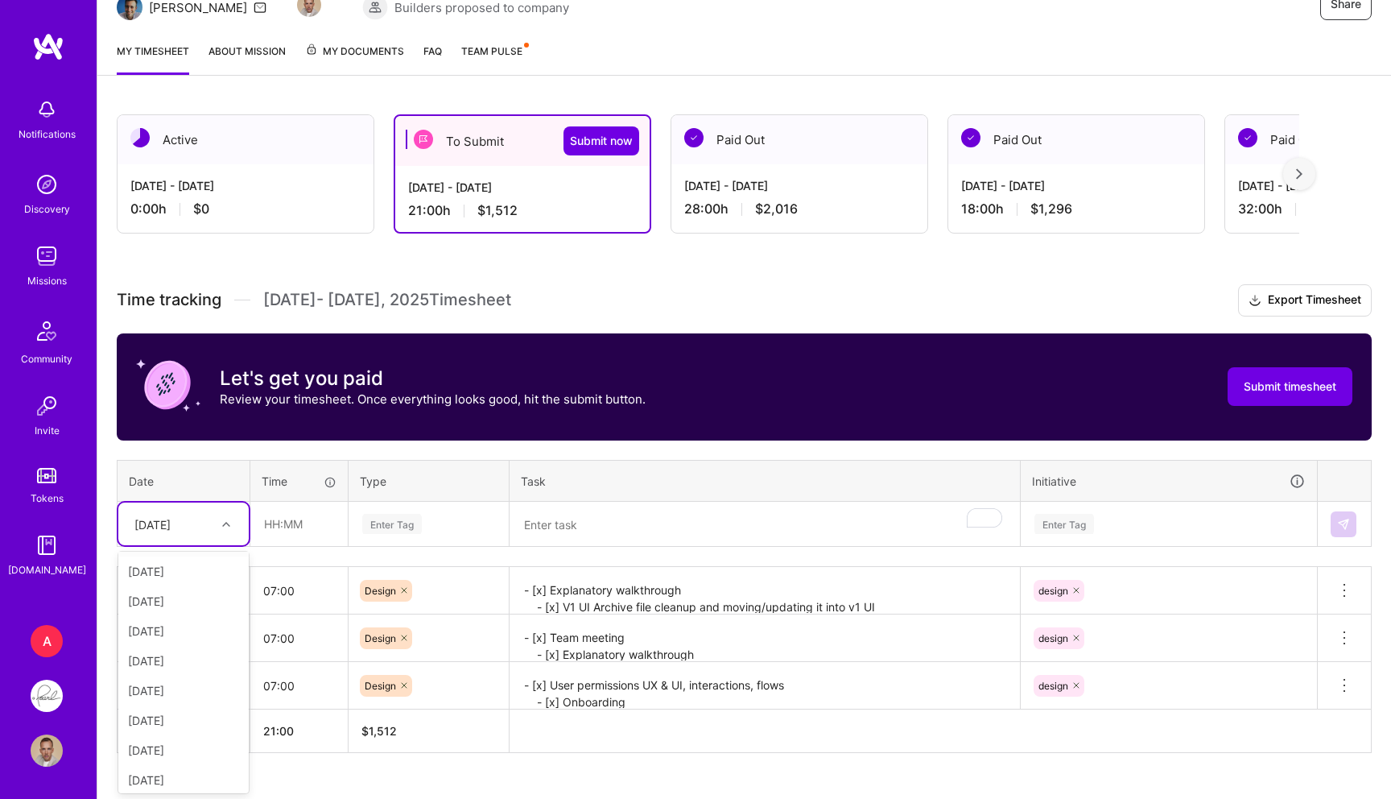
scroll to position [97, 0]
click at [167, 744] on div "[DATE]" at bounding box center [183, 741] width 130 height 30
click at [301, 509] on input "text" at bounding box center [299, 523] width 96 height 43
type input "07:00"
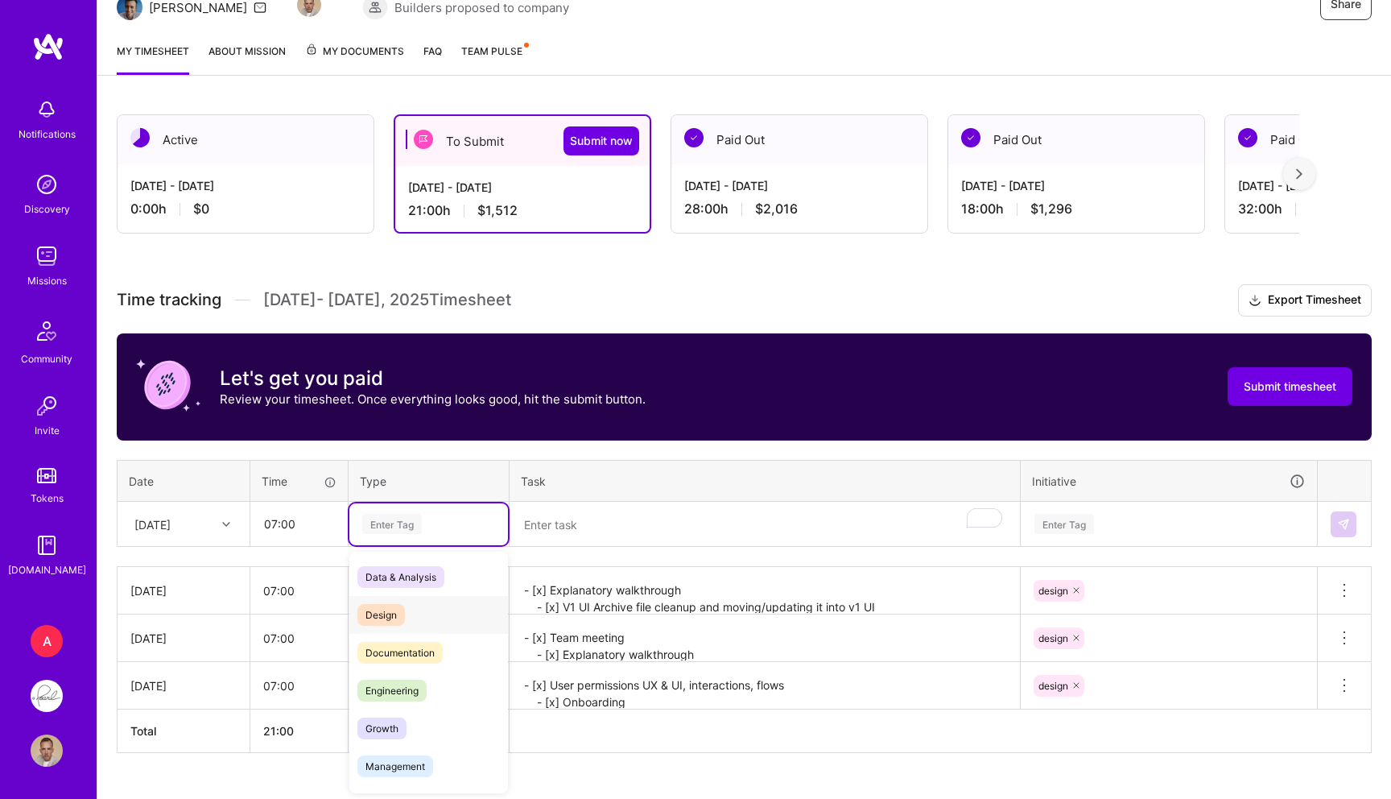
click at [404, 599] on div "Design" at bounding box center [428, 615] width 159 height 38
click at [621, 530] on textarea "To enrich screen reader interactions, please activate Accessibility in Grammarl…" at bounding box center [764, 524] width 507 height 43
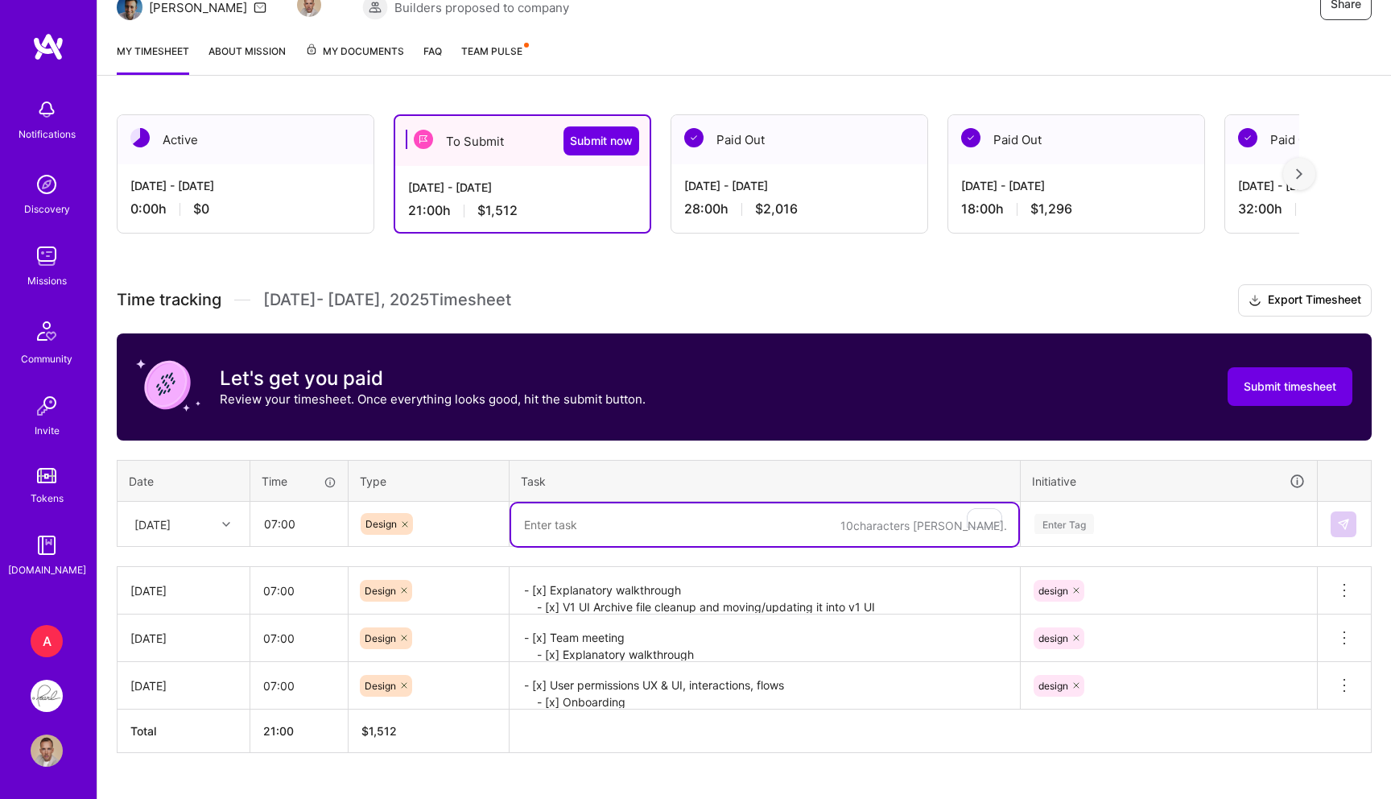
paste textarea "- [x] Onboarding: content, forms adjustments - [x] Explanatory walkthrough. Inc…"
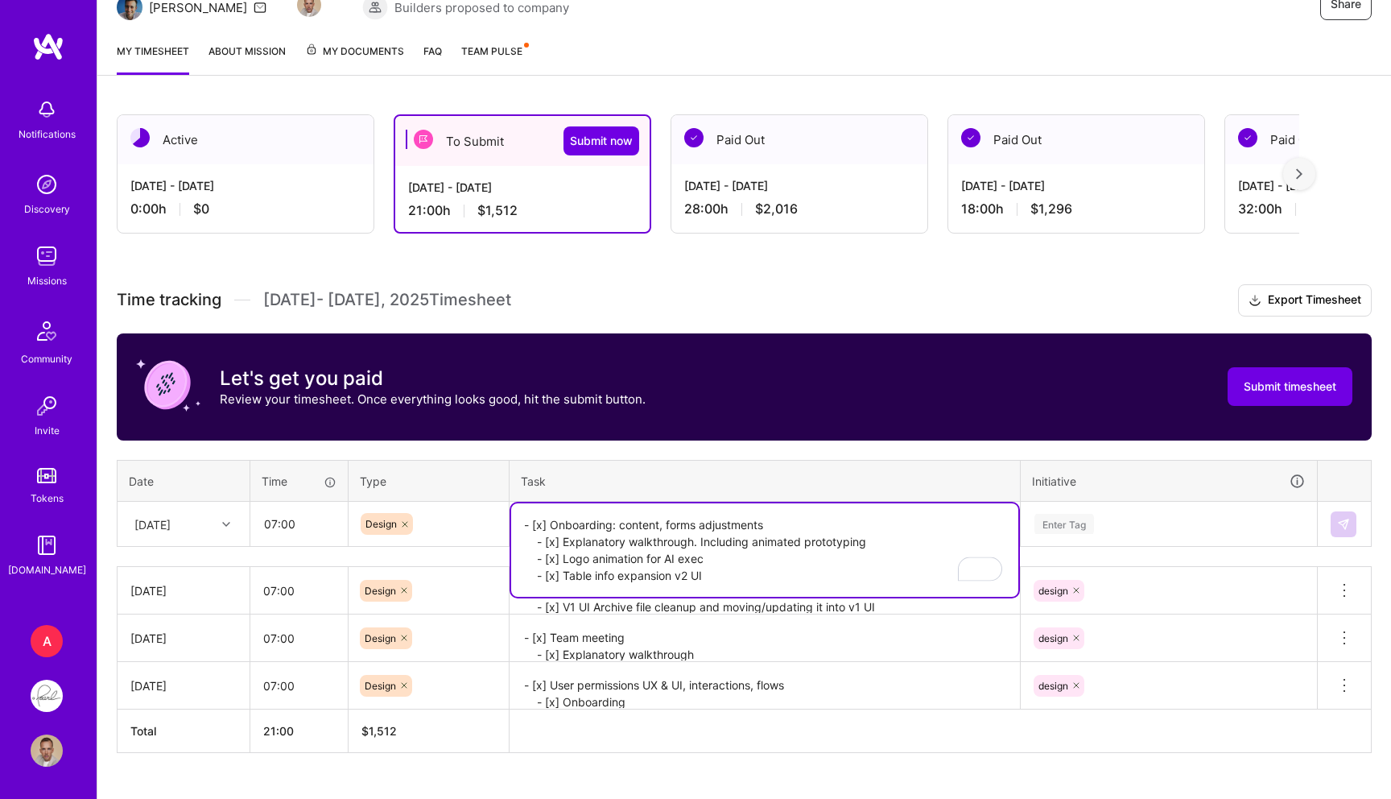
click at [1018, 515] on textarea "- [x] Onboarding: content, forms adjustments - [x] Explanatory walkthrough. Inc…" at bounding box center [764, 549] width 507 height 93
type textarea "- [x] Onboarding: content, forms adjustments - [x] Explanatory walkthrough. Inc…"
click at [1087, 515] on div "Enter Tag" at bounding box center [1064, 523] width 60 height 25
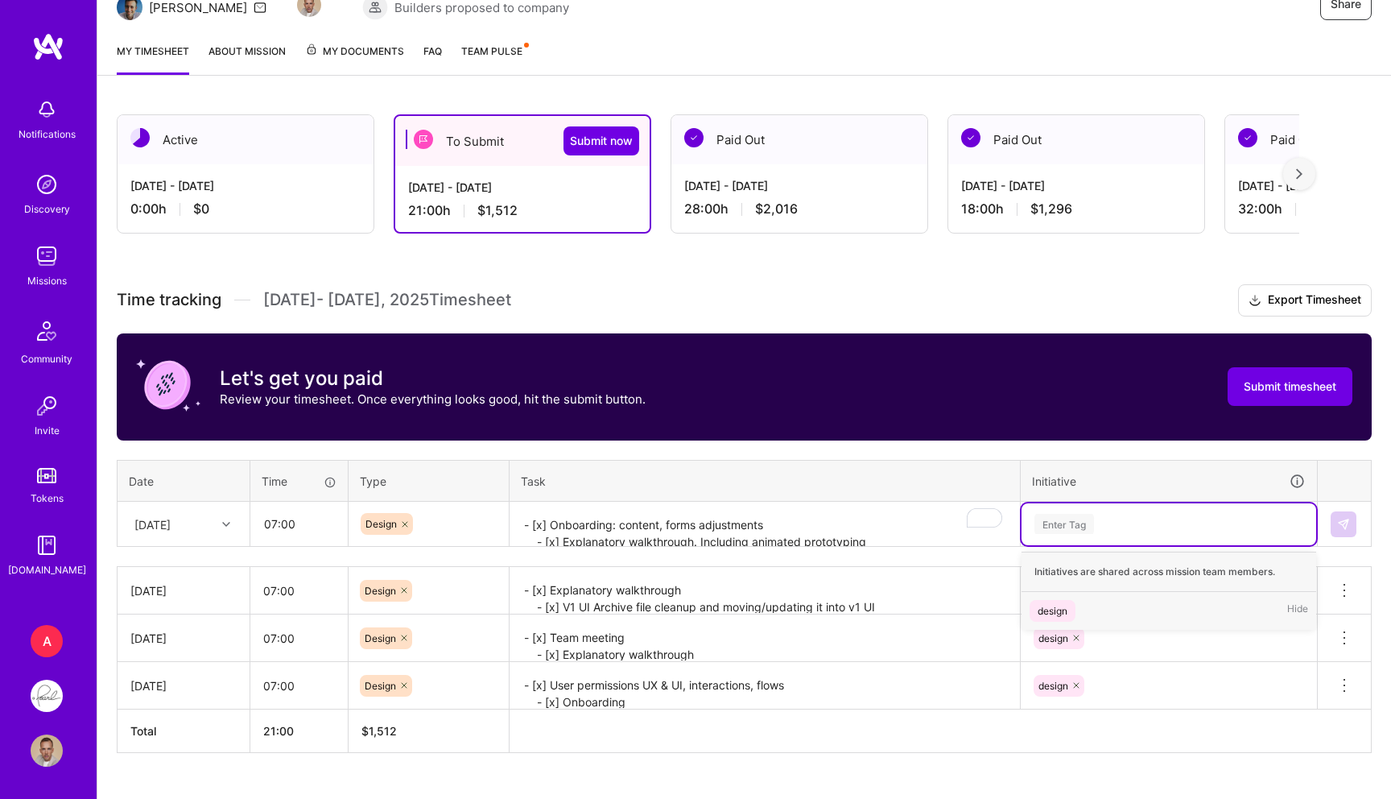
click at [1060, 602] on div "design" at bounding box center [1053, 610] width 30 height 17
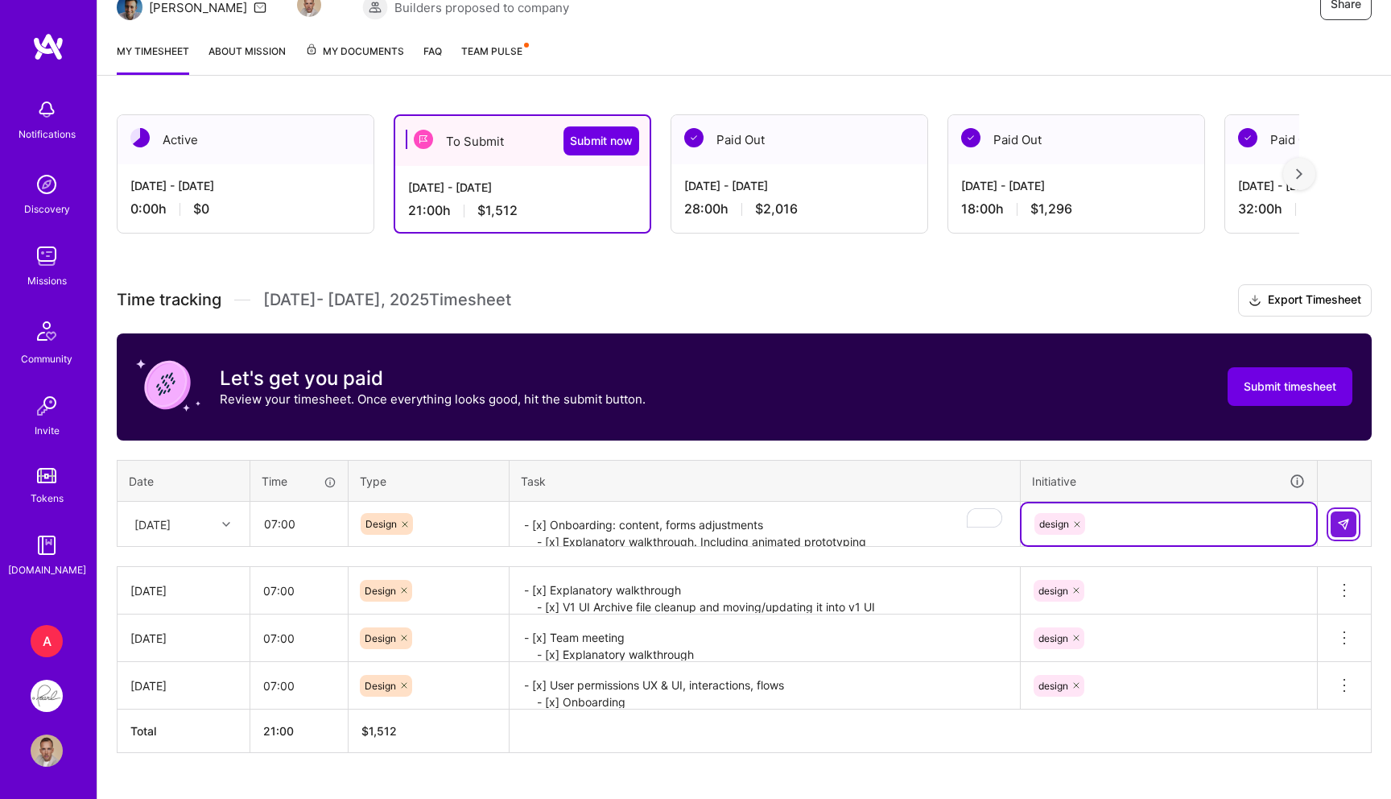
click at [1335, 518] on button at bounding box center [1344, 524] width 26 height 26
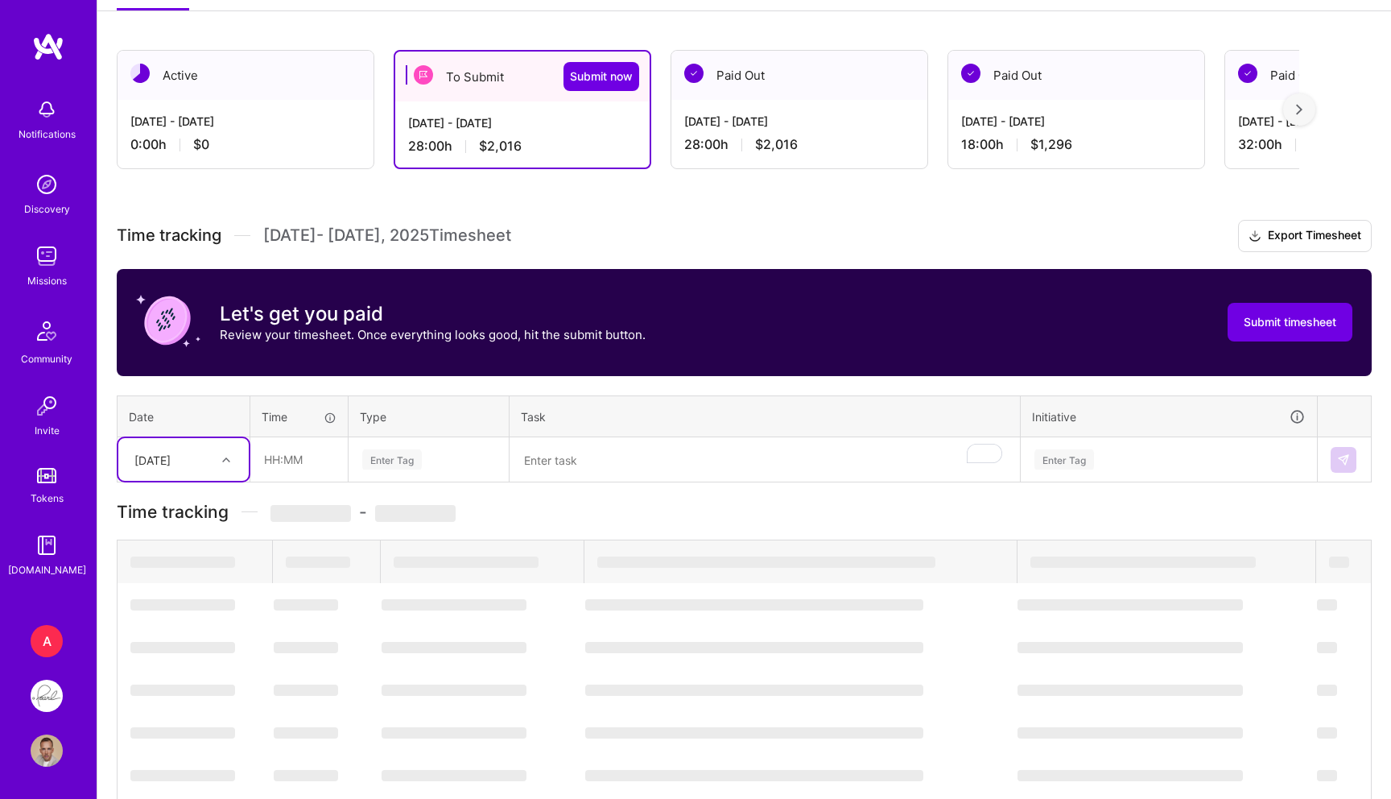
scroll to position [262, 0]
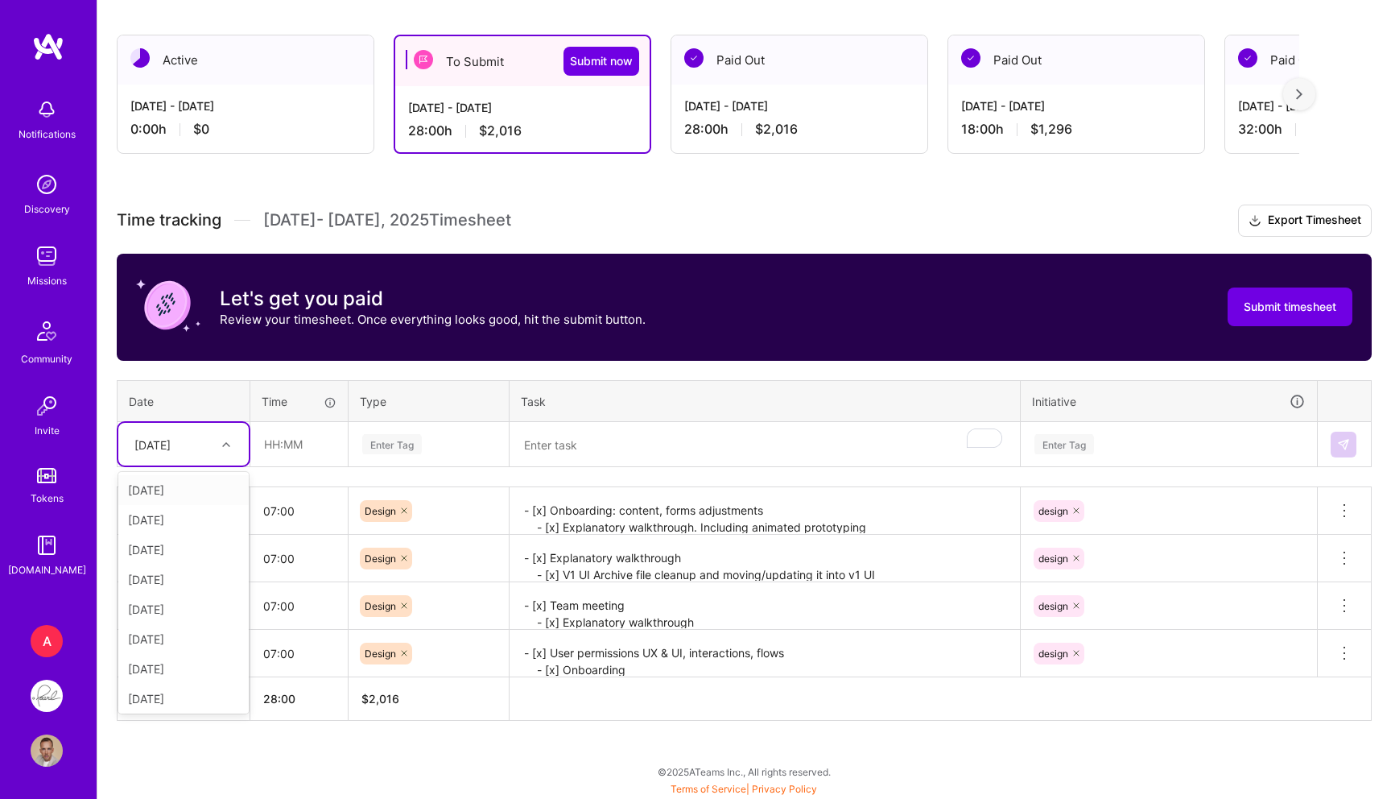
click at [210, 455] on div "[DATE]" at bounding box center [170, 444] width 89 height 27
click at [171, 441] on div "[DATE]" at bounding box center [152, 444] width 36 height 17
click at [180, 664] on div "[DATE]" at bounding box center [183, 665] width 130 height 30
click at [299, 448] on input "text" at bounding box center [299, 444] width 96 height 43
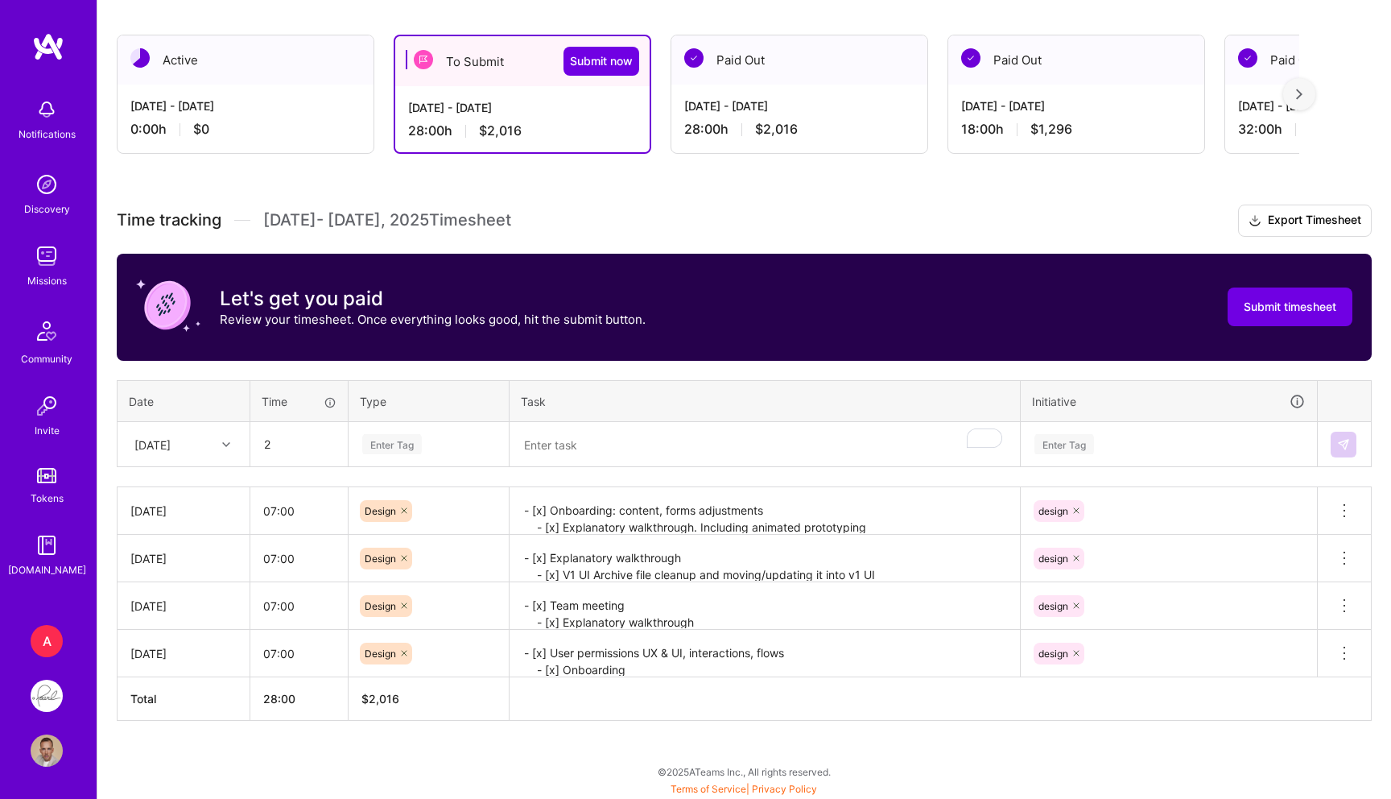
type input "02:00"
click at [404, 443] on div "Enter Tag" at bounding box center [392, 443] width 60 height 25
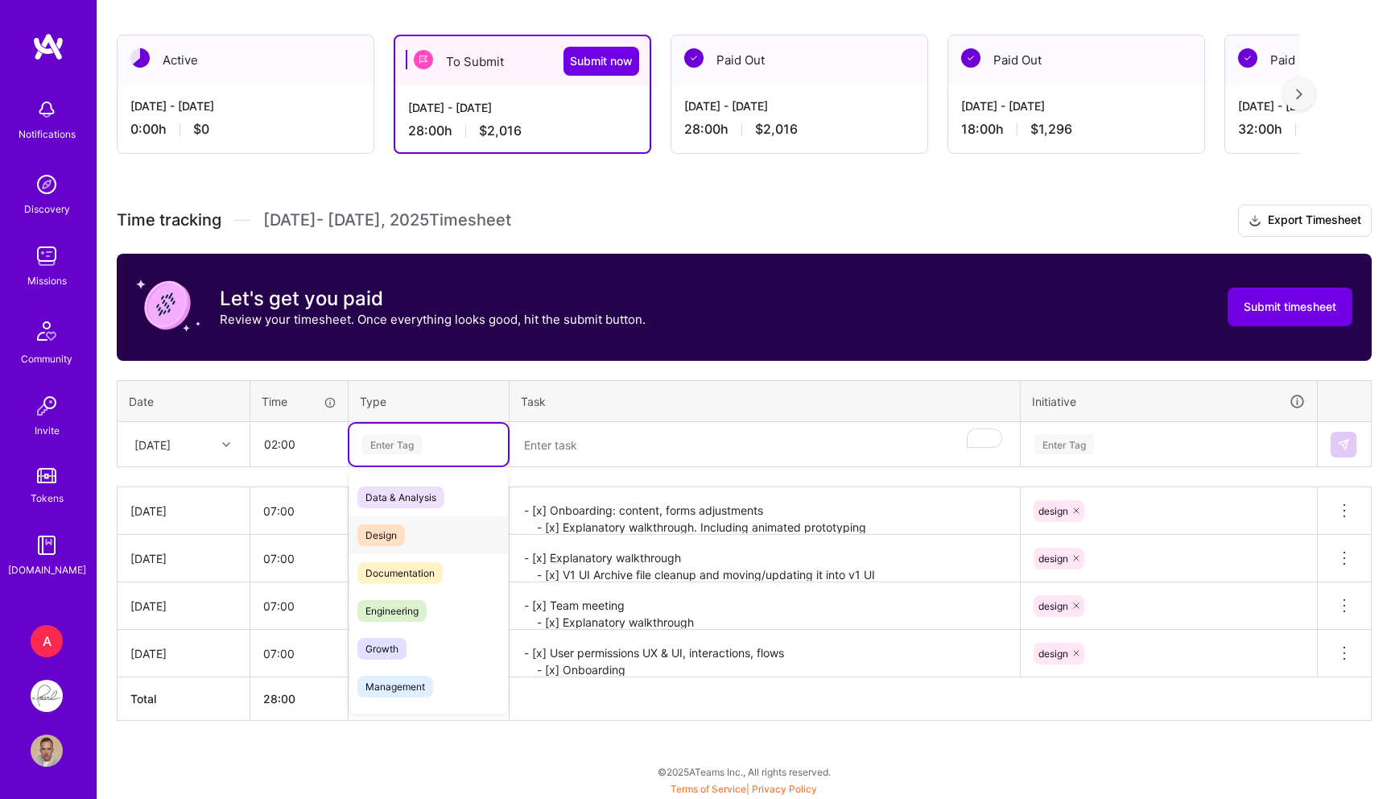
click at [396, 529] on span "Design" at bounding box center [380, 535] width 47 height 22
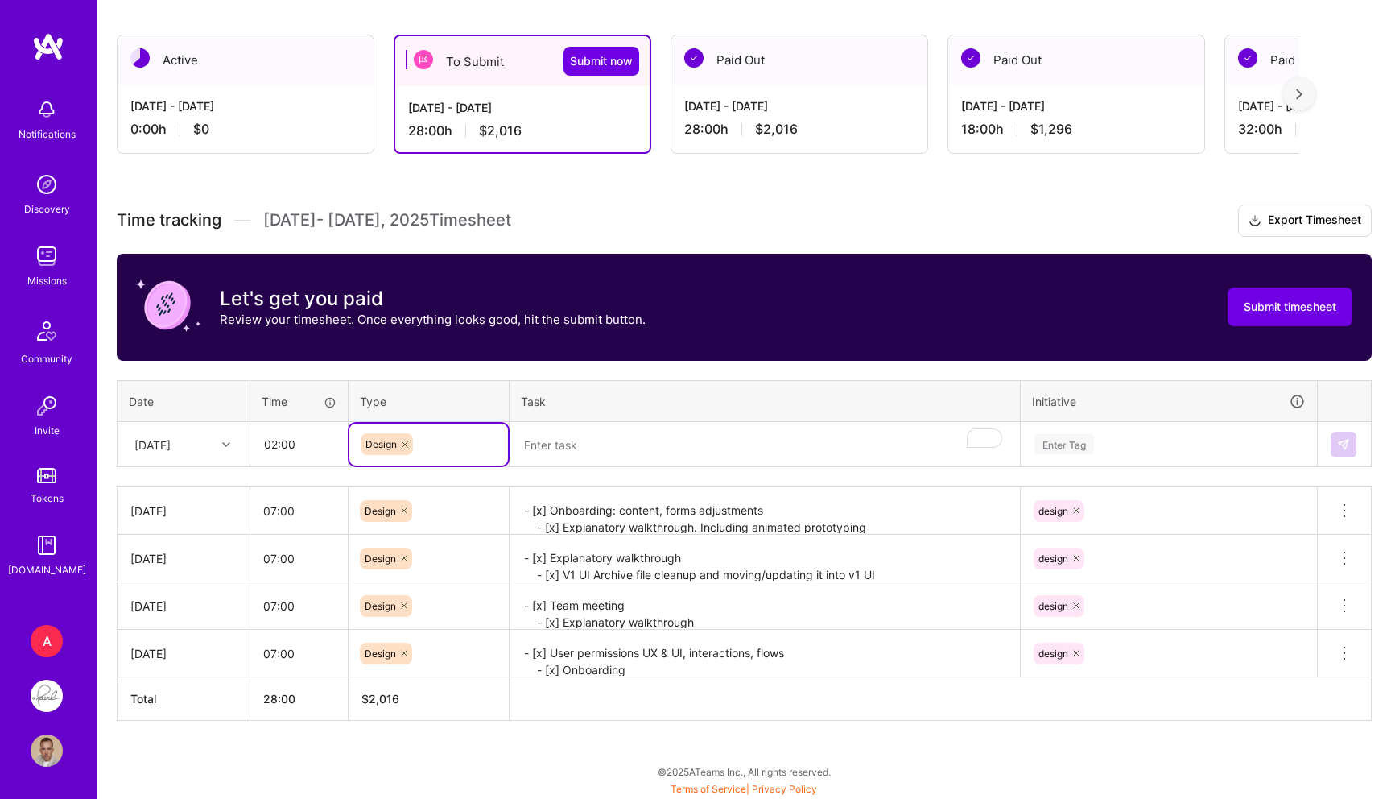
click at [594, 458] on textarea "To enrich screen reader interactions, please activate Accessibility in Grammarl…" at bounding box center [764, 444] width 507 height 43
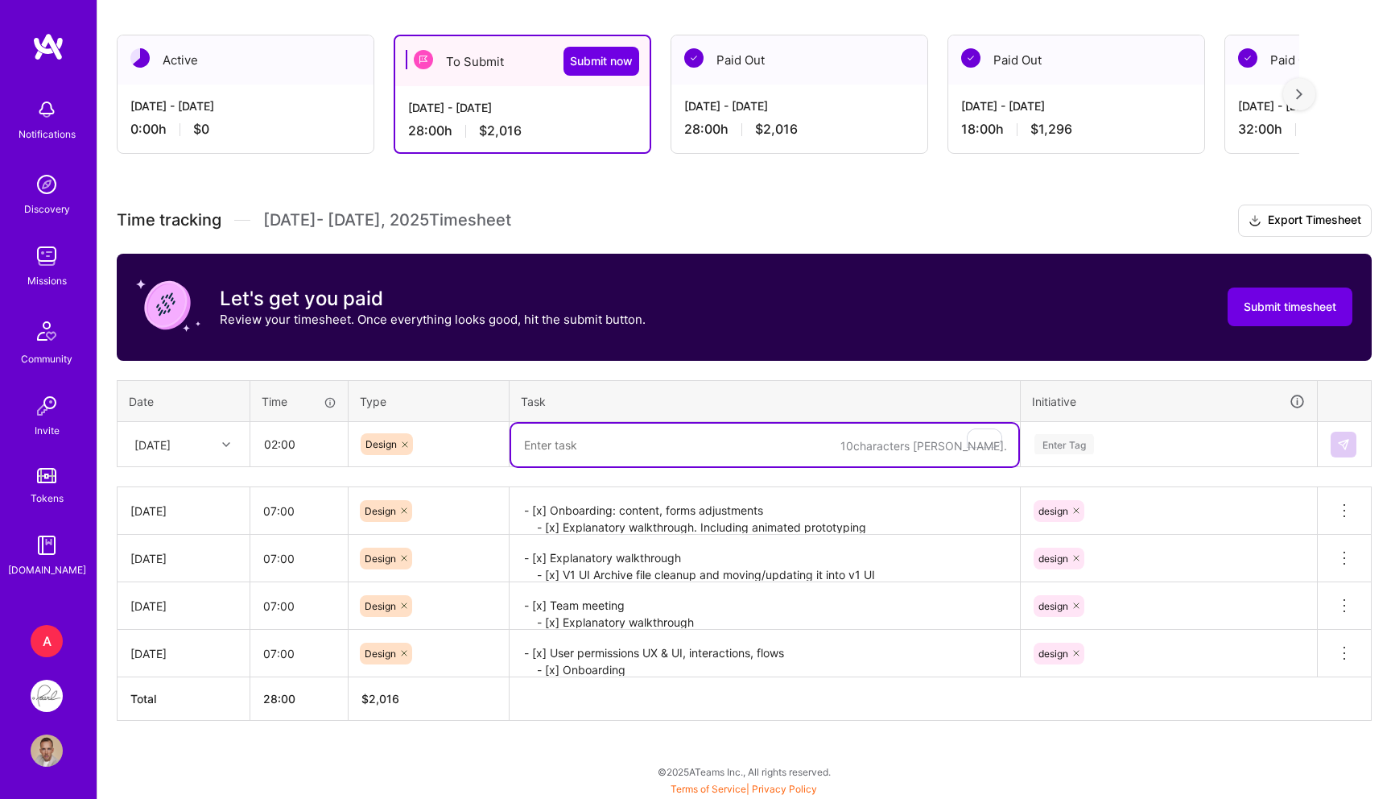
paste textarea "- [x] Team catchup"
type textarea "- [x] Team catchup, notes and UX updates"
click at [1096, 434] on div "Enter Tag" at bounding box center [1169, 444] width 272 height 20
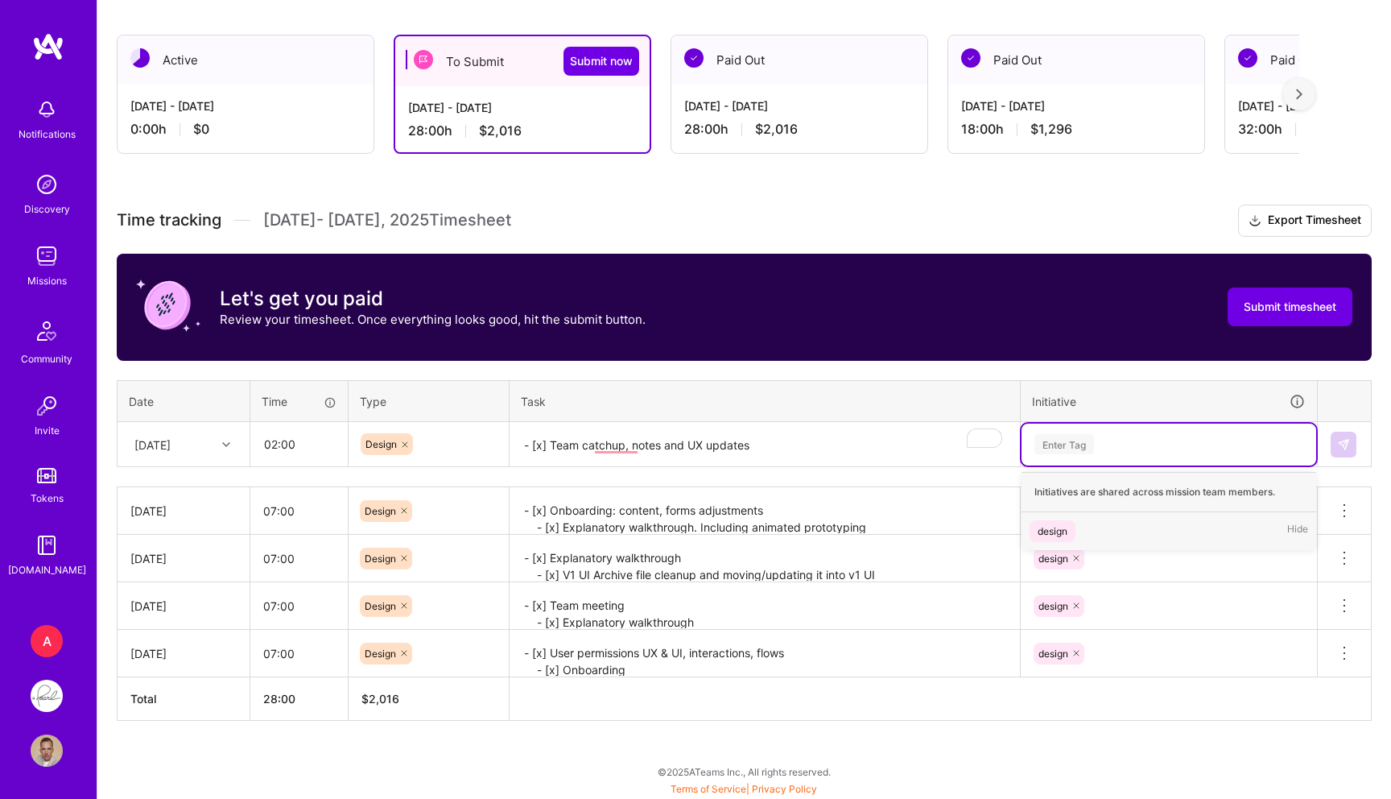
click at [1059, 525] on div "design" at bounding box center [1053, 530] width 30 height 17
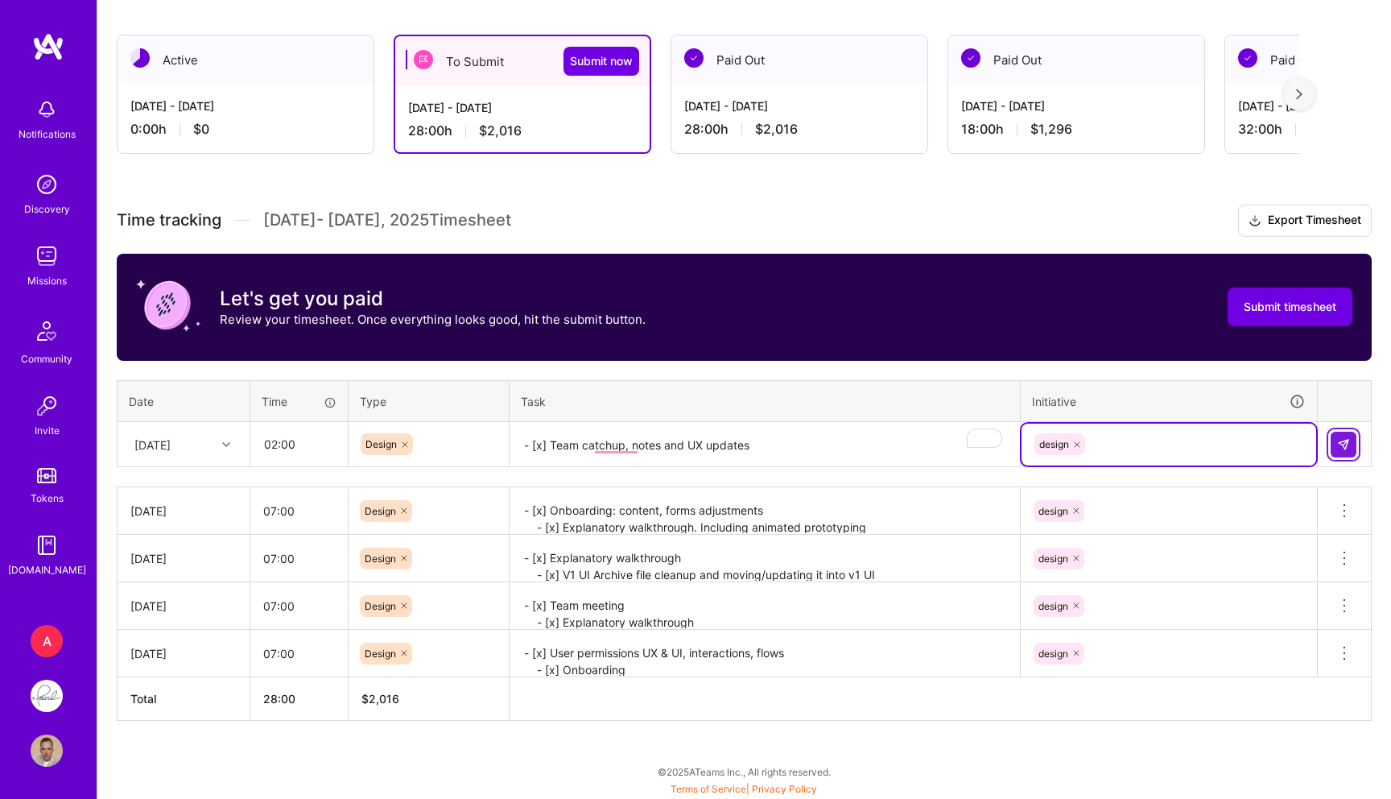
click at [1341, 440] on img at bounding box center [1343, 444] width 13 height 13
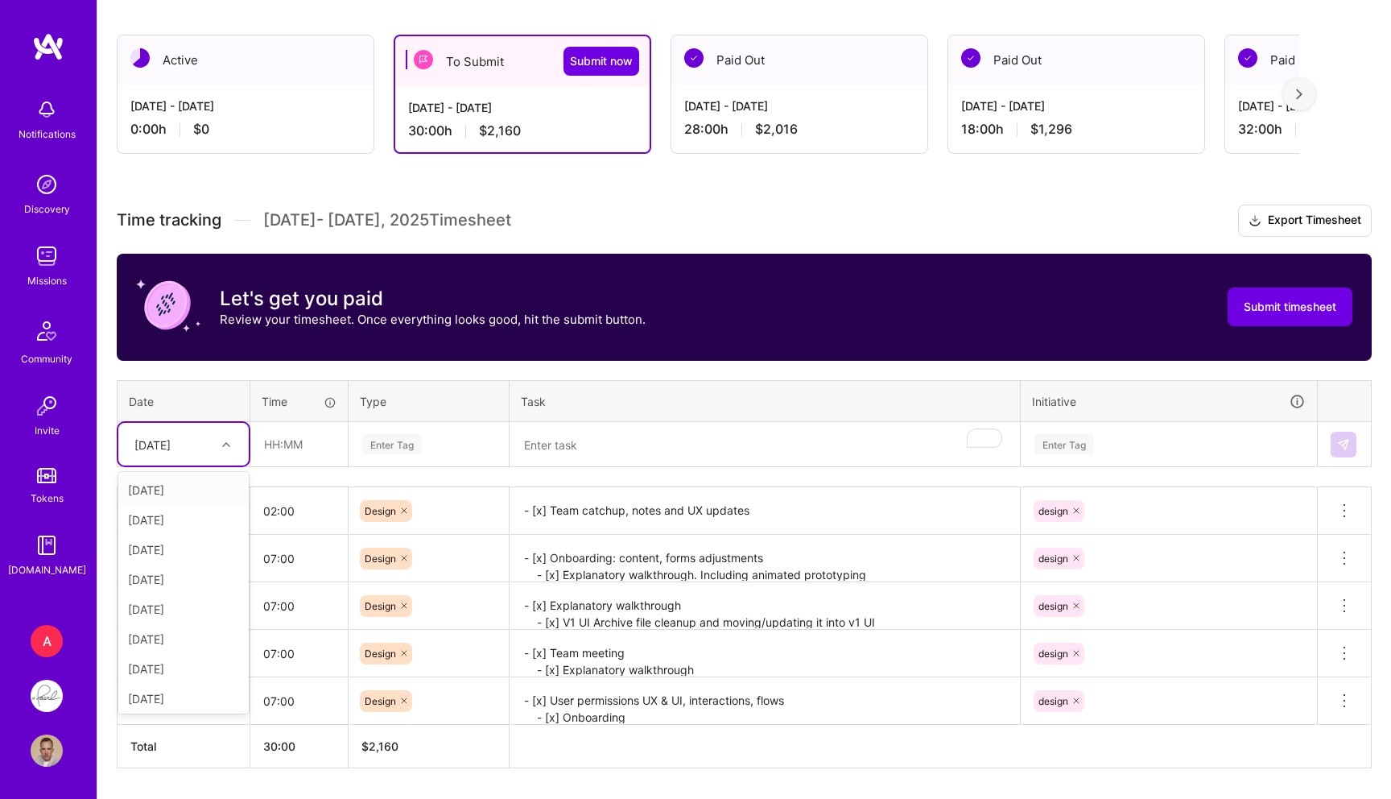
click at [203, 442] on div "[DATE]" at bounding box center [170, 444] width 89 height 27
click at [163, 691] on div "[DATE]" at bounding box center [183, 695] width 130 height 30
click at [291, 458] on input "text" at bounding box center [299, 444] width 96 height 43
type input "06:00"
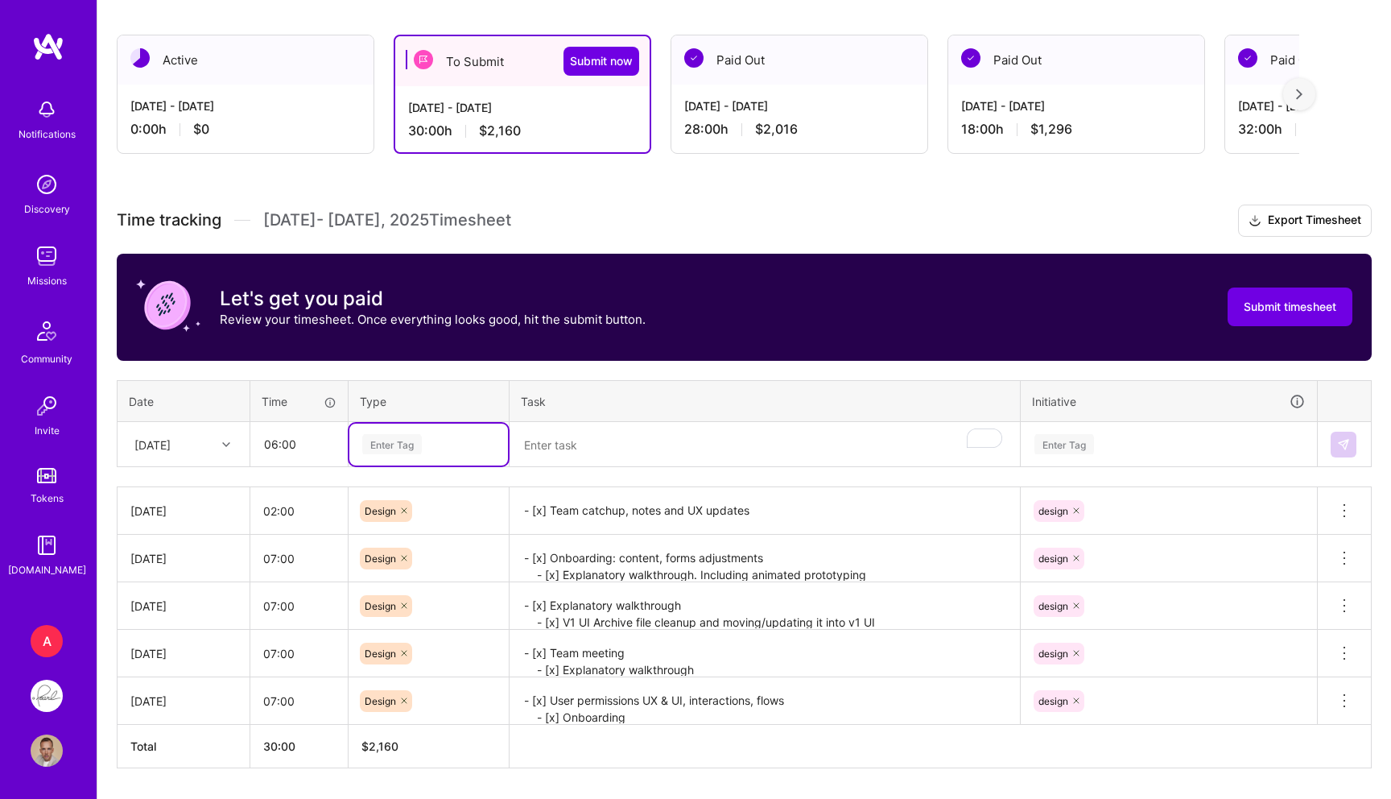
click at [412, 444] on div "Enter Tag" at bounding box center [392, 443] width 60 height 25
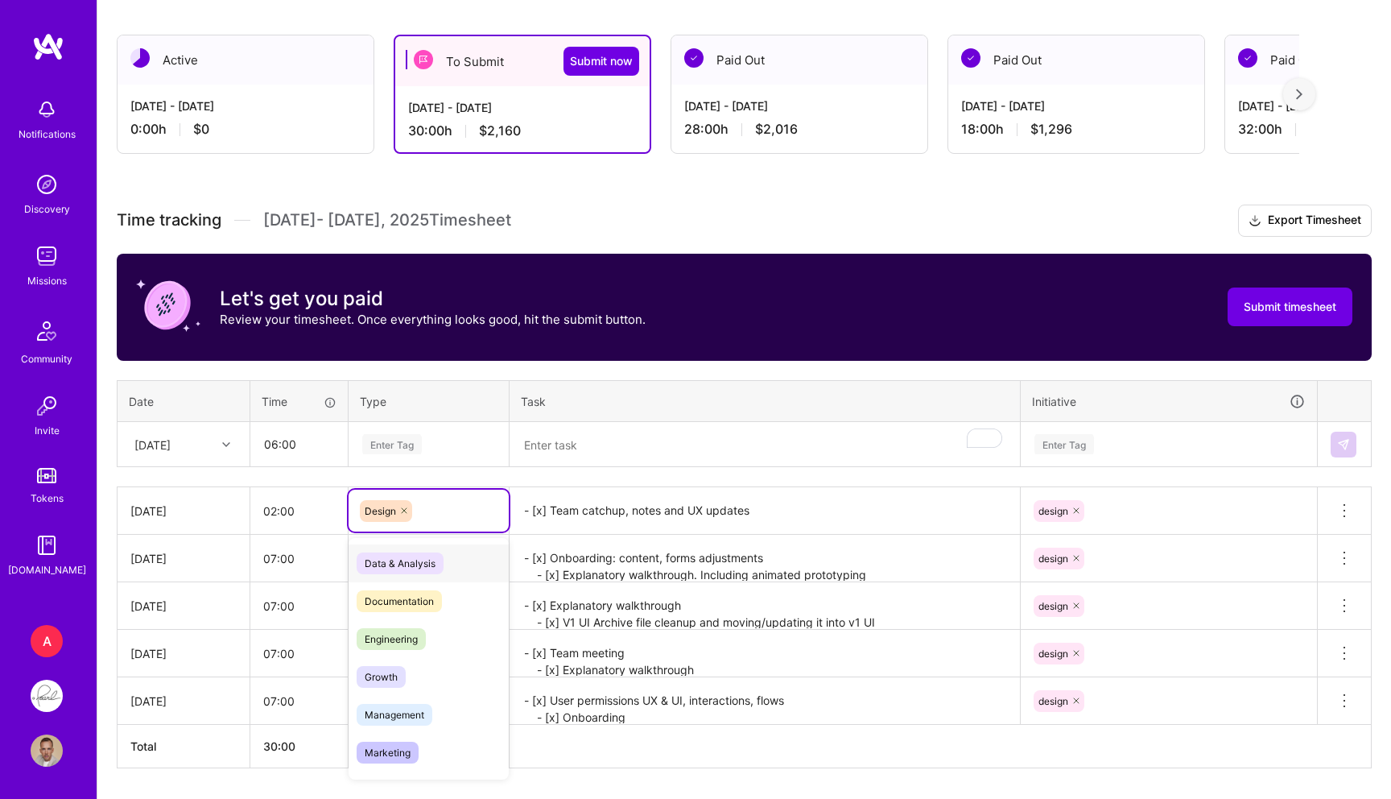
click at [390, 496] on div "Design" at bounding box center [429, 510] width 160 height 42
click at [407, 457] on div "Enter Tag" at bounding box center [428, 444] width 159 height 42
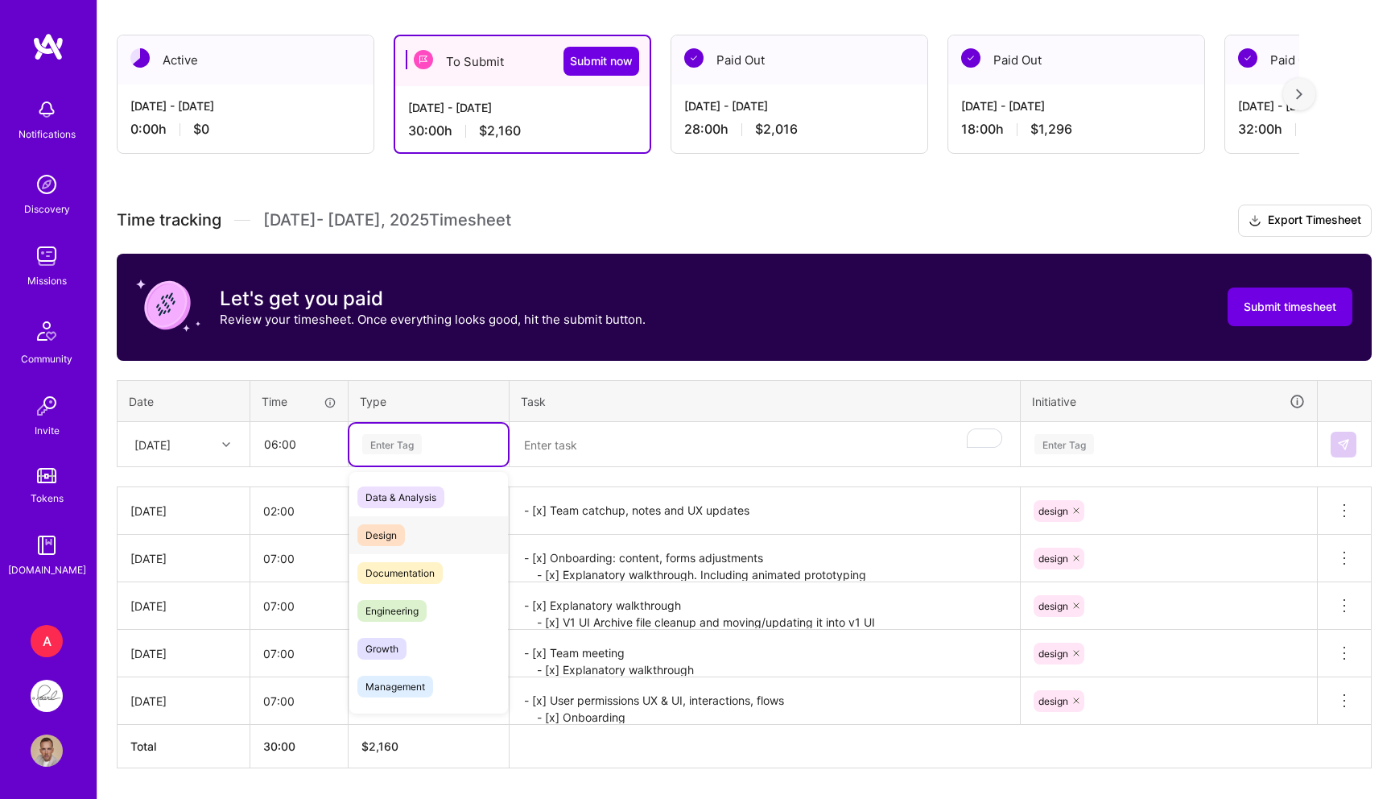
click at [387, 530] on span "Design" at bounding box center [380, 535] width 47 height 22
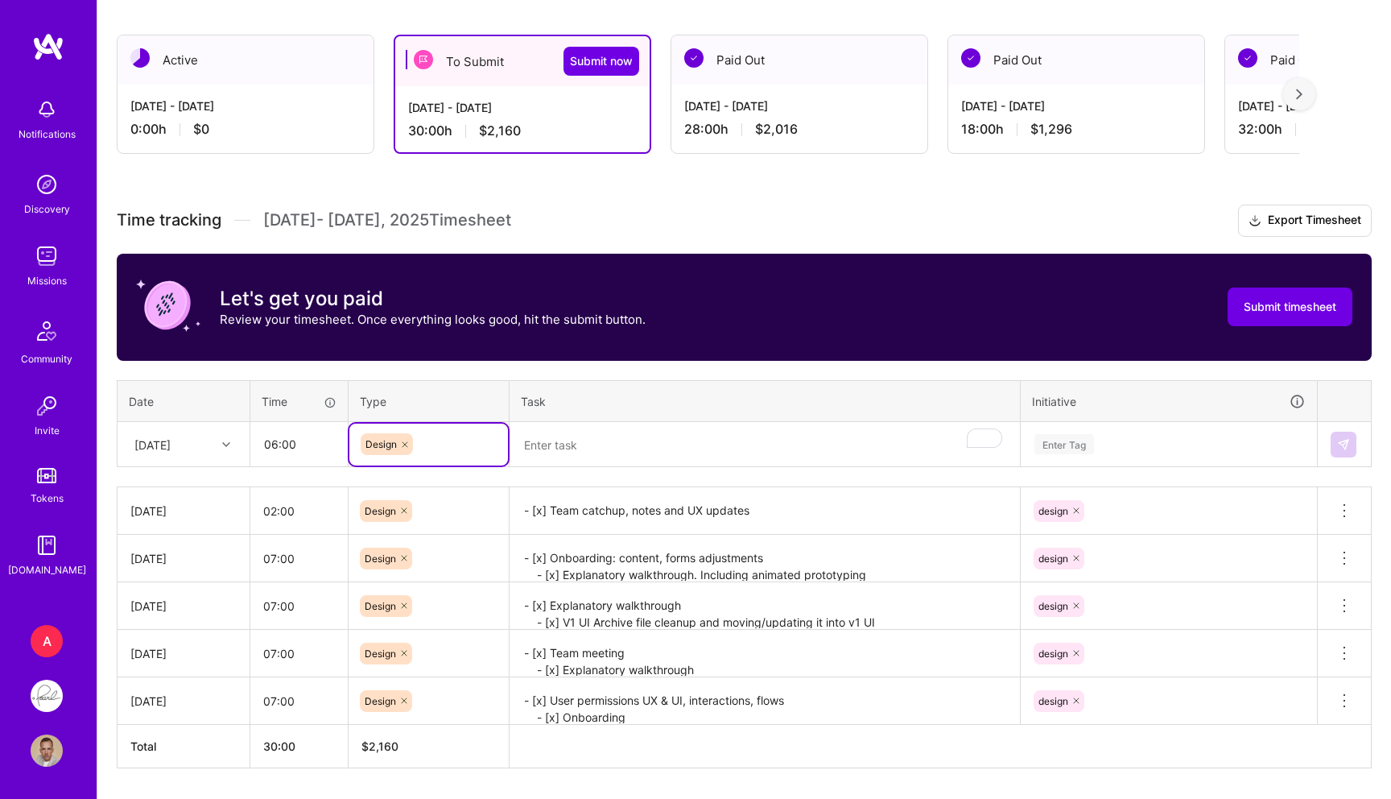
click at [616, 423] on textarea "To enrich screen reader interactions, please activate Accessibility in Grammarl…" at bounding box center [764, 444] width 507 height 43
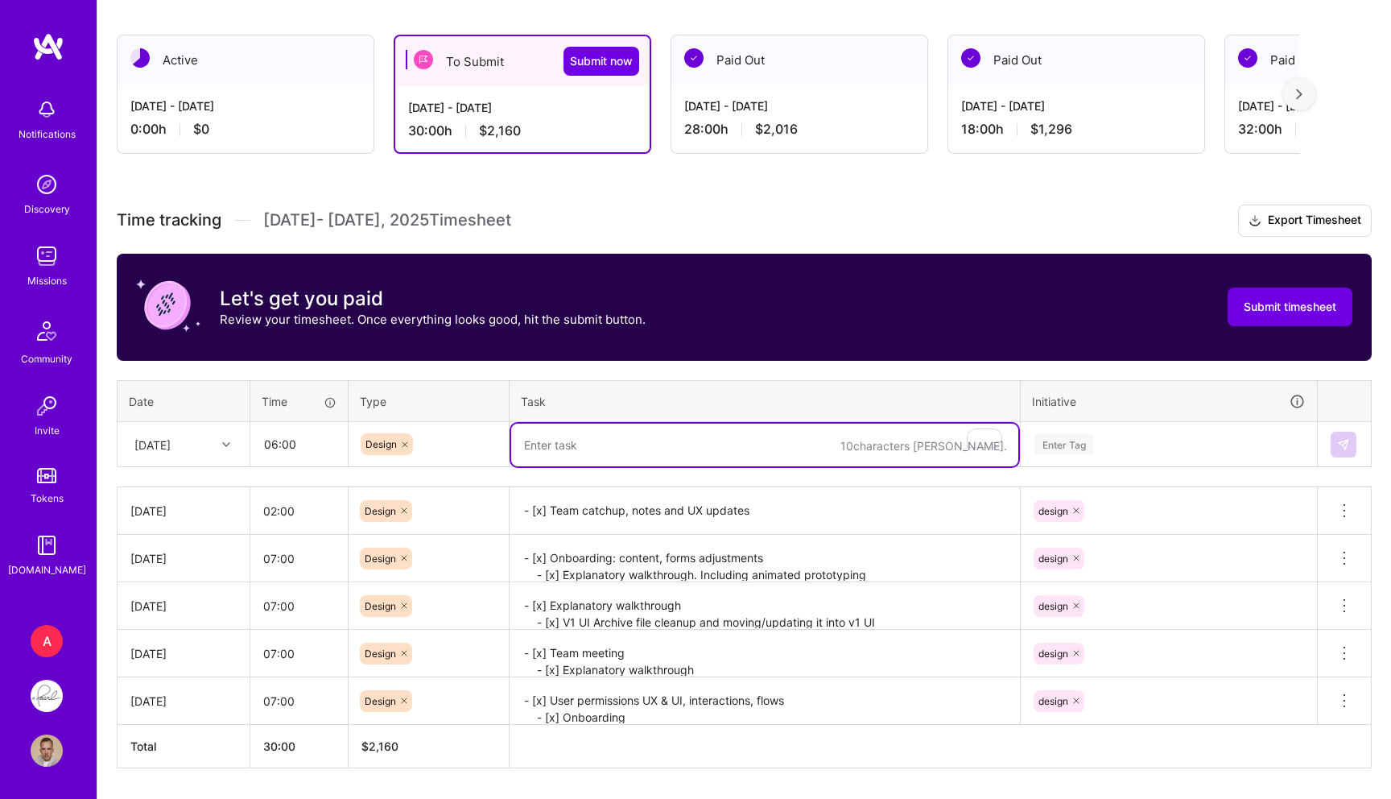
paste textarea "- [x] Interface presentation ideas - [x] AI chat updates: various states and in…"
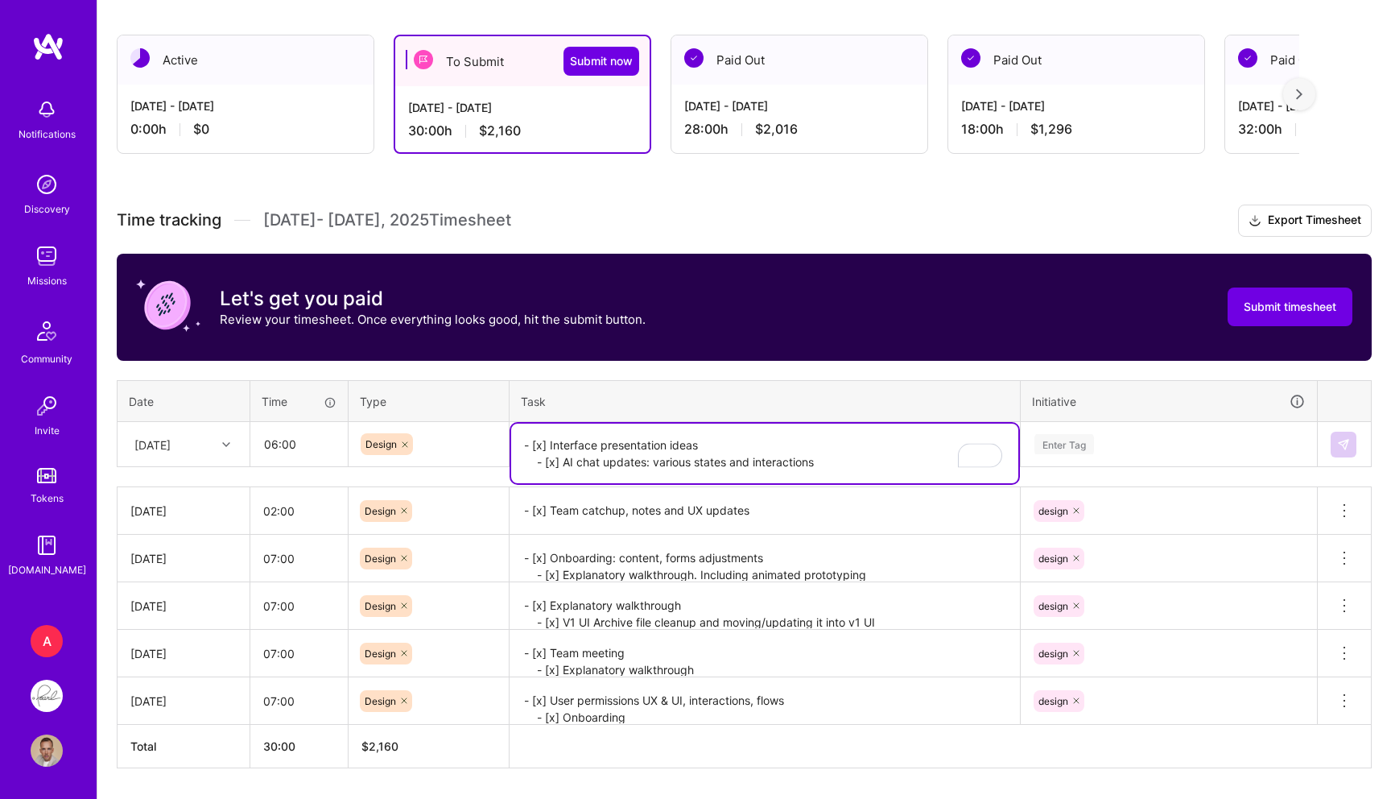
type textarea "- [x] Interface presentation ideas - [x] AI chat updates: various states and in…"
click at [1061, 441] on div "Enter Tag" at bounding box center [1064, 443] width 60 height 25
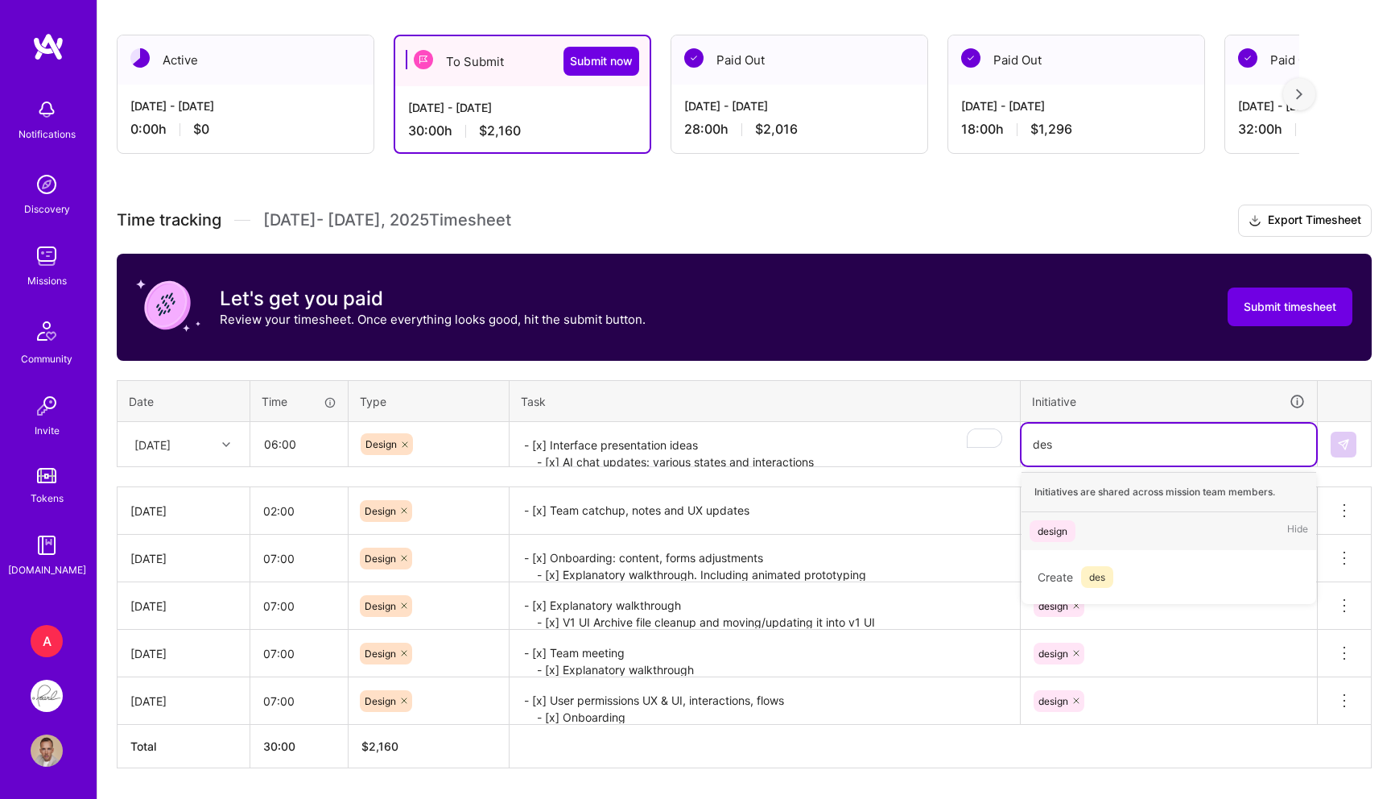
type input "des"
click at [792, 456] on textarea "- [x] Interface presentation ideas - [x] AI chat updates: various states and in…" at bounding box center [764, 444] width 507 height 43
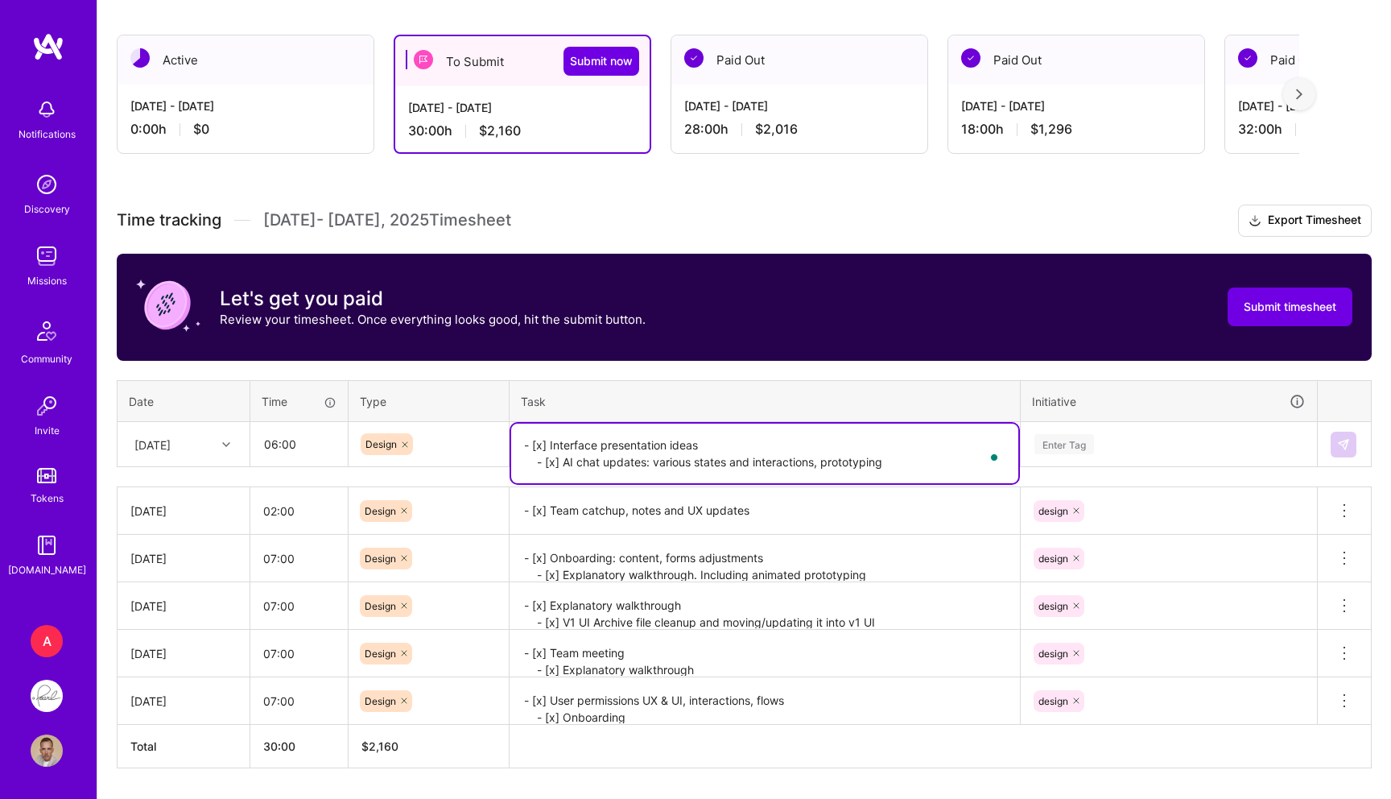
type textarea "- [x] Interface presentation ideas - [x] AI chat updates: various states and in…"
click at [295, 423] on input "06:00" at bounding box center [299, 444] width 96 height 43
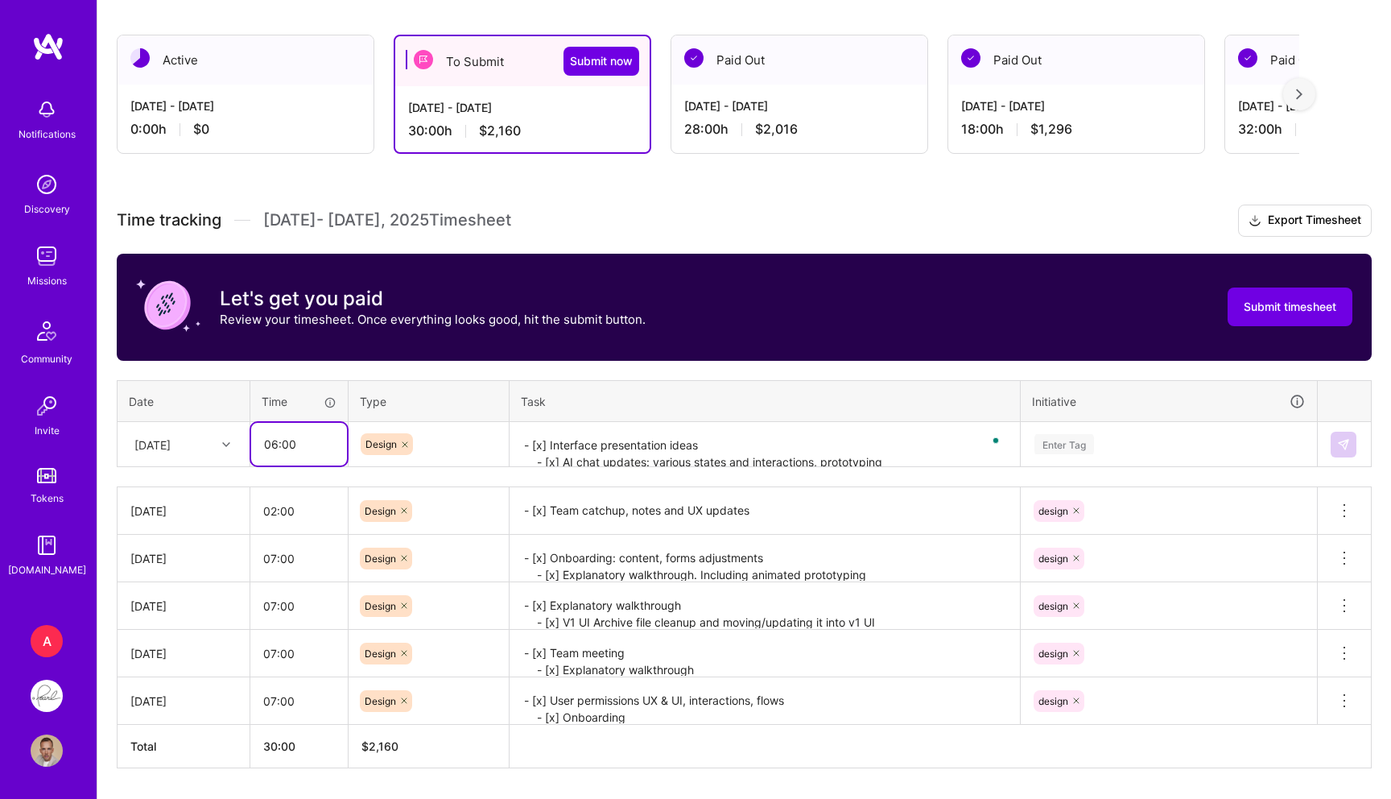
click at [271, 441] on input "06:00" at bounding box center [299, 444] width 96 height 43
type input "07:00"
click at [1084, 411] on th "Initiative" at bounding box center [1169, 401] width 297 height 42
click at [1066, 444] on div "Enter Tag" at bounding box center [1064, 443] width 60 height 25
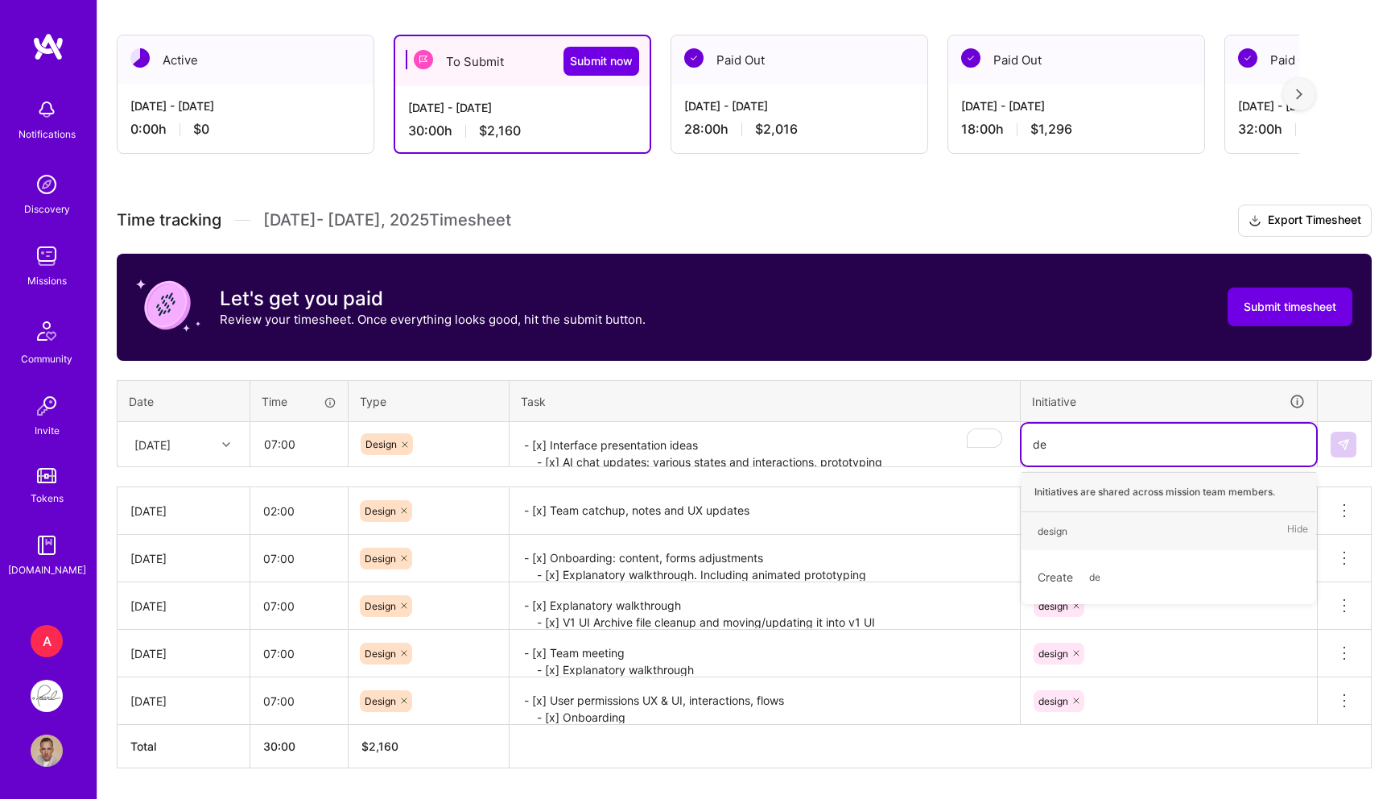
type input "des"
click at [1059, 530] on div "design" at bounding box center [1053, 530] width 30 height 17
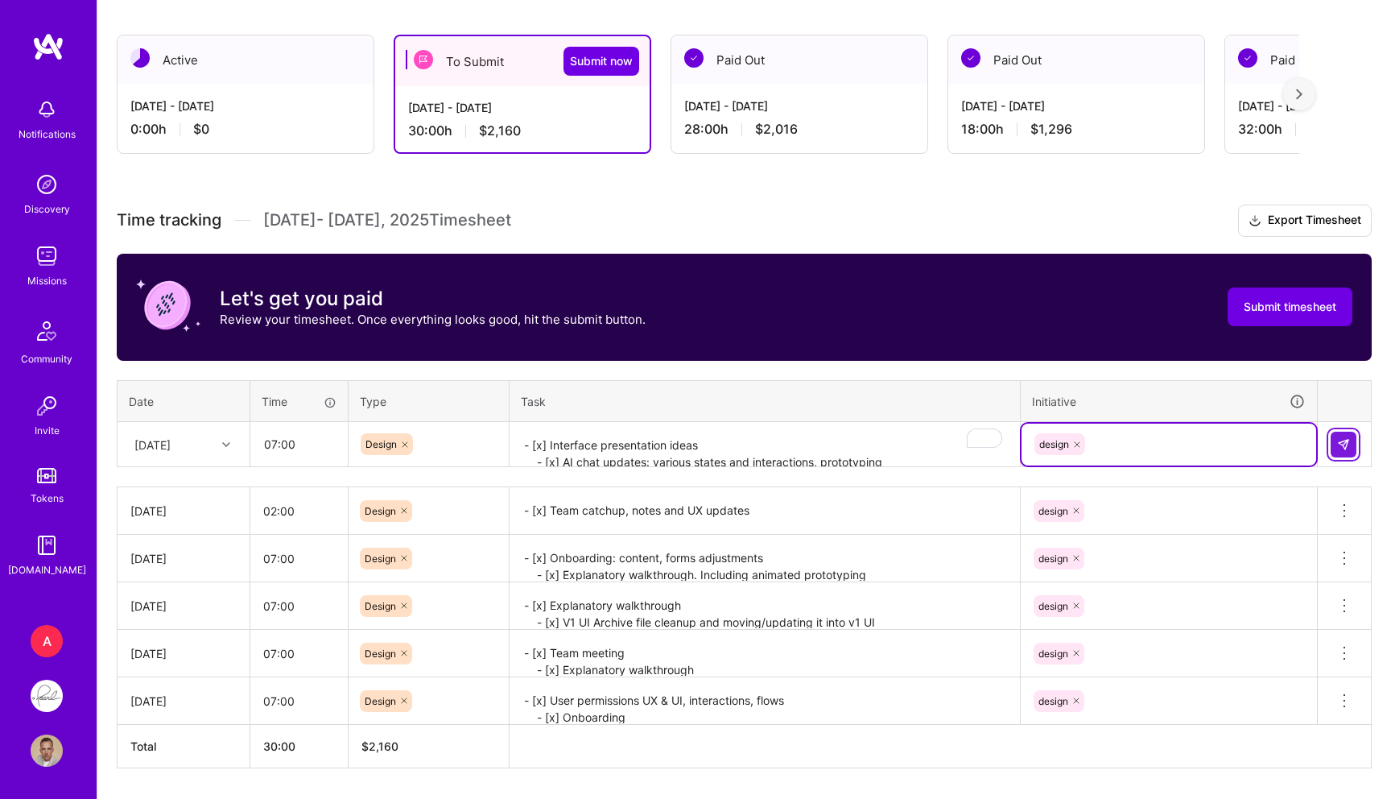
click at [1337, 442] on img at bounding box center [1343, 444] width 13 height 13
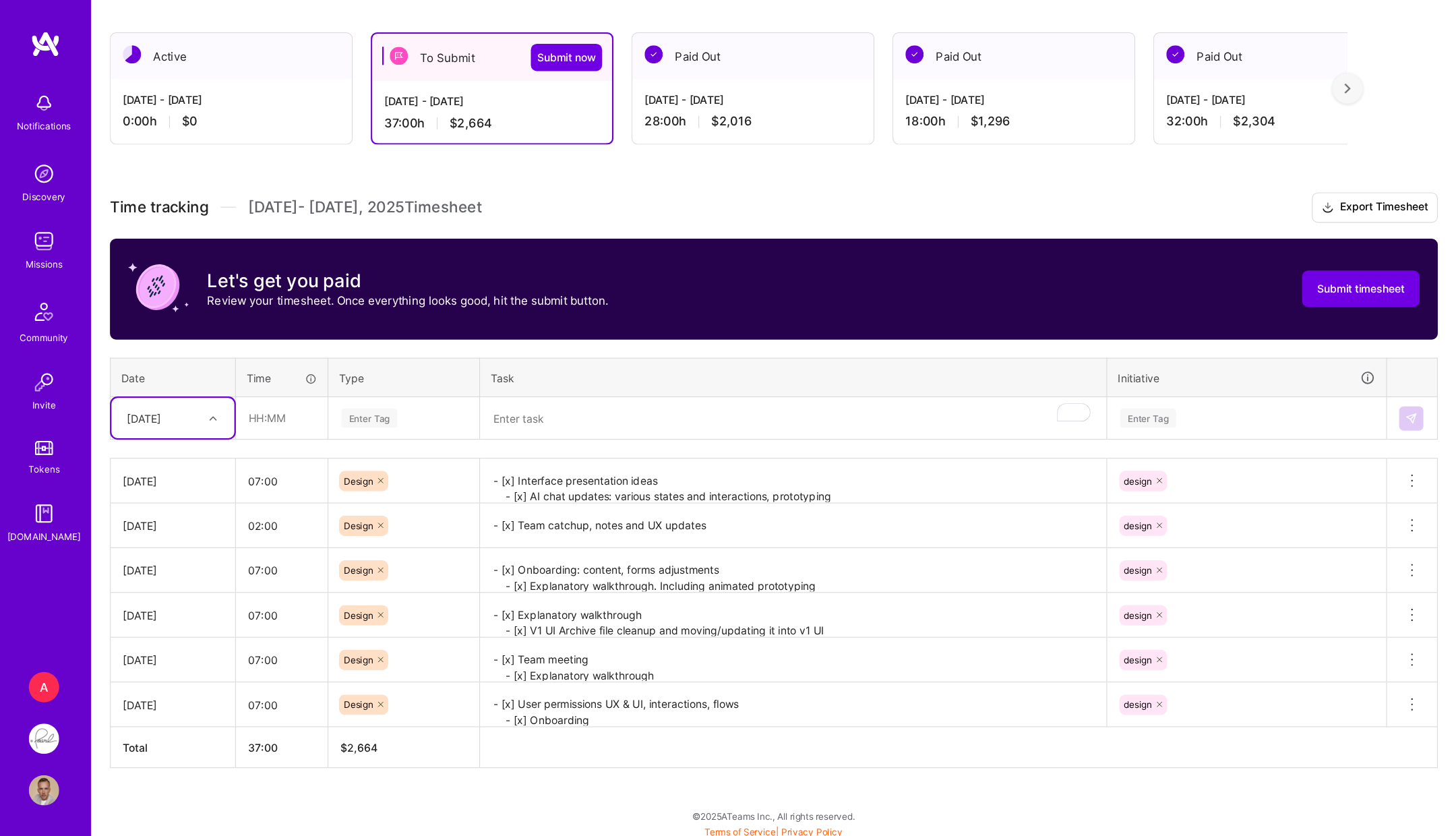
scroll to position [127, 0]
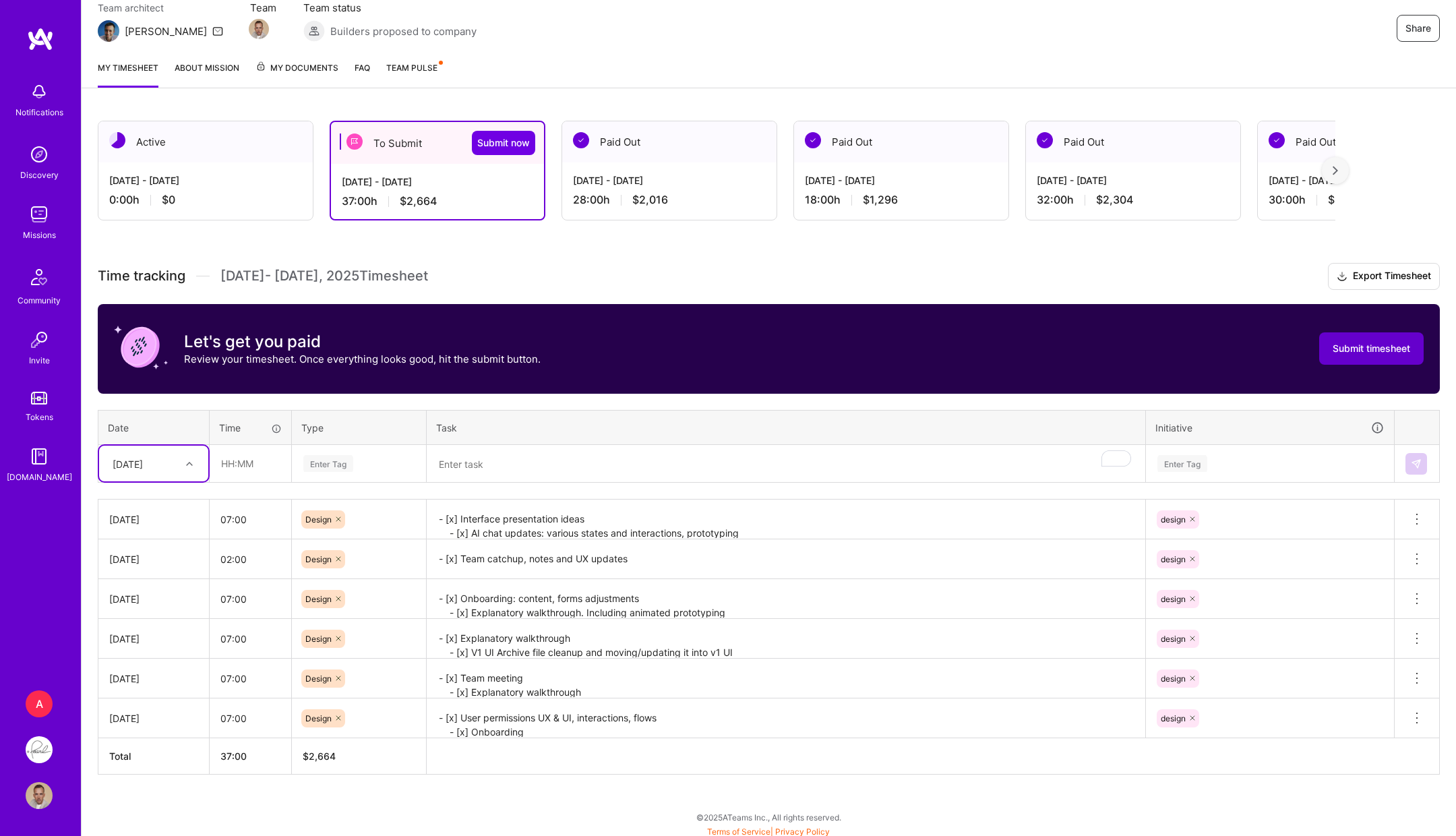
click at [1164, 348] on span "Submit timesheet" at bounding box center [1371, 348] width 78 height 13
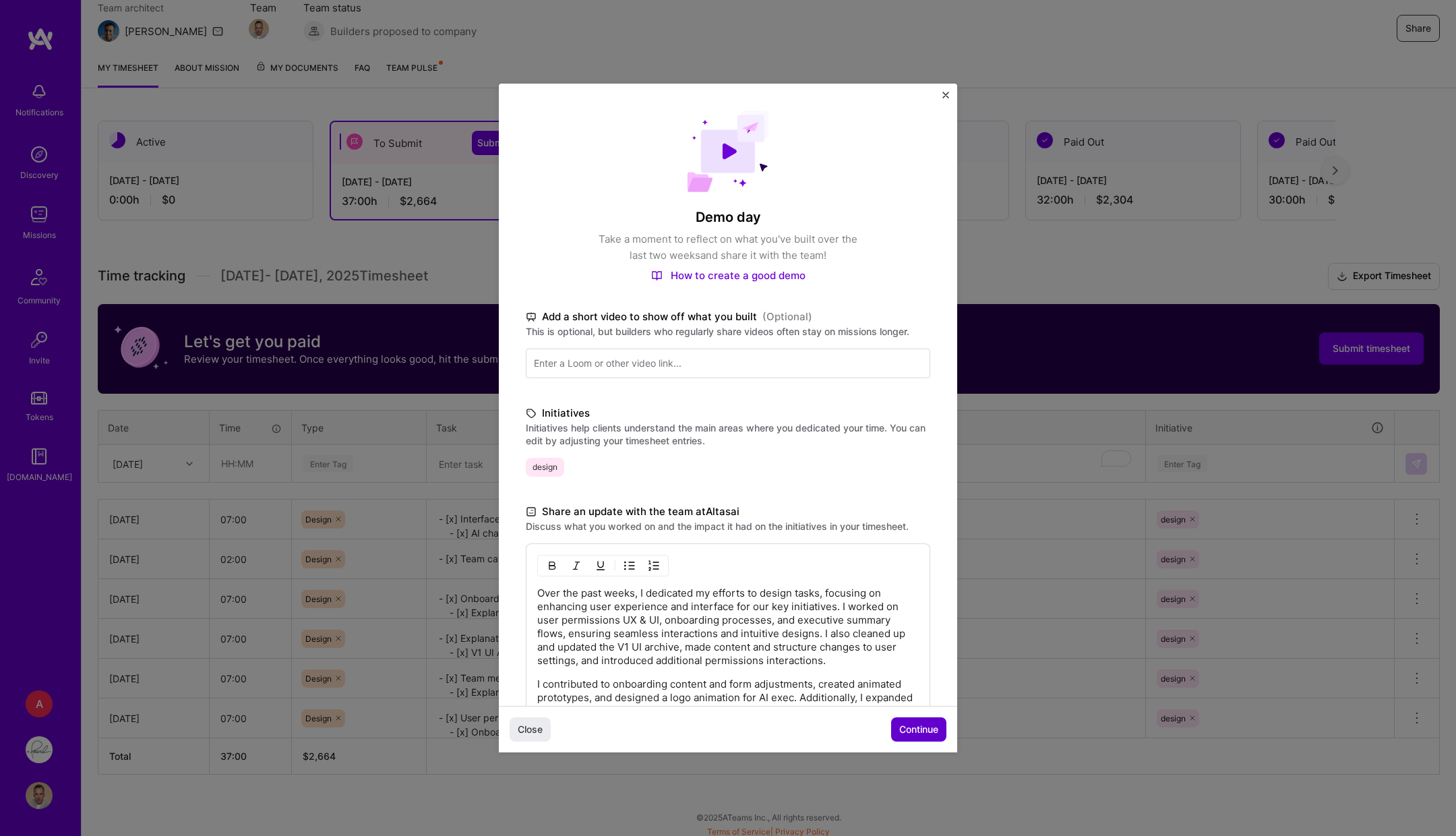
click at [908, 668] on button "Continue" at bounding box center [918, 730] width 55 height 24
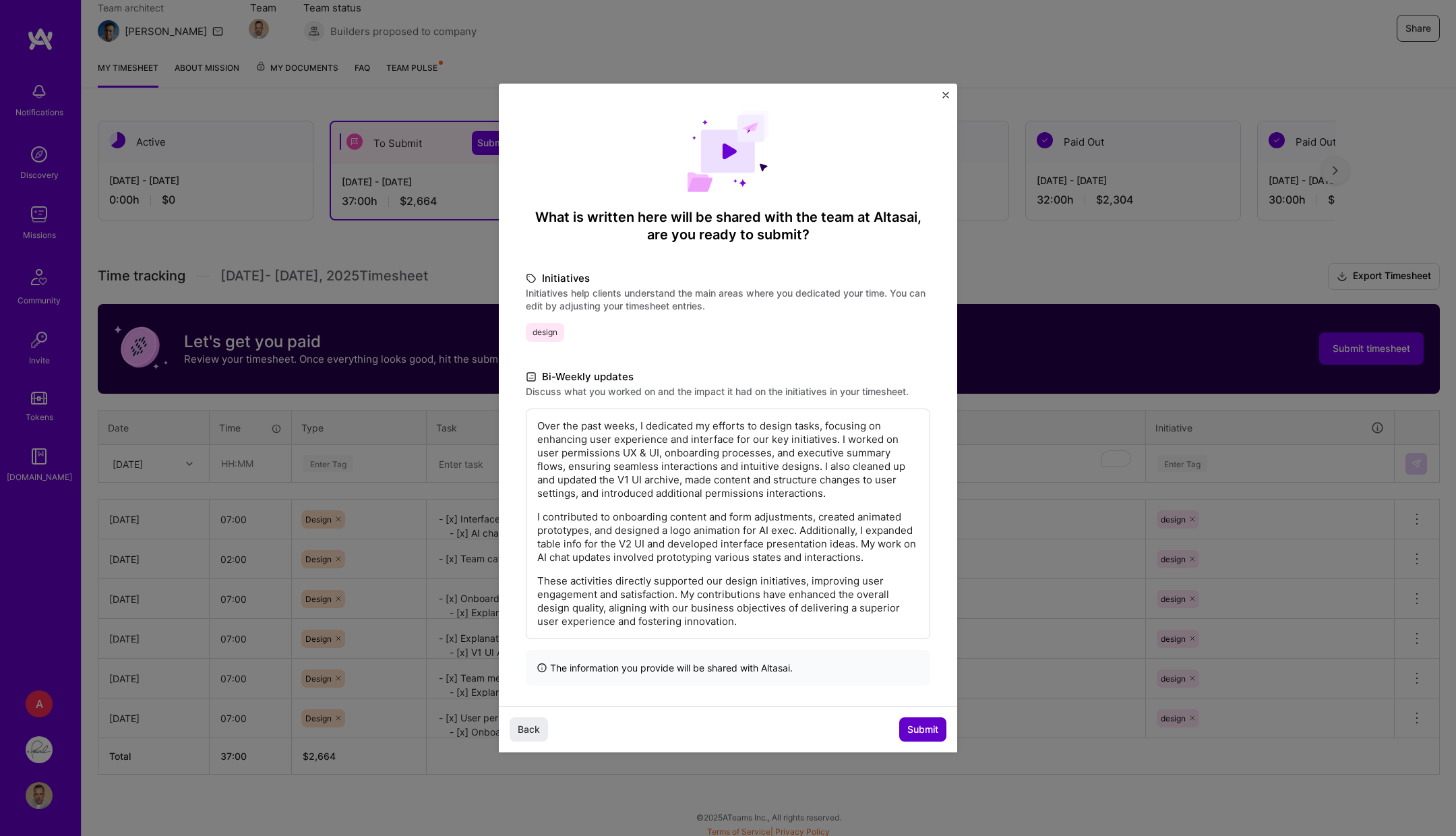
click at [942, 668] on button "Submit" at bounding box center [923, 730] width 47 height 24
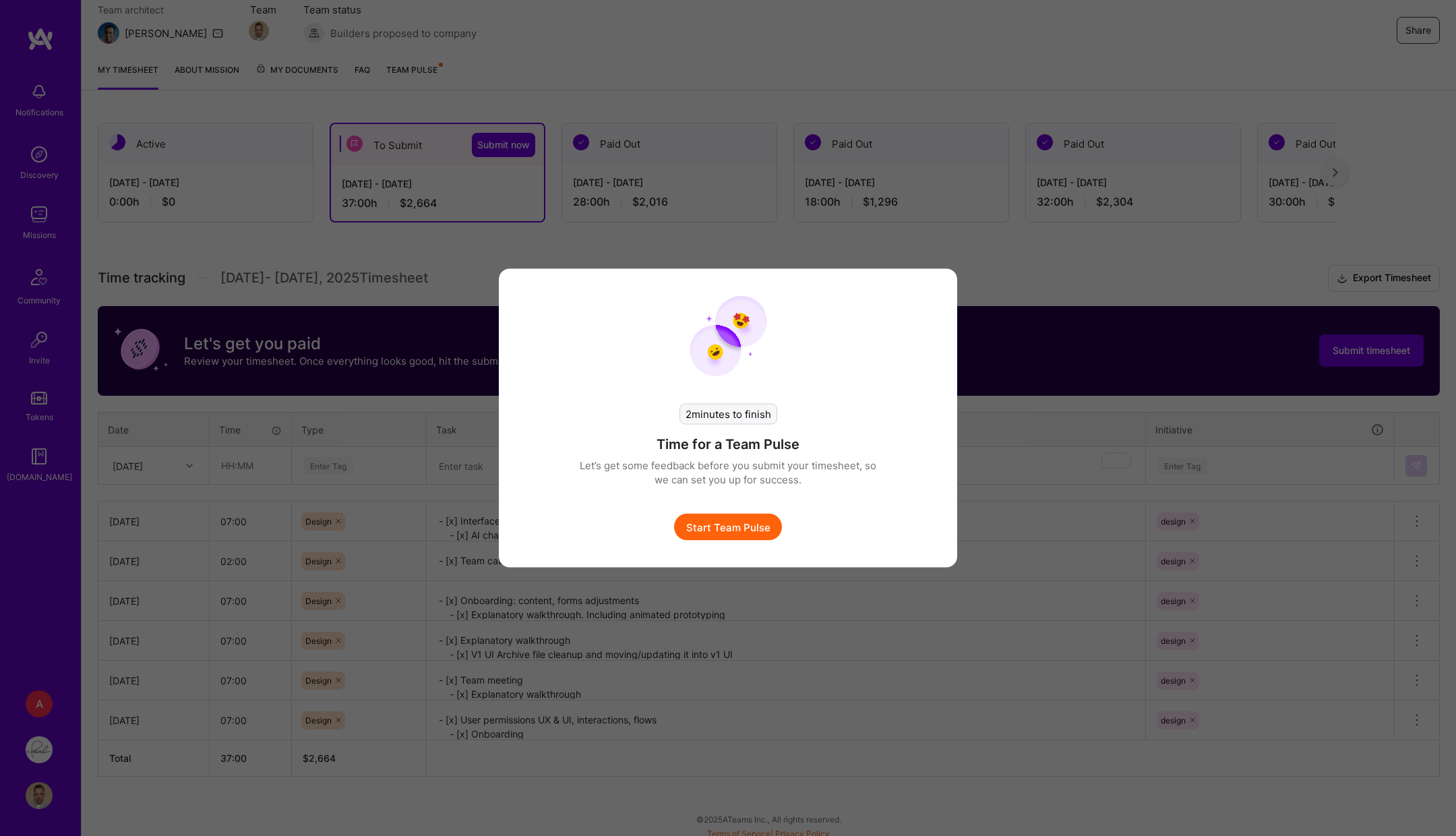
scroll to position [121, 0]
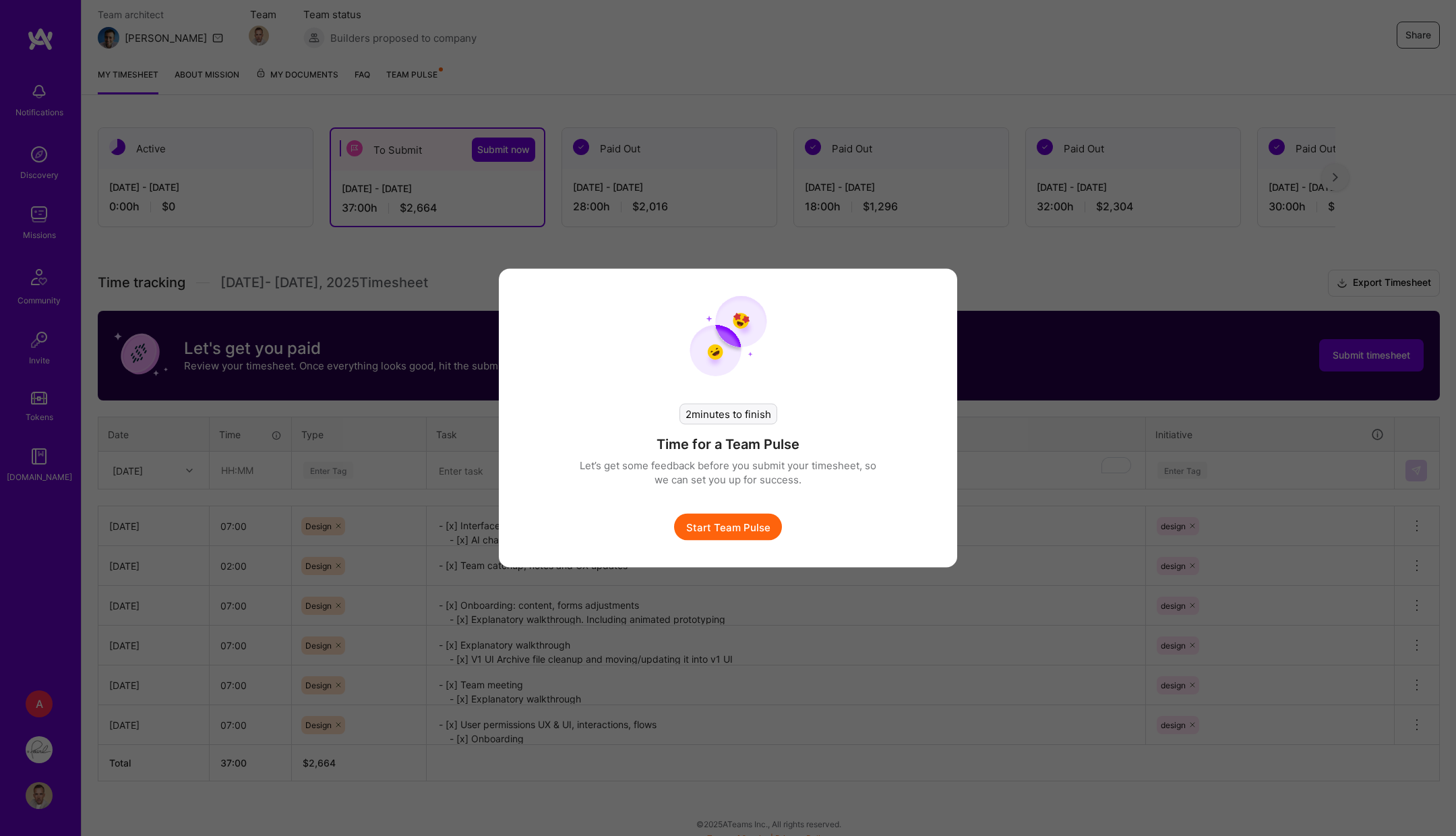
click at [749, 513] on button "Start Team Pulse" at bounding box center [728, 527] width 108 height 27
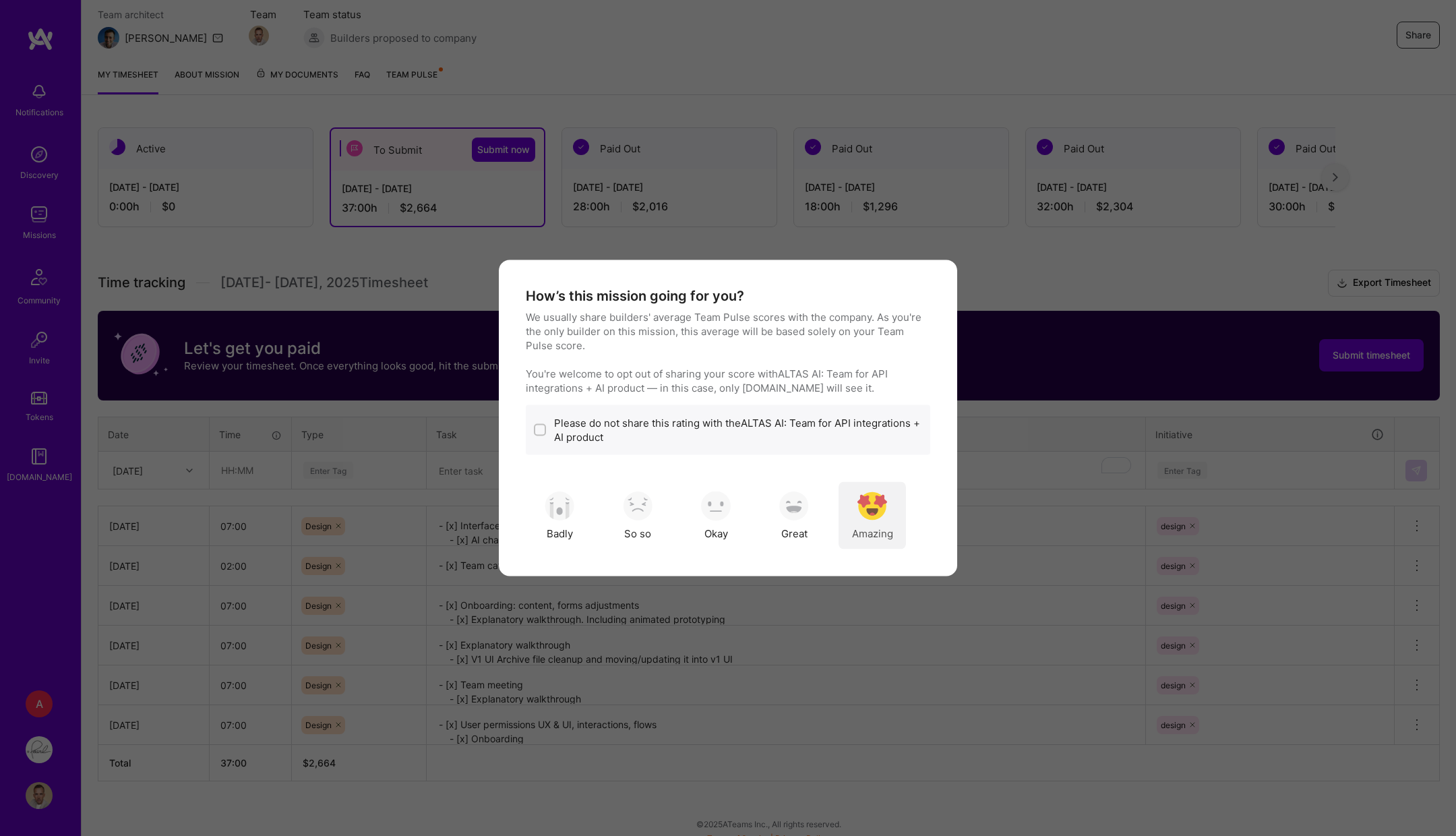
click at [887, 520] on div "Amazing" at bounding box center [872, 516] width 67 height 67
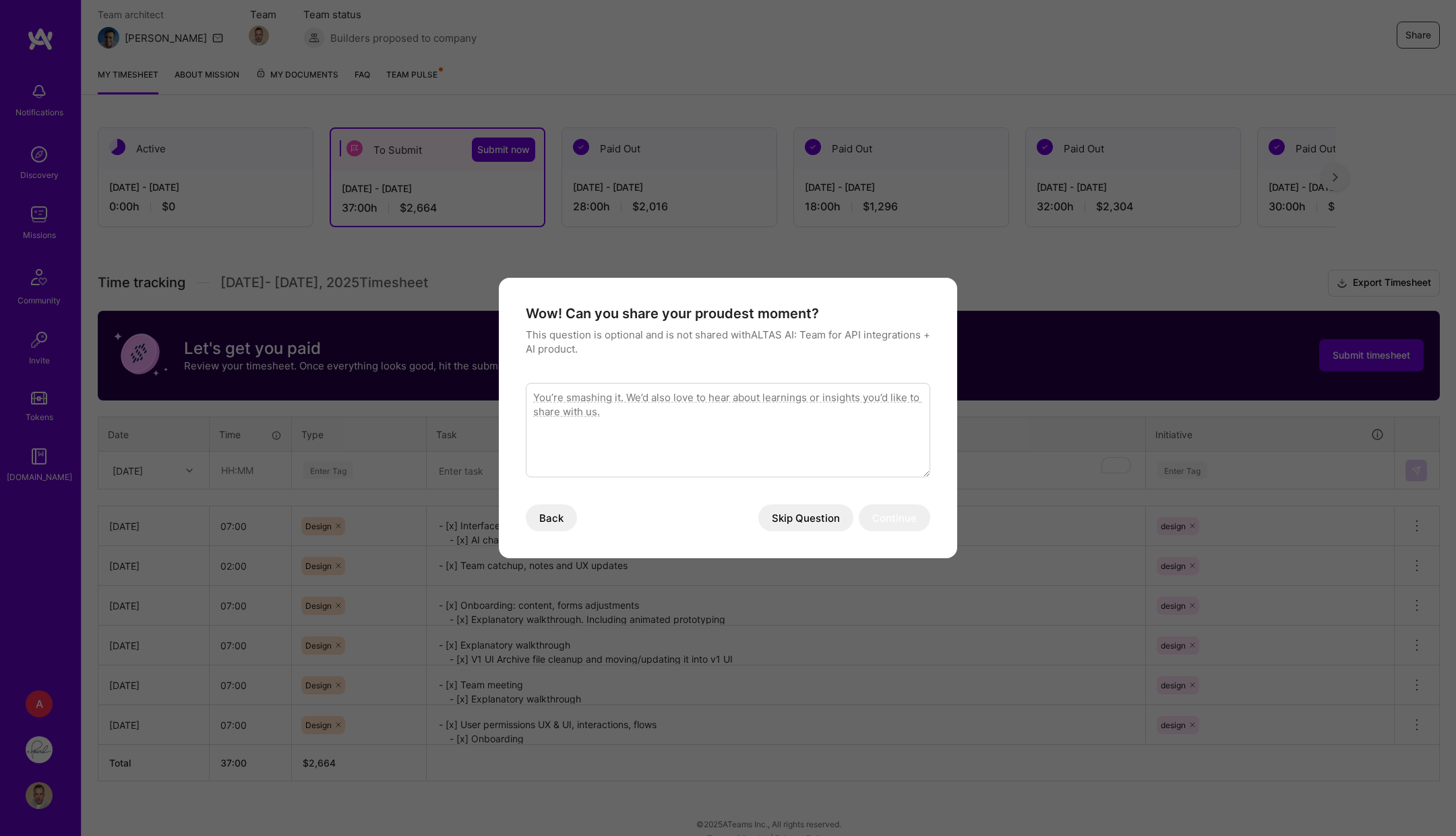
click at [752, 493] on div "Wow! Can you share your proudest moment? This question is optional and is not s…" at bounding box center [728, 418] width 404 height 226
click at [803, 522] on button "Skip Question" at bounding box center [806, 518] width 95 height 27
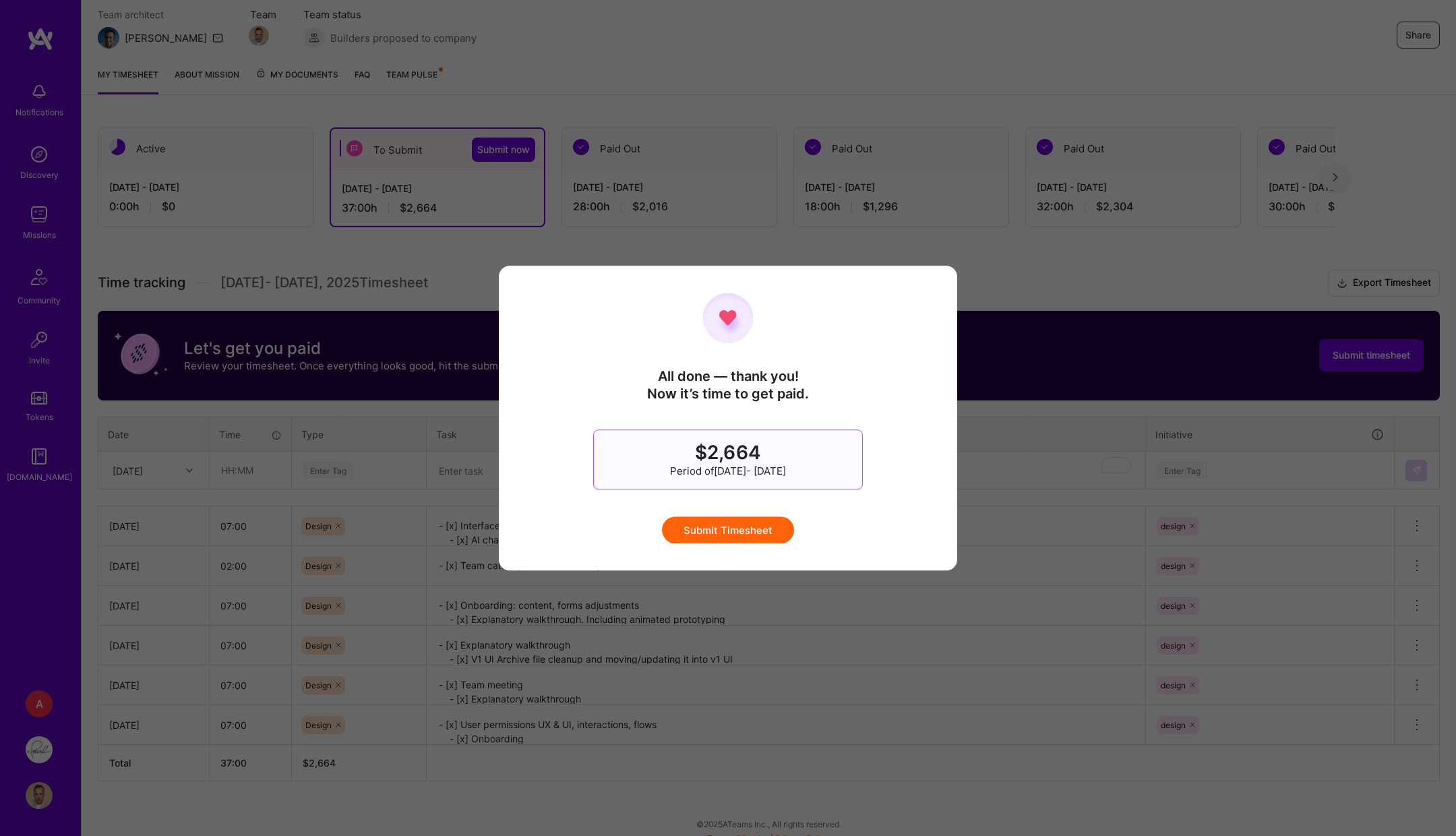
click at [727, 525] on button "Submit Timesheet" at bounding box center [728, 530] width 132 height 27
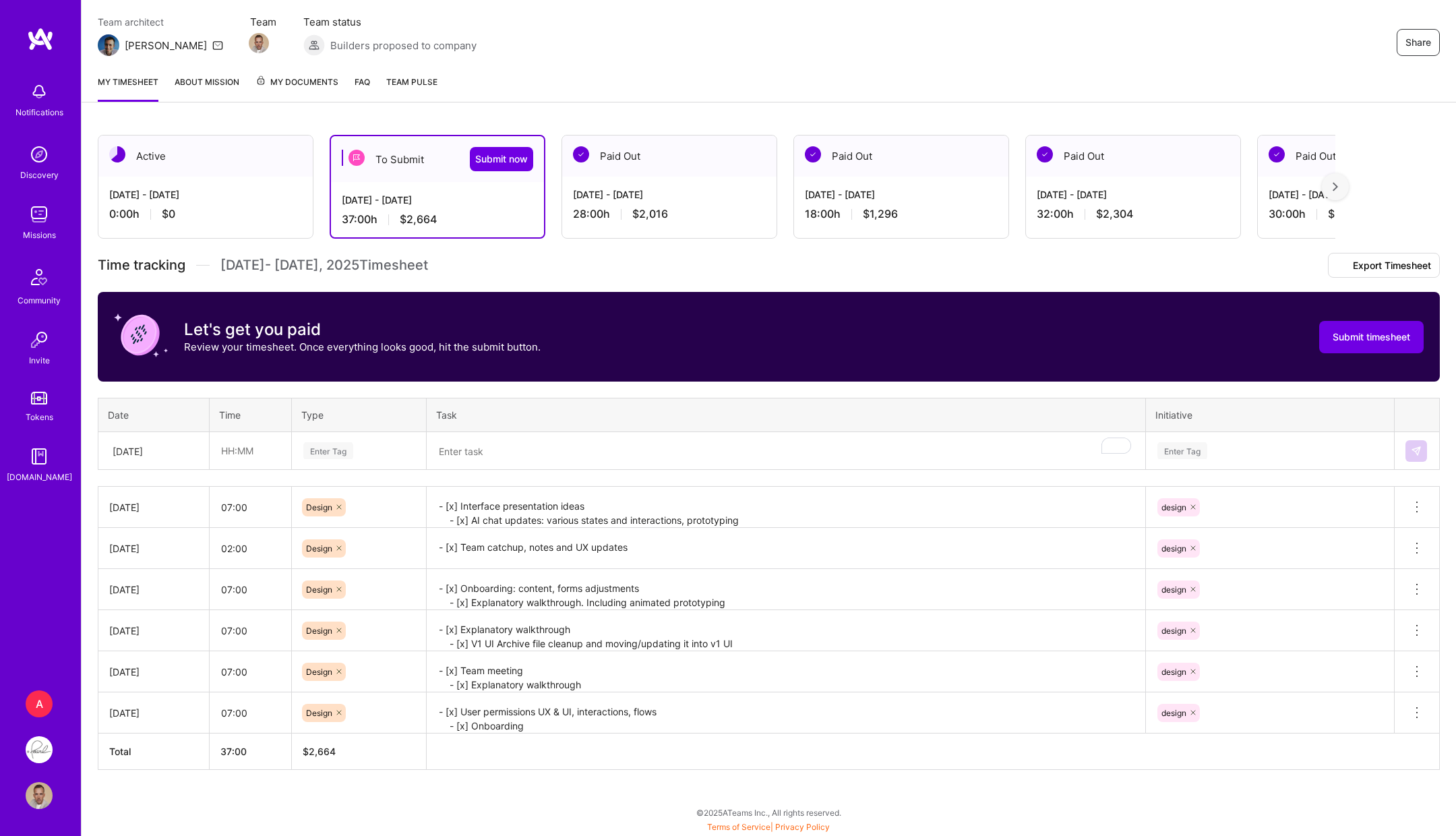
scroll to position [0, 0]
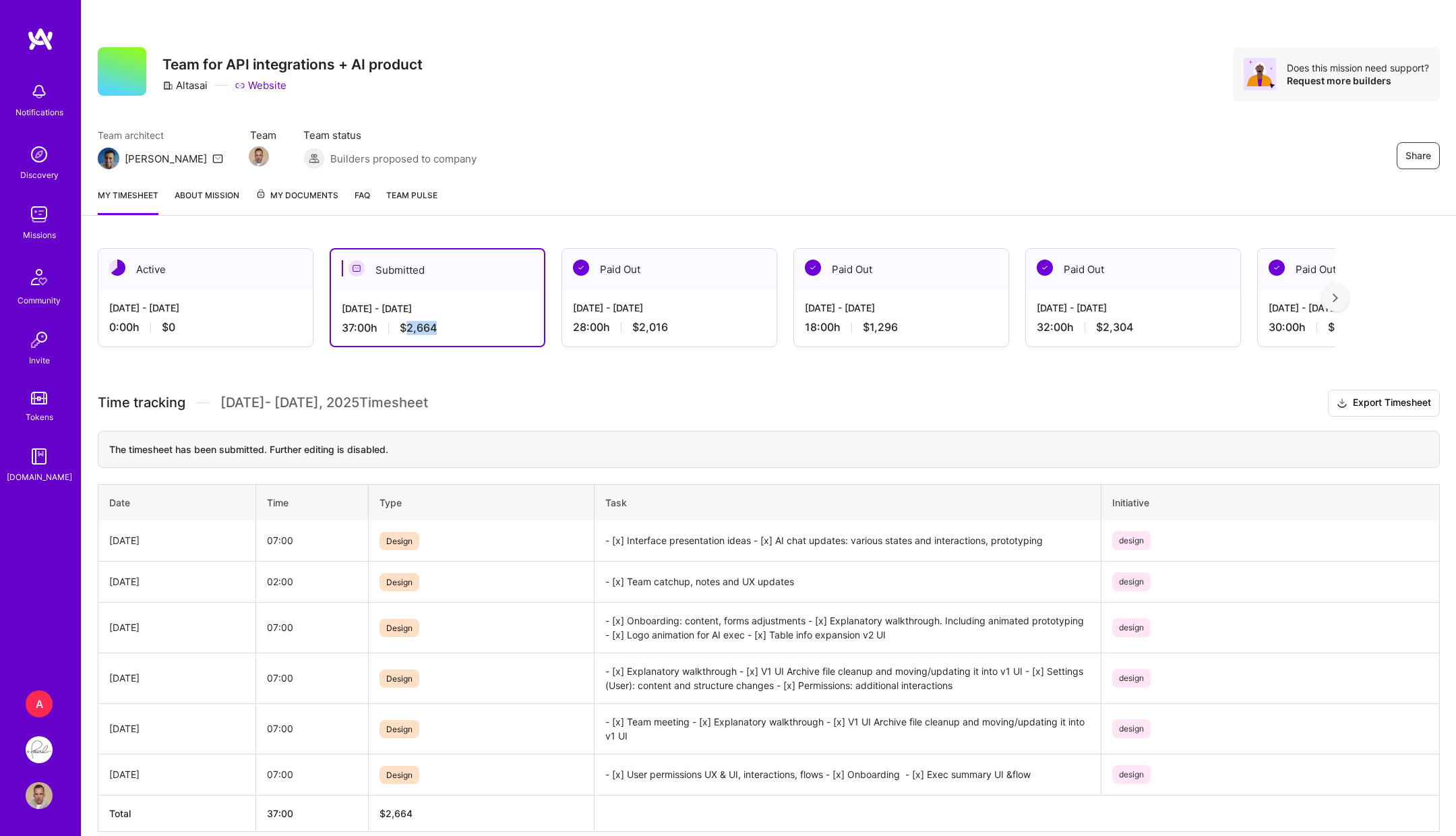
drag, startPoint x: 440, startPoint y: 324, endPoint x: 406, endPoint y: 330, distance: 34.5
click at [405, 330] on div "37:00 h $2,664" at bounding box center [437, 328] width 192 height 14
copy span "2,664"
